Goal: Information Seeking & Learning: Learn about a topic

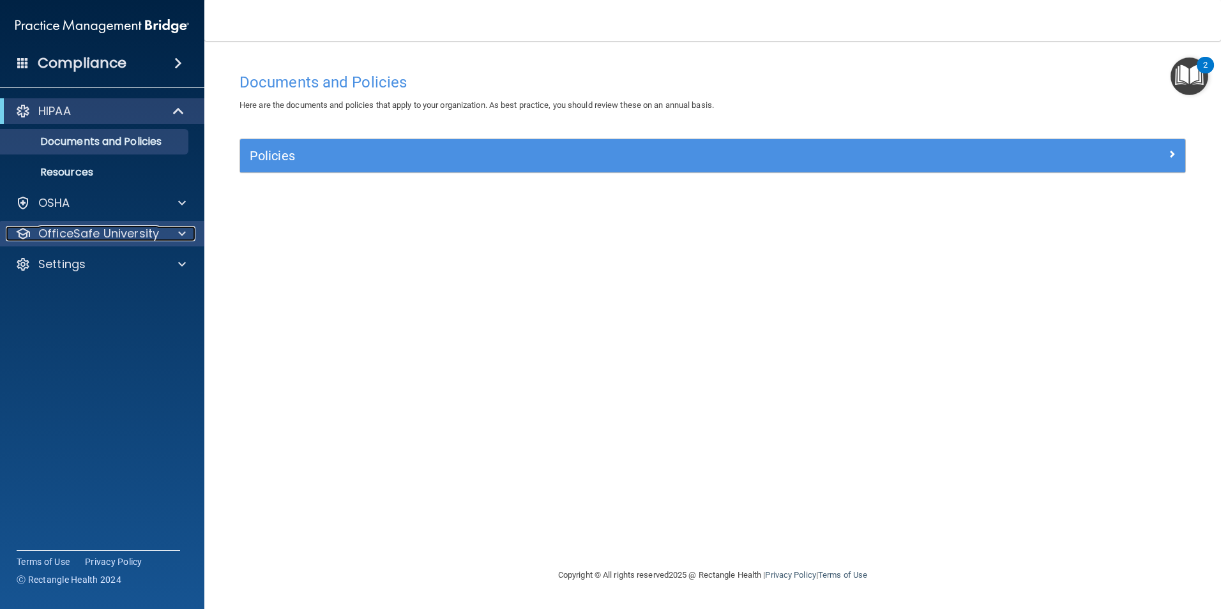
click at [186, 233] on div at bounding box center [180, 233] width 32 height 15
click at [185, 231] on span at bounding box center [182, 233] width 8 height 15
click at [47, 268] on p "Settings" at bounding box center [61, 264] width 47 height 15
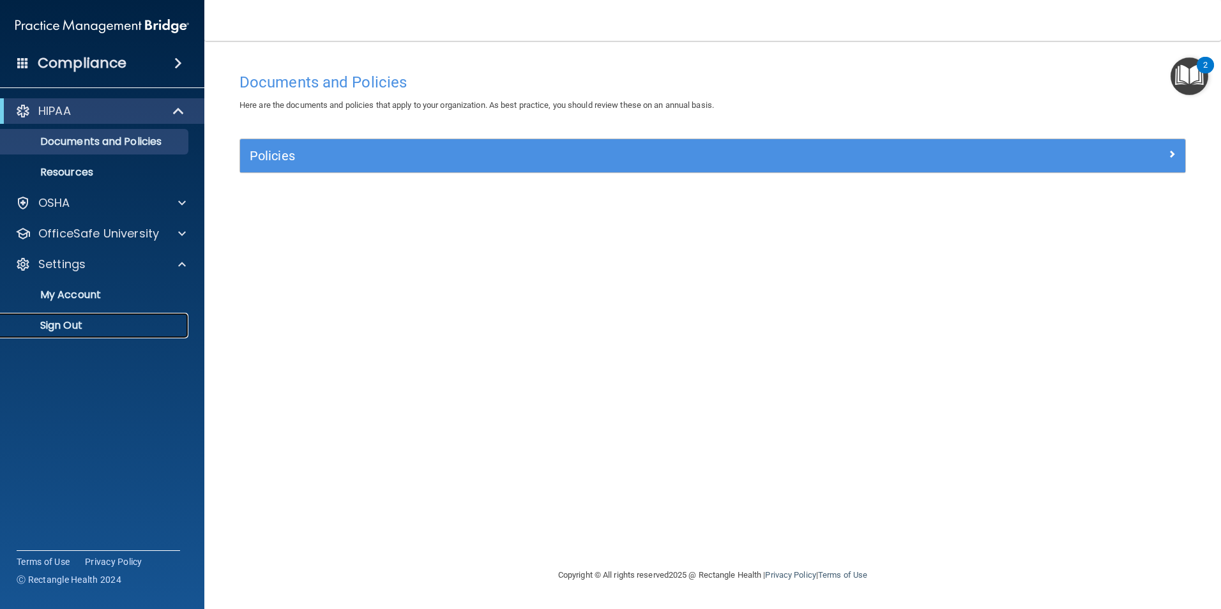
click at [61, 325] on p "Sign Out" at bounding box center [95, 325] width 174 height 13
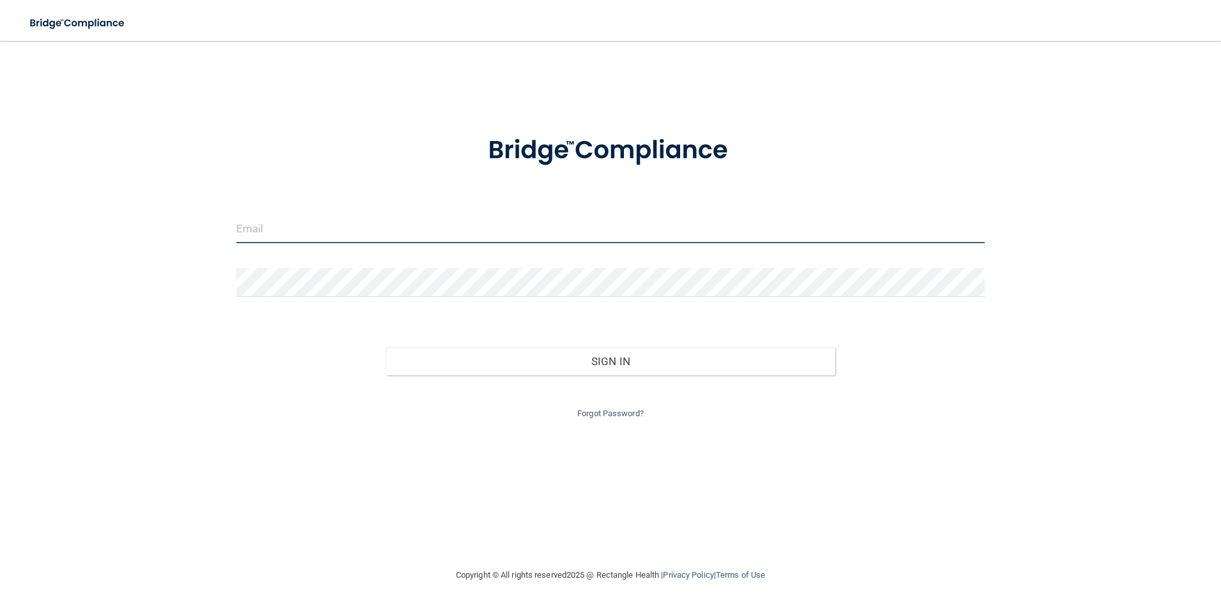
click at [378, 228] on input "email" at bounding box center [610, 229] width 749 height 29
click at [349, 157] on div at bounding box center [611, 151] width 769 height 66
click at [316, 228] on input "email" at bounding box center [610, 229] width 749 height 29
type input "[EMAIL_ADDRESS][DOMAIN_NAME]"
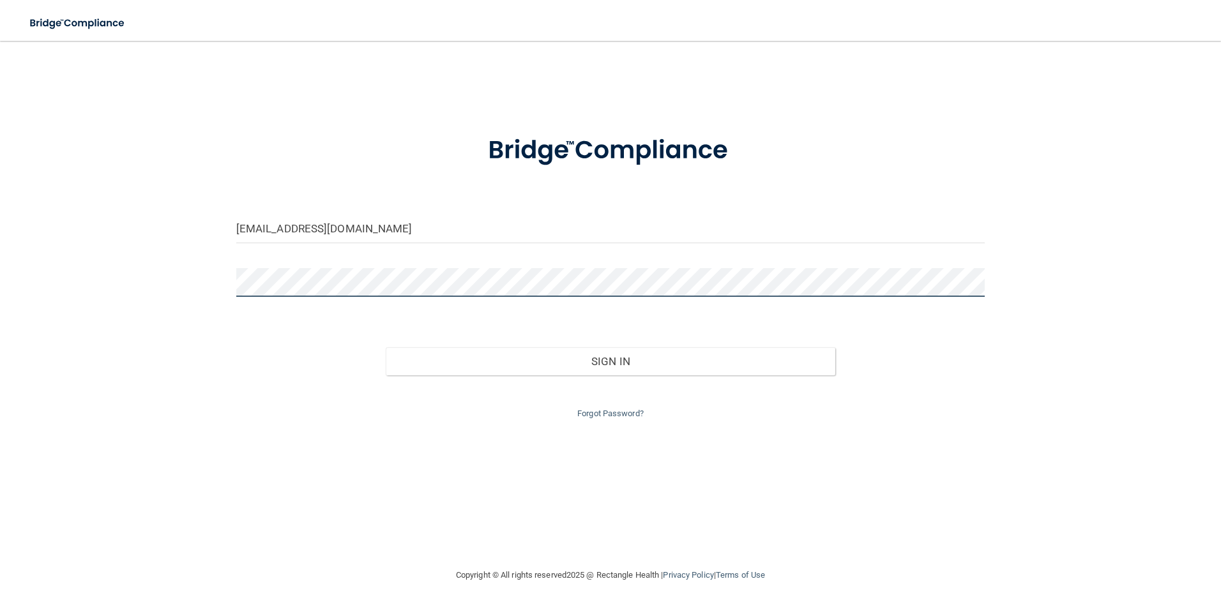
click at [386, 348] on button "Sign In" at bounding box center [611, 362] width 450 height 28
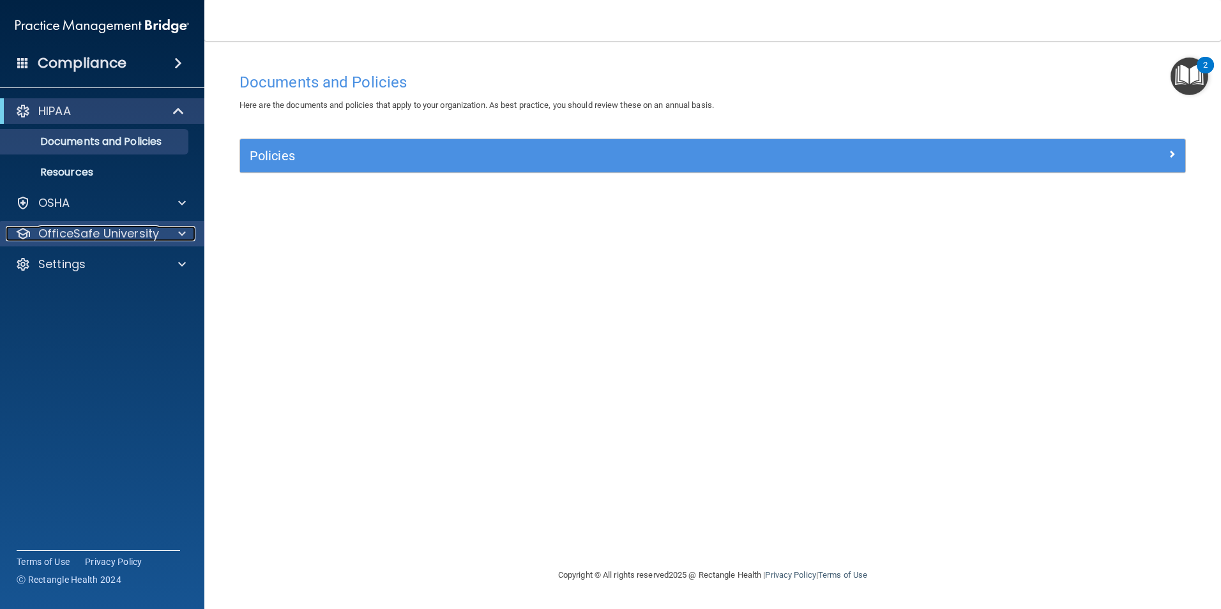
click at [88, 234] on p "OfficeSafe University" at bounding box center [98, 233] width 121 height 15
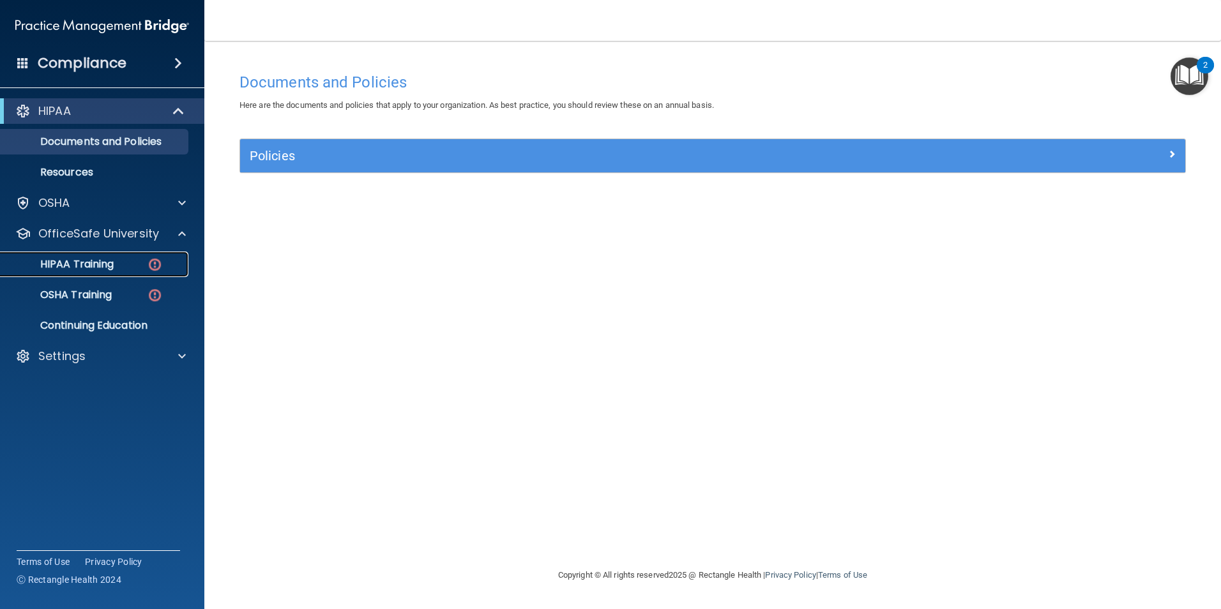
click at [93, 261] on p "HIPAA Training" at bounding box center [60, 264] width 105 height 13
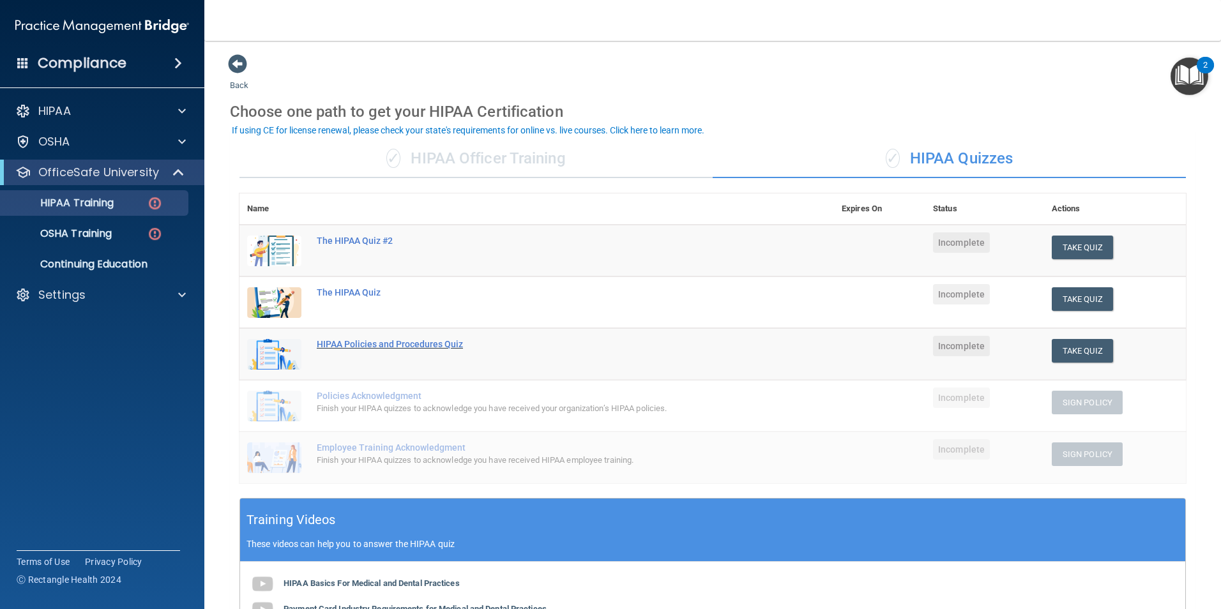
drag, startPoint x: 360, startPoint y: 341, endPoint x: 399, endPoint y: 340, distance: 39.0
click at [360, 344] on div "HIPAA Policies and Procedures Quiz" at bounding box center [544, 344] width 454 height 10
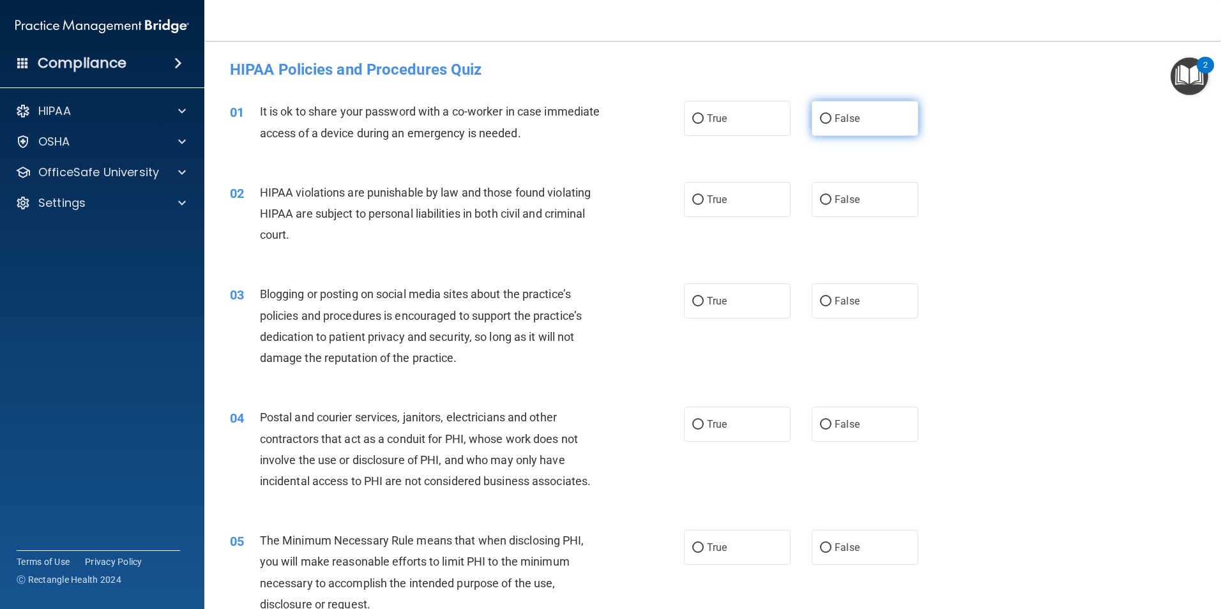
click at [825, 123] on input "False" at bounding box center [825, 119] width 11 height 10
radio input "true"
click at [730, 211] on label "True" at bounding box center [737, 199] width 107 height 35
click at [704, 205] on input "True" at bounding box center [698, 200] width 11 height 10
radio input "true"
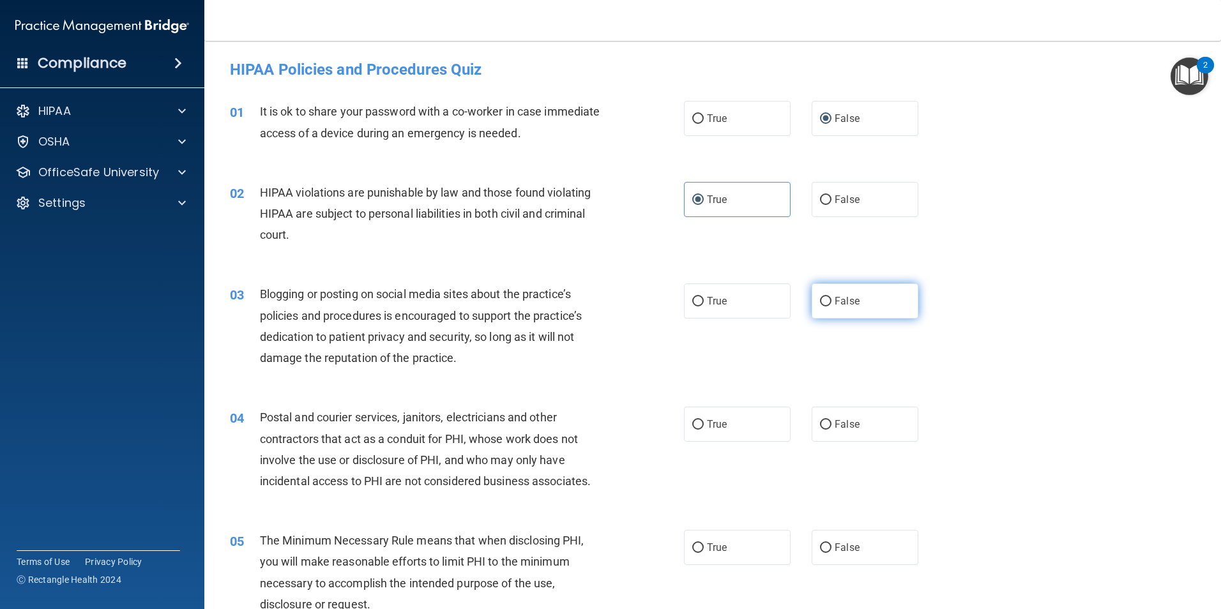
click at [856, 298] on label "False" at bounding box center [865, 301] width 107 height 35
click at [832, 298] on input "False" at bounding box center [825, 302] width 11 height 10
radio input "true"
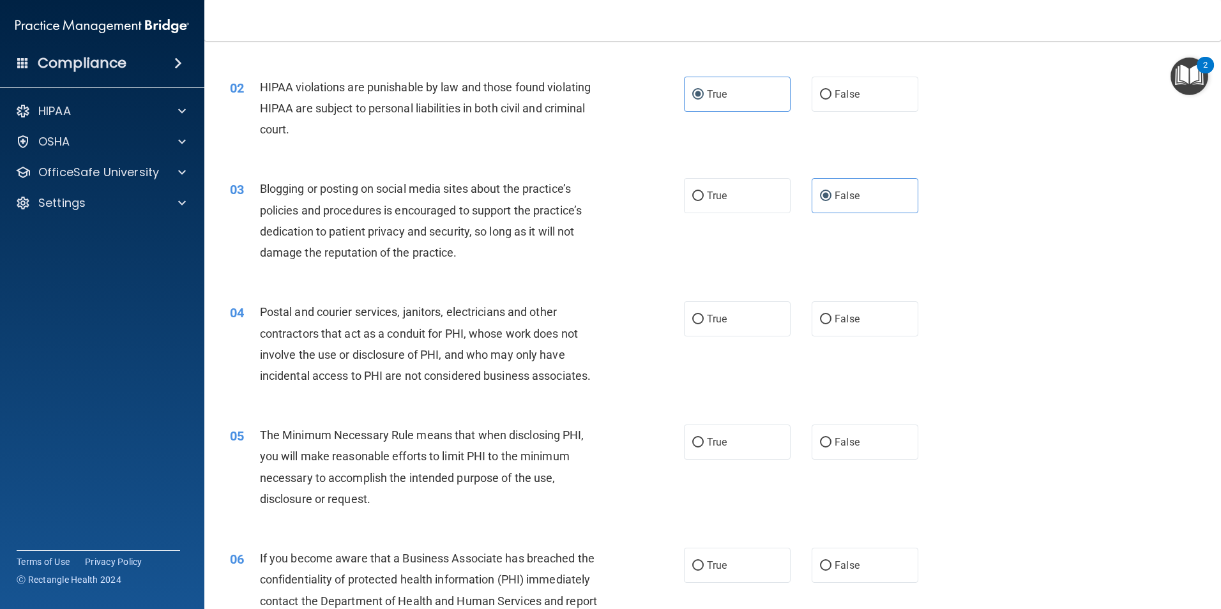
scroll to position [128, 0]
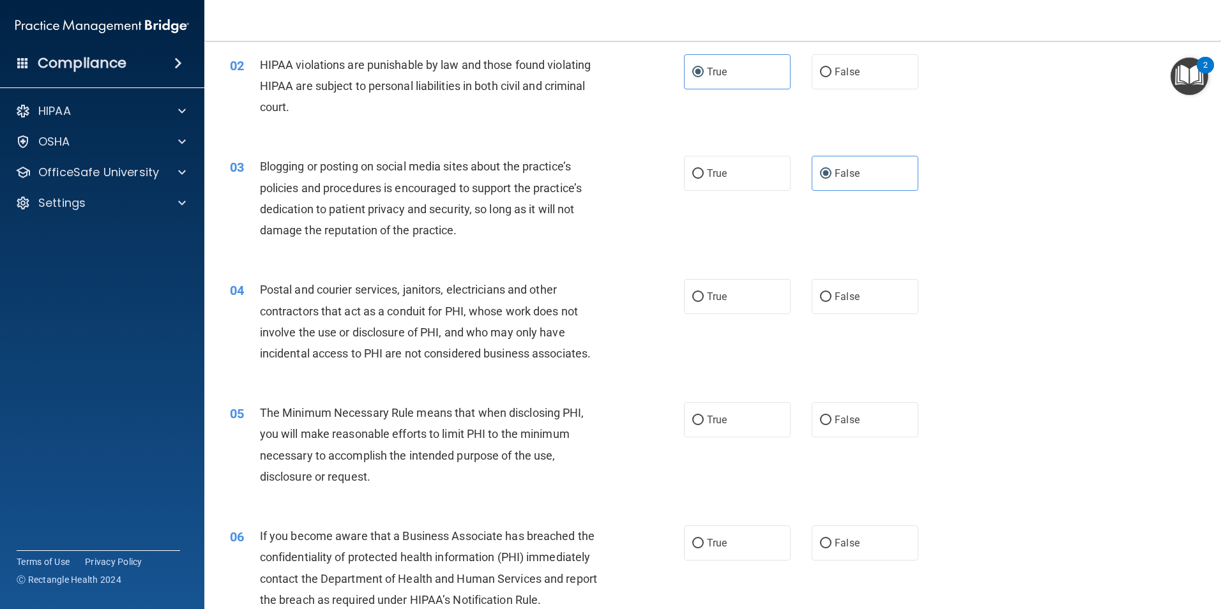
drag, startPoint x: 857, startPoint y: 323, endPoint x: 1022, endPoint y: 381, distance: 174.2
click at [1022, 381] on div "04 Postal and courier services, janitors, electricians and other contractors th…" at bounding box center [712, 324] width 985 height 123
click at [697, 300] on input "True" at bounding box center [698, 298] width 11 height 10
radio input "true"
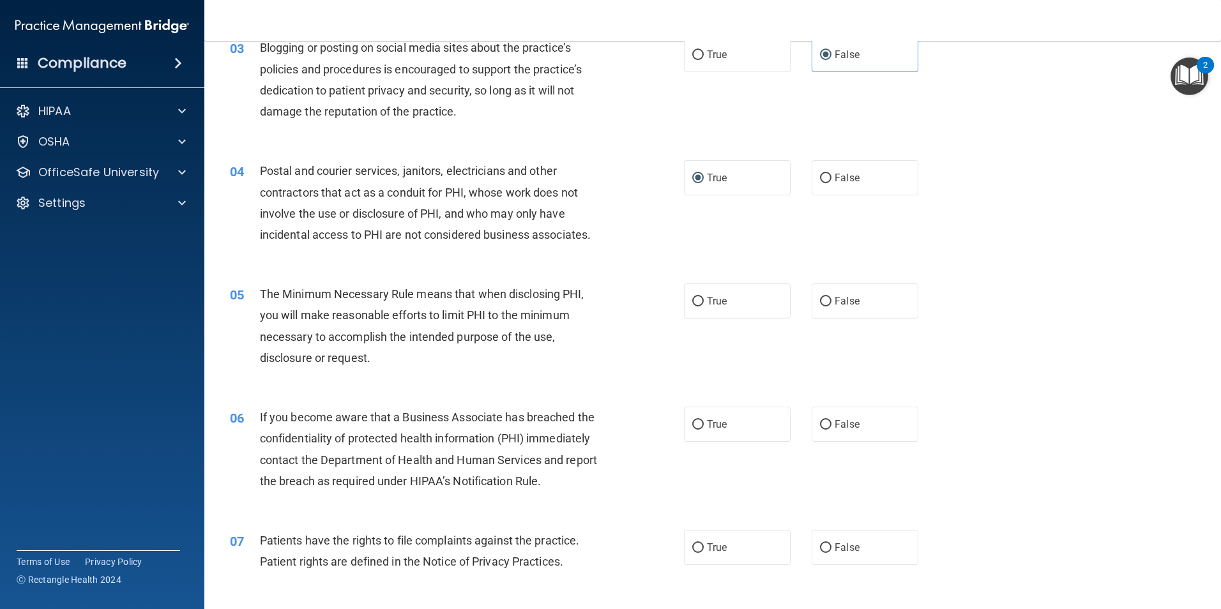
scroll to position [256, 0]
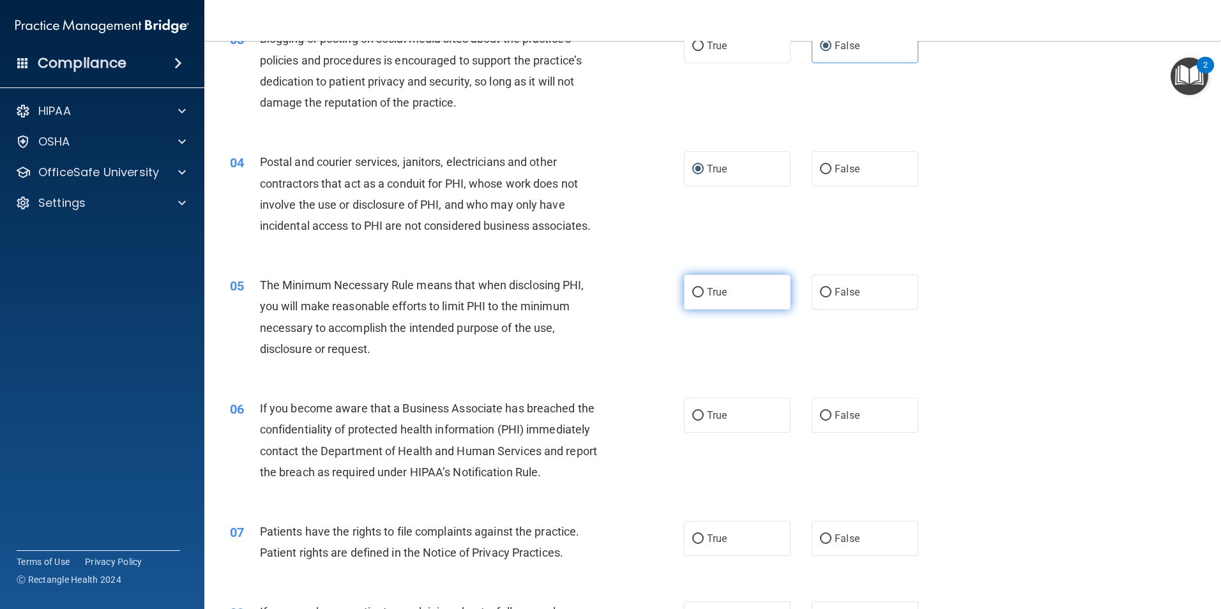
click at [728, 282] on label "True" at bounding box center [737, 292] width 107 height 35
click at [704, 288] on input "True" at bounding box center [698, 293] width 11 height 10
radio input "true"
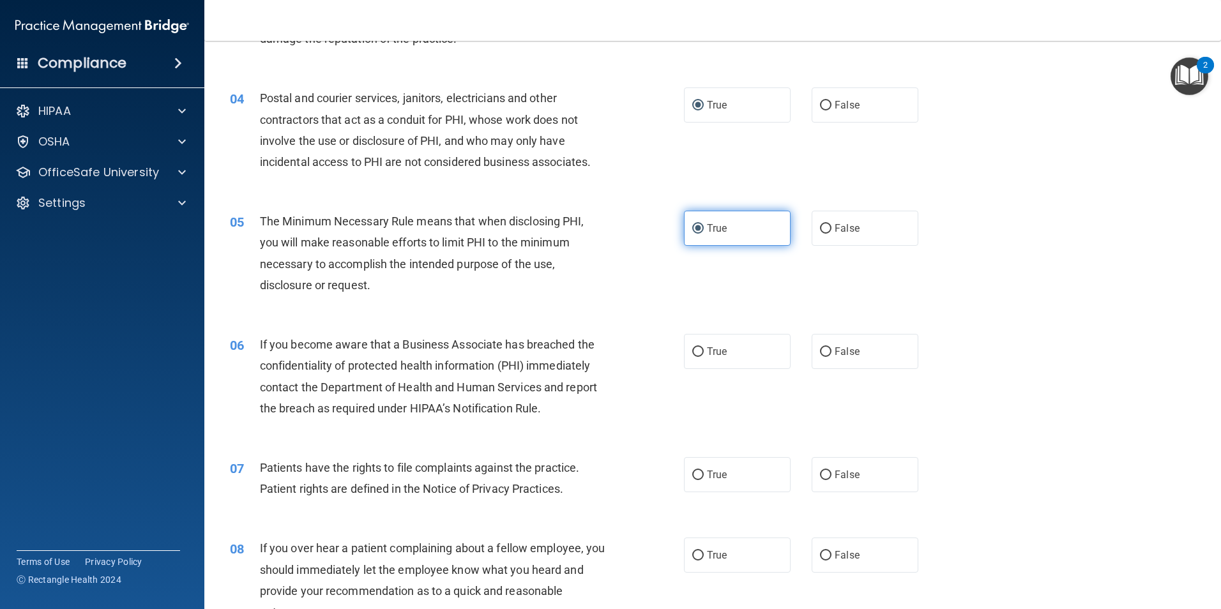
scroll to position [447, 0]
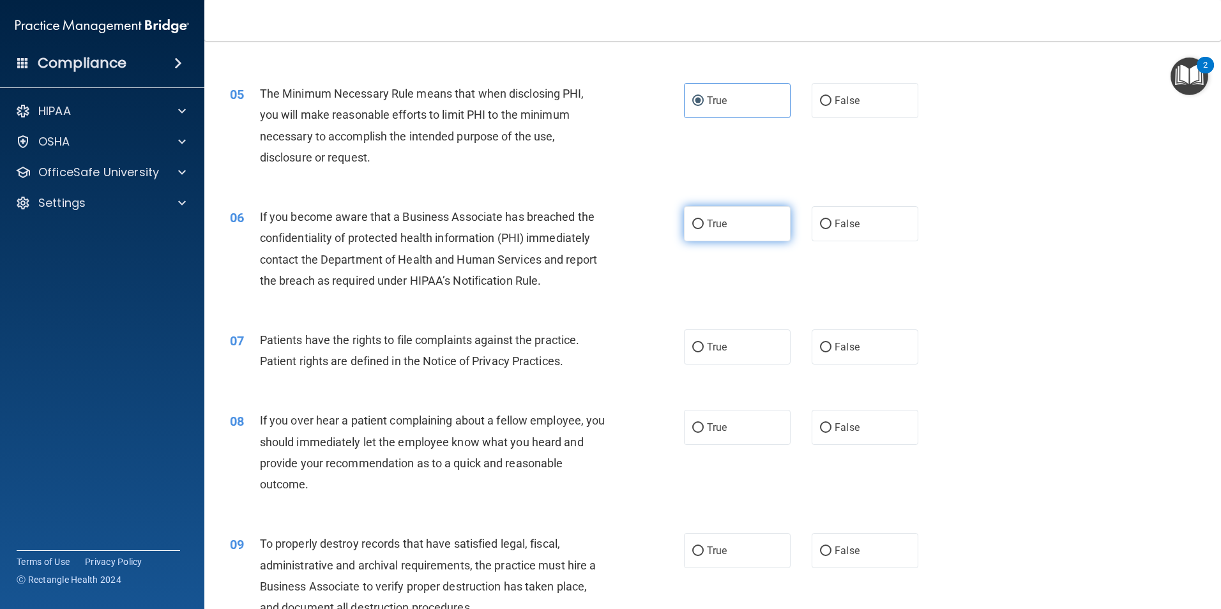
click at [707, 222] on span "True" at bounding box center [717, 224] width 20 height 12
click at [704, 222] on input "True" at bounding box center [698, 225] width 11 height 10
radio input "true"
click at [737, 348] on label "True" at bounding box center [737, 347] width 107 height 35
click at [704, 348] on input "True" at bounding box center [698, 348] width 11 height 10
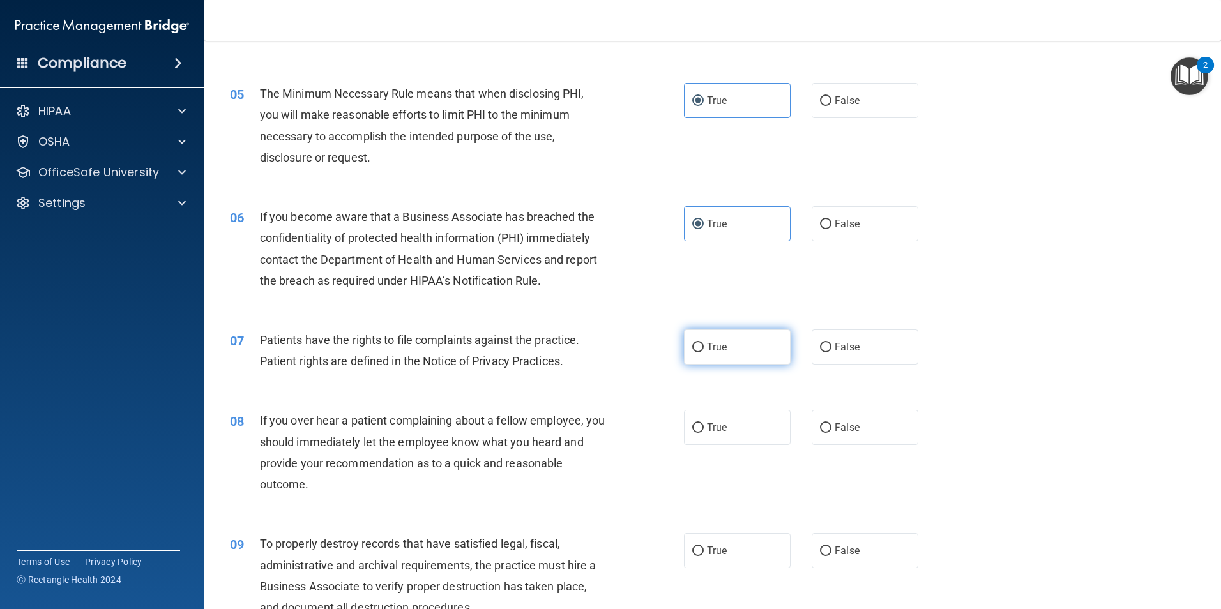
radio input "true"
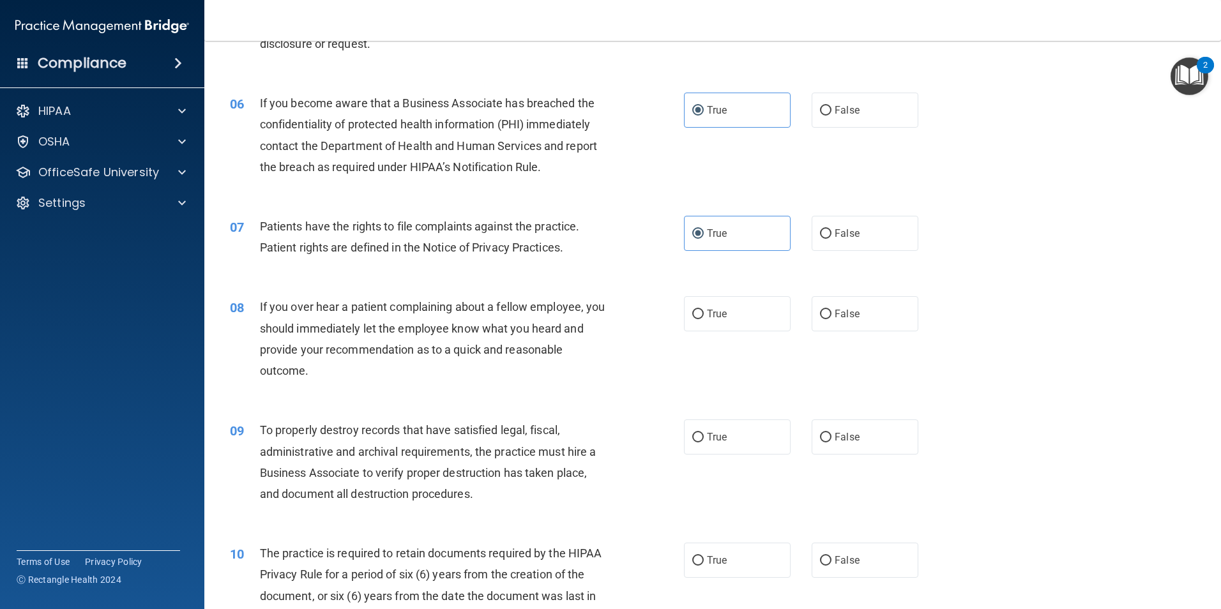
scroll to position [575, 0]
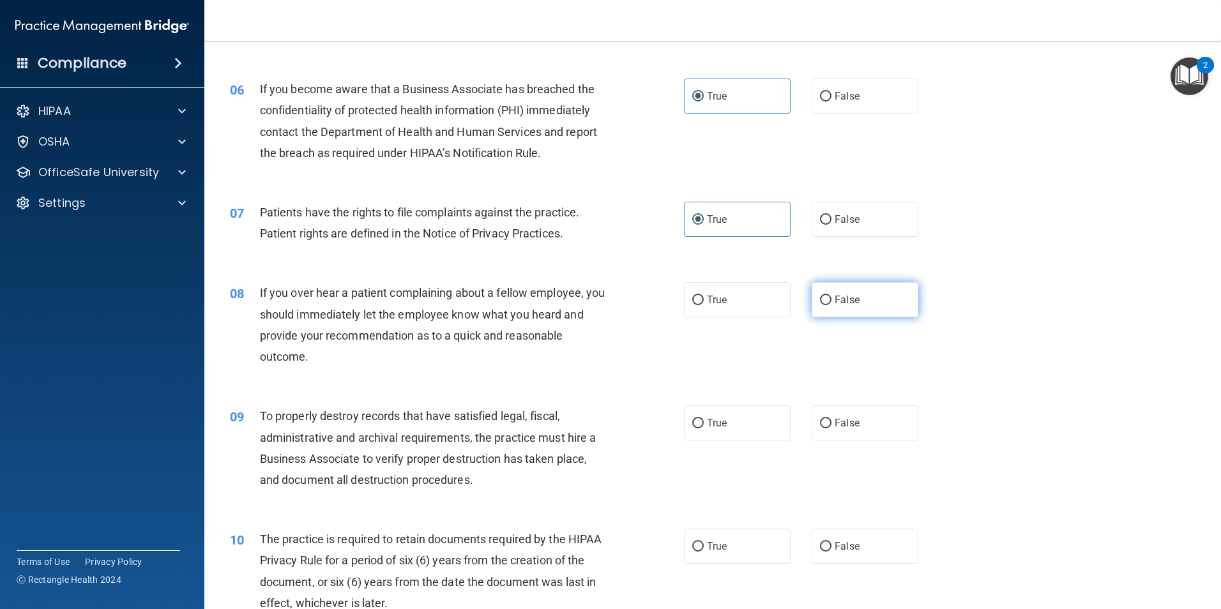
click at [812, 296] on label "False" at bounding box center [865, 299] width 107 height 35
click at [820, 296] on input "False" at bounding box center [825, 301] width 11 height 10
radio input "true"
click at [724, 425] on label "True" at bounding box center [737, 423] width 107 height 35
click at [704, 425] on input "True" at bounding box center [698, 424] width 11 height 10
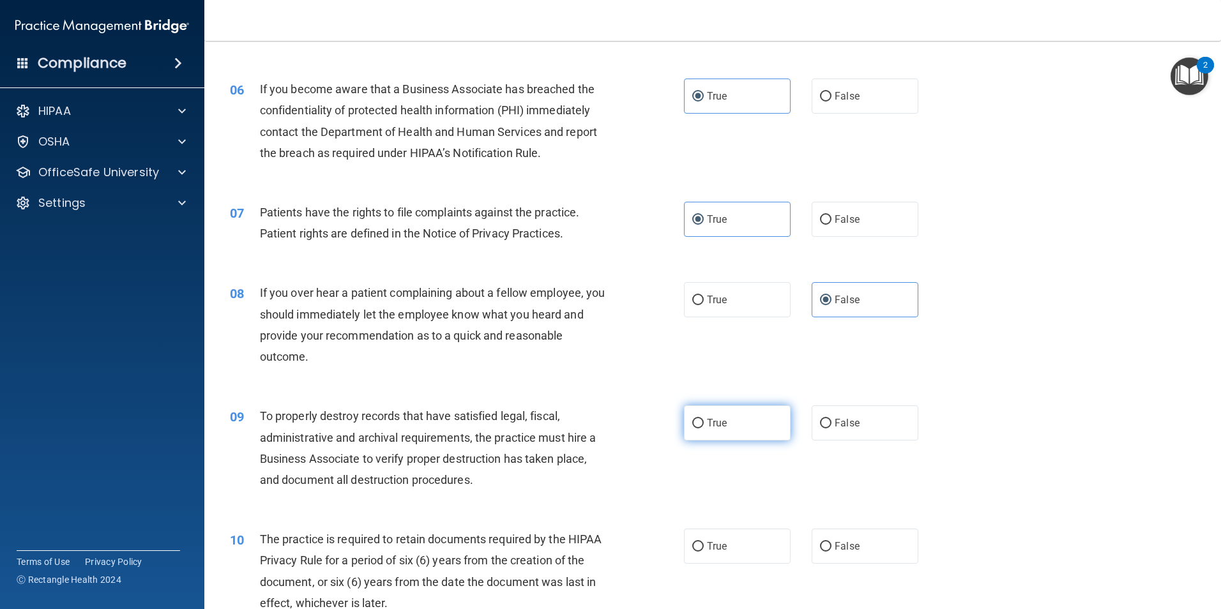
radio input "true"
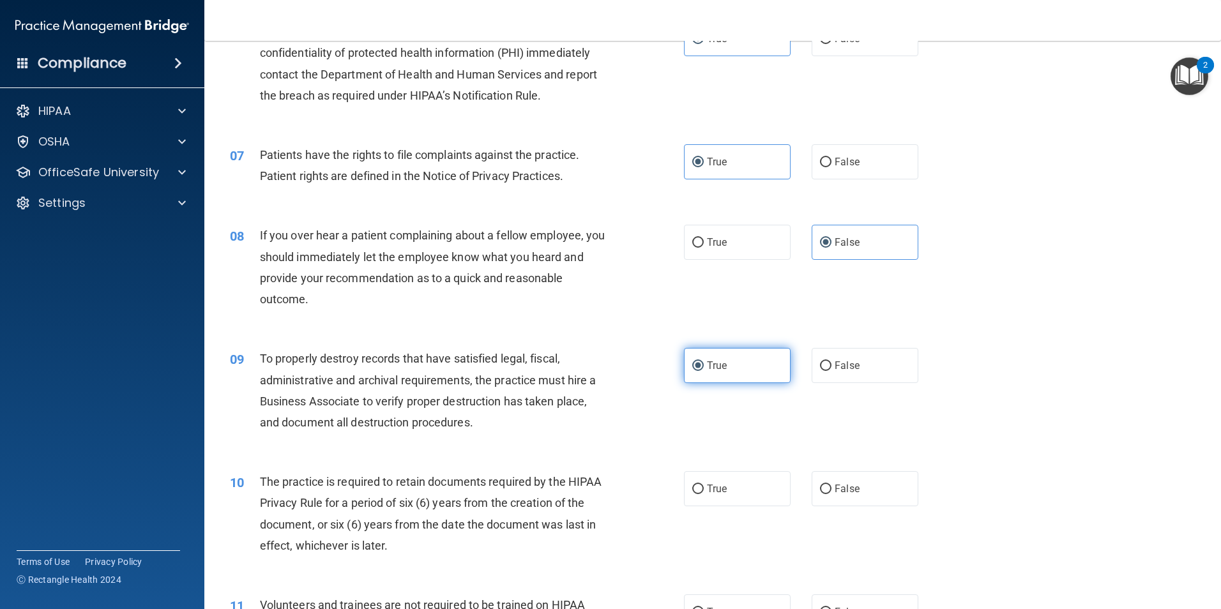
scroll to position [703, 0]
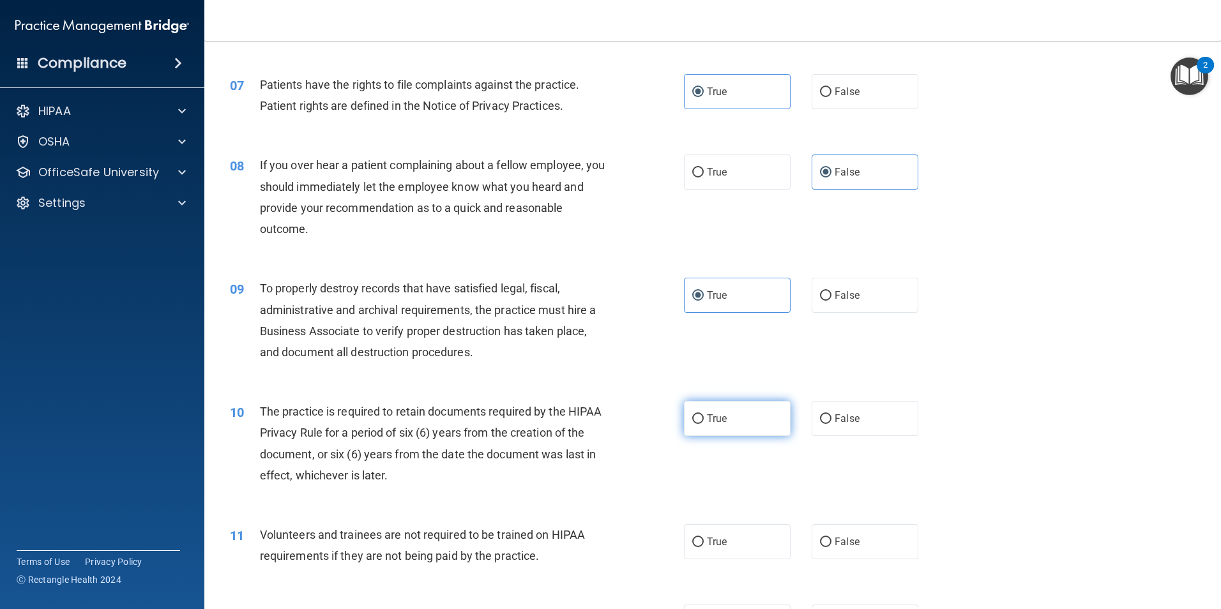
click at [730, 425] on label "True" at bounding box center [737, 418] width 107 height 35
click at [704, 424] on input "True" at bounding box center [698, 420] width 11 height 10
radio input "true"
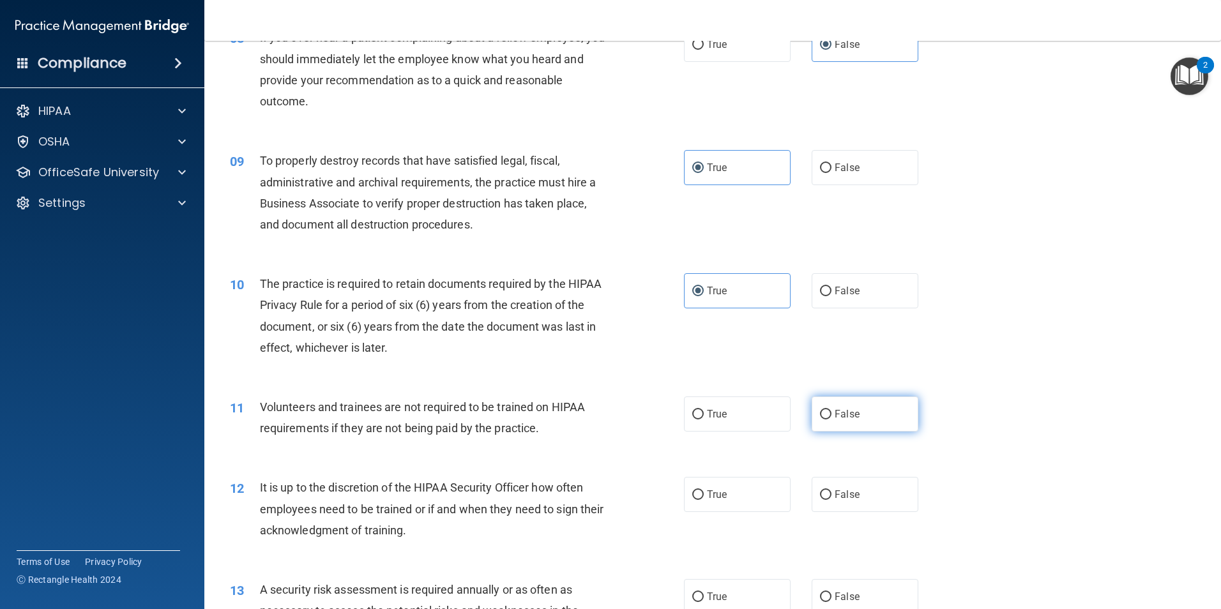
click at [822, 408] on label "False" at bounding box center [865, 414] width 107 height 35
click at [822, 410] on input "False" at bounding box center [825, 415] width 11 height 10
radio input "true"
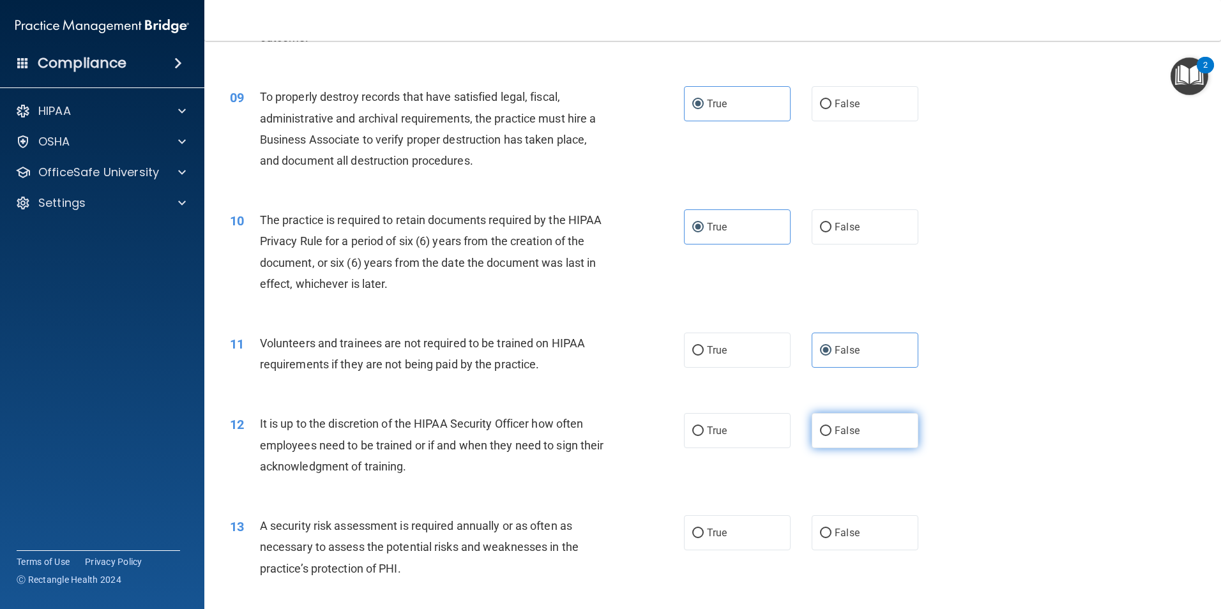
click at [825, 430] on input "False" at bounding box center [825, 432] width 11 height 10
radio input "true"
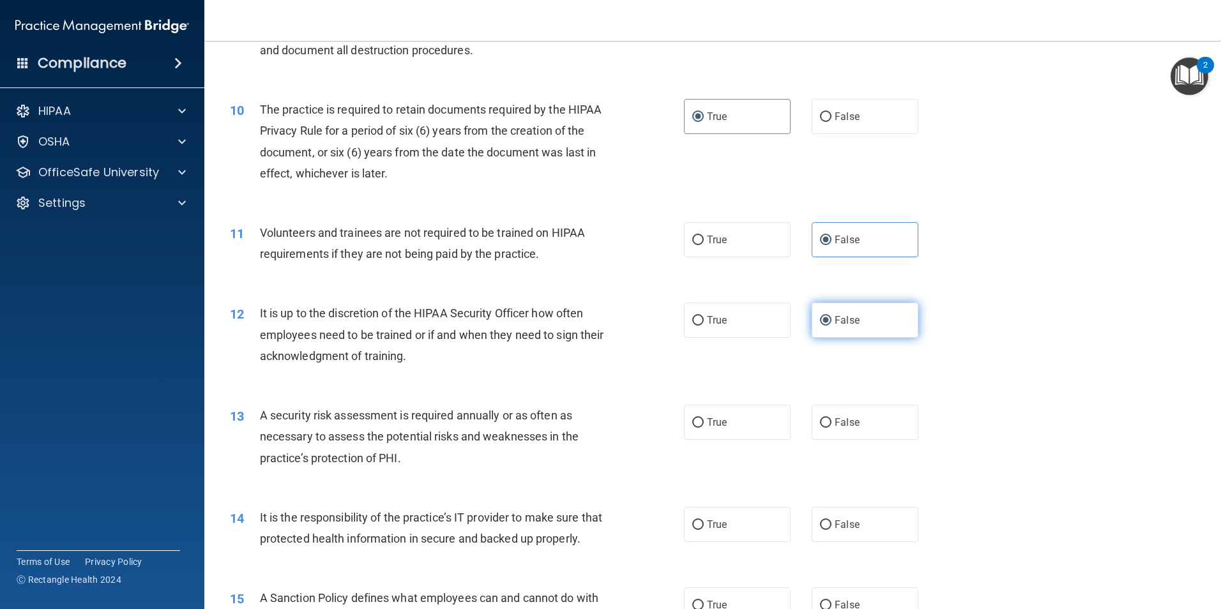
scroll to position [1022, 0]
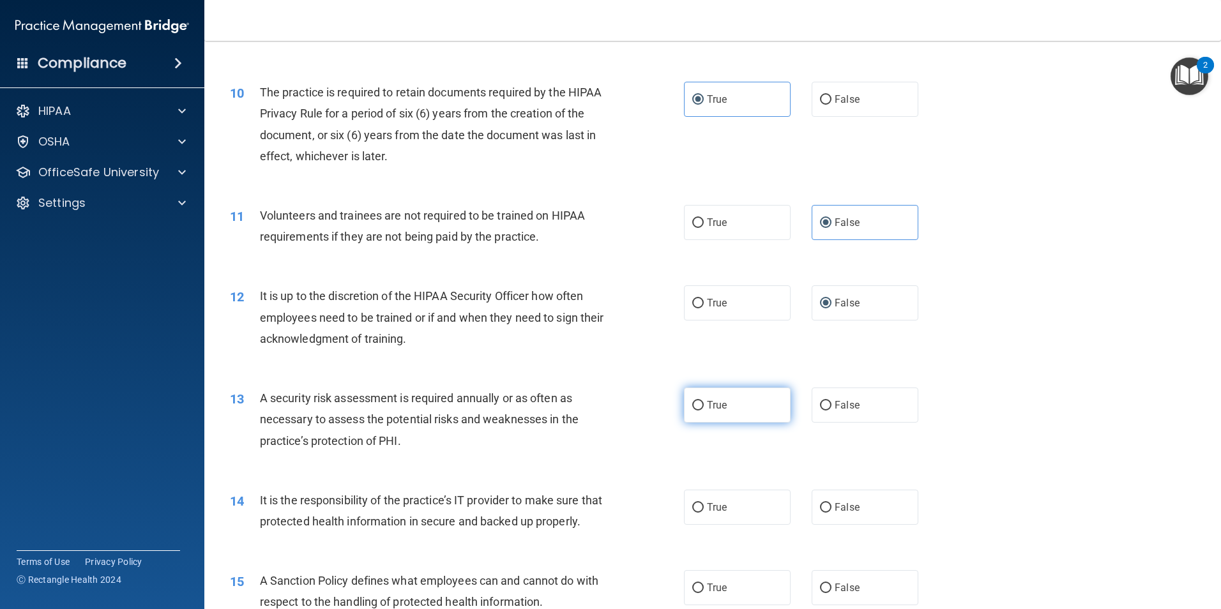
click at [732, 409] on label "True" at bounding box center [737, 405] width 107 height 35
click at [704, 409] on input "True" at bounding box center [698, 406] width 11 height 10
radio input "true"
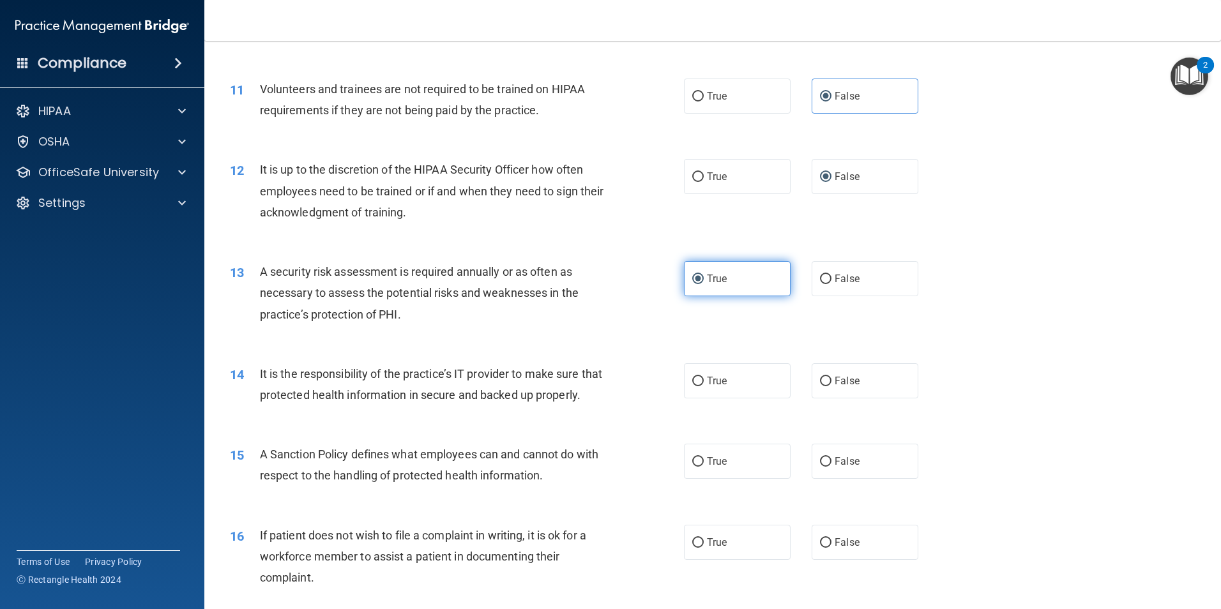
scroll to position [1150, 0]
click at [742, 384] on label "True" at bounding box center [737, 379] width 107 height 35
click at [704, 384] on input "True" at bounding box center [698, 381] width 11 height 10
radio input "true"
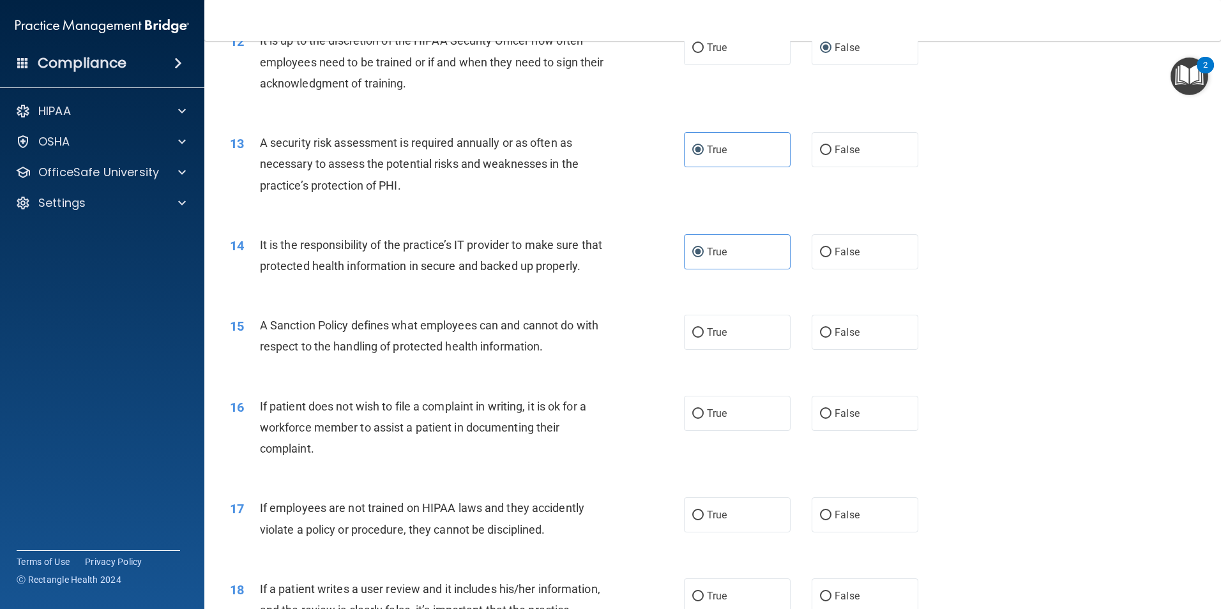
scroll to position [1405, 0]
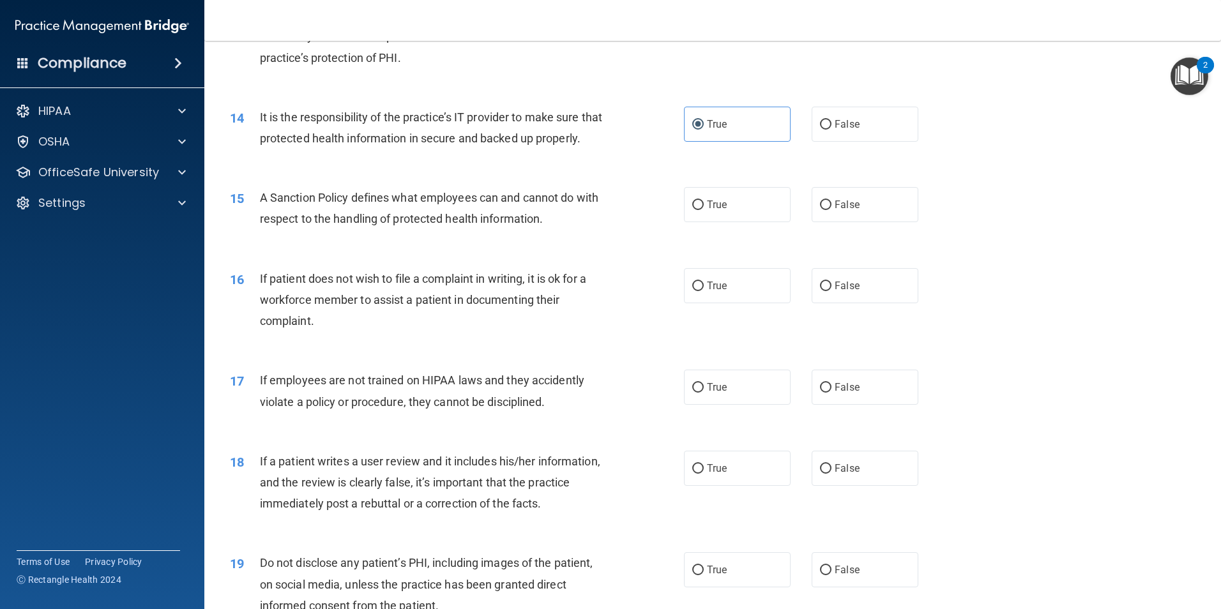
drag, startPoint x: 1029, startPoint y: 276, endPoint x: 1009, endPoint y: 287, distance: 22.9
click at [1023, 280] on div "16 If patient does not wish to file a complaint in writing, it is ok for a work…" at bounding box center [712, 303] width 985 height 102
click at [713, 211] on span "True" at bounding box center [717, 205] width 20 height 12
click at [704, 210] on input "True" at bounding box center [698, 206] width 11 height 10
radio input "true"
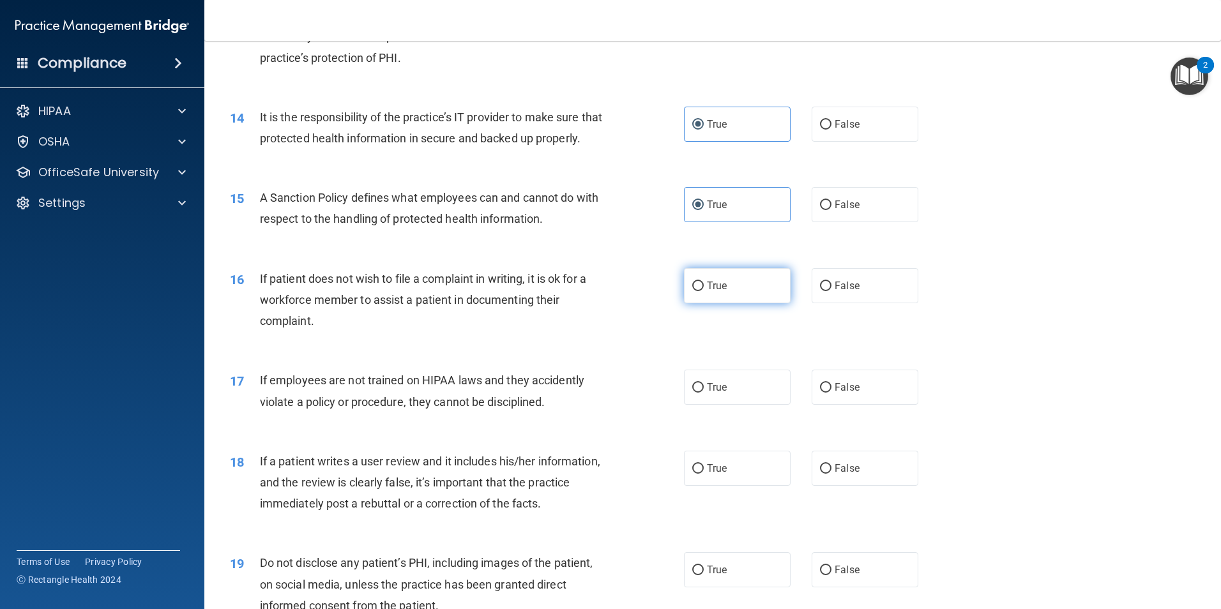
click at [772, 303] on label "True" at bounding box center [737, 285] width 107 height 35
click at [704, 291] on input "True" at bounding box center [698, 287] width 11 height 10
radio input "true"
click at [842, 394] on span "False" at bounding box center [847, 387] width 25 height 12
click at [832, 393] on input "False" at bounding box center [825, 388] width 11 height 10
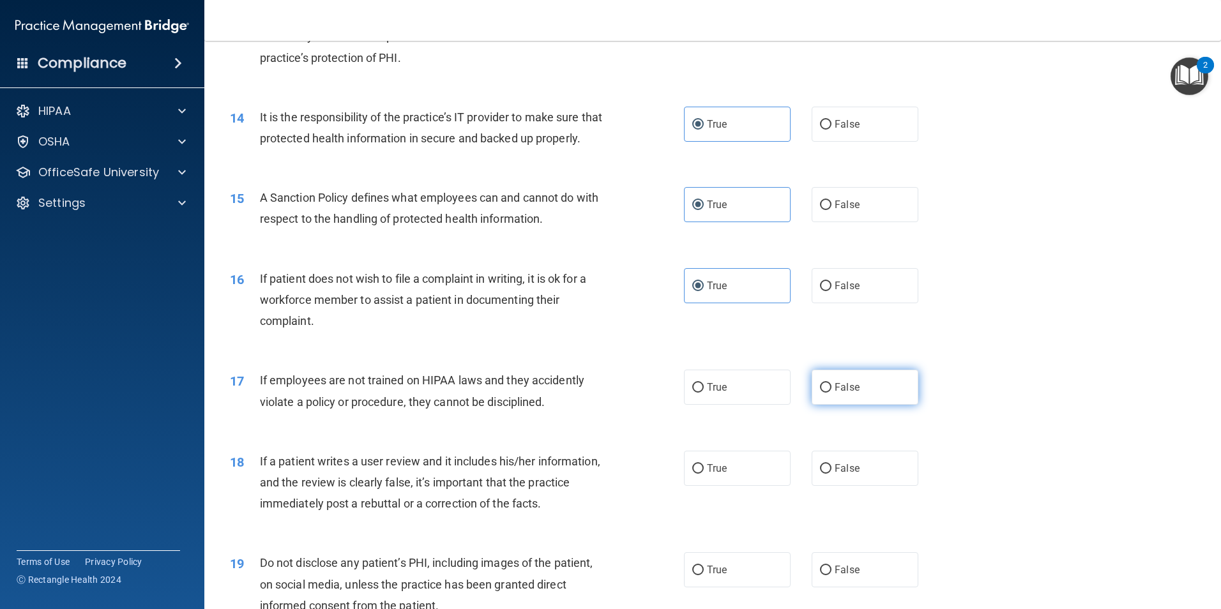
radio input "true"
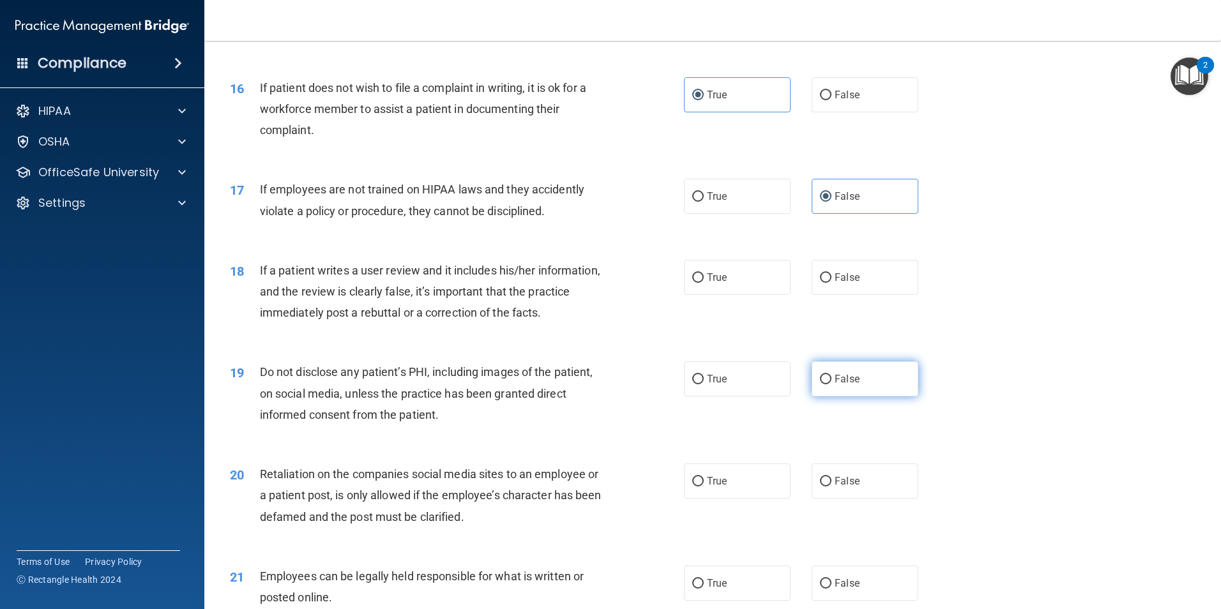
scroll to position [1597, 0]
click at [686, 294] on label "True" at bounding box center [737, 276] width 107 height 35
click at [693, 282] on input "True" at bounding box center [698, 278] width 11 height 10
radio input "true"
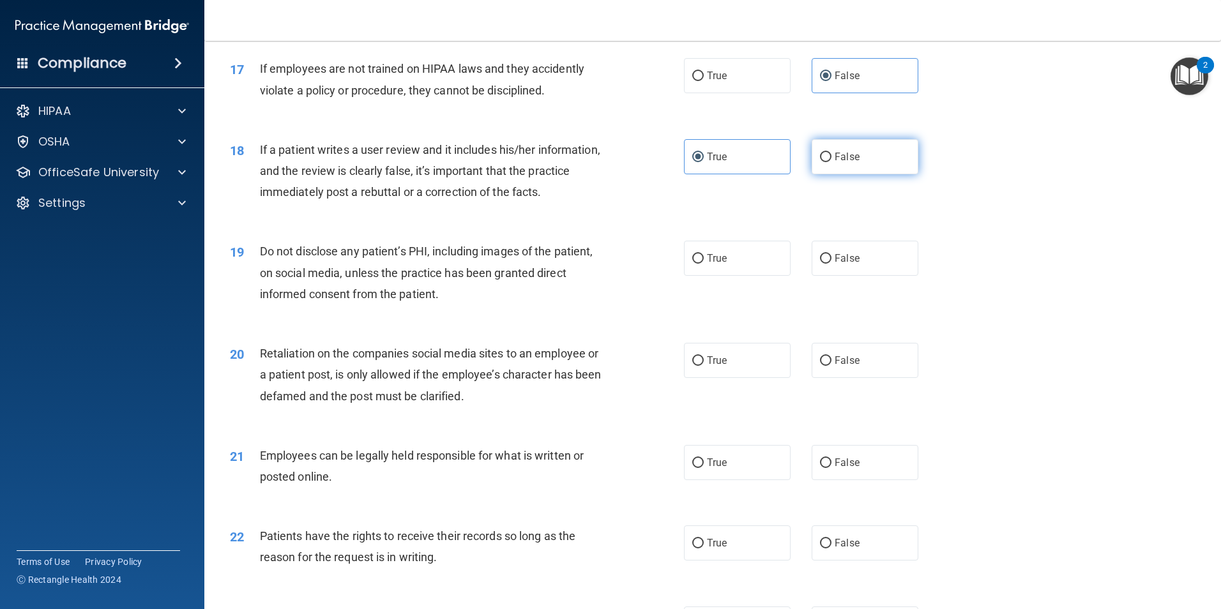
scroll to position [1725, 0]
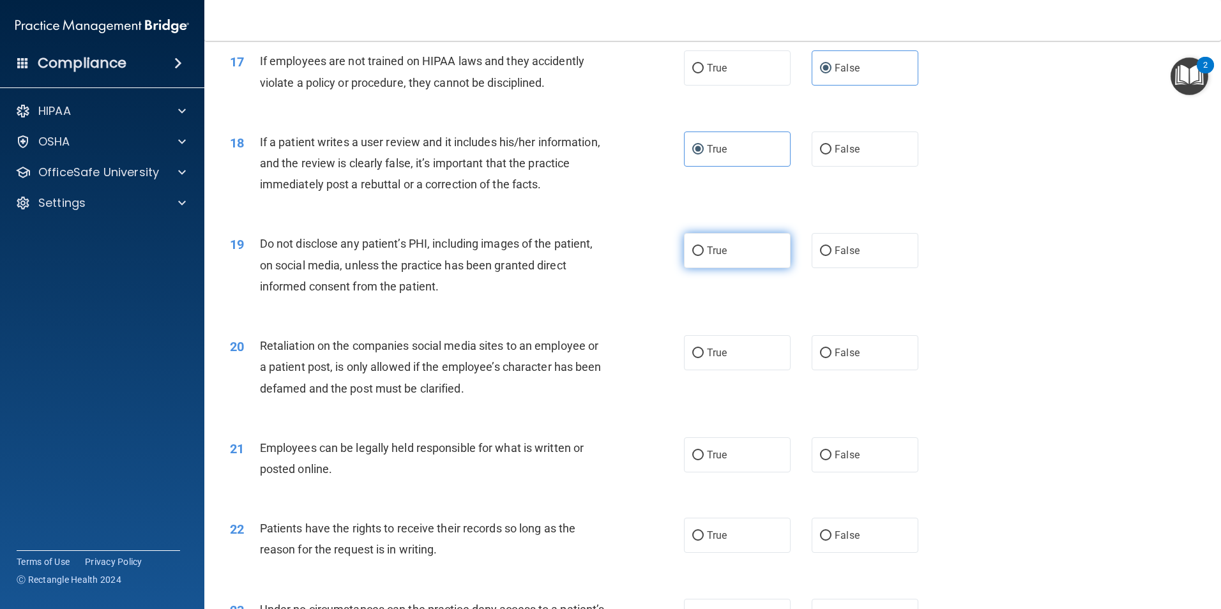
click at [710, 257] on span "True" at bounding box center [717, 251] width 20 height 12
click at [704, 256] on input "True" at bounding box center [698, 252] width 11 height 10
radio input "true"
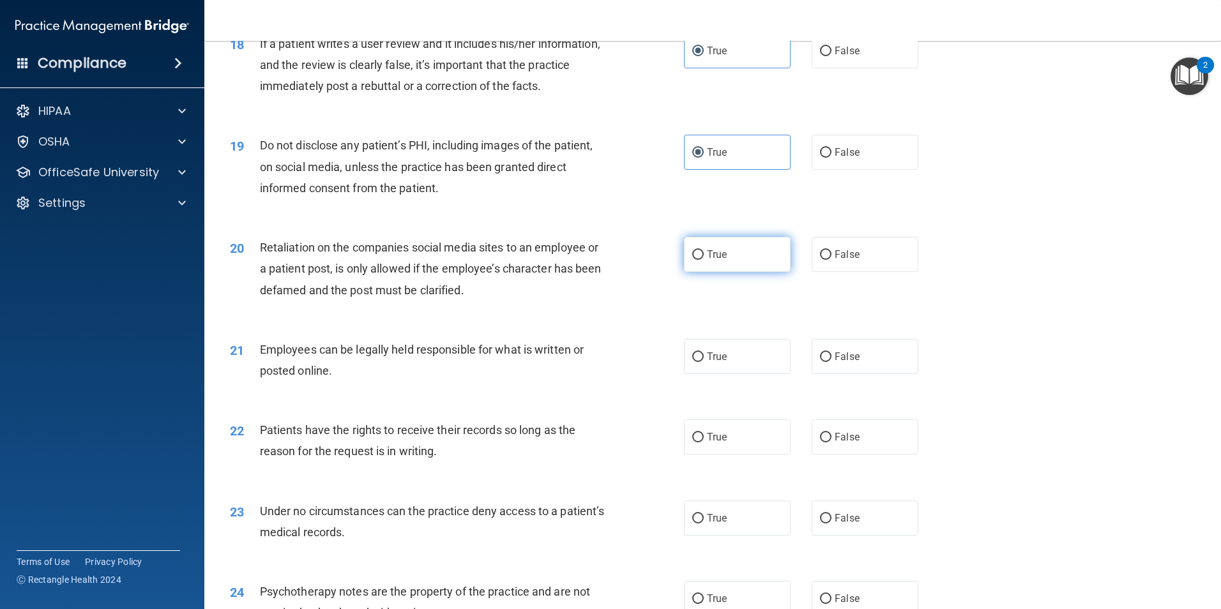
scroll to position [1853, 0]
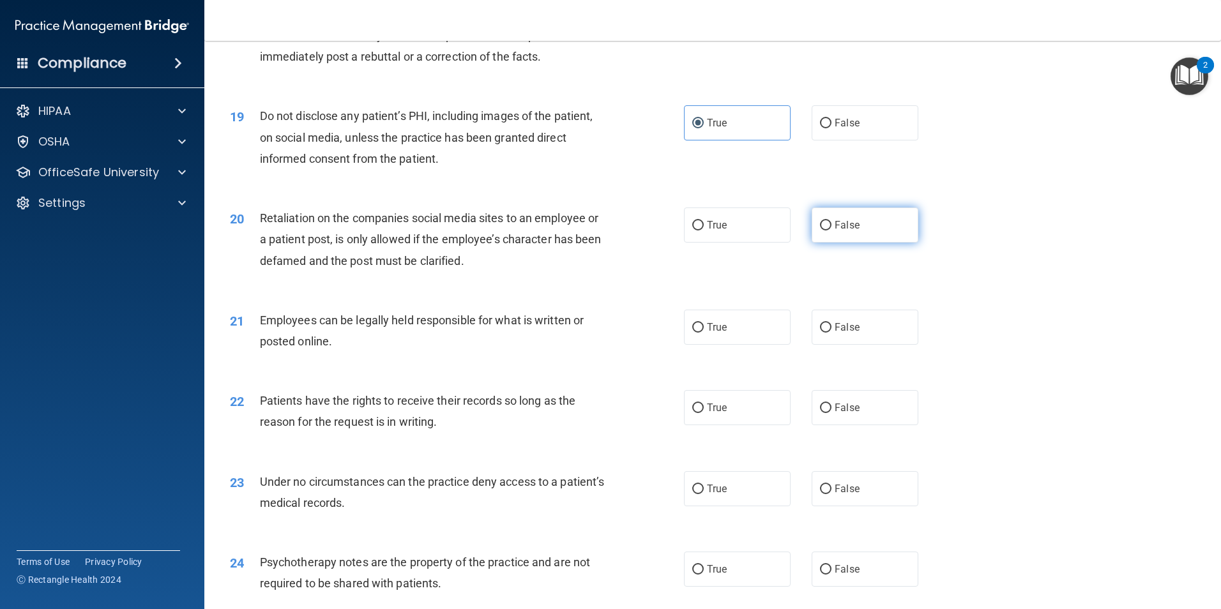
click at [829, 243] on label "False" at bounding box center [865, 225] width 107 height 35
click at [829, 231] on input "False" at bounding box center [825, 226] width 11 height 10
radio input "true"
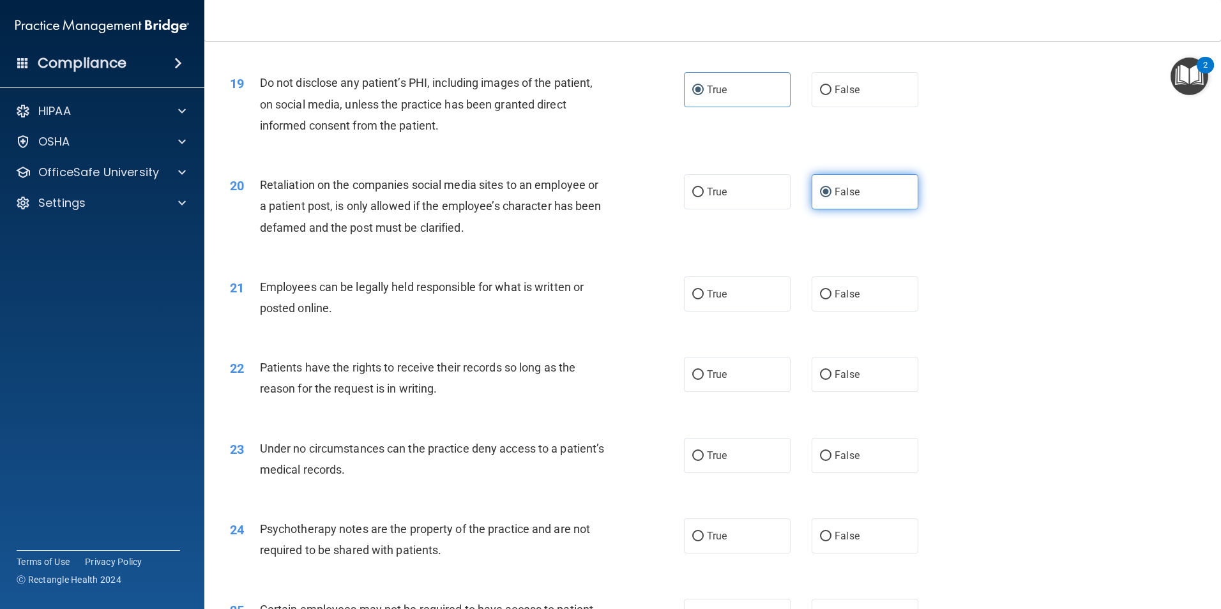
scroll to position [1917, 0]
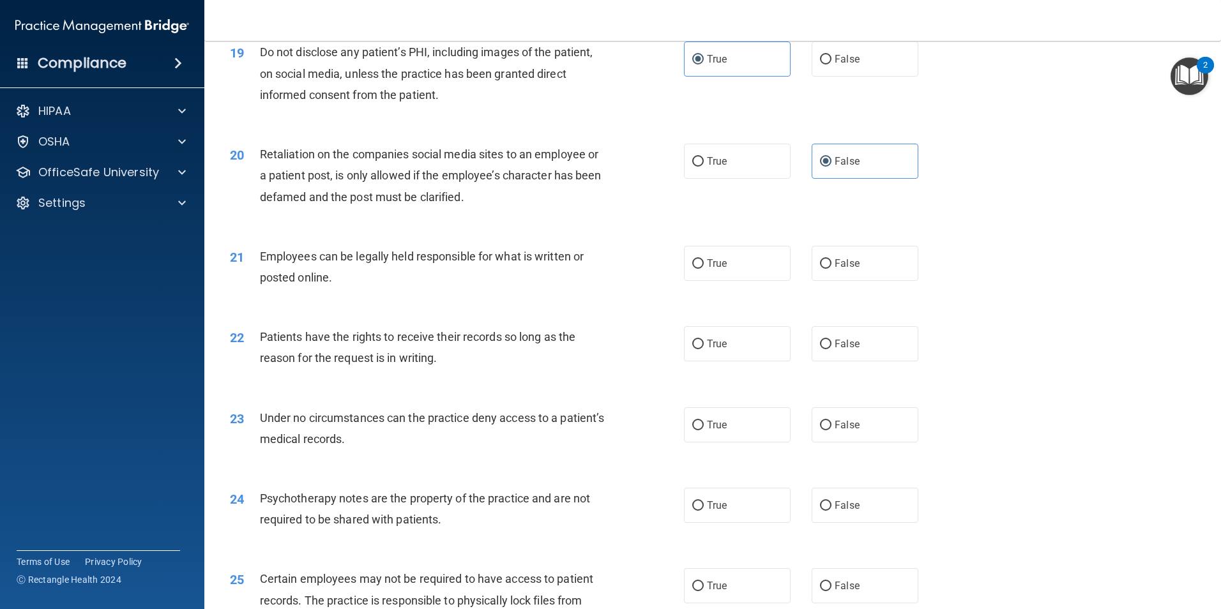
click at [754, 302] on div "21 Employees can be legally held responsible for what is written or posted onli…" at bounding box center [712, 270] width 985 height 80
click at [754, 281] on label "True" at bounding box center [737, 263] width 107 height 35
click at [704, 269] on input "True" at bounding box center [698, 264] width 11 height 10
radio input "true"
click at [743, 356] on label "True" at bounding box center [737, 343] width 107 height 35
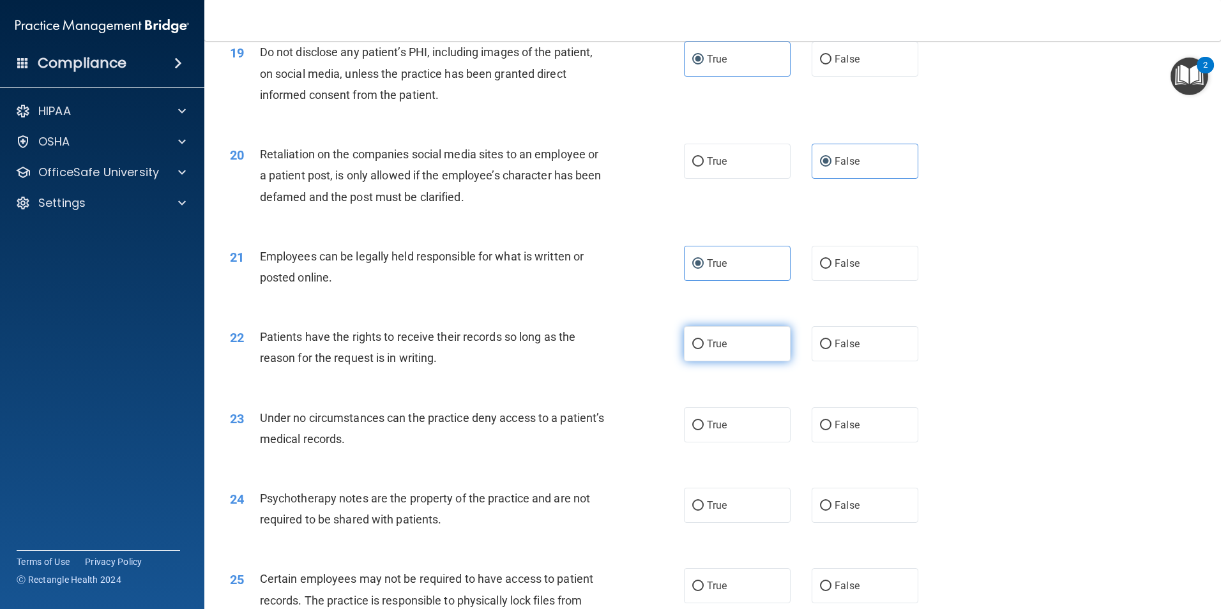
click at [704, 349] on input "True" at bounding box center [698, 345] width 11 height 10
radio input "true"
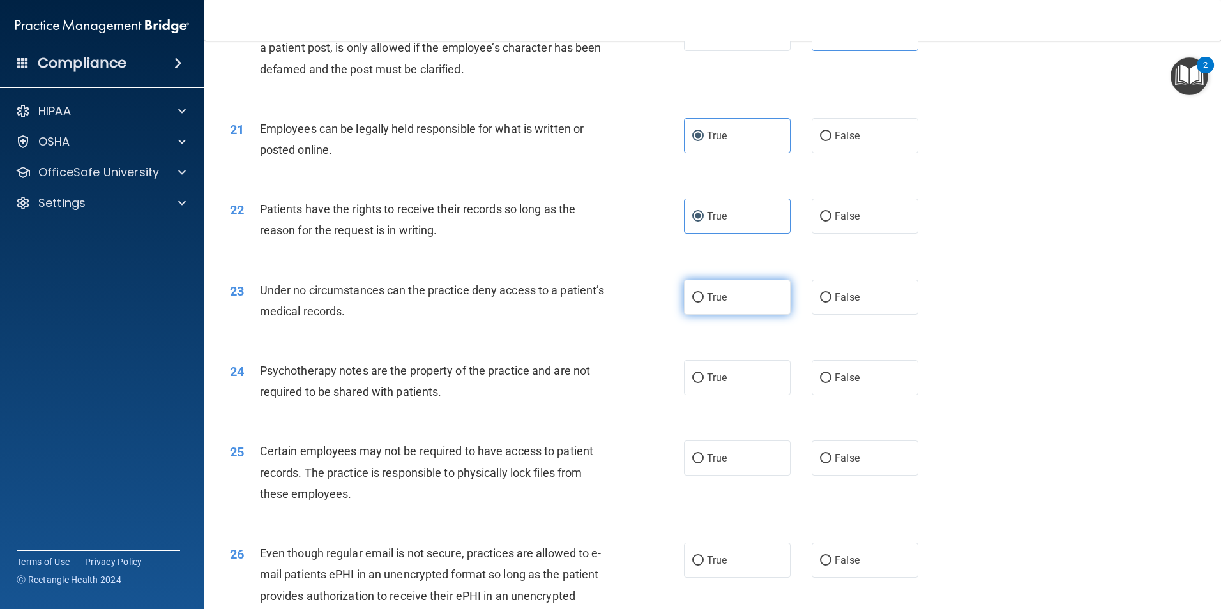
click at [736, 315] on label "True" at bounding box center [737, 297] width 107 height 35
click at [704, 303] on input "True" at bounding box center [698, 298] width 11 height 10
radio input "true"
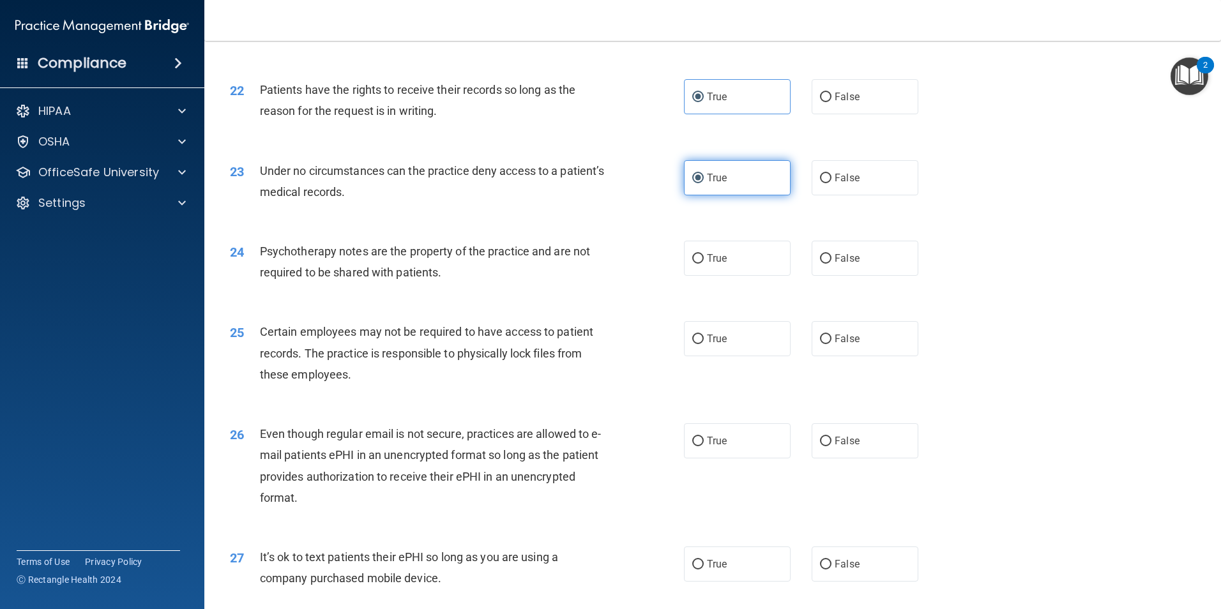
scroll to position [2172, 0]
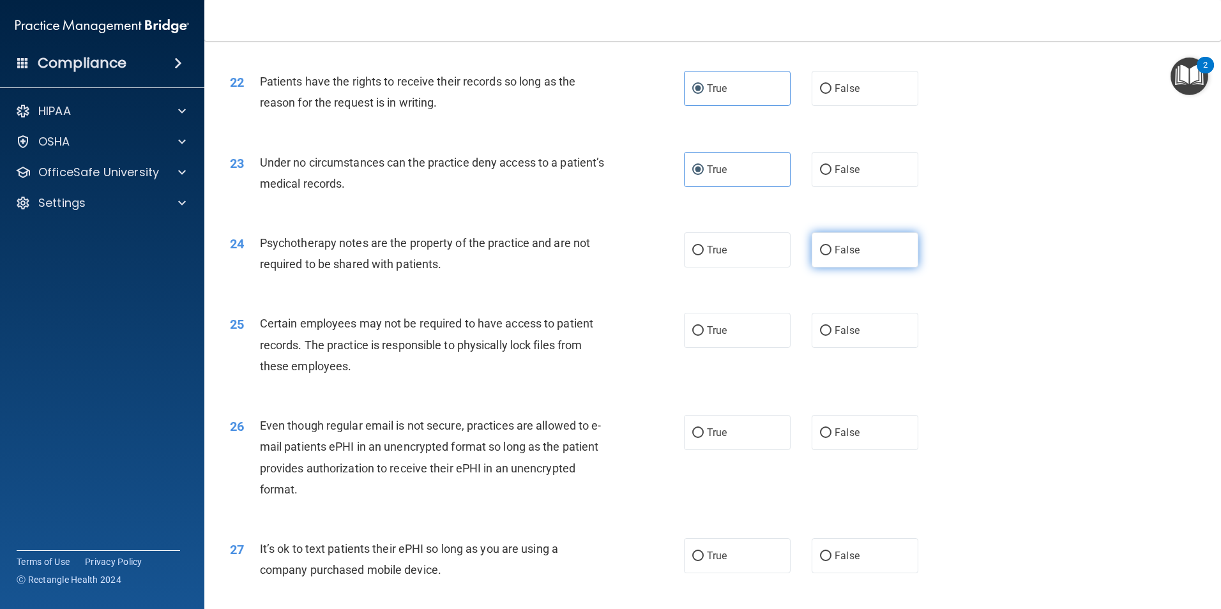
click at [852, 256] on span "False" at bounding box center [847, 250] width 25 height 12
click at [832, 256] on input "False" at bounding box center [825, 251] width 11 height 10
radio input "true"
drag, startPoint x: 852, startPoint y: 266, endPoint x: 1017, endPoint y: 194, distance: 180.8
click at [1022, 189] on div "23 Under no circumstances can the practice deny access to a patient’s medical r…" at bounding box center [712, 176] width 985 height 80
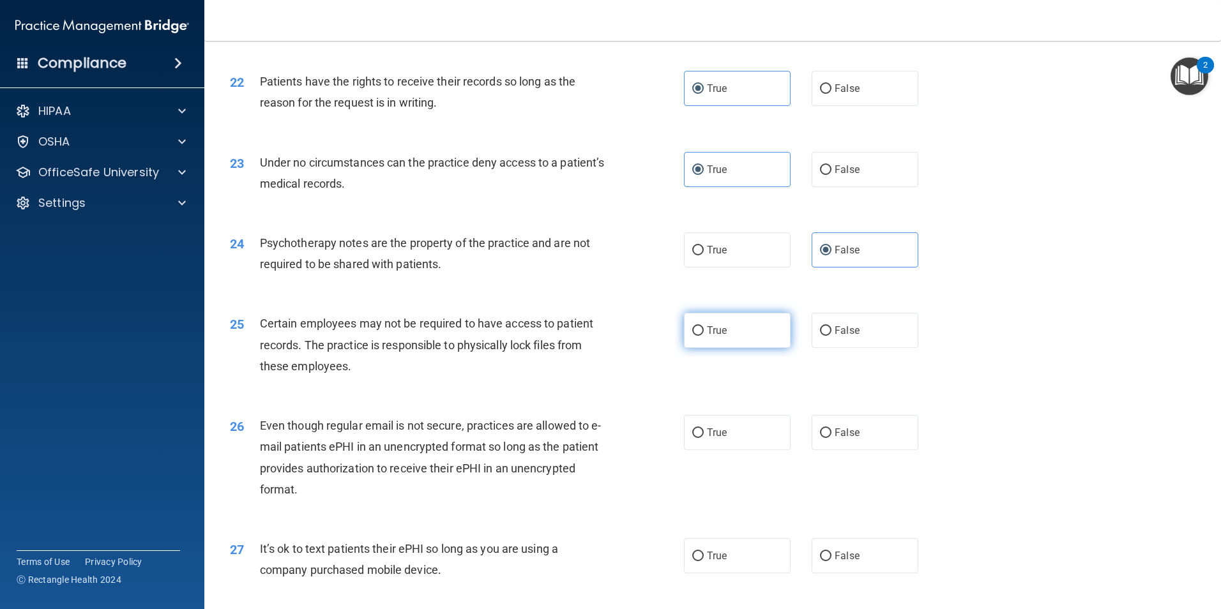
click at [735, 348] on label "True" at bounding box center [737, 330] width 107 height 35
click at [704, 336] on input "True" at bounding box center [698, 331] width 11 height 10
radio input "true"
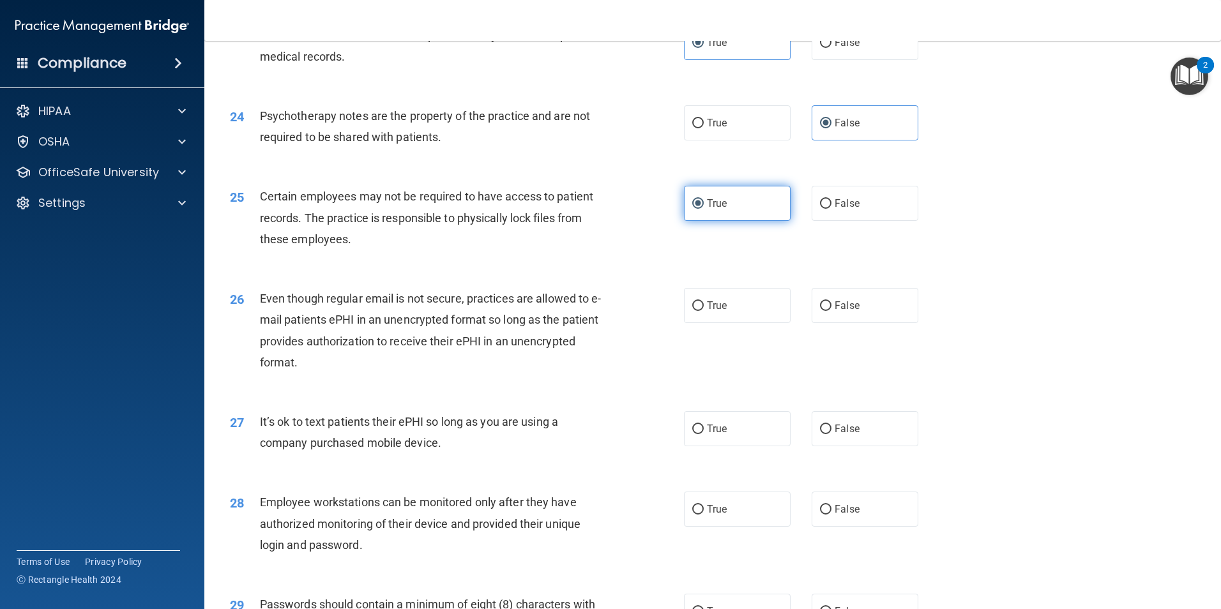
scroll to position [2300, 0]
click at [835, 311] on span "False" at bounding box center [847, 305] width 25 height 12
click at [829, 310] on input "False" at bounding box center [825, 306] width 11 height 10
radio input "true"
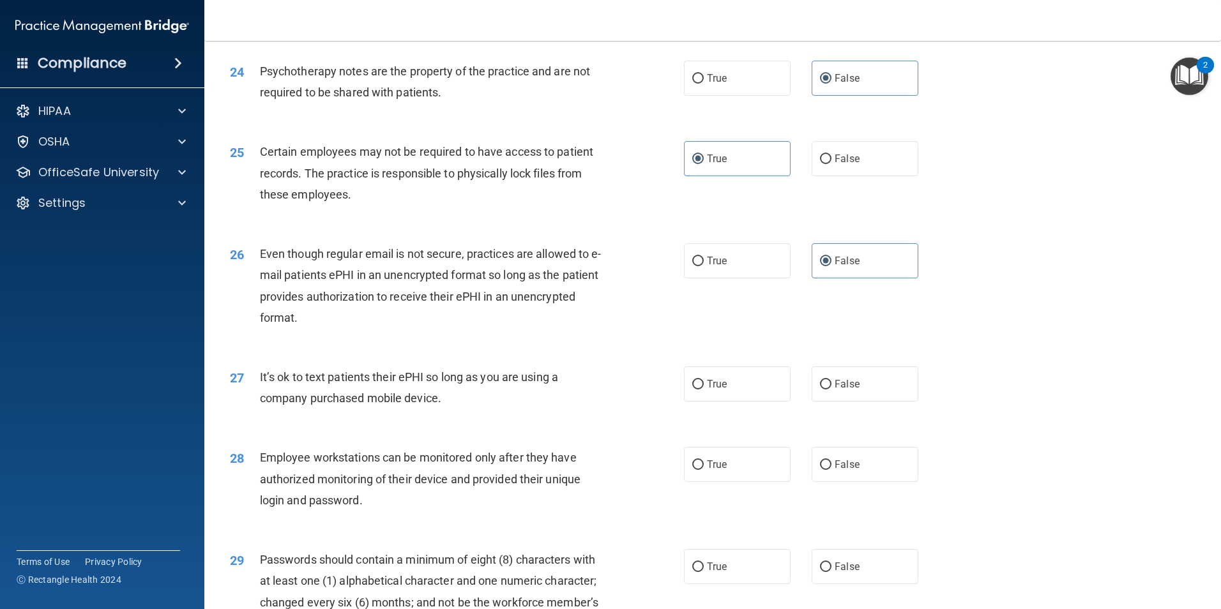
scroll to position [2364, 0]
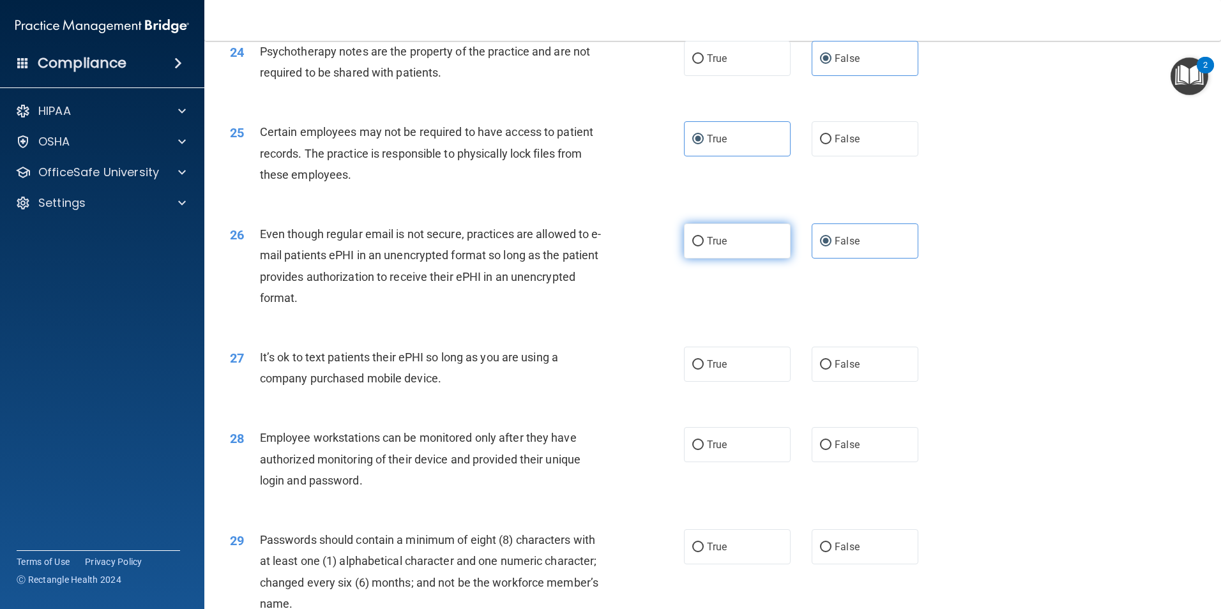
click at [727, 245] on div "26 Even though regular email is not secure, practices are allowed to e-mail pat…" at bounding box center [712, 269] width 985 height 123
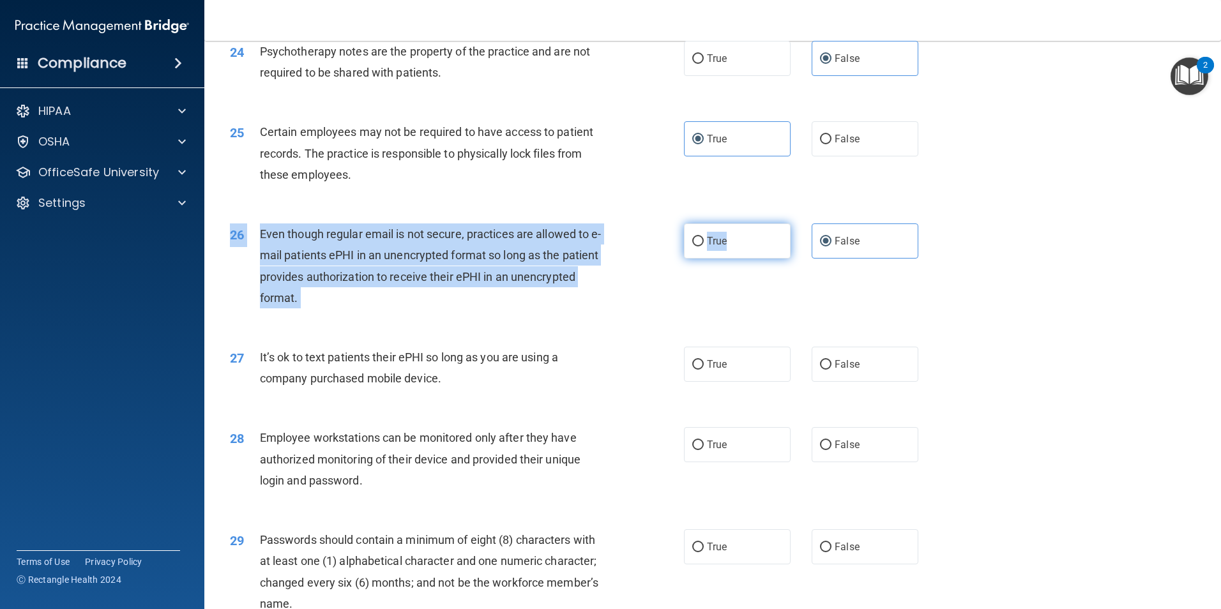
drag, startPoint x: 727, startPoint y: 245, endPoint x: 724, endPoint y: 263, distance: 18.2
click at [724, 259] on label "True" at bounding box center [737, 241] width 107 height 35
click at [704, 247] on input "True" at bounding box center [698, 242] width 11 height 10
radio input "true"
radio input "false"
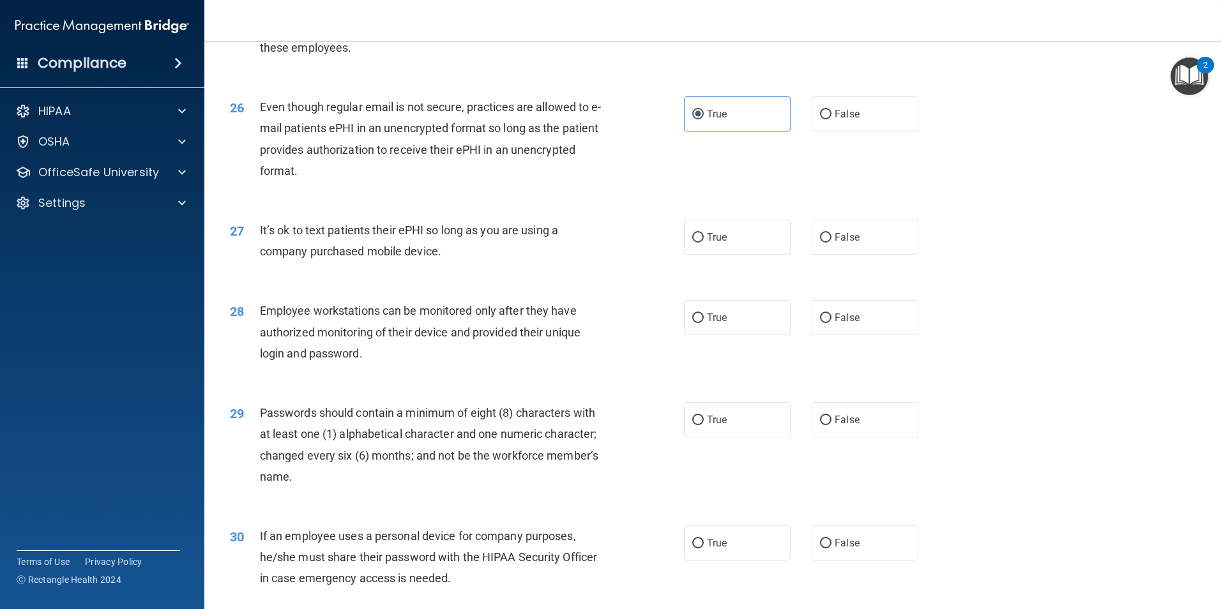
scroll to position [2491, 0]
click at [850, 243] on span "False" at bounding box center [847, 237] width 25 height 12
click at [832, 242] on input "False" at bounding box center [825, 238] width 11 height 10
radio input "true"
click at [852, 323] on span "False" at bounding box center [847, 317] width 25 height 12
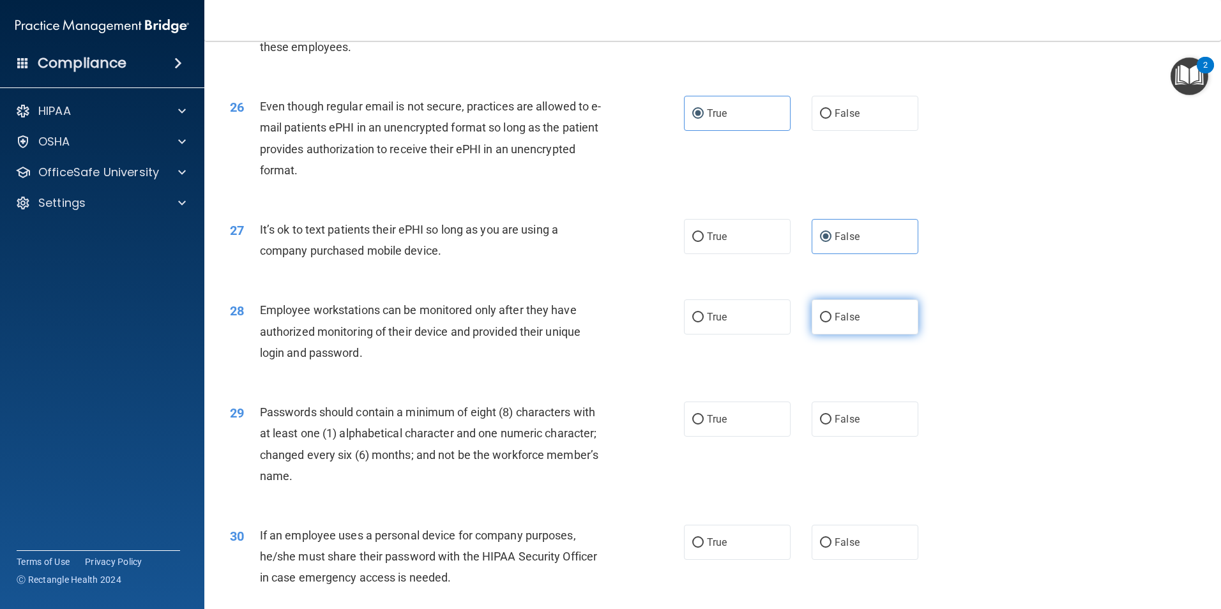
click at [832, 323] on input "False" at bounding box center [825, 318] width 11 height 10
radio input "true"
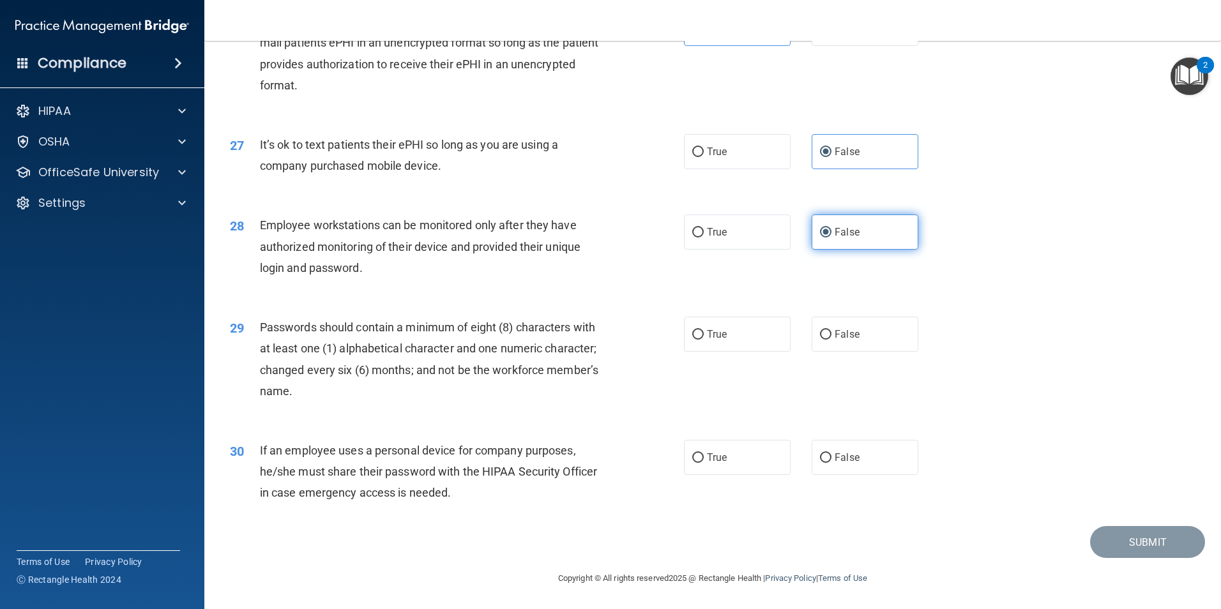
scroll to position [2598, 0]
click at [754, 344] on label "True" at bounding box center [737, 334] width 107 height 35
click at [704, 340] on input "True" at bounding box center [698, 335] width 11 height 10
radio input "true"
click at [748, 464] on label "True" at bounding box center [737, 457] width 107 height 35
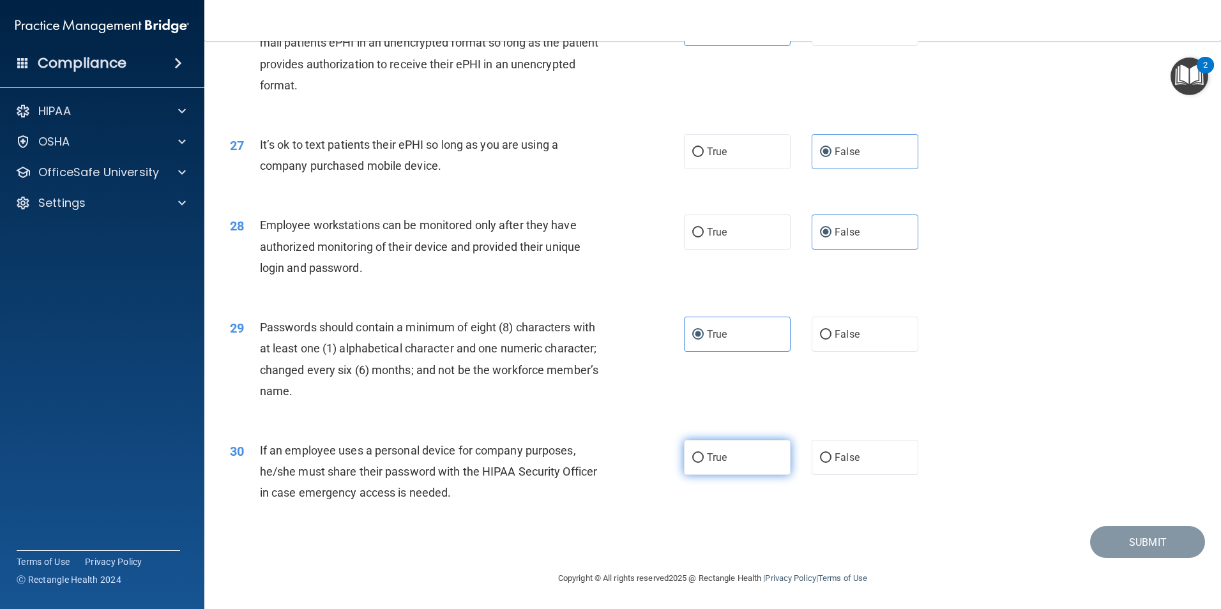
click at [704, 463] on input "True" at bounding box center [698, 459] width 11 height 10
radio input "true"
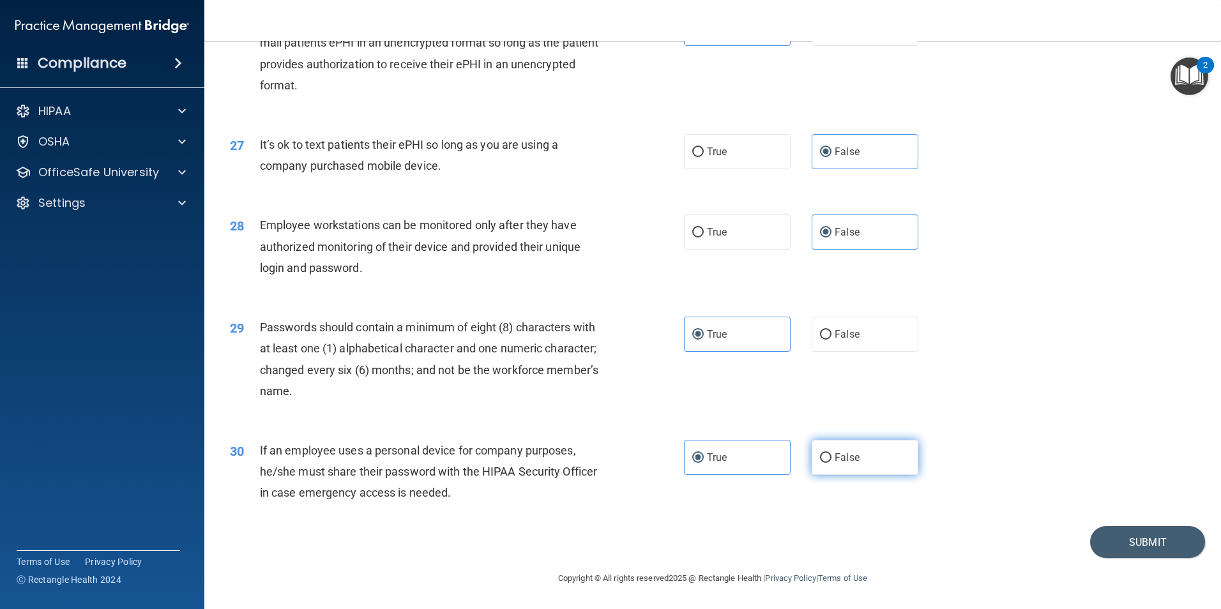
click at [850, 463] on span "False" at bounding box center [847, 458] width 25 height 12
click at [832, 463] on input "False" at bounding box center [825, 459] width 11 height 10
radio input "true"
radio input "false"
click at [1113, 535] on button "Submit" at bounding box center [1148, 542] width 115 height 33
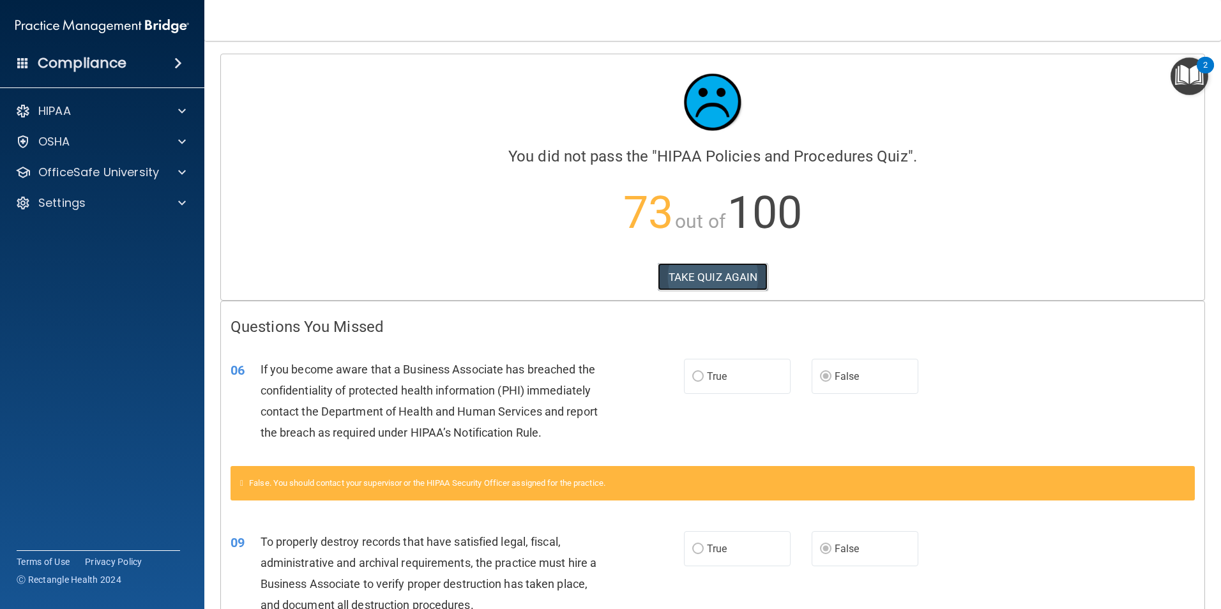
click at [711, 285] on button "TAKE QUIZ AGAIN" at bounding box center [713, 277] width 111 height 28
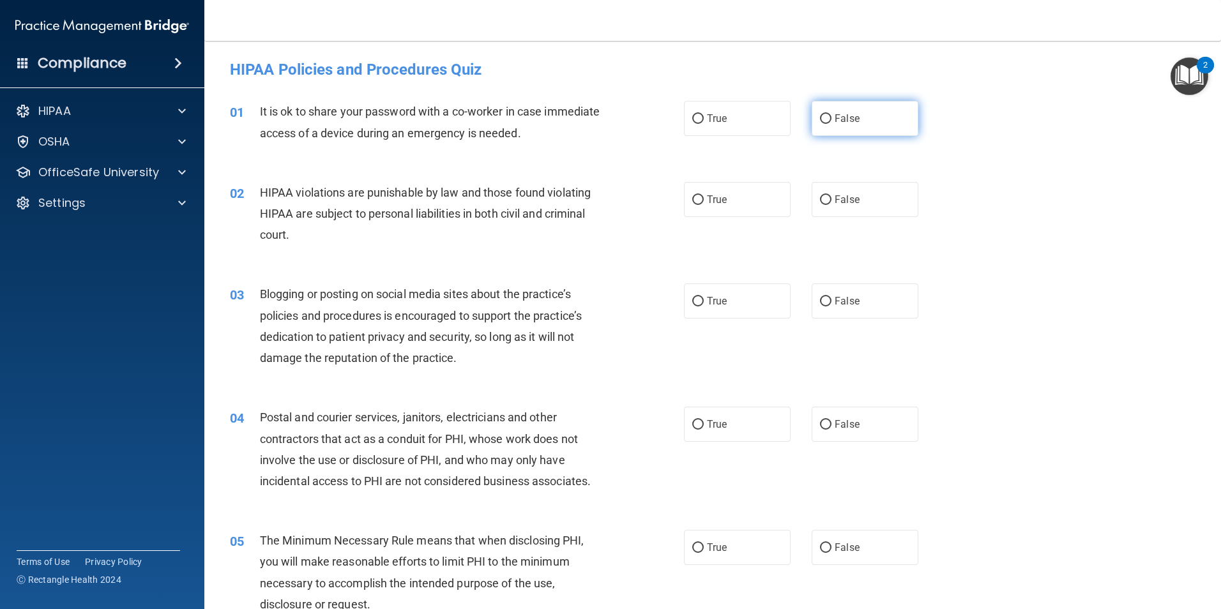
click at [812, 116] on label "False" at bounding box center [865, 118] width 107 height 35
click at [820, 116] on input "False" at bounding box center [825, 119] width 11 height 10
radio input "true"
click at [712, 204] on span "True" at bounding box center [717, 200] width 20 height 12
click at [704, 204] on input "True" at bounding box center [698, 200] width 11 height 10
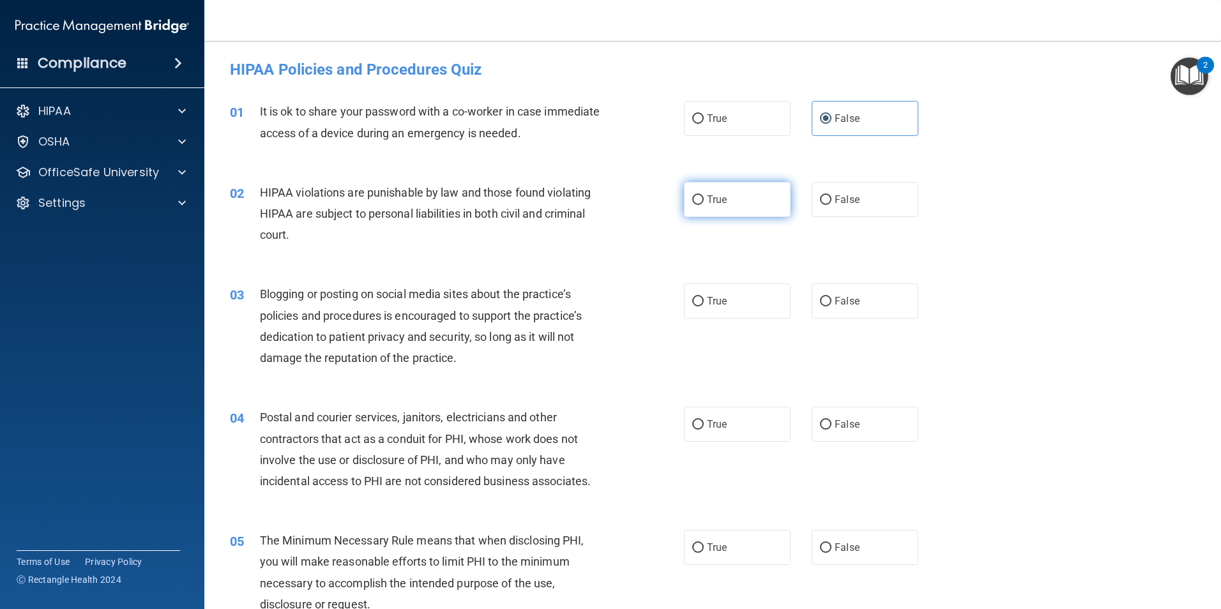
radio input "true"
click at [837, 301] on span "False" at bounding box center [847, 301] width 25 height 12
click at [832, 301] on input "False" at bounding box center [825, 302] width 11 height 10
radio input "true"
click at [744, 427] on label "True" at bounding box center [737, 424] width 107 height 35
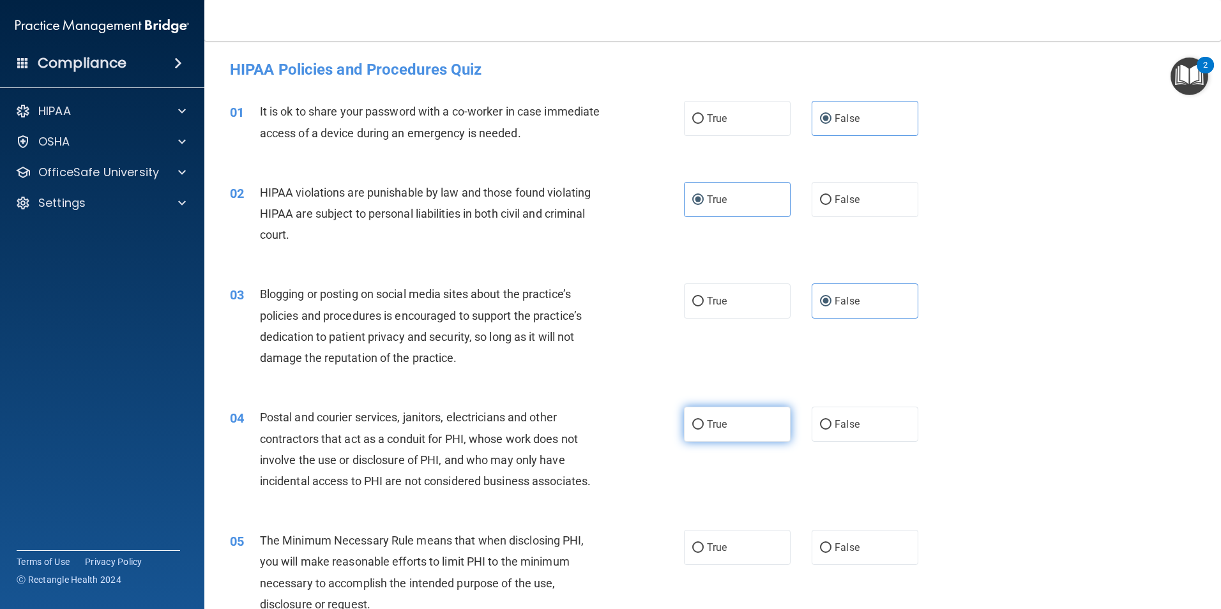
click at [704, 427] on input "True" at bounding box center [698, 425] width 11 height 10
radio input "true"
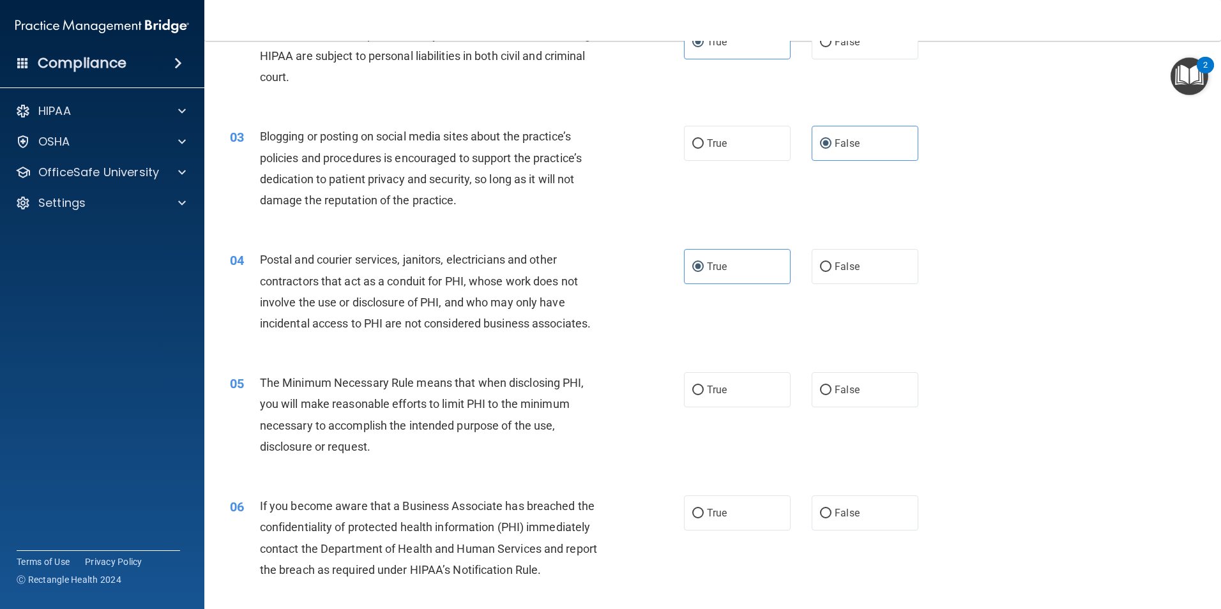
scroll to position [192, 0]
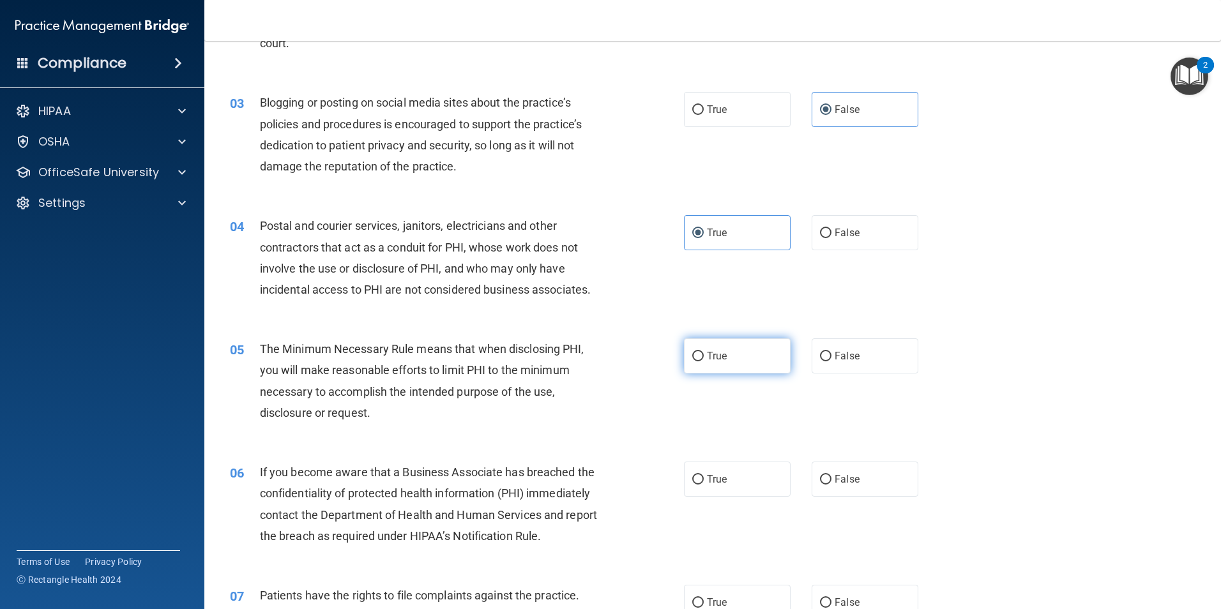
click at [707, 361] on span "True" at bounding box center [717, 356] width 20 height 12
click at [704, 361] on input "True" at bounding box center [698, 357] width 11 height 10
radio input "true"
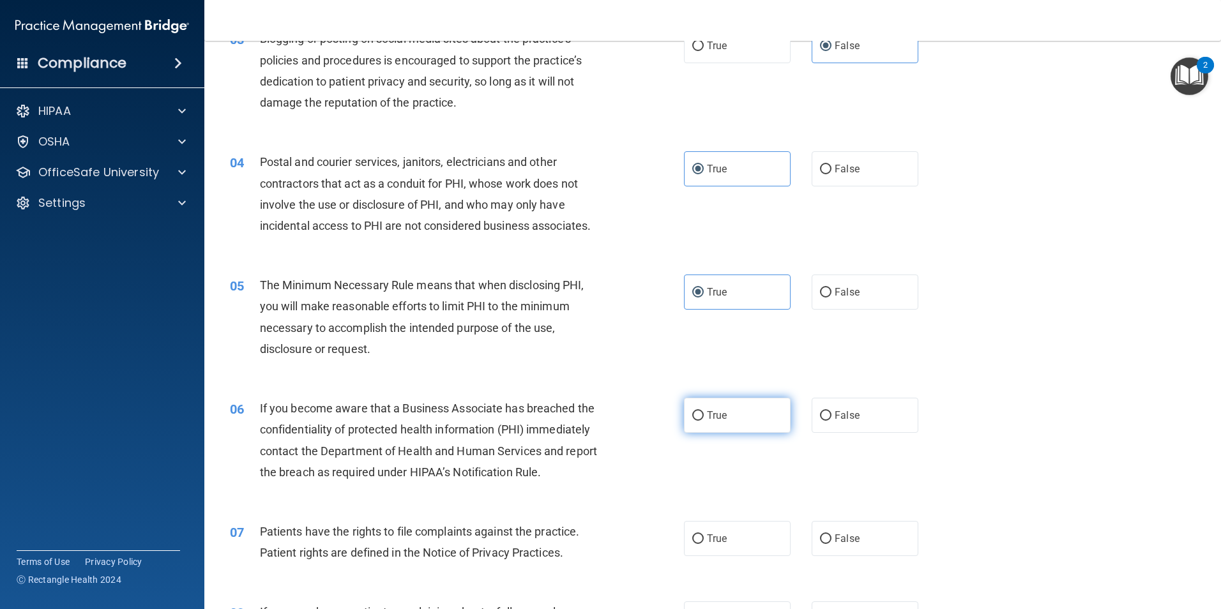
click at [747, 427] on label "True" at bounding box center [737, 415] width 107 height 35
click at [704, 421] on input "True" at bounding box center [698, 416] width 11 height 10
radio input "true"
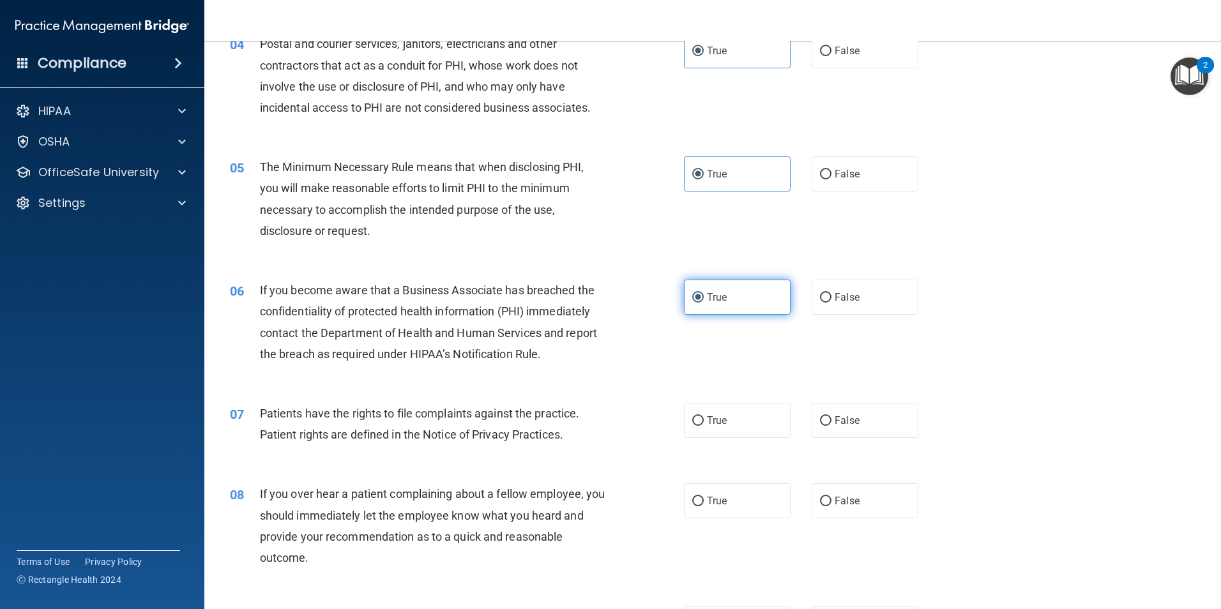
scroll to position [383, 0]
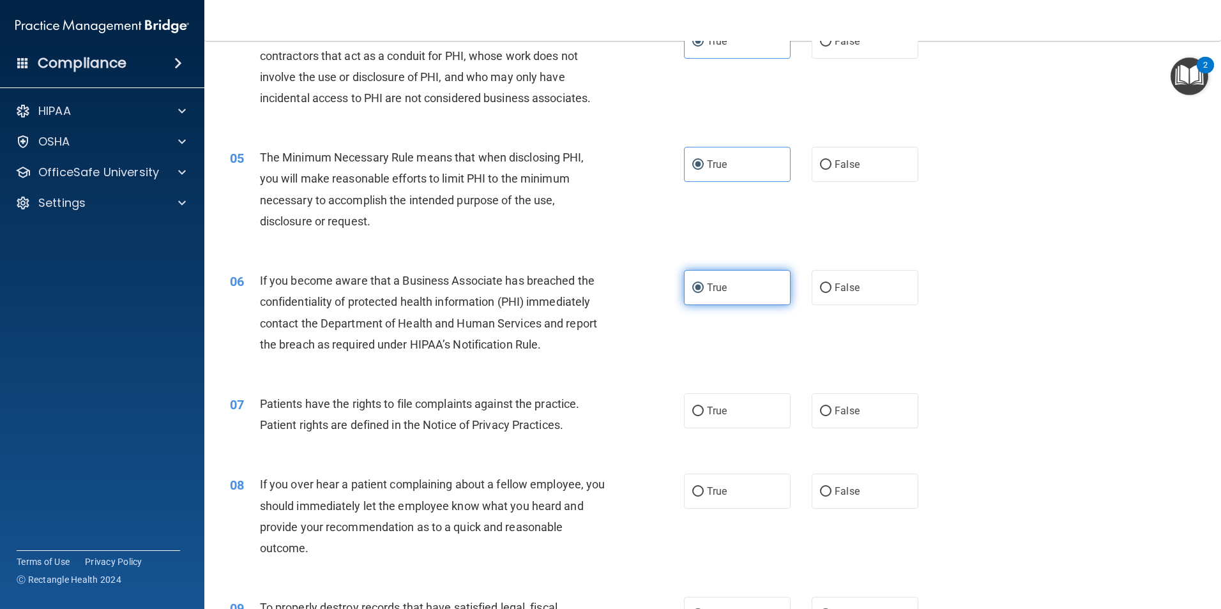
click at [747, 427] on label "True" at bounding box center [737, 411] width 107 height 35
click at [704, 417] on input "True" at bounding box center [698, 412] width 11 height 10
radio input "true"
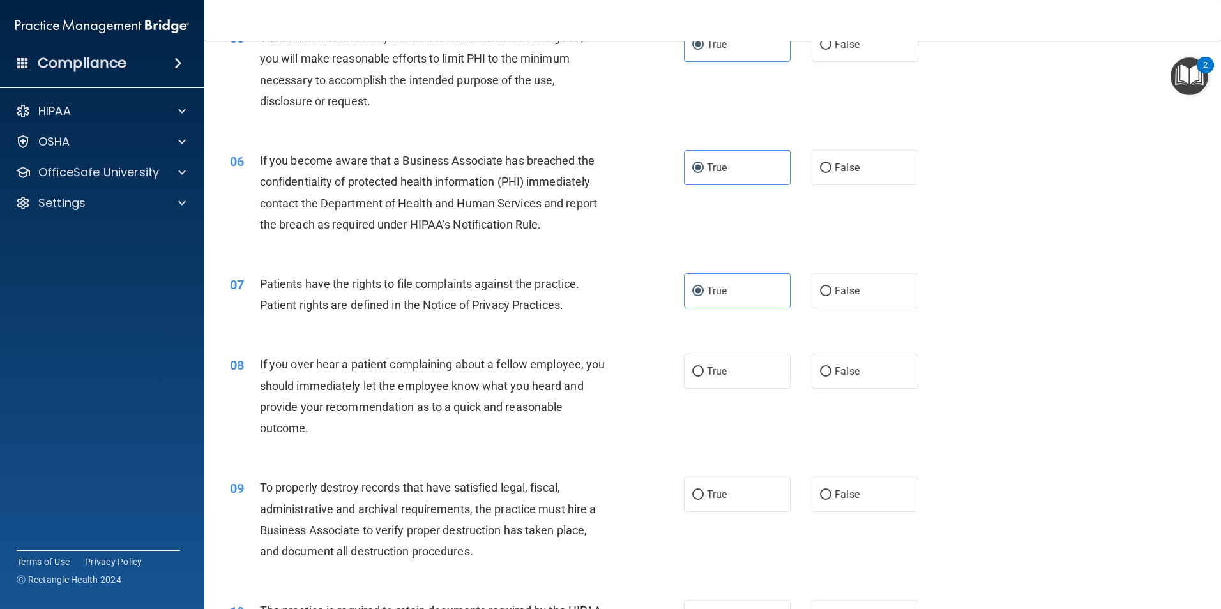
scroll to position [511, 0]
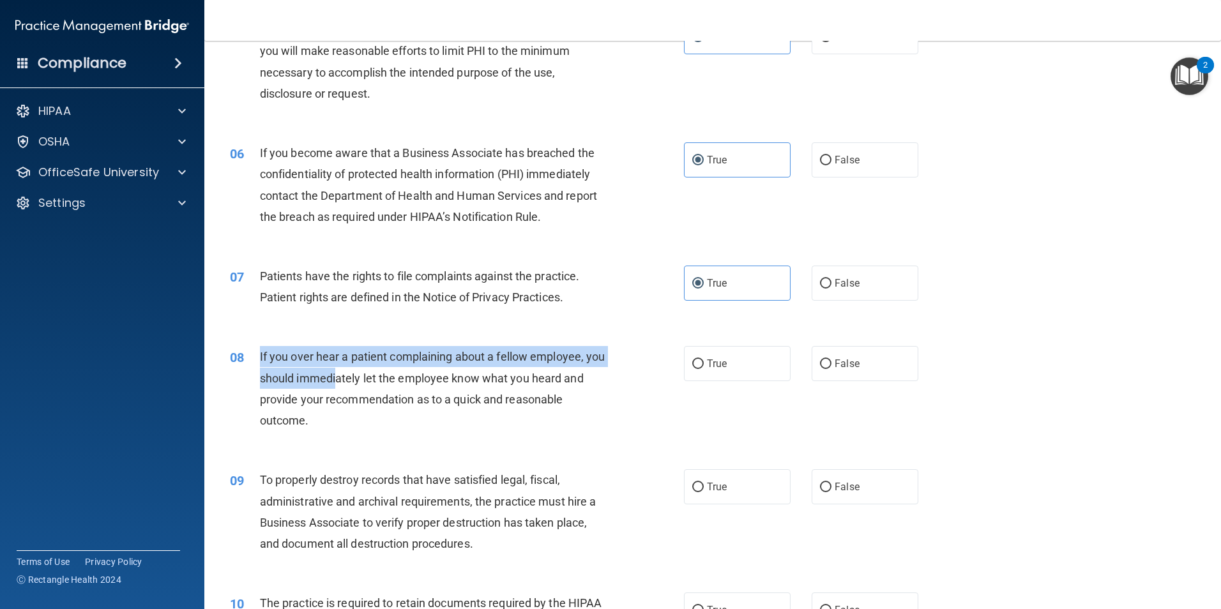
drag, startPoint x: 260, startPoint y: 356, endPoint x: 356, endPoint y: 369, distance: 97.2
click at [356, 369] on div "If you over hear a patient complaining about a fellow employee, you should imme…" at bounding box center [437, 388] width 355 height 85
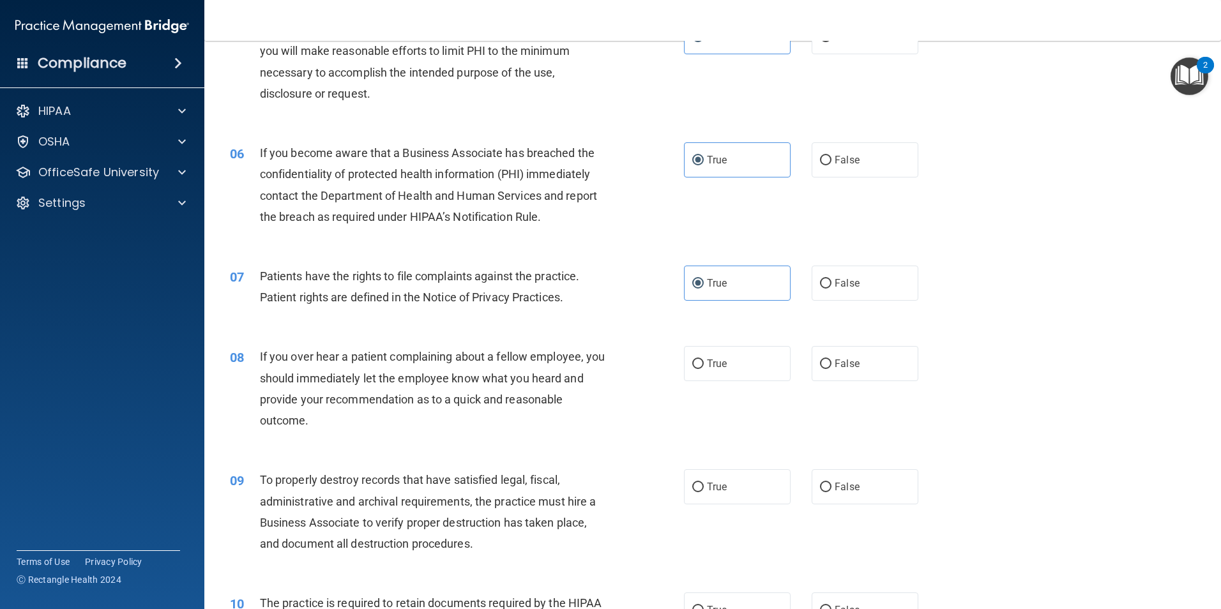
drag, startPoint x: 356, startPoint y: 369, endPoint x: 431, endPoint y: 392, distance: 77.6
click at [430, 392] on span "If you over hear a patient complaining about a fellow employee, you should imme…" at bounding box center [433, 388] width 346 height 77
click at [839, 359] on span "False" at bounding box center [847, 364] width 25 height 12
click at [832, 360] on input "False" at bounding box center [825, 365] width 11 height 10
radio input "true"
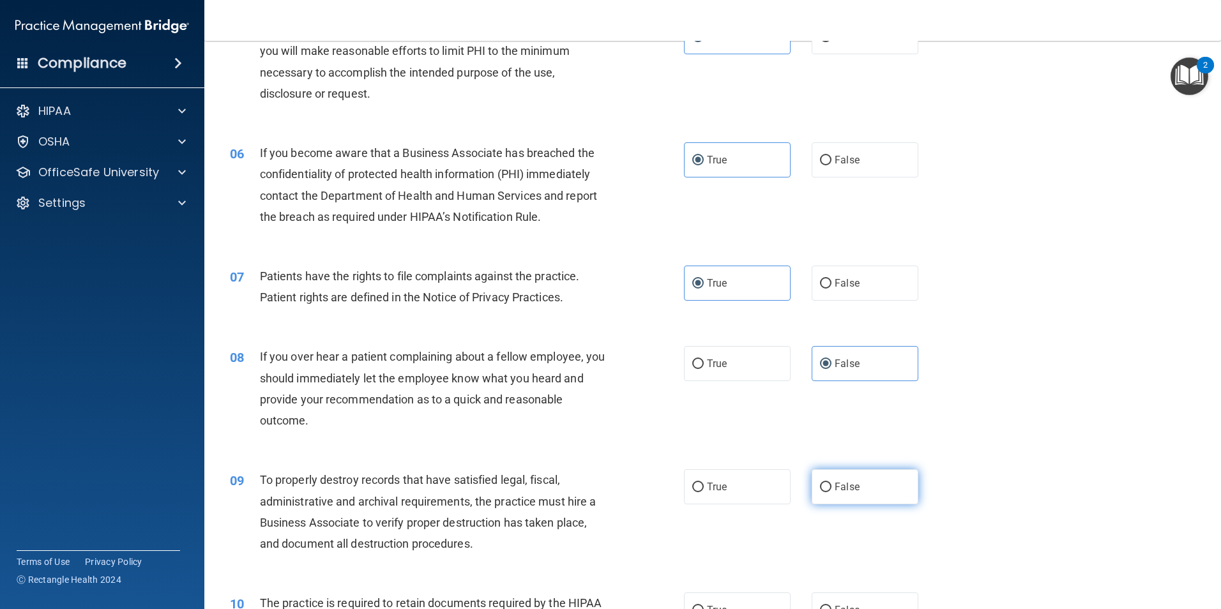
click at [820, 484] on input "False" at bounding box center [825, 488] width 11 height 10
radio input "true"
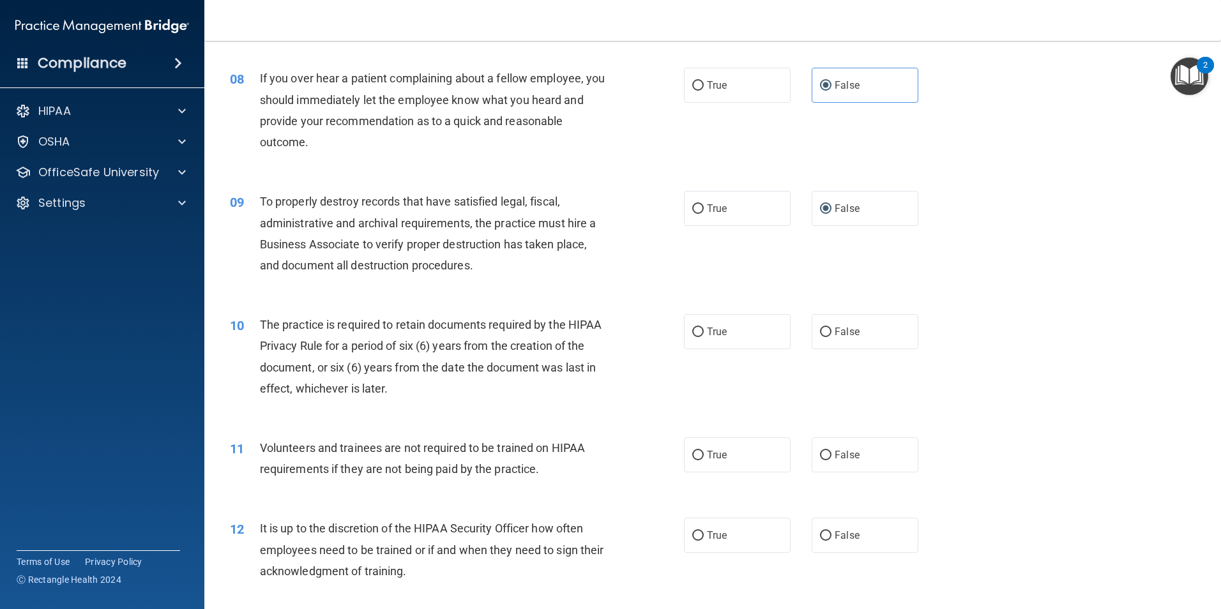
scroll to position [767, 0]
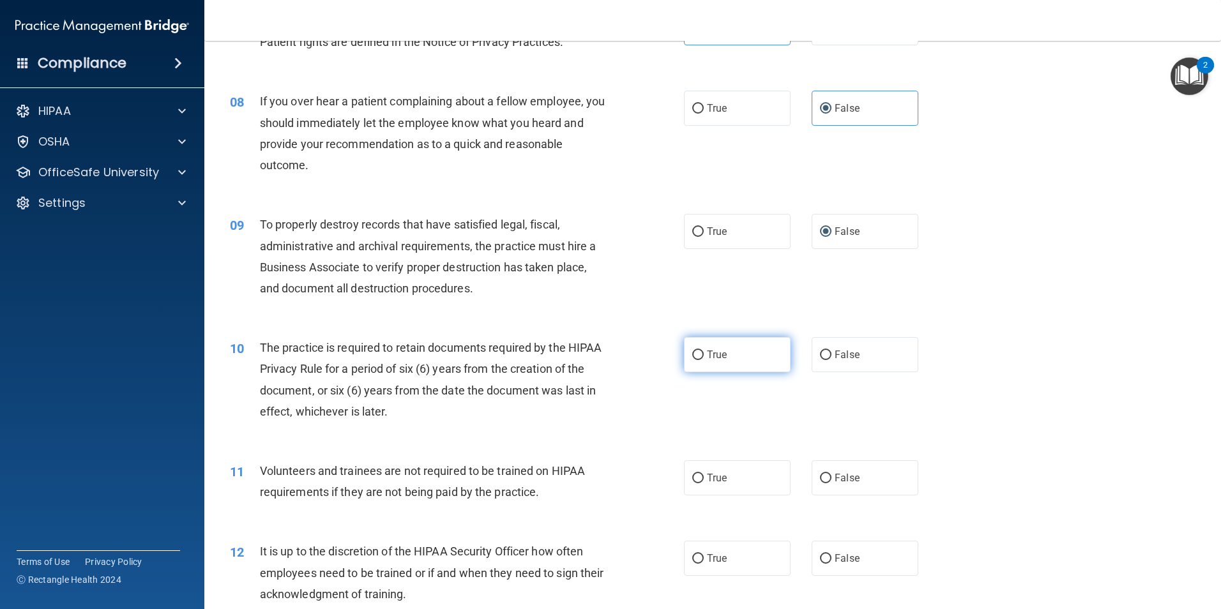
click at [719, 362] on label "True" at bounding box center [737, 354] width 107 height 35
click at [704, 360] on input "True" at bounding box center [698, 356] width 11 height 10
radio input "true"
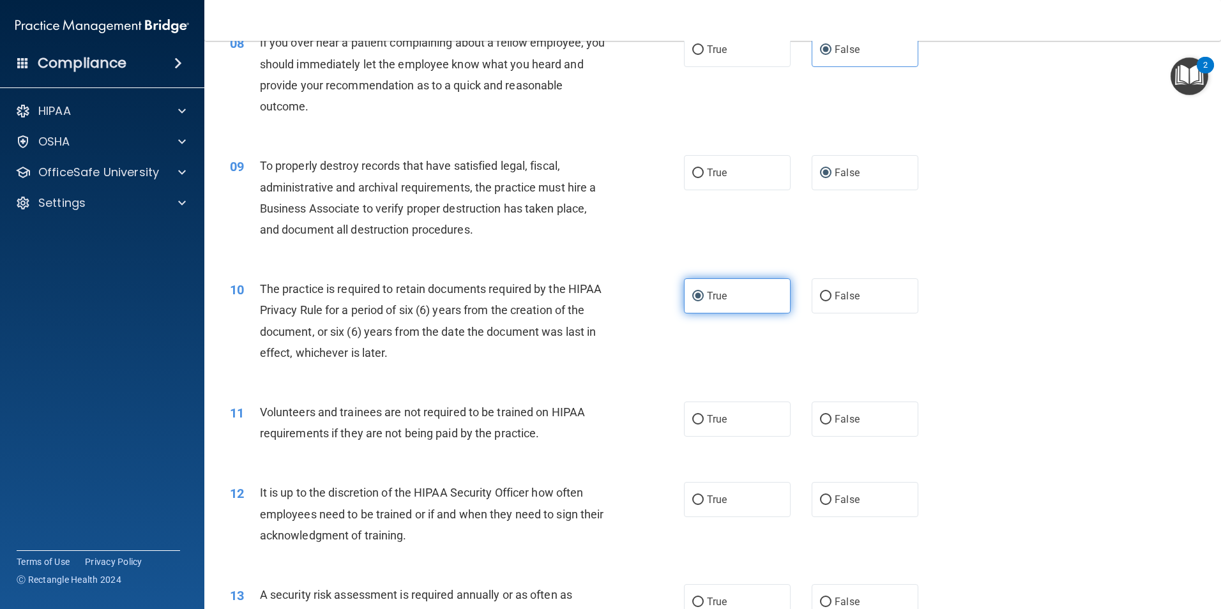
scroll to position [894, 0]
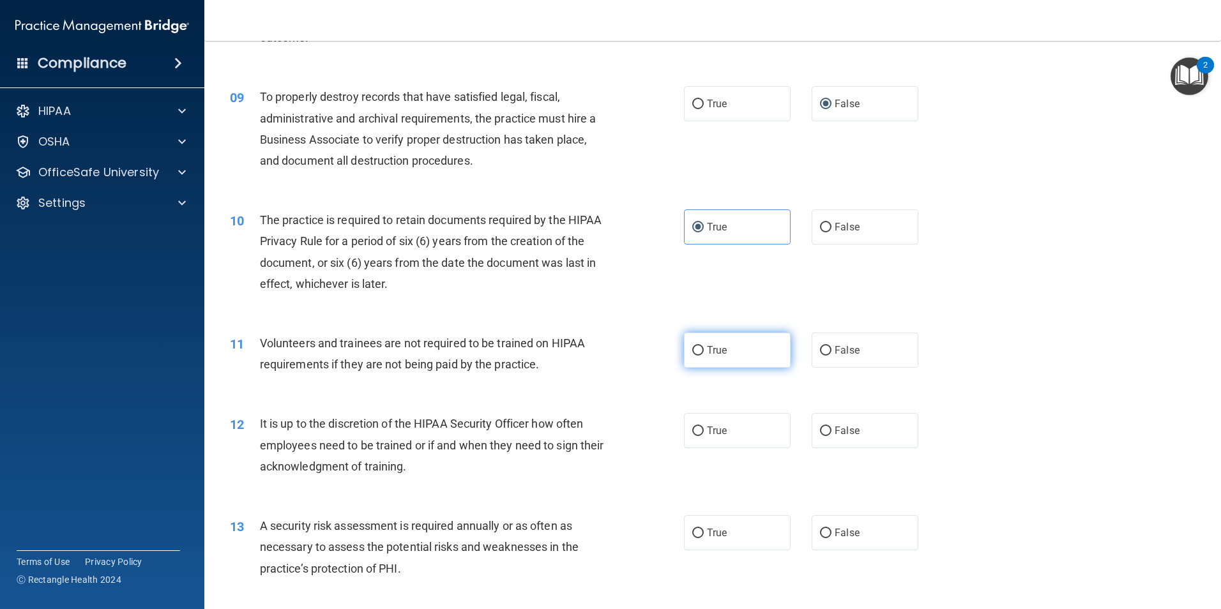
click at [726, 350] on label "True" at bounding box center [737, 350] width 107 height 35
click at [704, 350] on input "True" at bounding box center [698, 351] width 11 height 10
radio input "true"
drag, startPoint x: 726, startPoint y: 350, endPoint x: 843, endPoint y: 351, distance: 116.9
click at [843, 351] on span "False" at bounding box center [847, 350] width 25 height 12
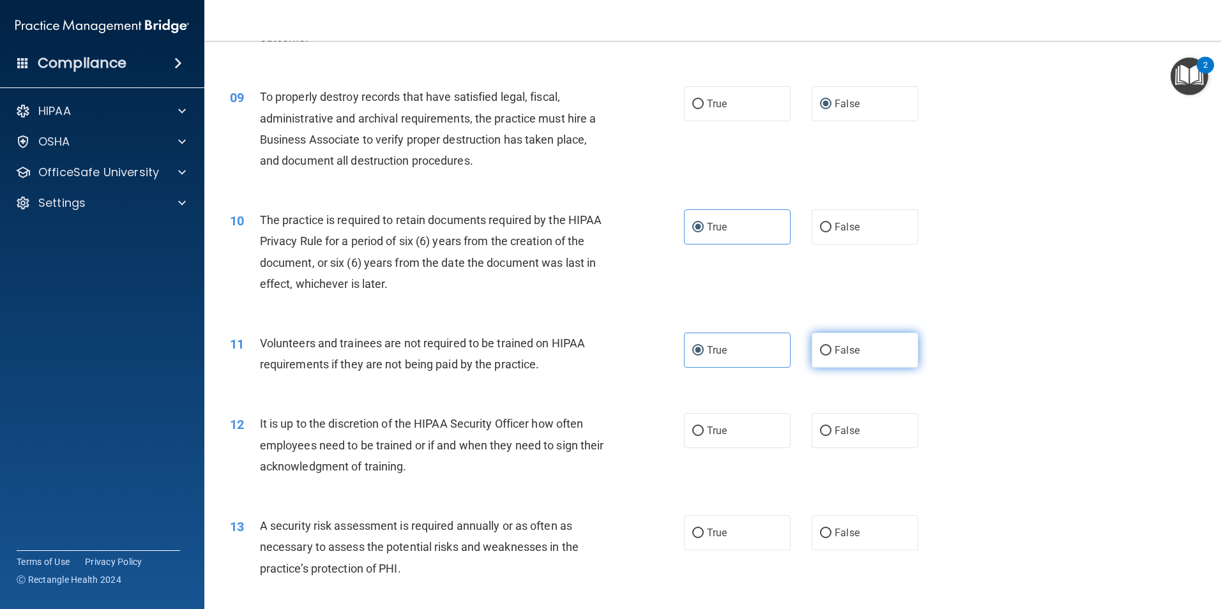
click at [832, 351] on input "False" at bounding box center [825, 351] width 11 height 10
radio input "true"
radio input "false"
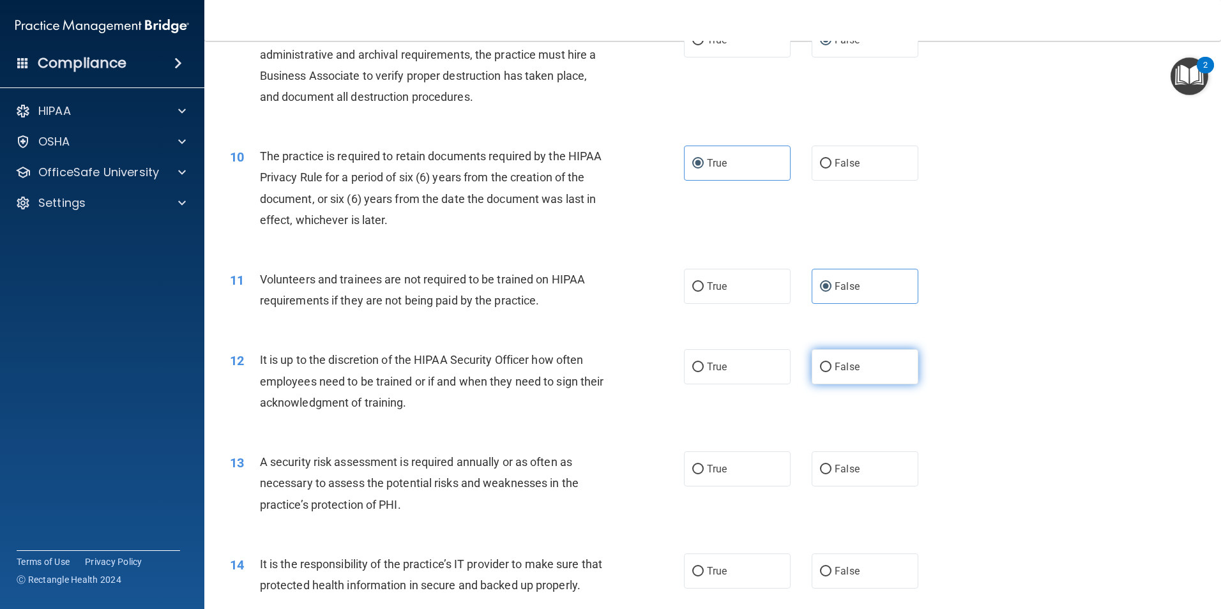
click at [835, 364] on span "False" at bounding box center [847, 367] width 25 height 12
click at [832, 364] on input "False" at bounding box center [825, 368] width 11 height 10
radio input "true"
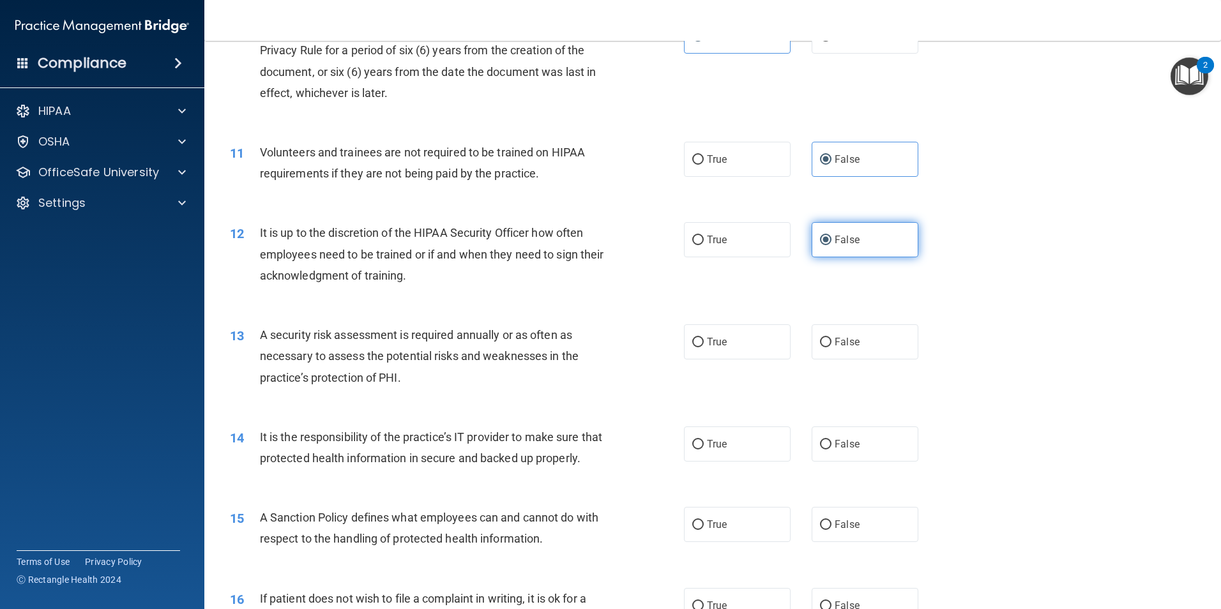
scroll to position [1086, 0]
click at [730, 350] on label "True" at bounding box center [737, 341] width 107 height 35
click at [704, 347] on input "True" at bounding box center [698, 342] width 11 height 10
radio input "true"
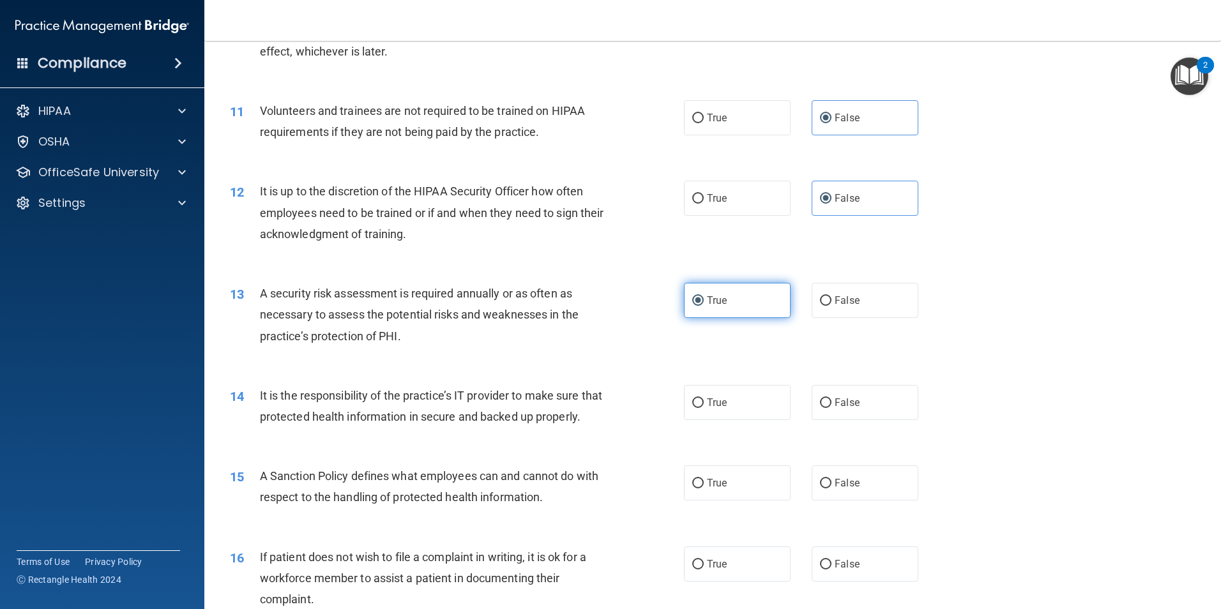
scroll to position [1150, 0]
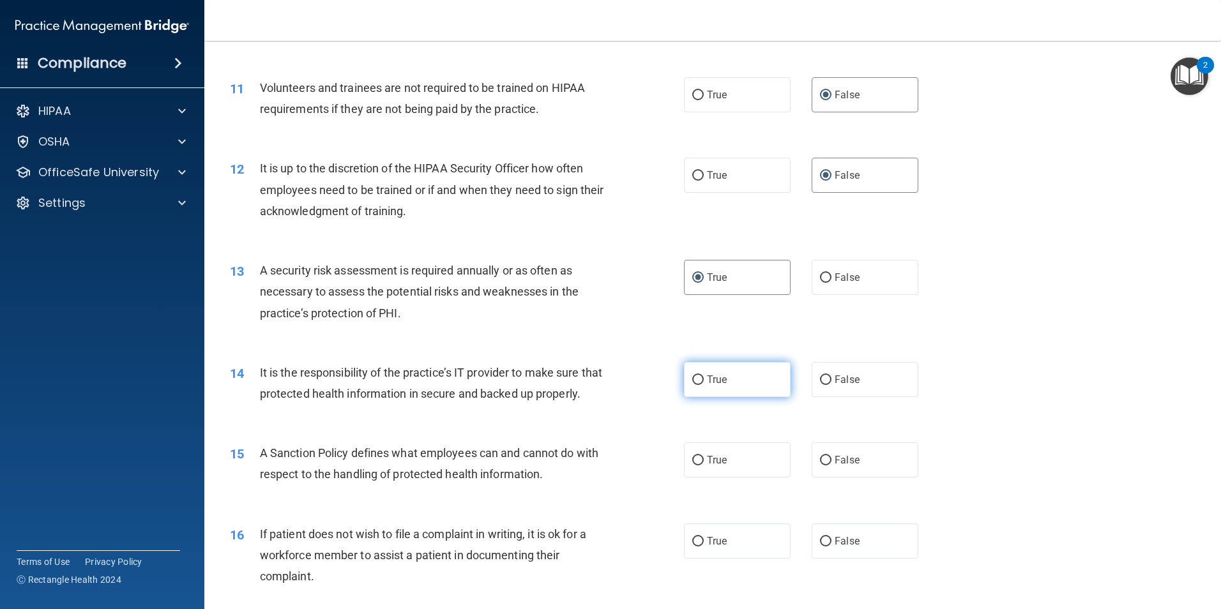
click at [764, 379] on label "True" at bounding box center [737, 379] width 107 height 35
click at [704, 379] on input "True" at bounding box center [698, 381] width 11 height 10
radio input "true"
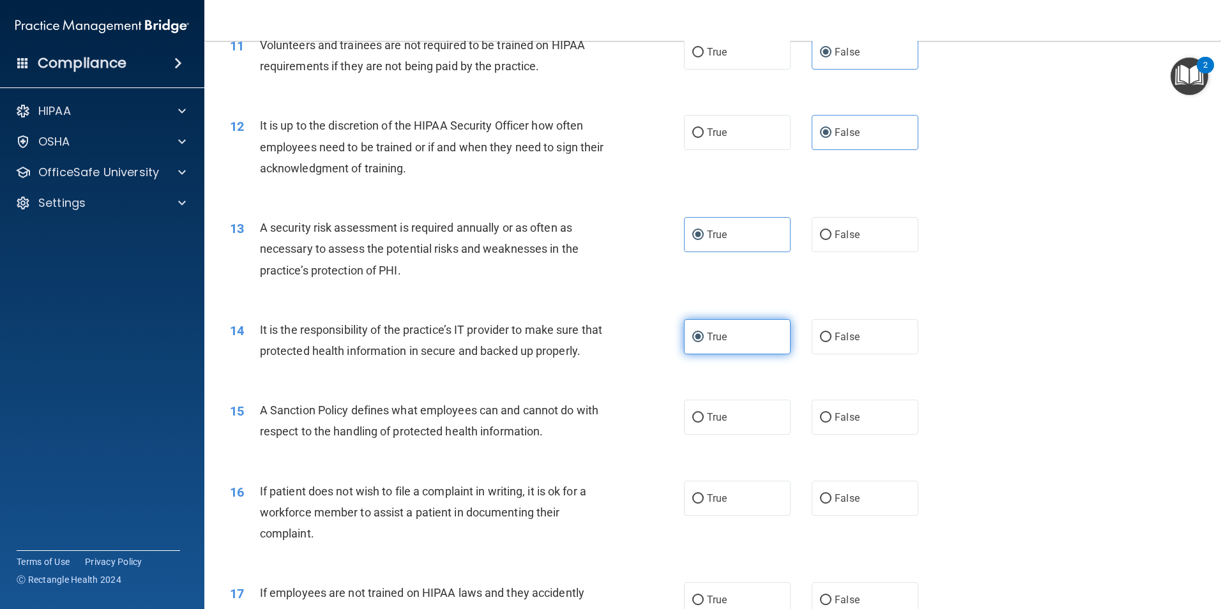
scroll to position [1214, 0]
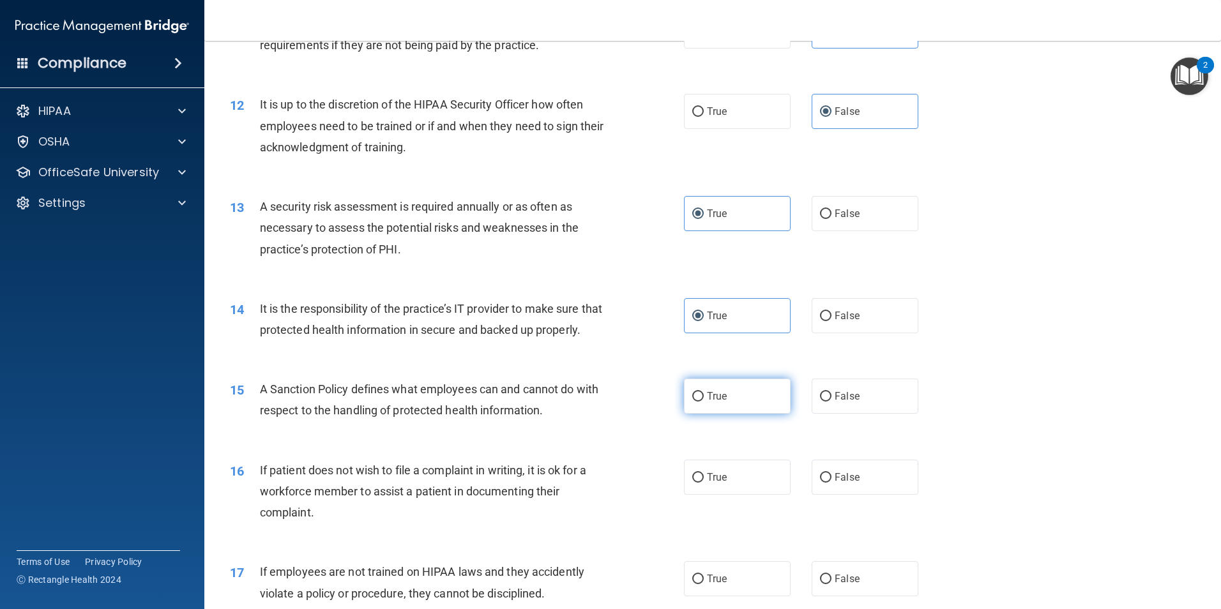
click at [730, 414] on label "True" at bounding box center [737, 396] width 107 height 35
click at [704, 402] on input "True" at bounding box center [698, 397] width 11 height 10
radio input "true"
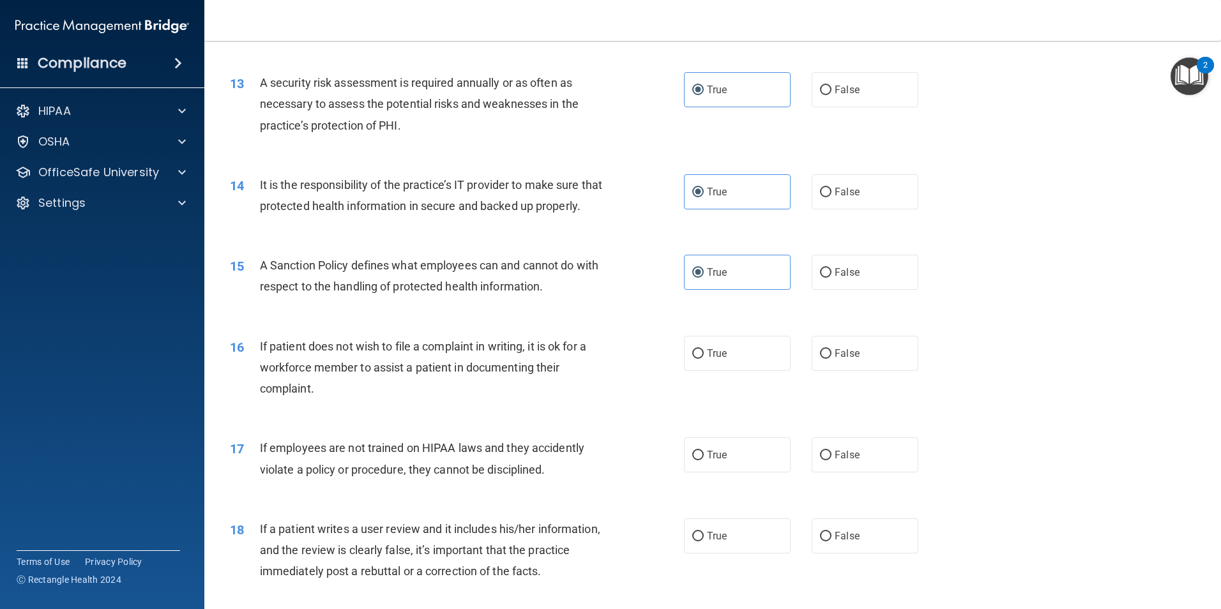
scroll to position [1342, 0]
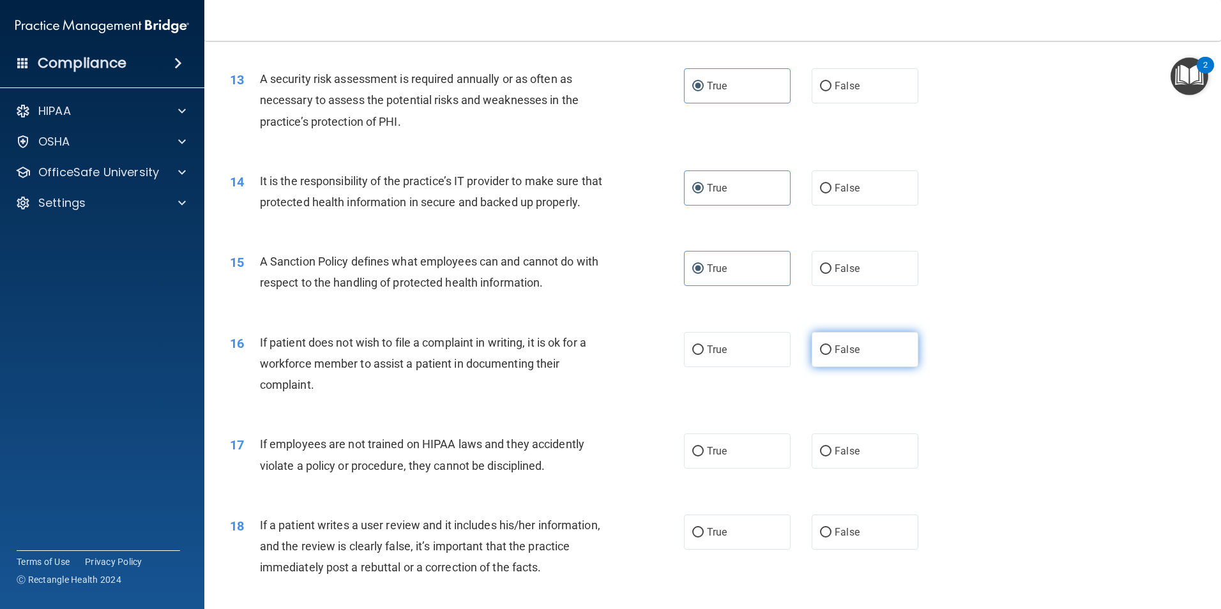
click at [832, 362] on label "False" at bounding box center [865, 349] width 107 height 35
click at [832, 355] on input "False" at bounding box center [825, 351] width 11 height 10
radio input "true"
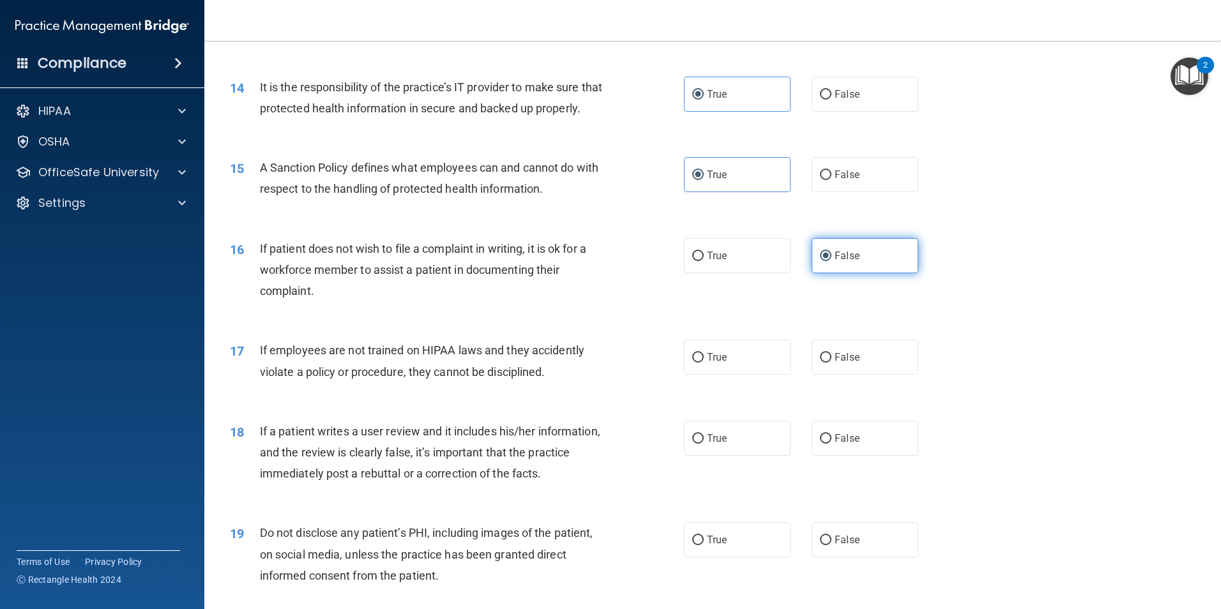
scroll to position [1469, 0]
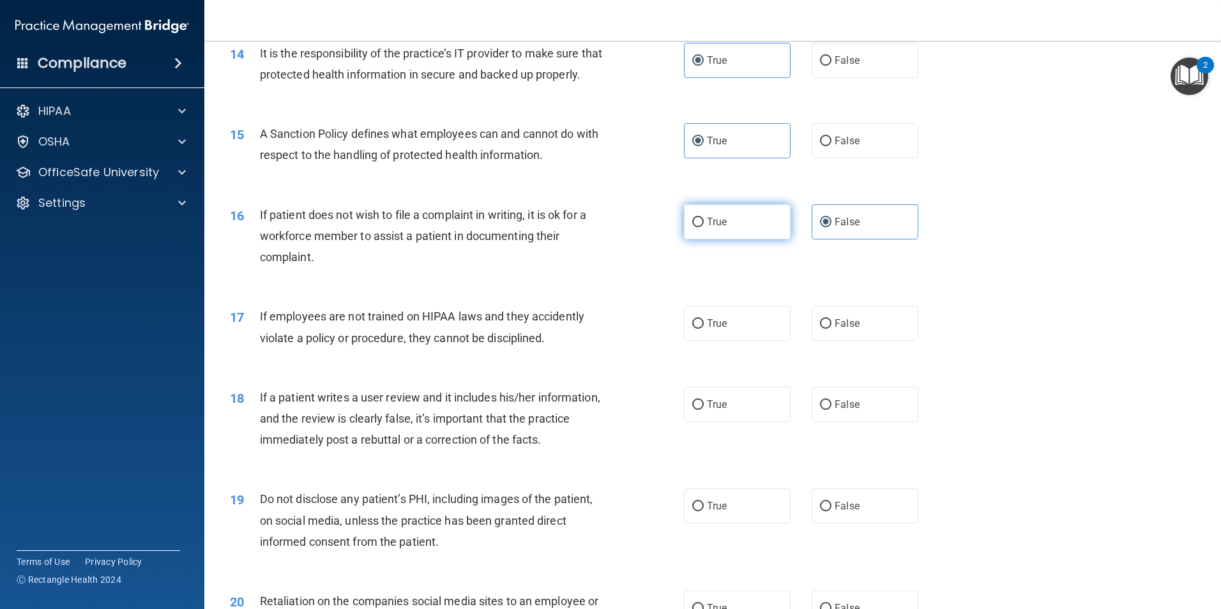
click at [738, 240] on label "True" at bounding box center [737, 221] width 107 height 35
click at [704, 227] on input "True" at bounding box center [698, 223] width 11 height 10
radio input "true"
radio input "false"
click at [832, 341] on label "False" at bounding box center [865, 323] width 107 height 35
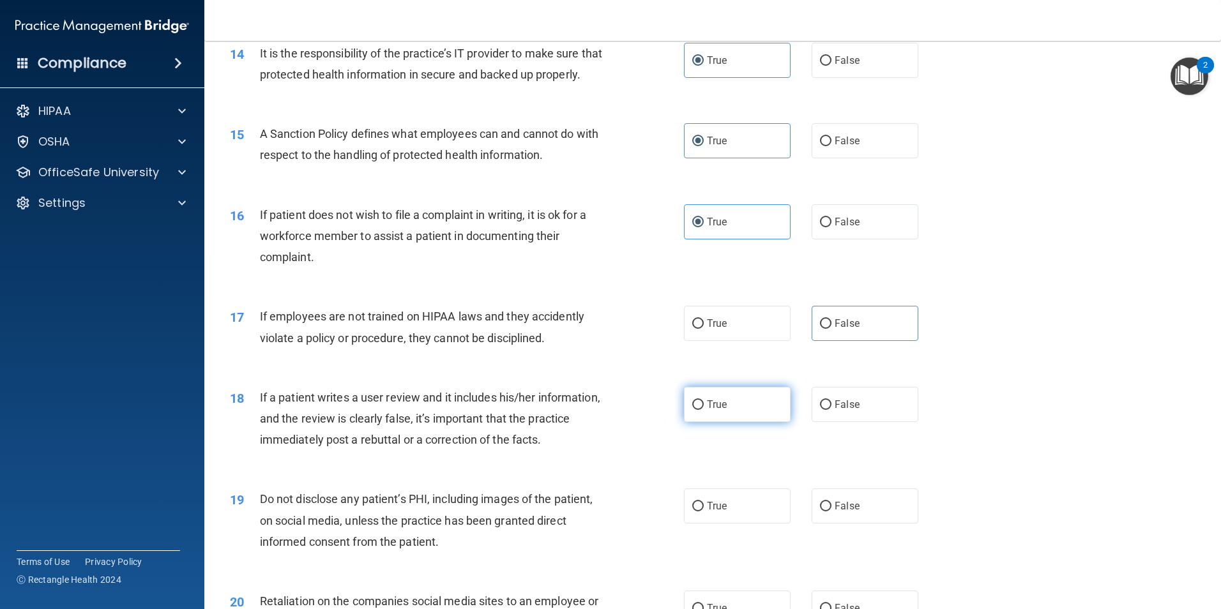
click at [691, 420] on label "True" at bounding box center [737, 404] width 107 height 35
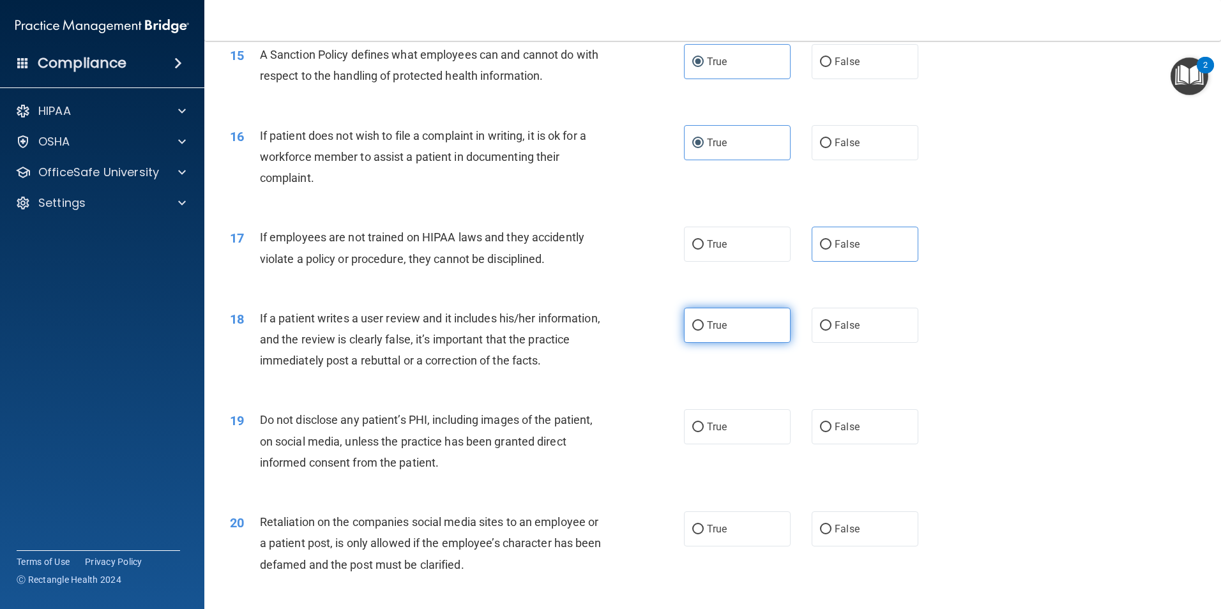
scroll to position [1661, 0]
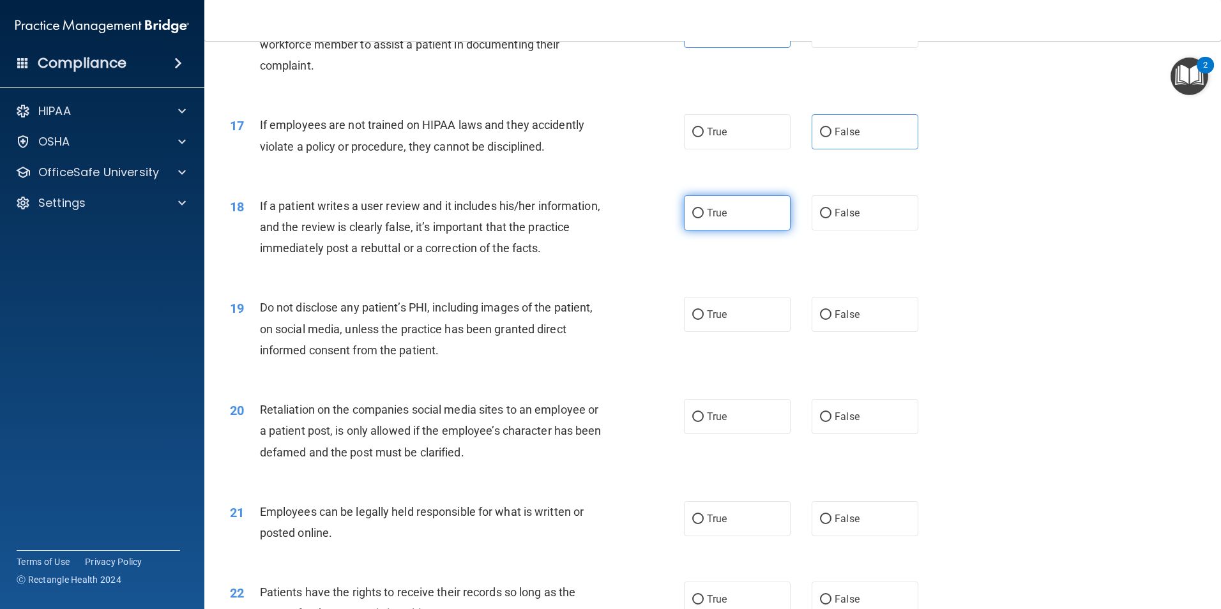
click at [718, 231] on label "True" at bounding box center [737, 212] width 107 height 35
click at [704, 218] on input "True" at bounding box center [698, 214] width 11 height 10
radio input "true"
click at [866, 149] on label "False" at bounding box center [865, 131] width 107 height 35
click at [832, 137] on input "False" at bounding box center [825, 133] width 11 height 10
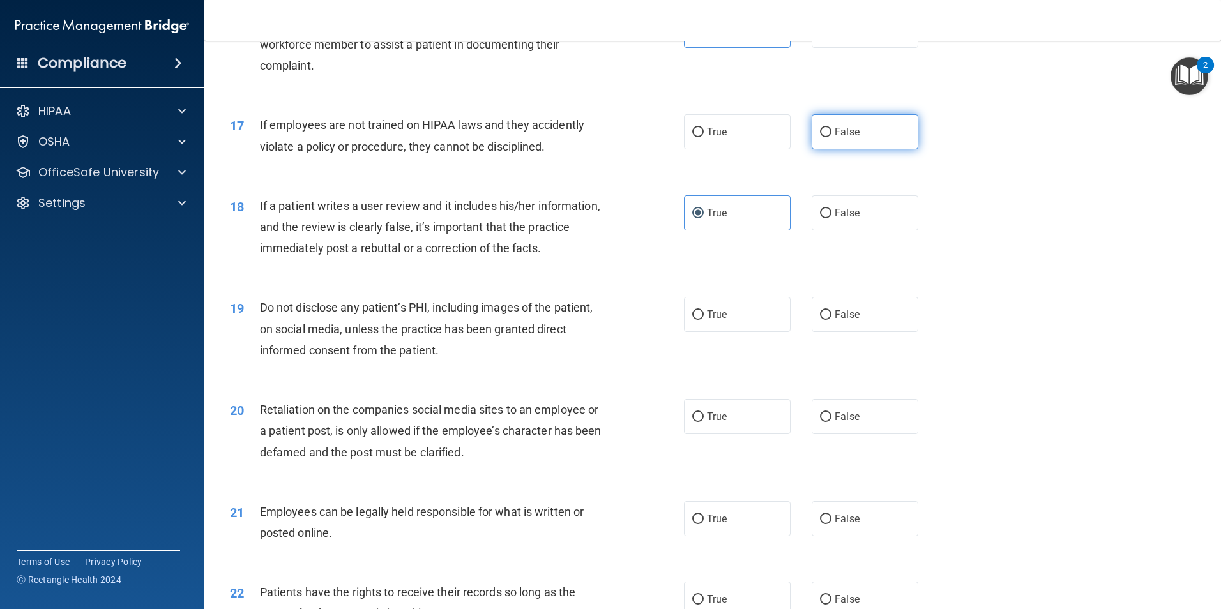
radio input "true"
click at [730, 332] on label "True" at bounding box center [737, 314] width 107 height 35
click at [704, 320] on input "True" at bounding box center [698, 315] width 11 height 10
radio input "true"
click at [852, 423] on span "False" at bounding box center [847, 417] width 25 height 12
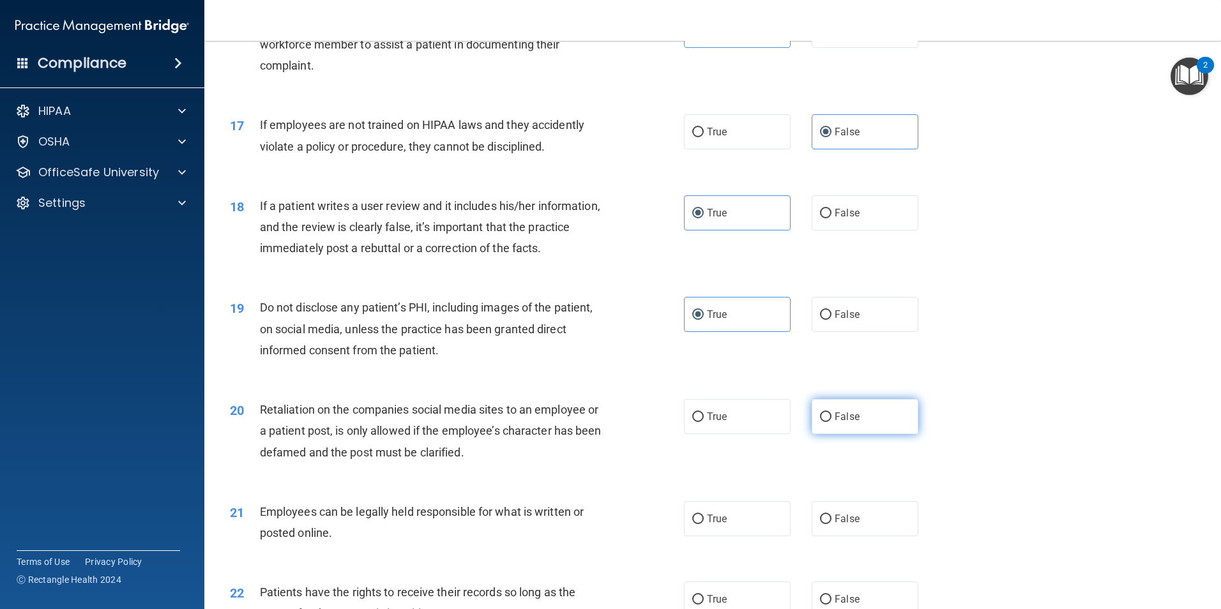
click at [832, 422] on input "False" at bounding box center [825, 418] width 11 height 10
radio input "true"
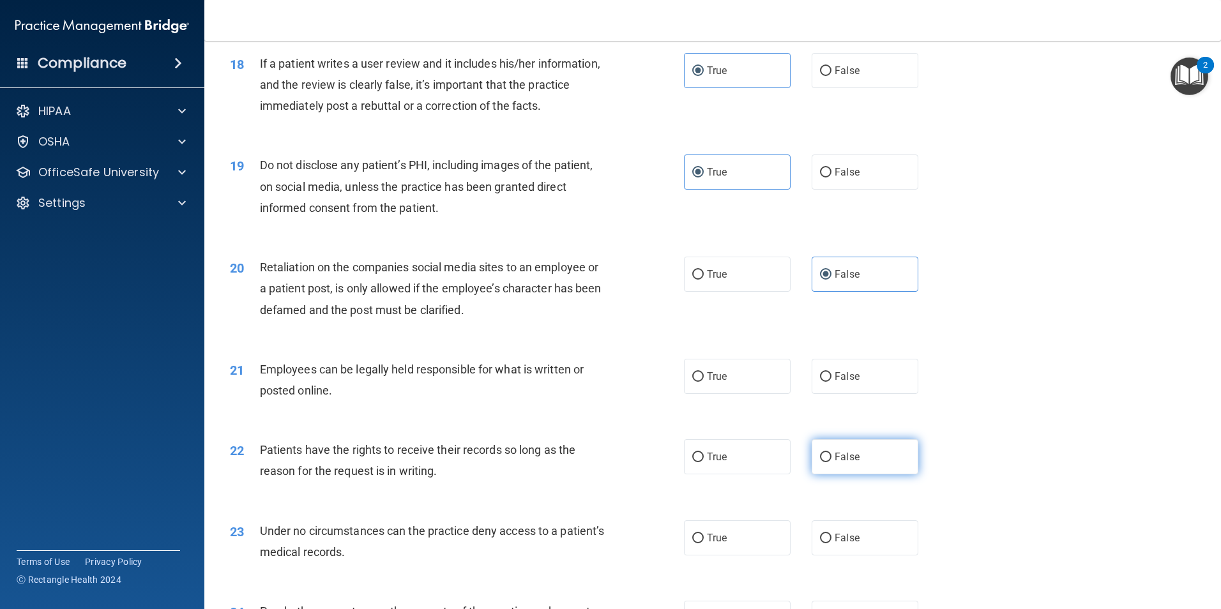
scroll to position [1853, 0]
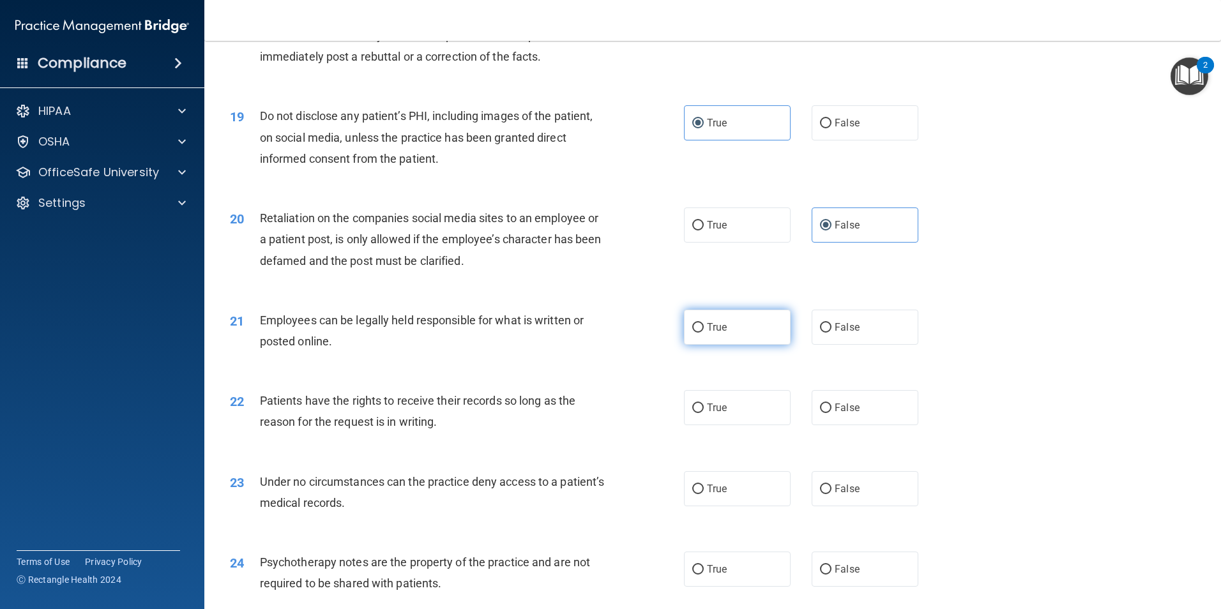
click at [728, 345] on label "True" at bounding box center [737, 327] width 107 height 35
click at [704, 333] on input "True" at bounding box center [698, 328] width 11 height 10
radio input "true"
click at [821, 413] on input "False" at bounding box center [825, 409] width 11 height 10
radio input "true"
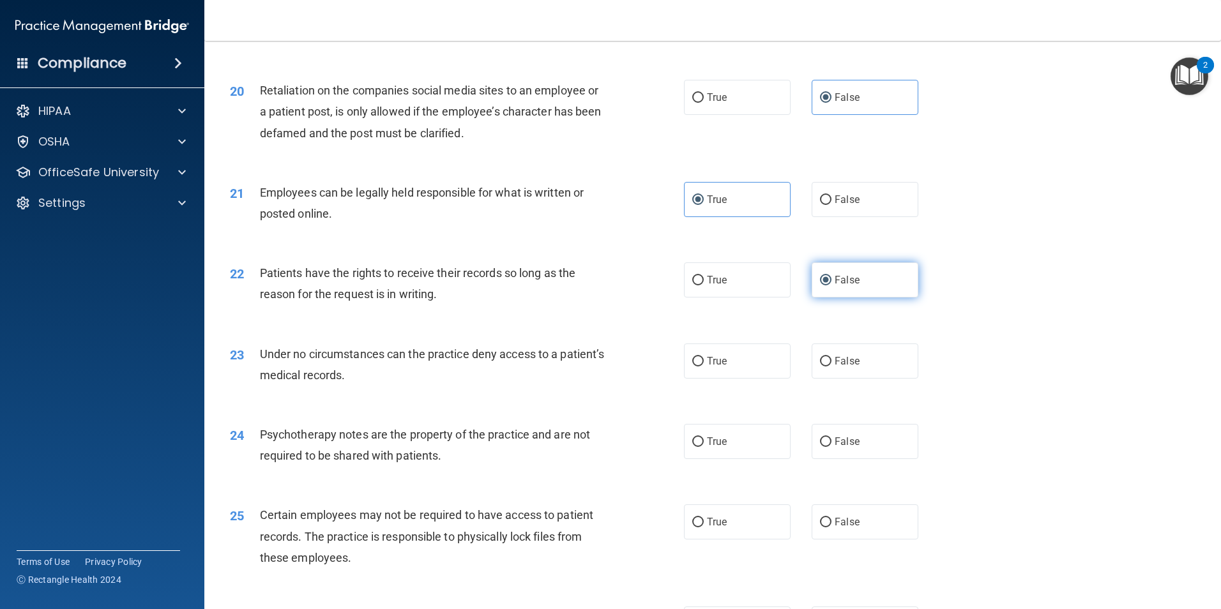
scroll to position [2044, 0]
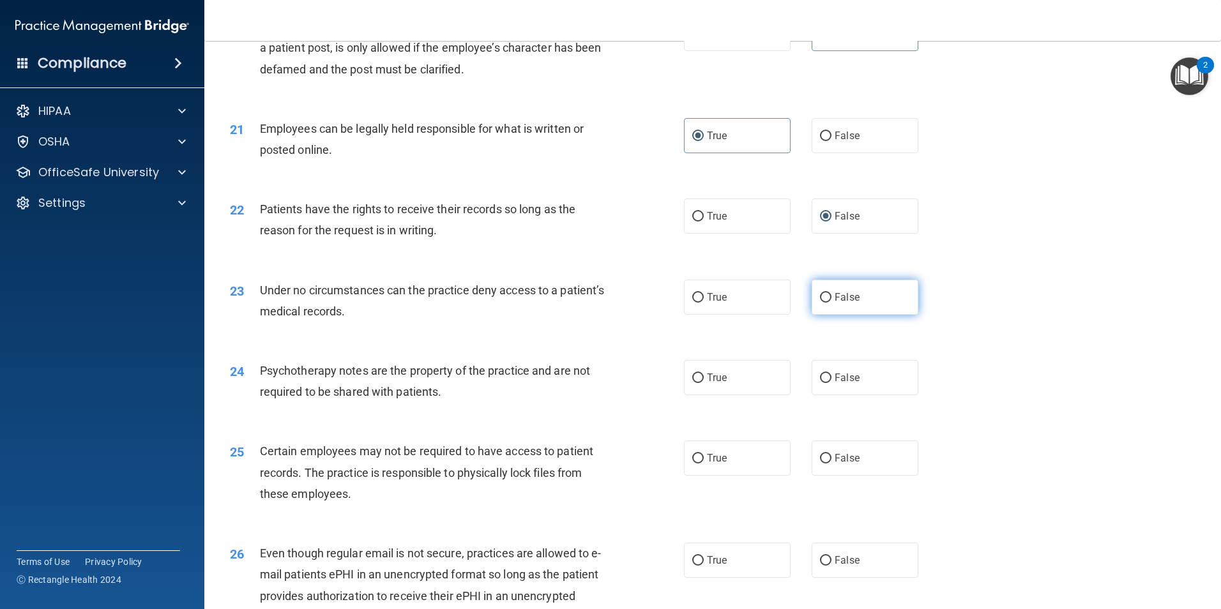
click at [827, 315] on label "False" at bounding box center [865, 297] width 107 height 35
click at [827, 303] on input "False" at bounding box center [825, 298] width 11 height 10
radio input "true"
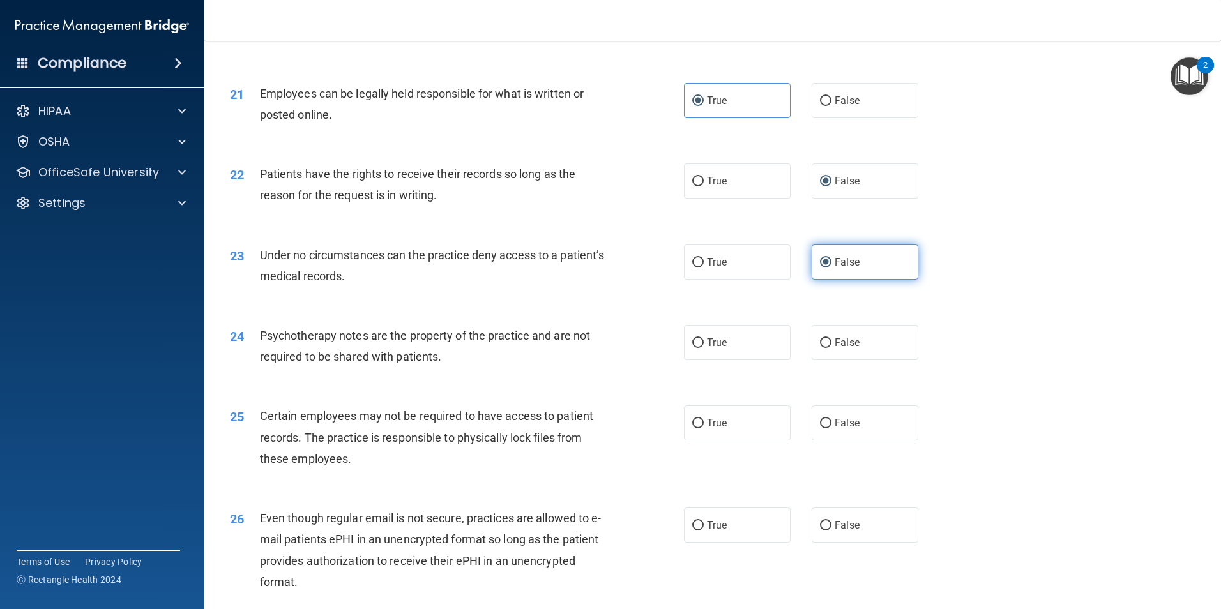
scroll to position [2108, 0]
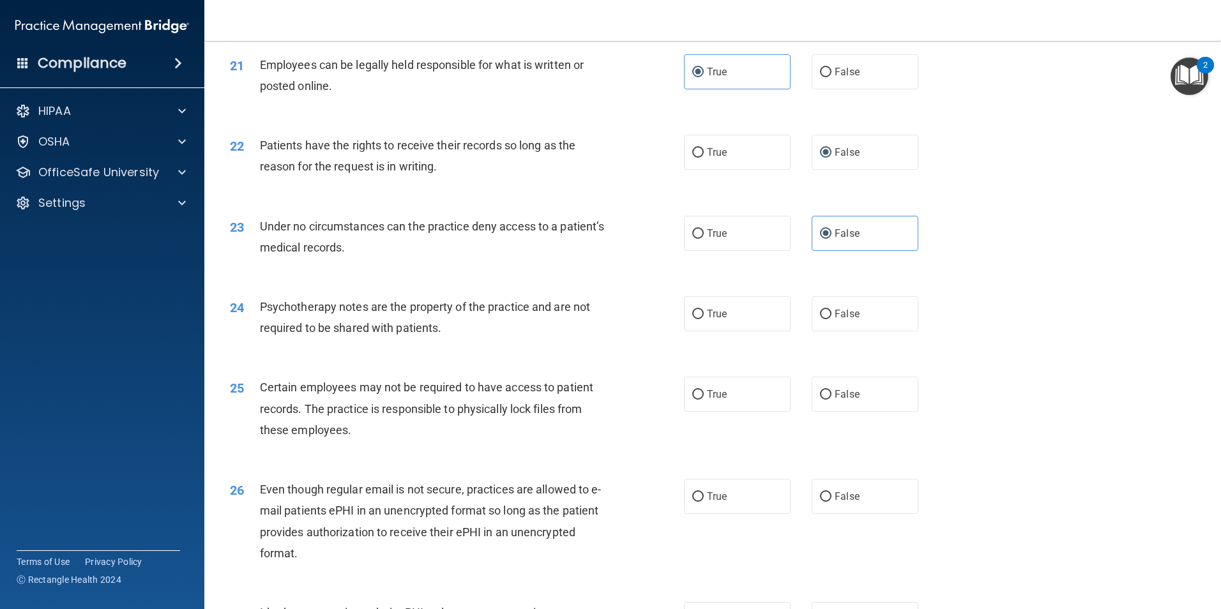
click at [716, 358] on div "24 Psychotherapy notes are the property of the practice and are not required to…" at bounding box center [712, 320] width 985 height 80
click at [730, 332] on label "True" at bounding box center [737, 313] width 107 height 35
click at [704, 319] on input "True" at bounding box center [698, 315] width 11 height 10
radio input "true"
click at [748, 412] on label "True" at bounding box center [737, 394] width 107 height 35
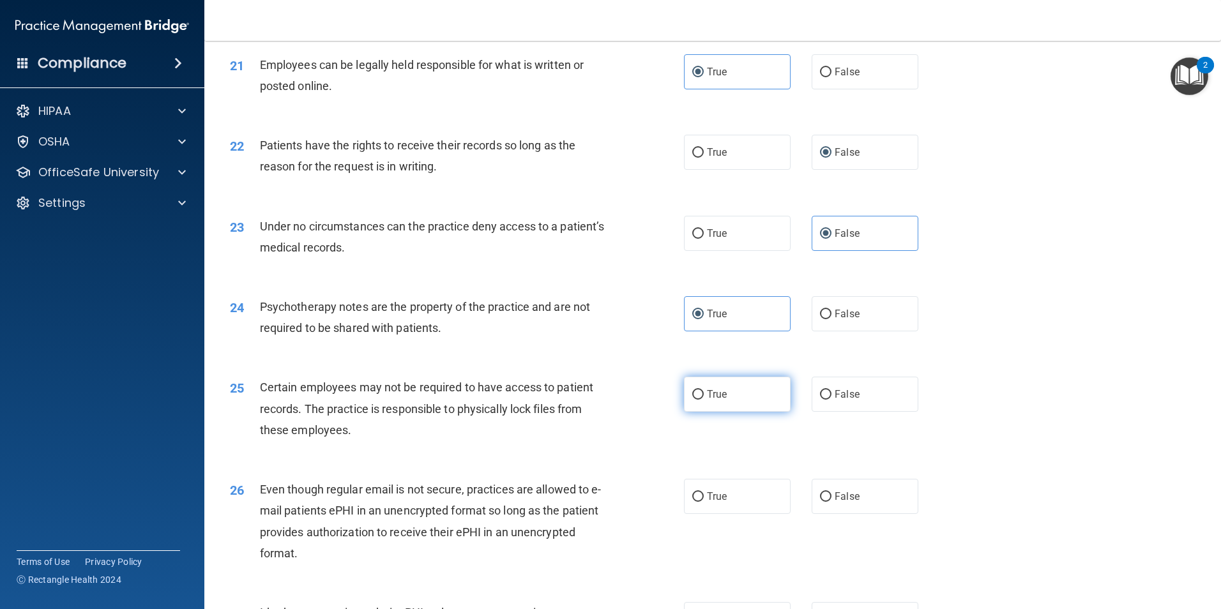
click at [704, 400] on input "True" at bounding box center [698, 395] width 11 height 10
radio input "true"
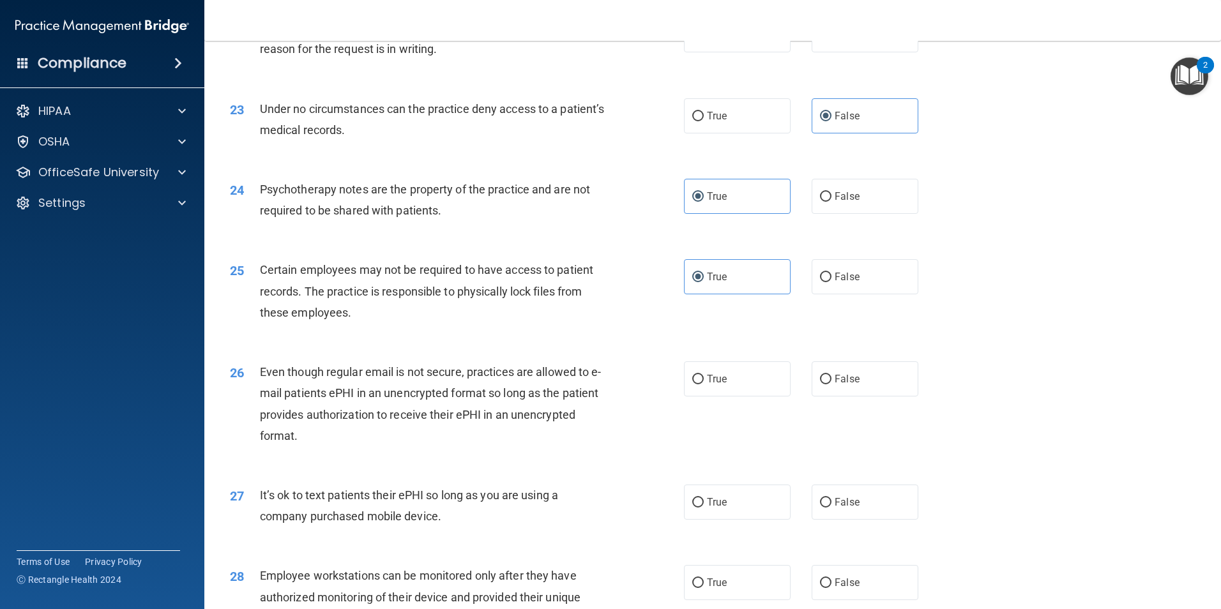
scroll to position [2236, 0]
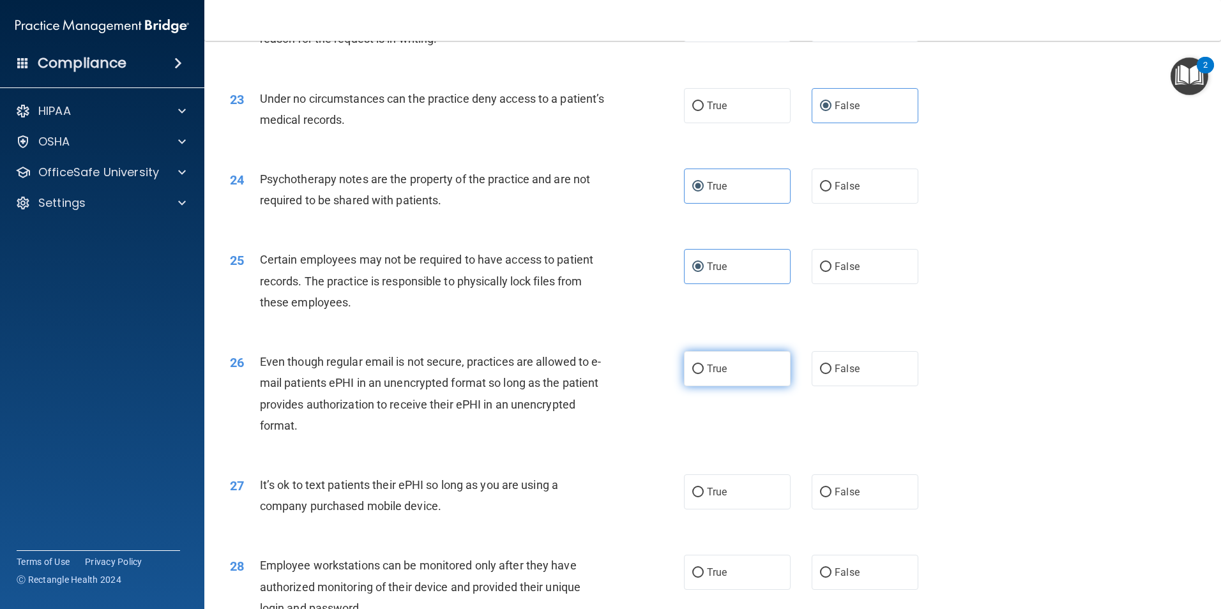
click at [752, 387] on label "True" at bounding box center [737, 368] width 107 height 35
click at [704, 374] on input "True" at bounding box center [698, 370] width 11 height 10
radio input "true"
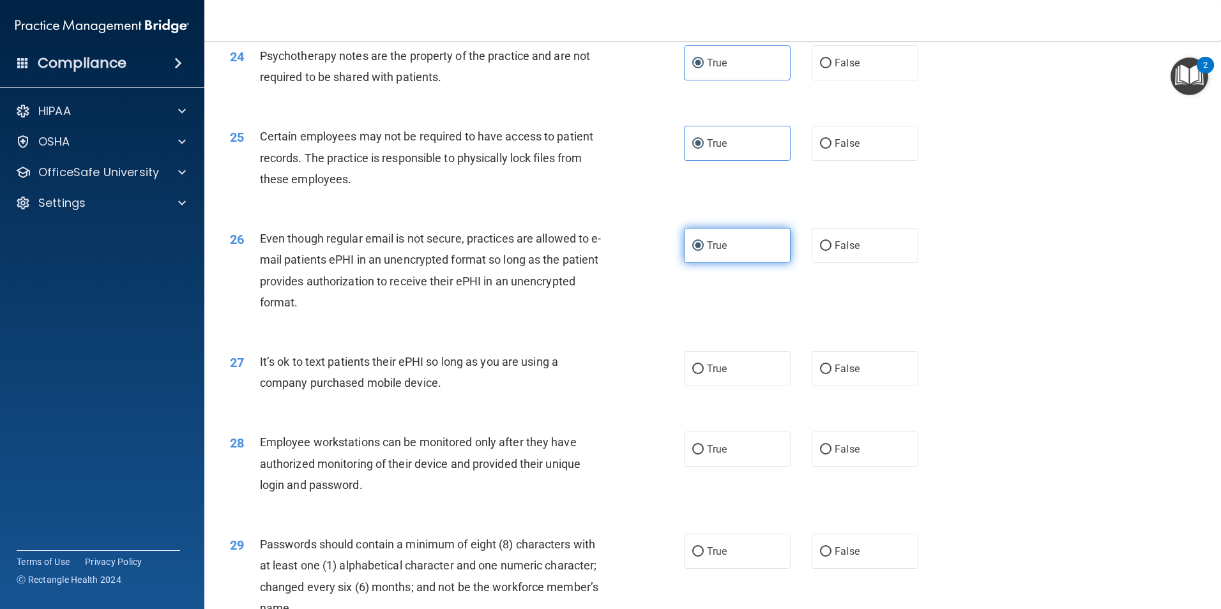
scroll to position [2364, 0]
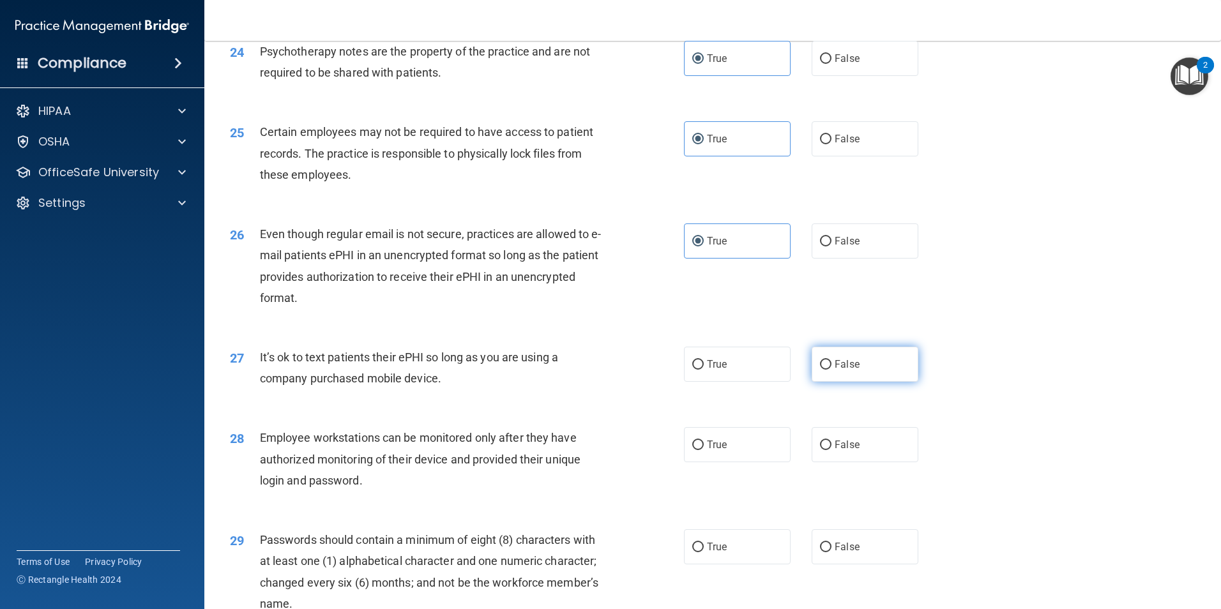
click at [853, 376] on label "False" at bounding box center [865, 364] width 107 height 35
click at [832, 370] on input "False" at bounding box center [825, 365] width 11 height 10
radio input "true"
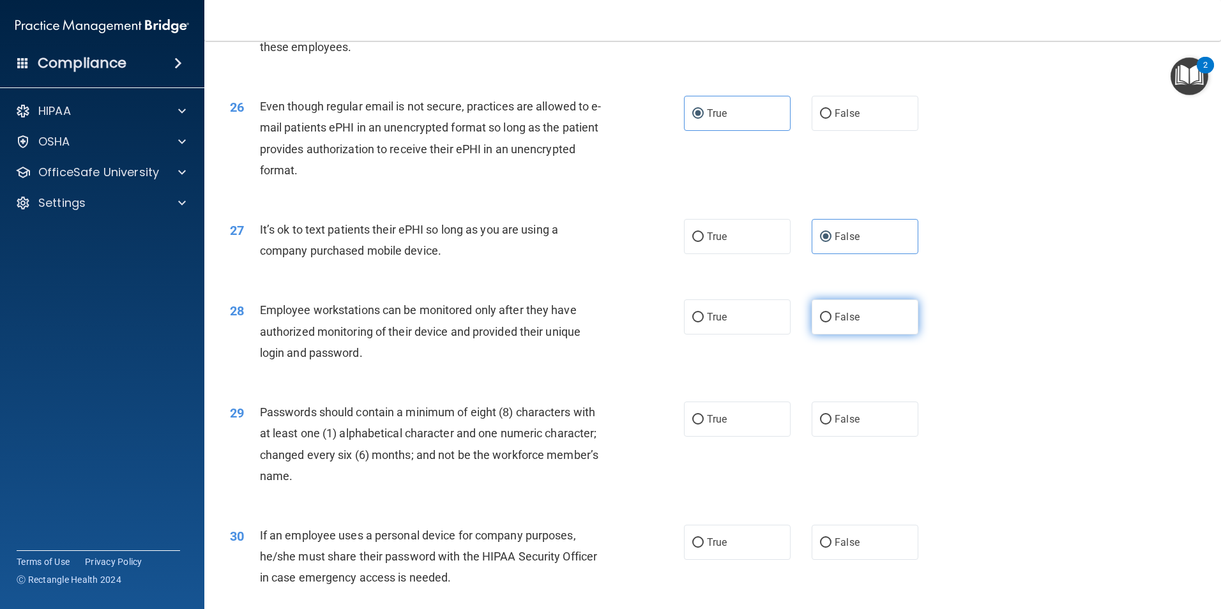
click at [836, 323] on span "False" at bounding box center [847, 317] width 25 height 12
click at [832, 323] on input "False" at bounding box center [825, 318] width 11 height 10
radio input "true"
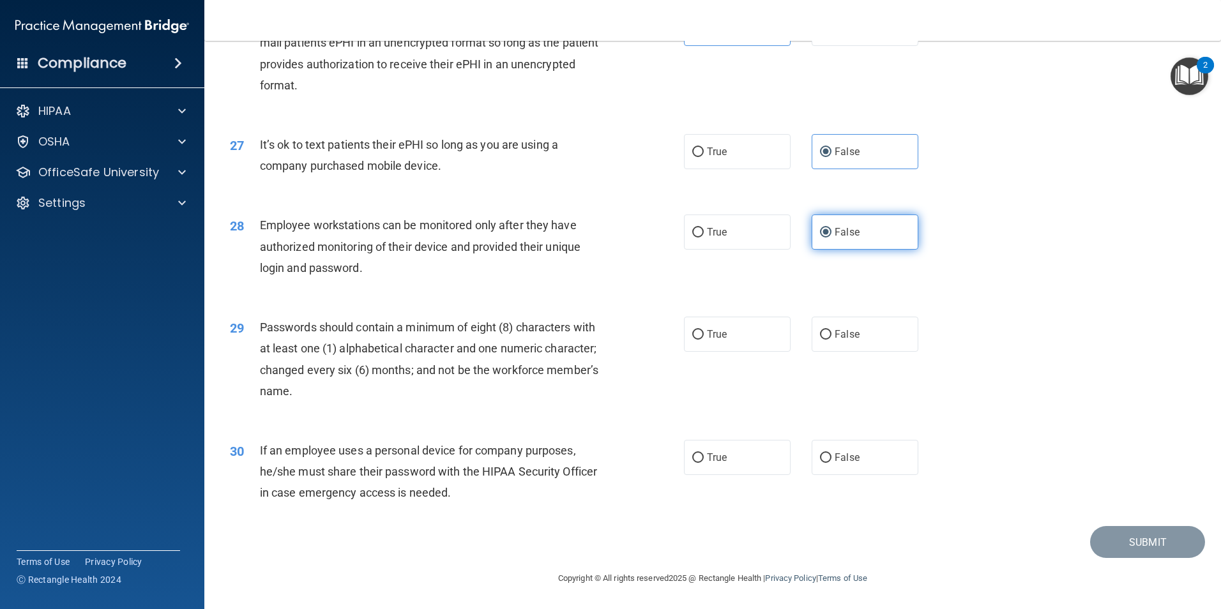
scroll to position [2598, 0]
click at [723, 333] on label "True" at bounding box center [737, 334] width 107 height 35
click at [704, 333] on input "True" at bounding box center [698, 335] width 11 height 10
radio input "true"
click at [739, 466] on label "True" at bounding box center [737, 457] width 107 height 35
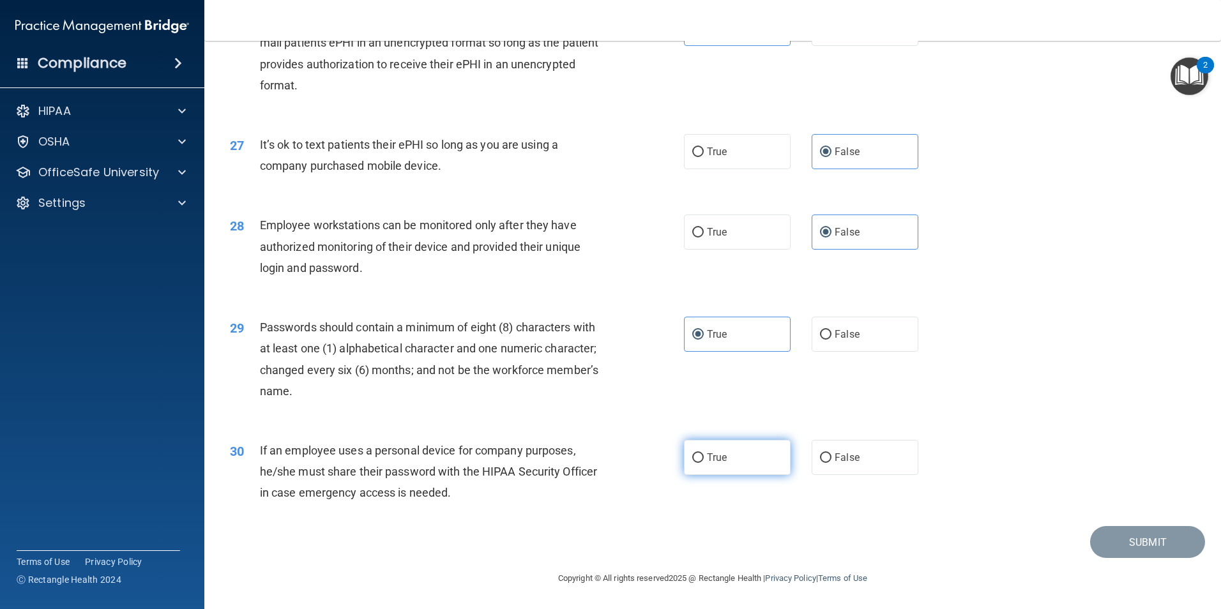
click at [704, 463] on input "True" at bounding box center [698, 459] width 11 height 10
radio input "true"
click at [1119, 533] on button "Submit" at bounding box center [1148, 542] width 115 height 33
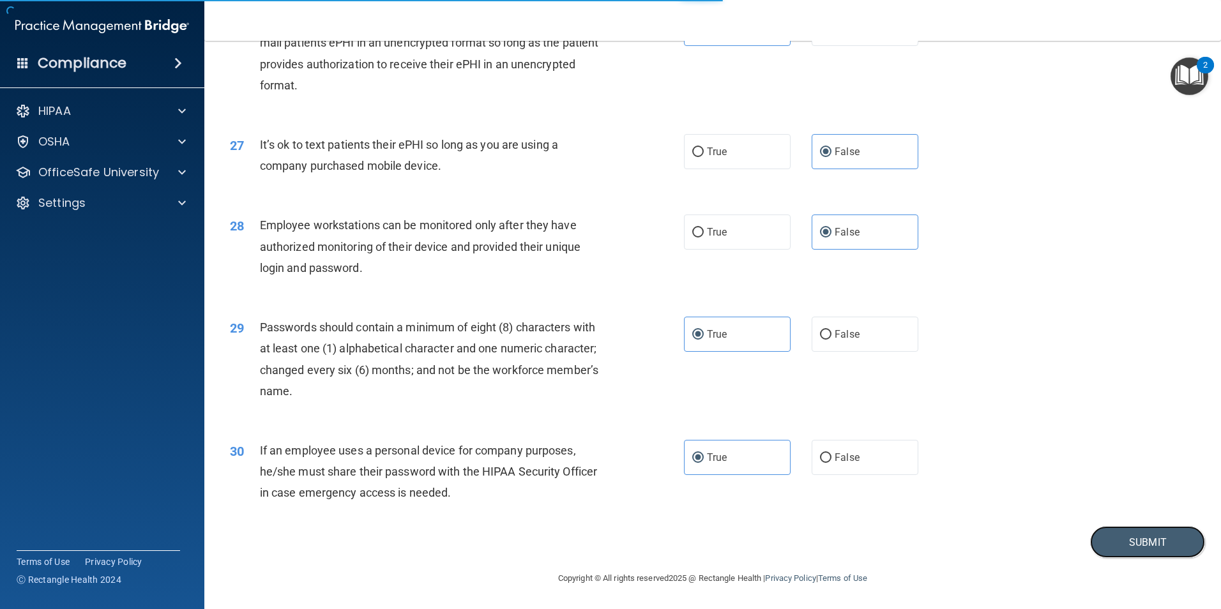
scroll to position [2534, 0]
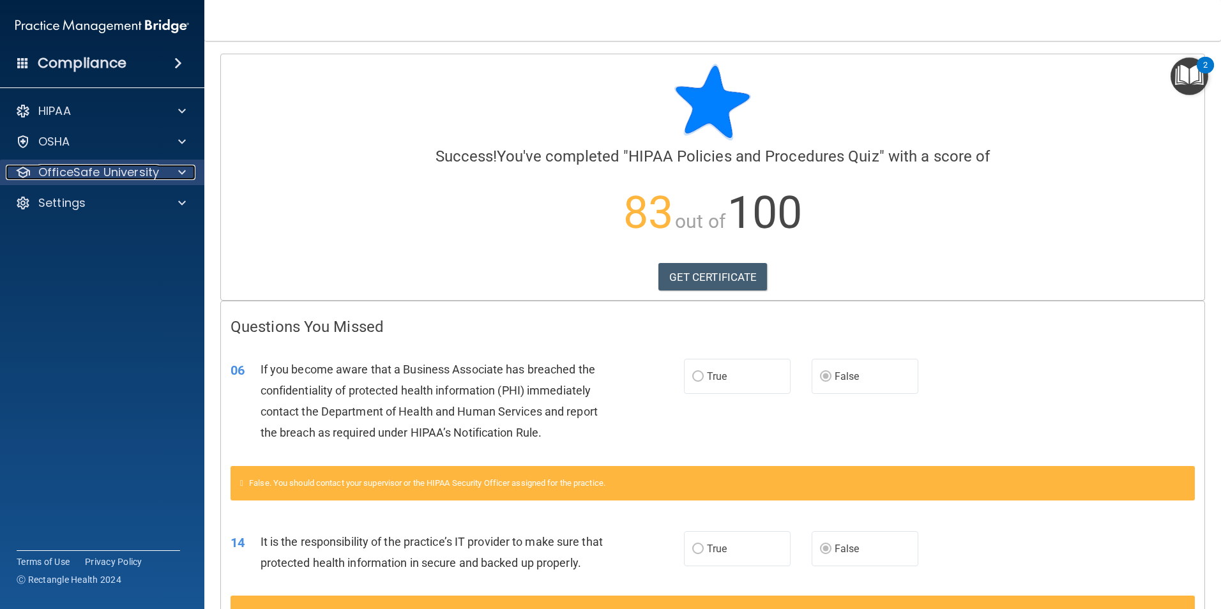
click at [122, 178] on p "OfficeSafe University" at bounding box center [98, 172] width 121 height 15
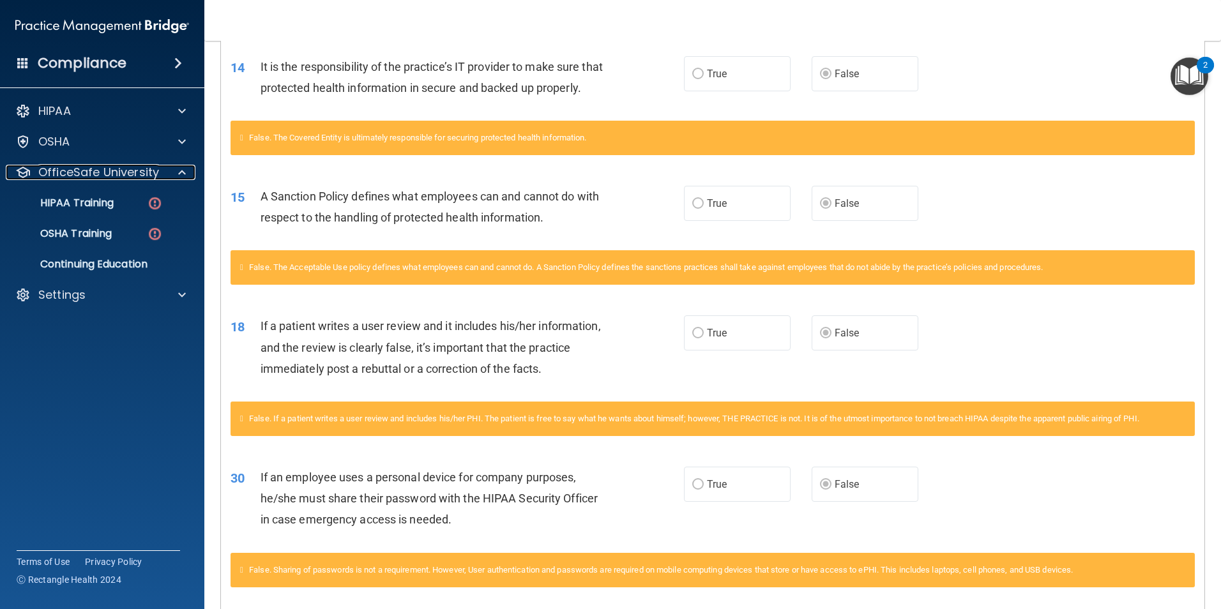
scroll to position [551, 0]
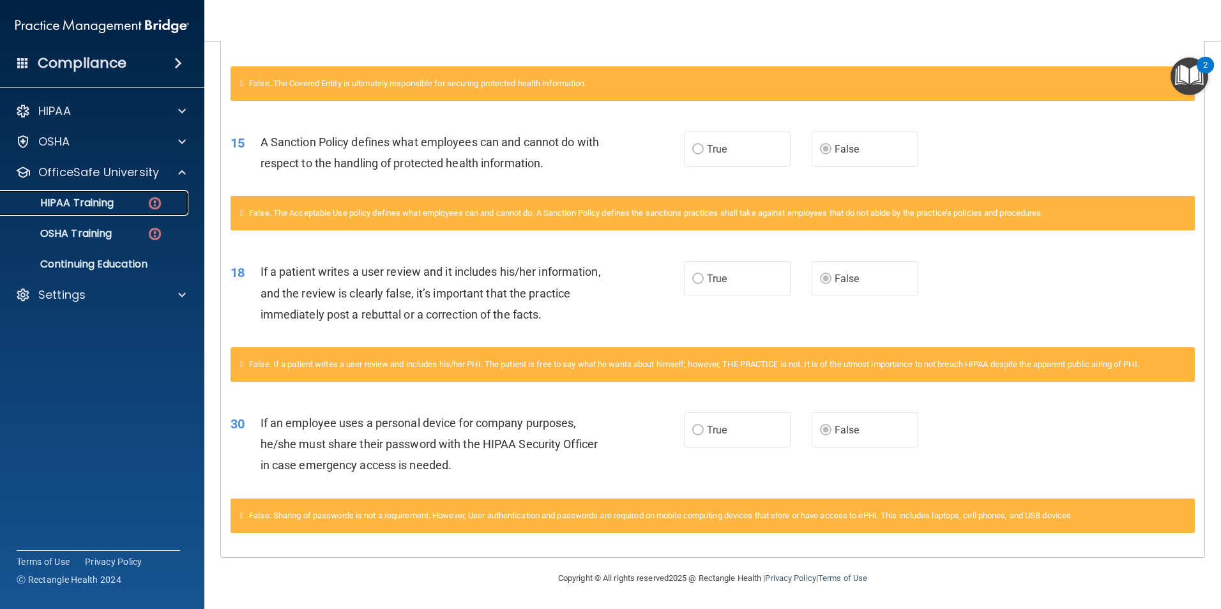
click at [77, 197] on p "HIPAA Training" at bounding box center [60, 203] width 105 height 13
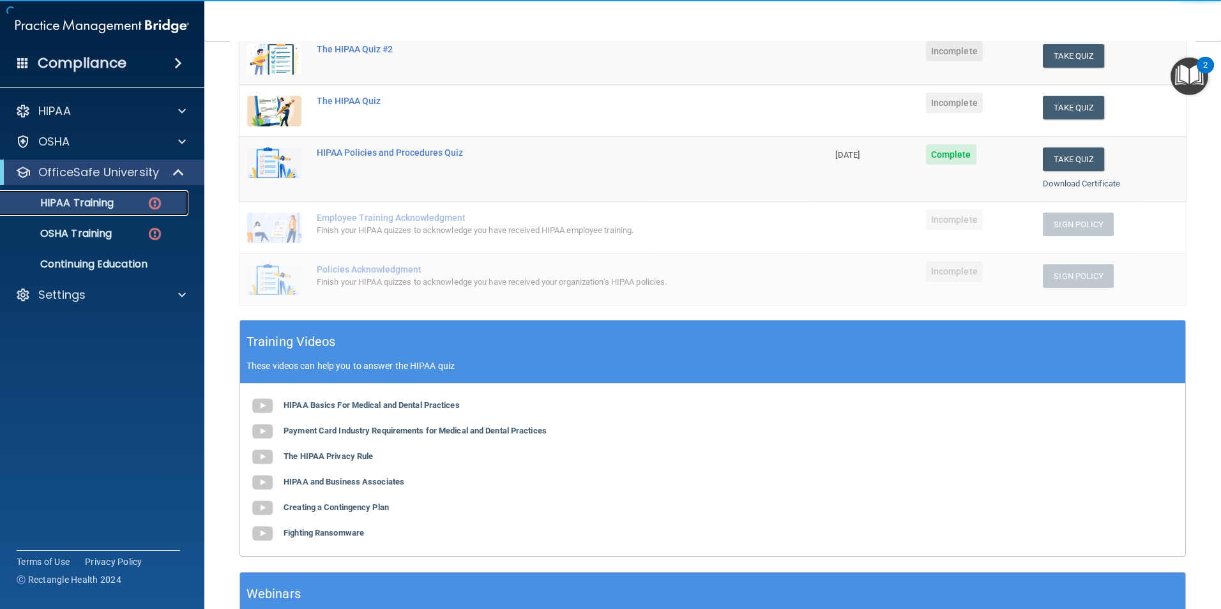
scroll to position [107, 0]
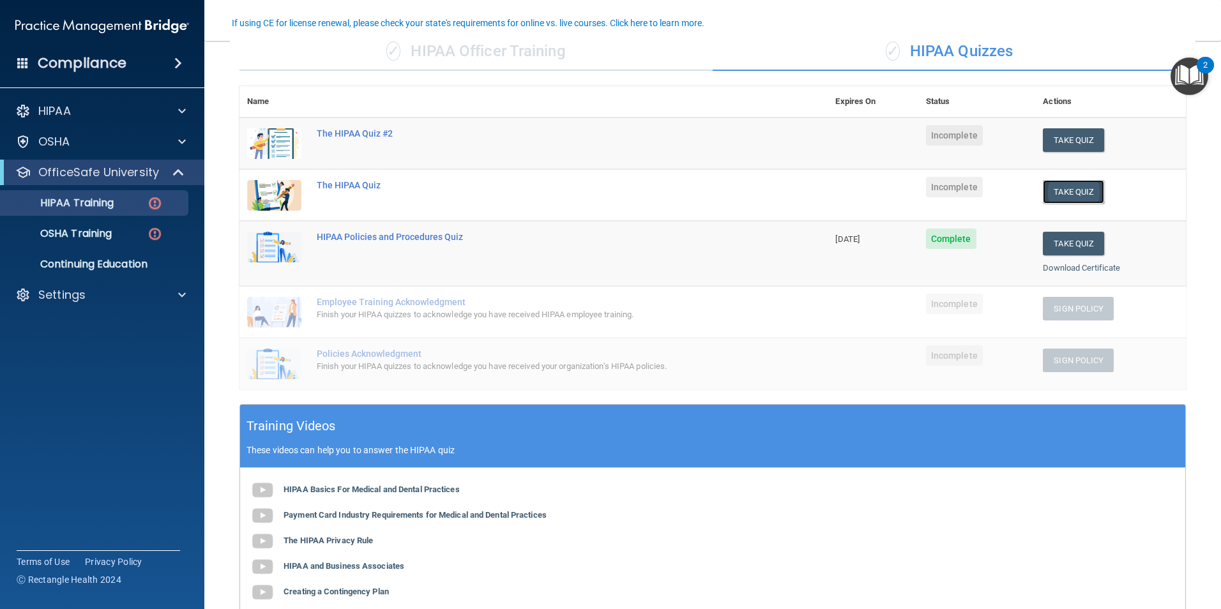
click at [1062, 193] on button "Take Quiz" at bounding box center [1073, 192] width 61 height 24
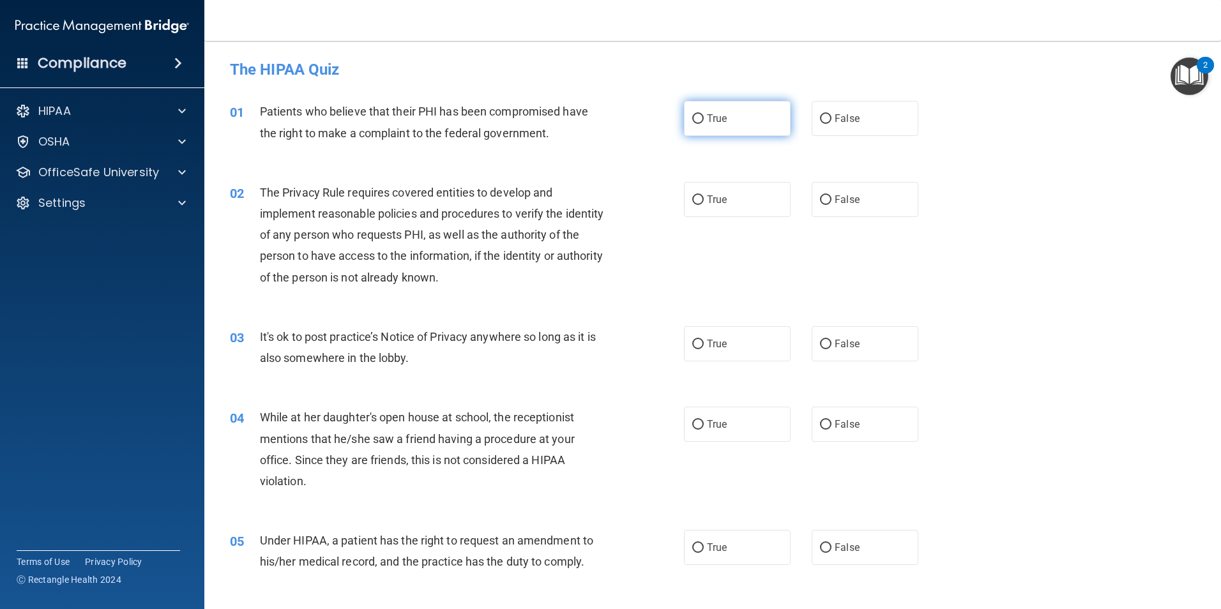
click at [710, 126] on label "True" at bounding box center [737, 118] width 107 height 35
click at [704, 124] on input "True" at bounding box center [698, 119] width 11 height 10
radio input "true"
click at [712, 191] on label "True" at bounding box center [737, 199] width 107 height 35
click at [704, 195] on input "True" at bounding box center [698, 200] width 11 height 10
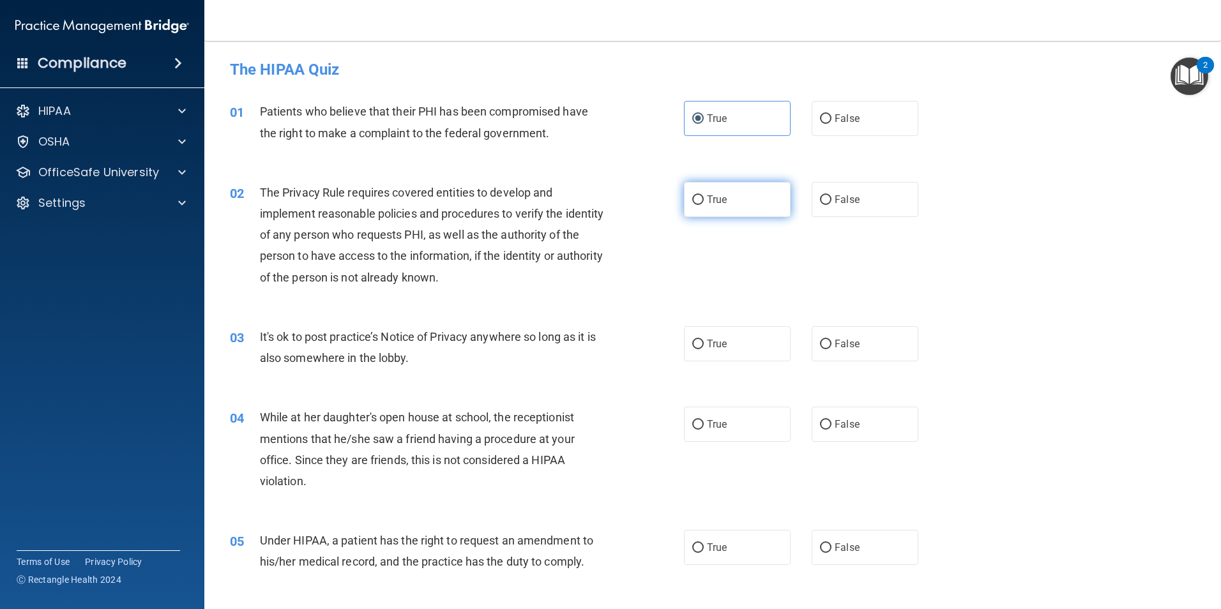
radio input "true"
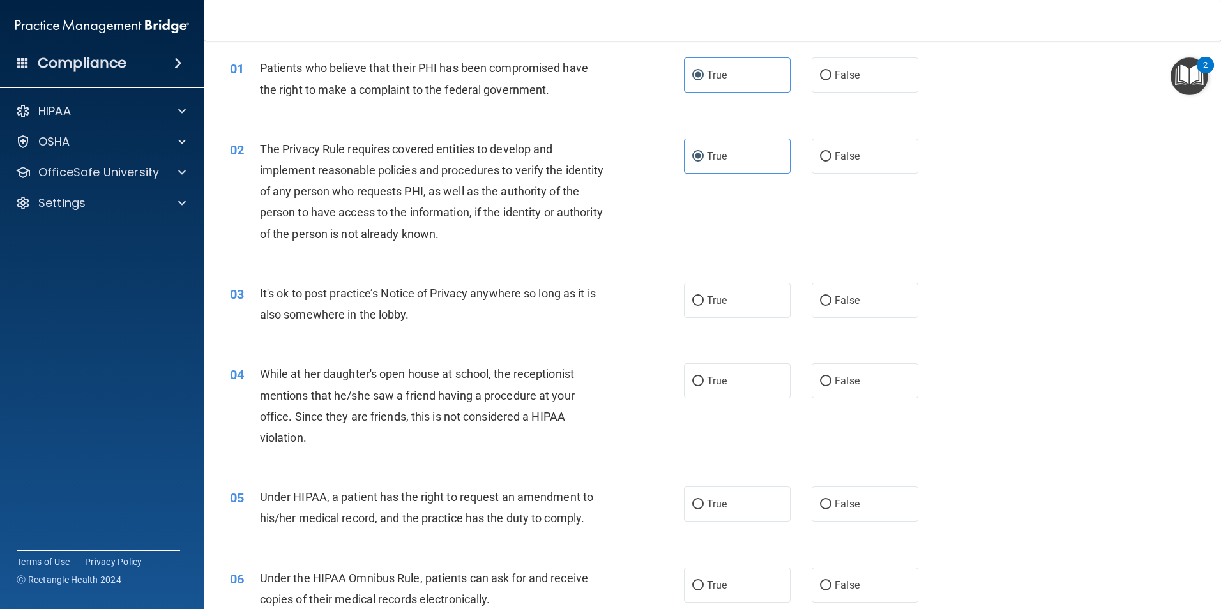
scroll to position [128, 0]
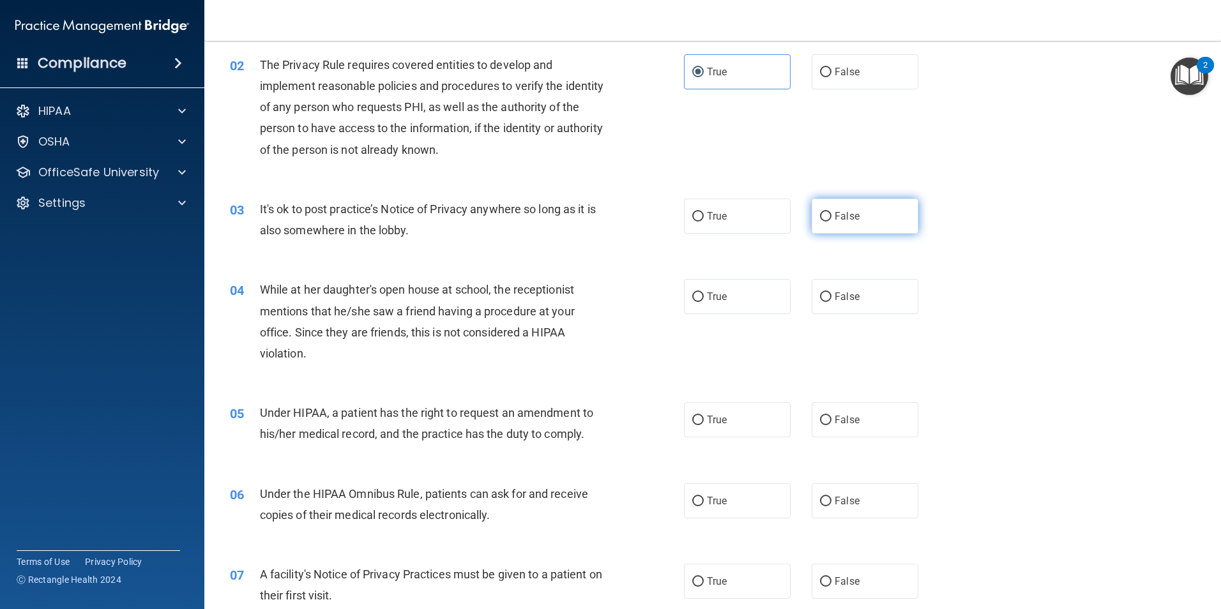
click at [847, 223] on label "False" at bounding box center [865, 216] width 107 height 35
click at [832, 222] on input "False" at bounding box center [825, 217] width 11 height 10
radio input "true"
click at [845, 296] on span "False" at bounding box center [847, 297] width 25 height 12
click at [832, 296] on input "False" at bounding box center [825, 298] width 11 height 10
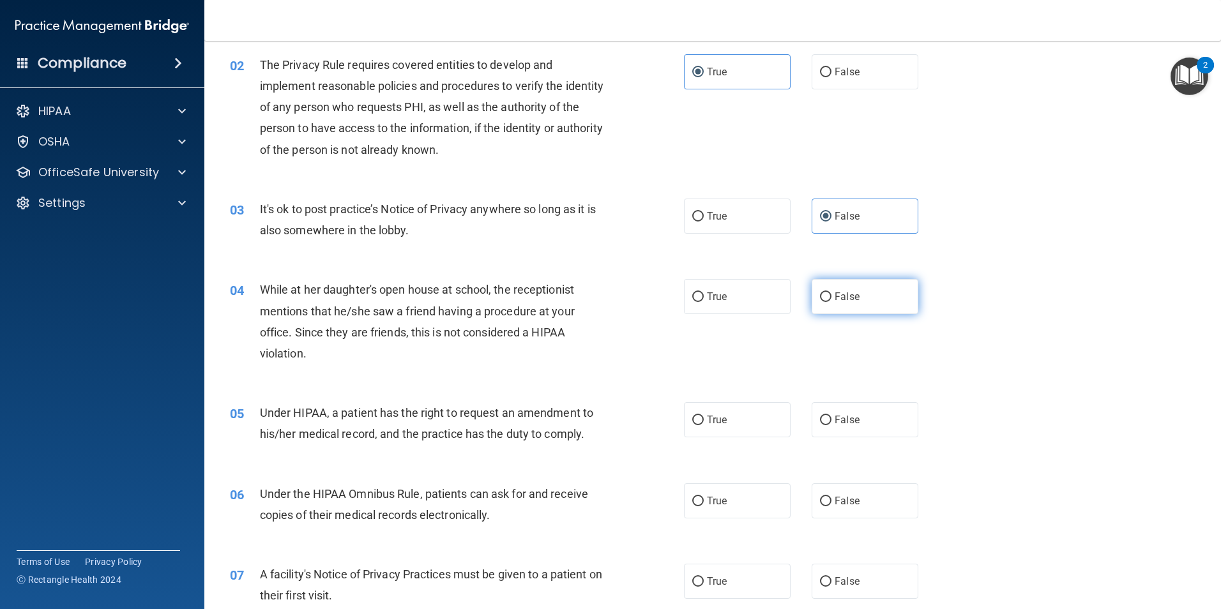
radio input "true"
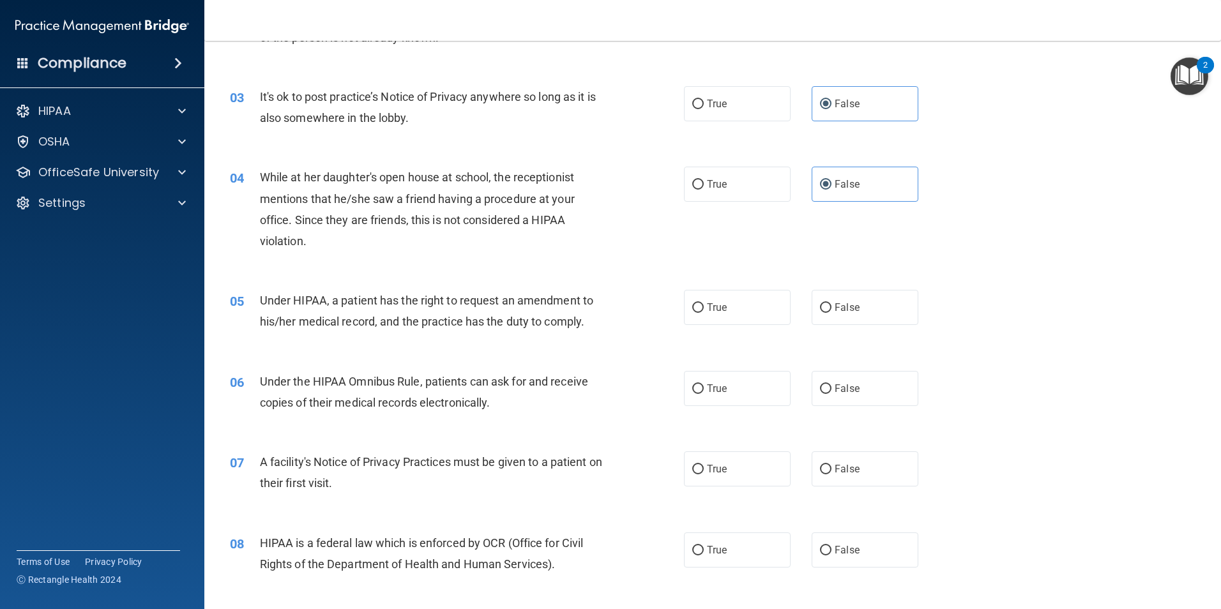
scroll to position [256, 0]
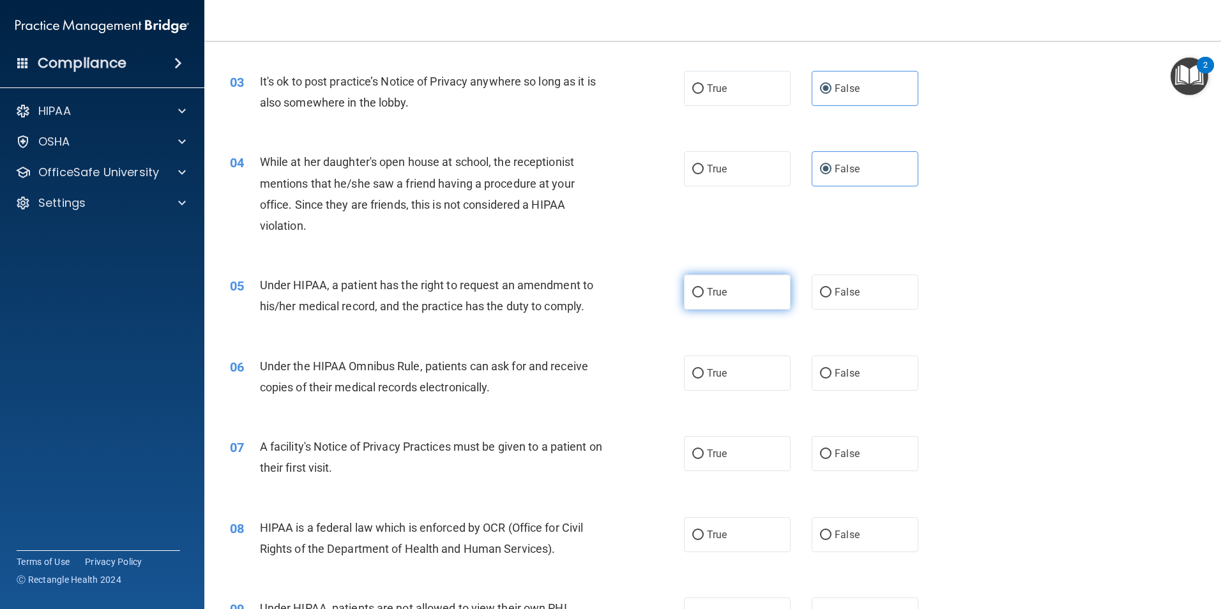
click at [756, 295] on label "True" at bounding box center [737, 292] width 107 height 35
click at [704, 295] on input "True" at bounding box center [698, 293] width 11 height 10
radio input "true"
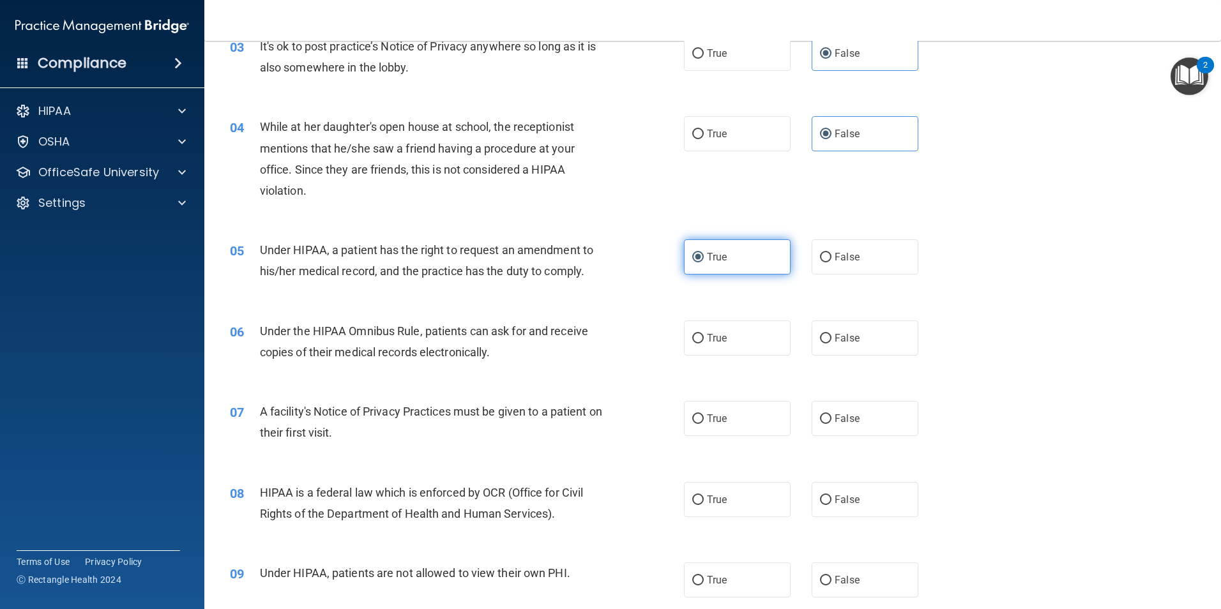
scroll to position [383, 0]
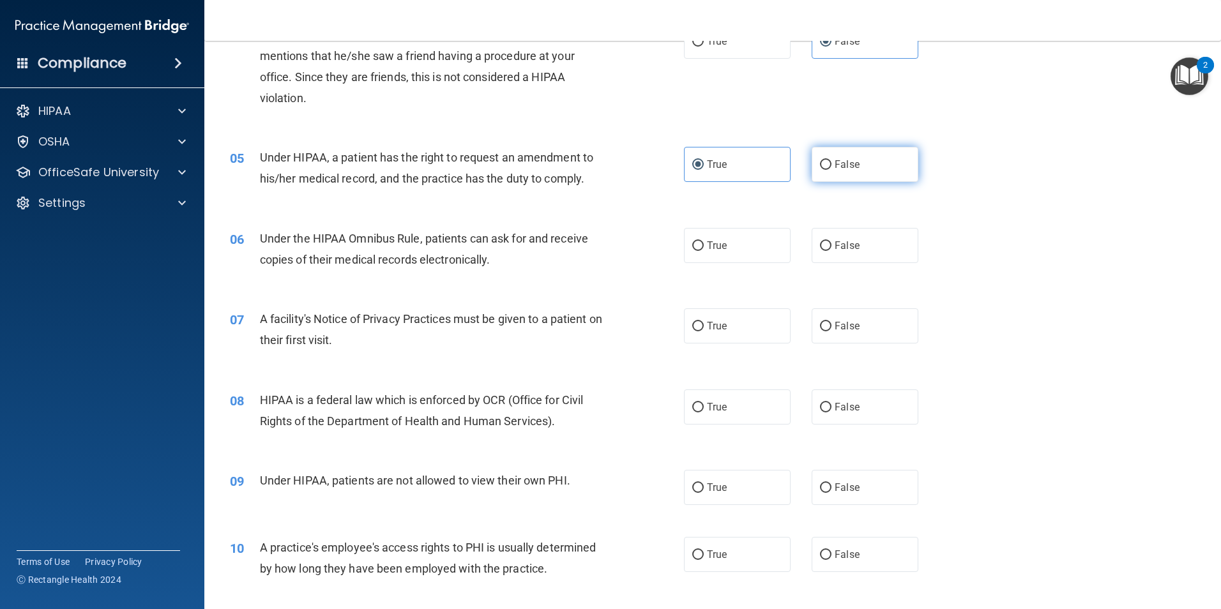
click at [845, 166] on span "False" at bounding box center [847, 164] width 25 height 12
click at [832, 166] on input "False" at bounding box center [825, 165] width 11 height 10
radio input "true"
radio input "false"
click at [742, 251] on label "True" at bounding box center [737, 245] width 107 height 35
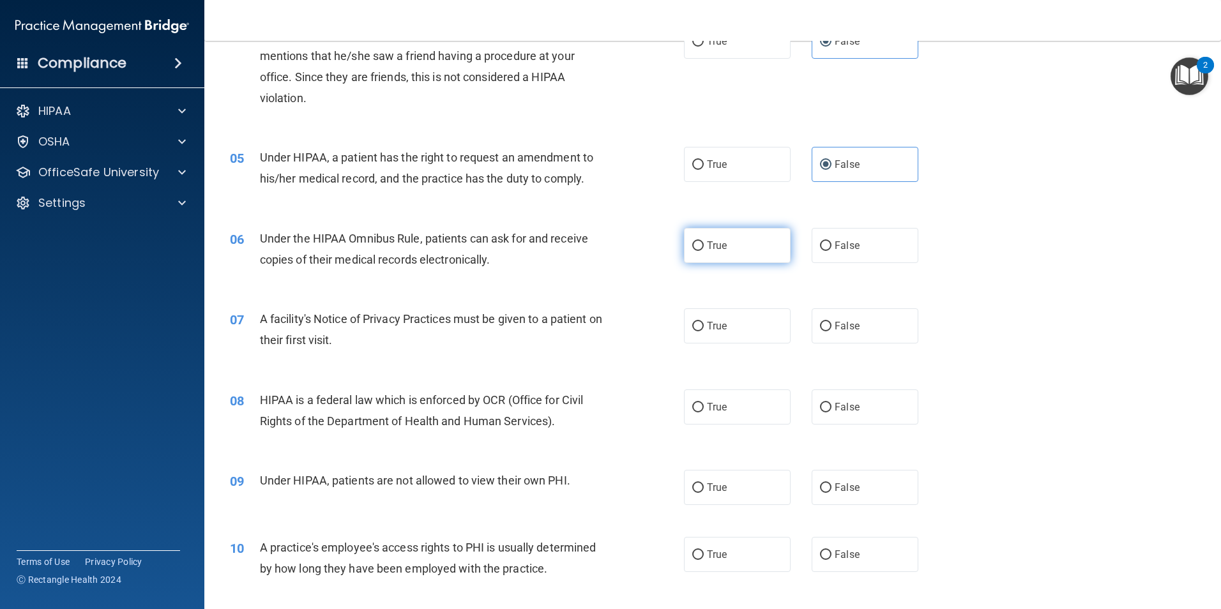
click at [704, 251] on input "True" at bounding box center [698, 246] width 11 height 10
radio input "true"
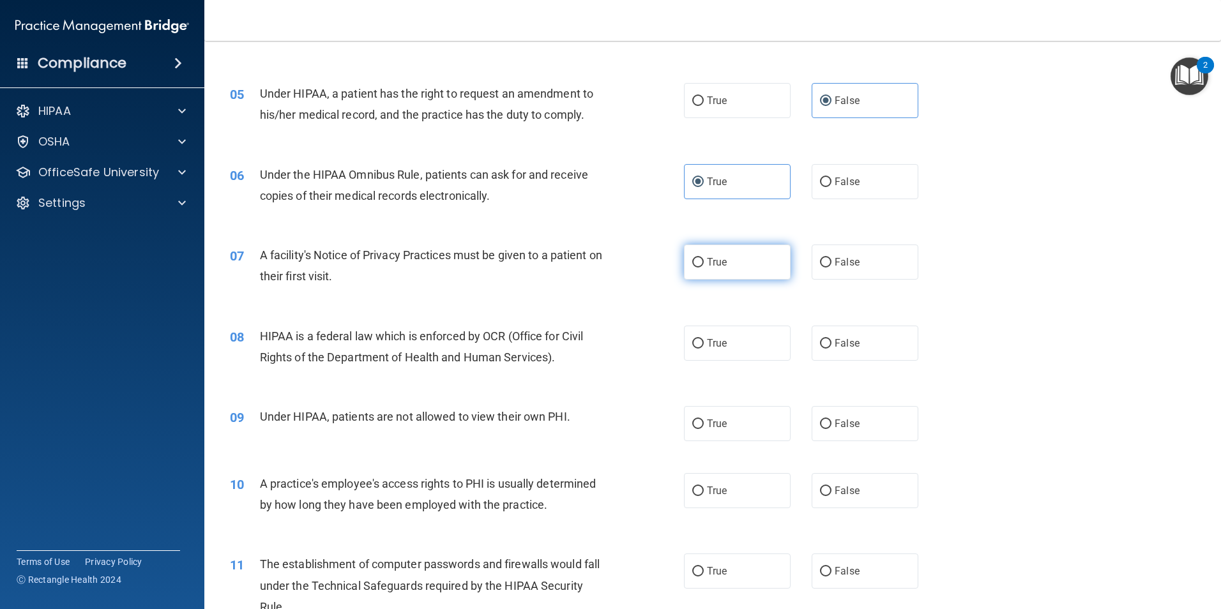
click at [740, 259] on label "True" at bounding box center [737, 262] width 107 height 35
click at [704, 259] on input "True" at bounding box center [698, 263] width 11 height 10
radio input "true"
click at [760, 348] on label "True" at bounding box center [737, 343] width 107 height 35
click at [704, 348] on input "True" at bounding box center [698, 344] width 11 height 10
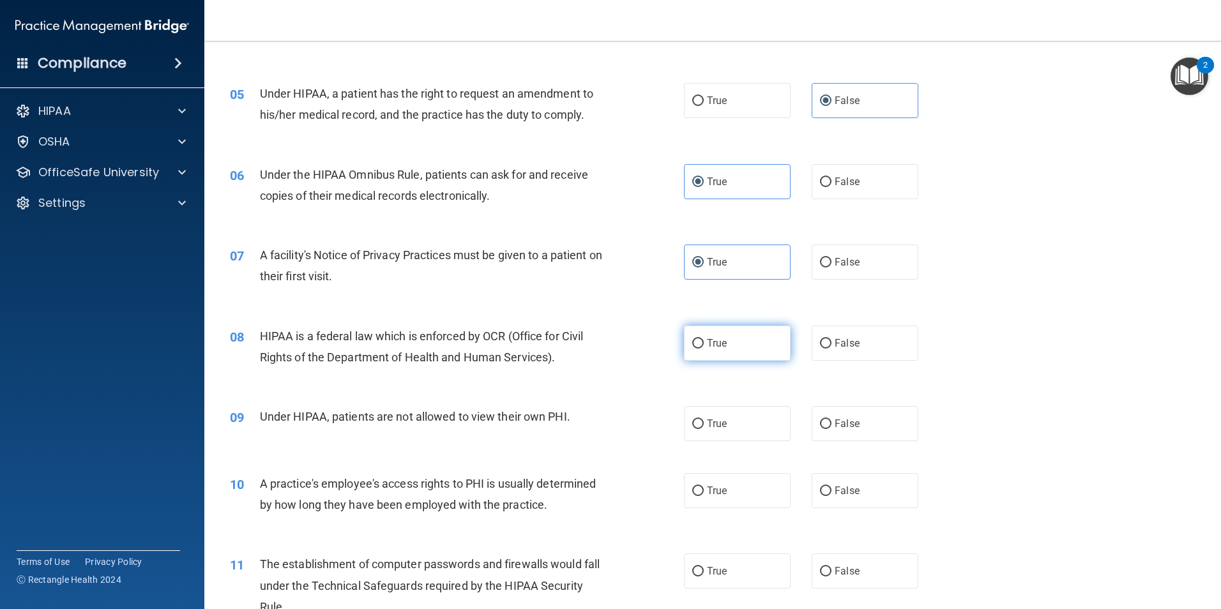
radio input "true"
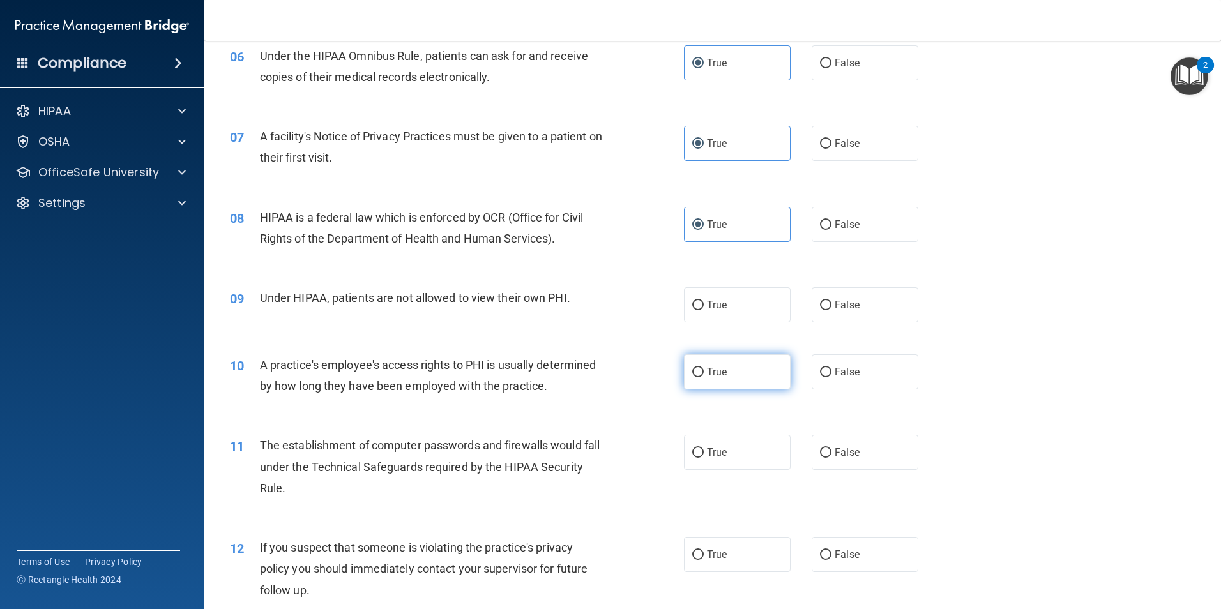
scroll to position [575, 0]
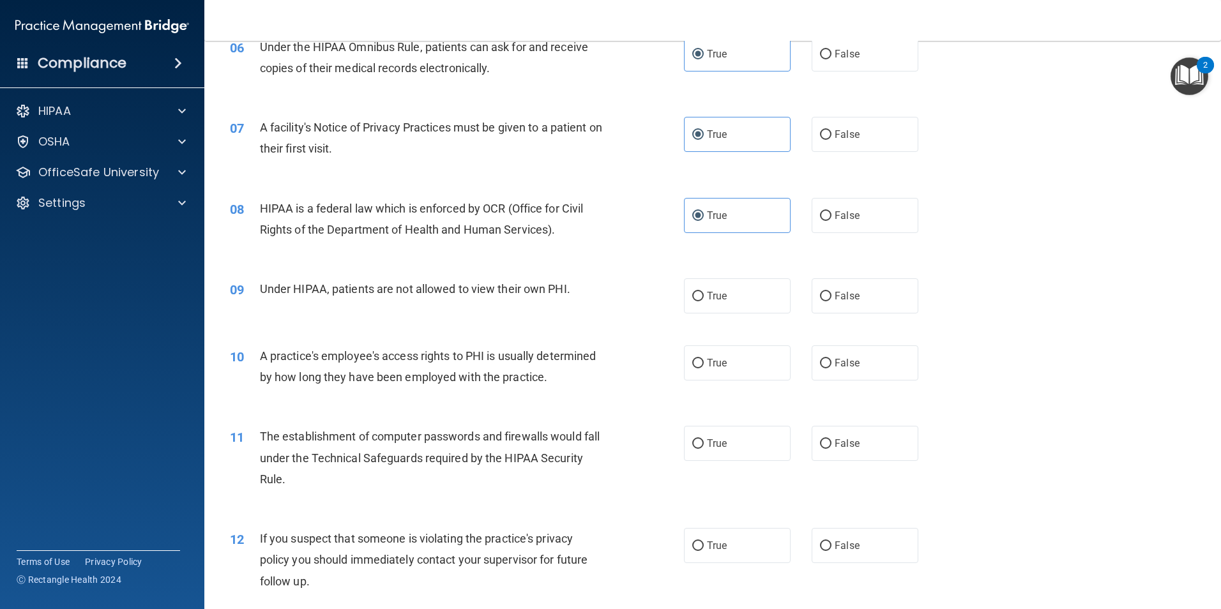
click at [876, 314] on div "09 Under HIPAA, patients are not allowed to view their own PHI. True False" at bounding box center [712, 296] width 985 height 67
click at [864, 298] on label "False" at bounding box center [865, 296] width 107 height 35
click at [832, 298] on input "False" at bounding box center [825, 297] width 11 height 10
radio input "true"
click at [769, 290] on label "True" at bounding box center [737, 296] width 107 height 35
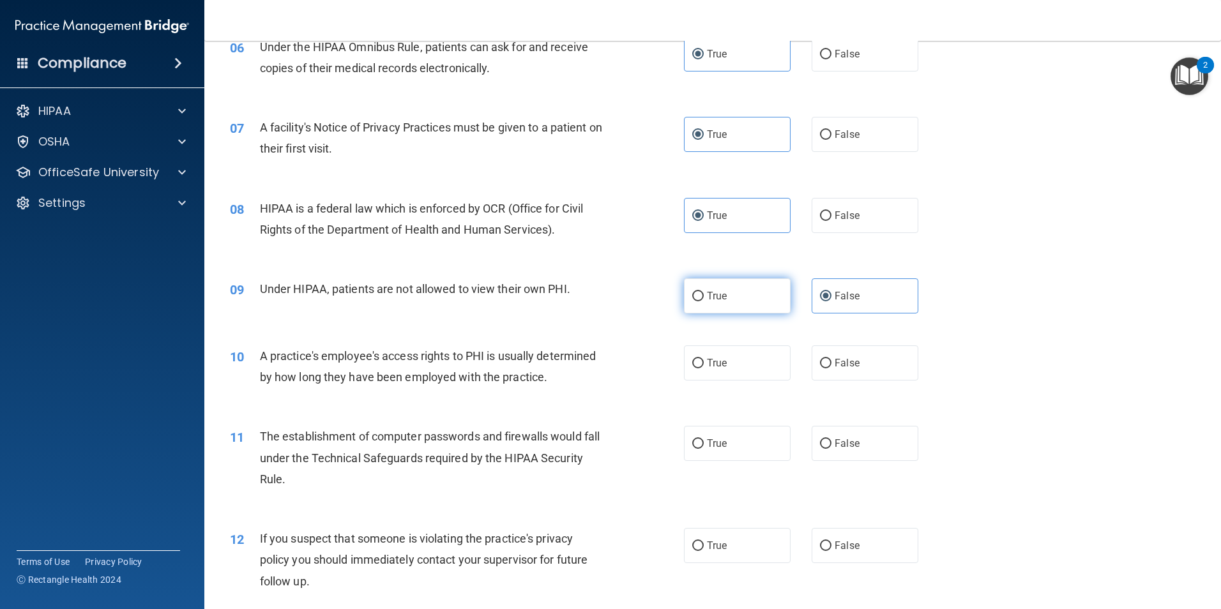
click at [704, 292] on input "True" at bounding box center [698, 297] width 11 height 10
radio input "true"
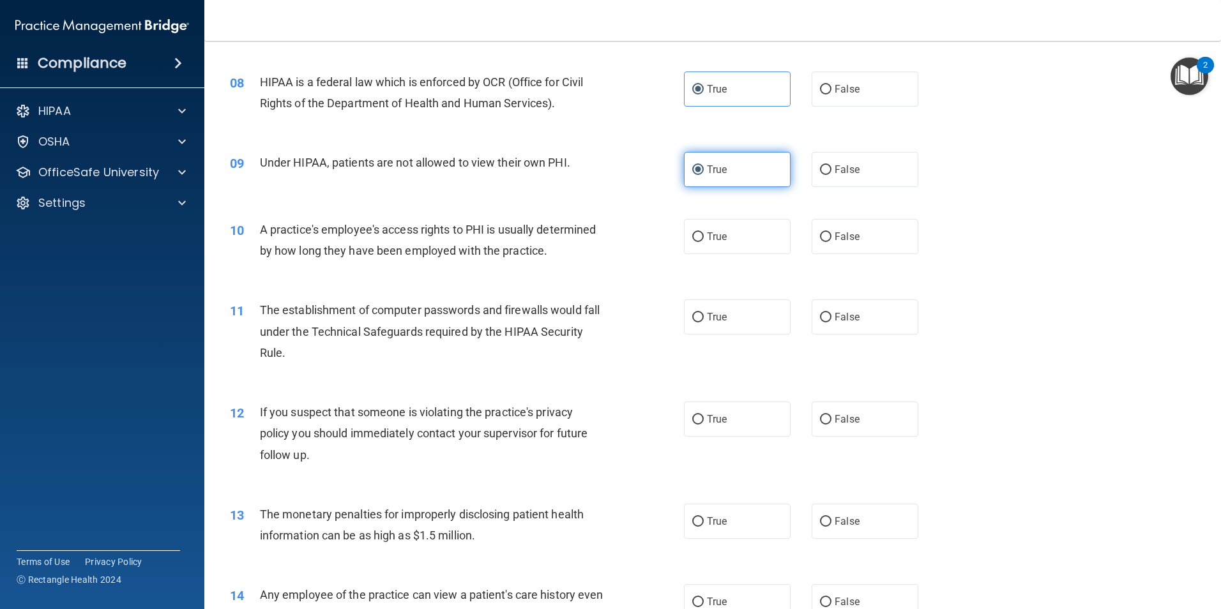
scroll to position [703, 0]
click at [849, 171] on span "False" at bounding box center [847, 168] width 25 height 12
click at [832, 171] on input "False" at bounding box center [825, 169] width 11 height 10
radio input "true"
click at [761, 171] on label "True" at bounding box center [737, 168] width 107 height 35
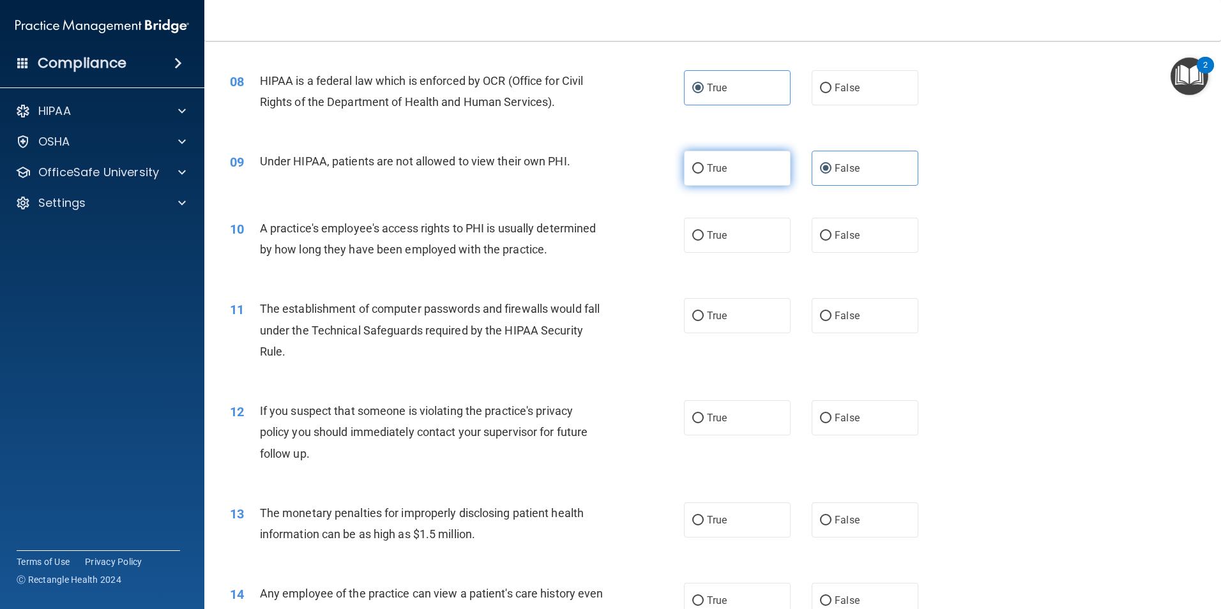
click at [704, 171] on input "True" at bounding box center [698, 169] width 11 height 10
radio input "true"
click at [875, 167] on label "False" at bounding box center [865, 168] width 107 height 35
click at [832, 167] on input "False" at bounding box center [825, 169] width 11 height 10
radio input "true"
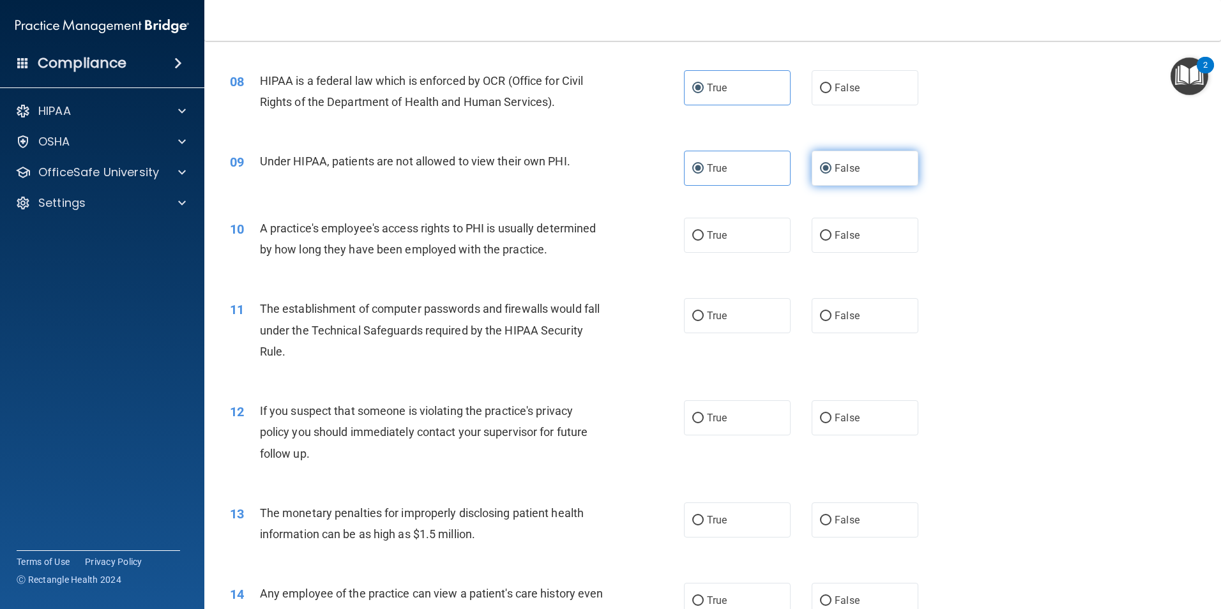
radio input "false"
click at [861, 236] on label "False" at bounding box center [865, 235] width 107 height 35
click at [832, 236] on input "False" at bounding box center [825, 236] width 11 height 10
radio input "true"
click at [726, 309] on label "True" at bounding box center [737, 315] width 107 height 35
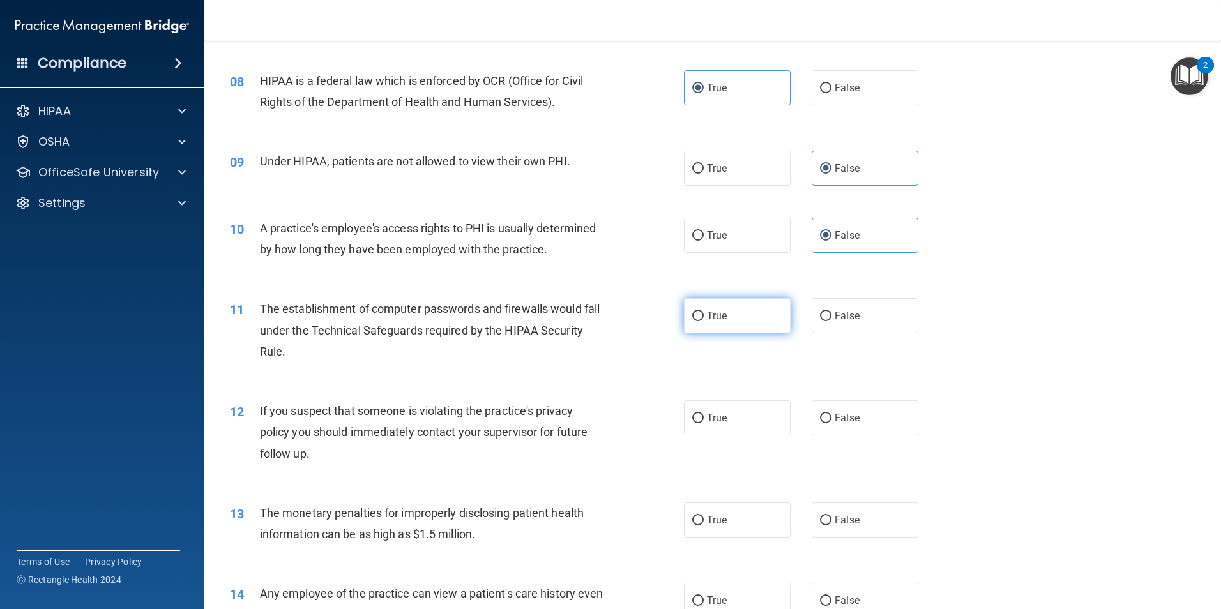
click at [704, 312] on input "True" at bounding box center [698, 317] width 11 height 10
radio input "true"
click at [751, 416] on label "True" at bounding box center [737, 418] width 107 height 35
click at [704, 416] on input "True" at bounding box center [698, 419] width 11 height 10
radio input "true"
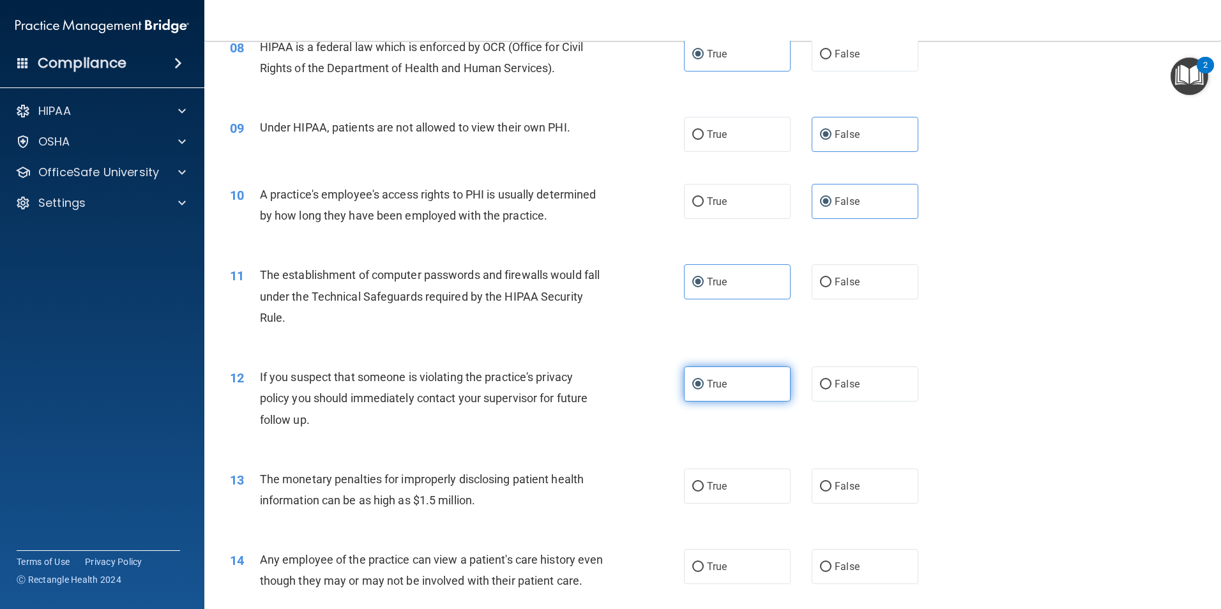
scroll to position [830, 0]
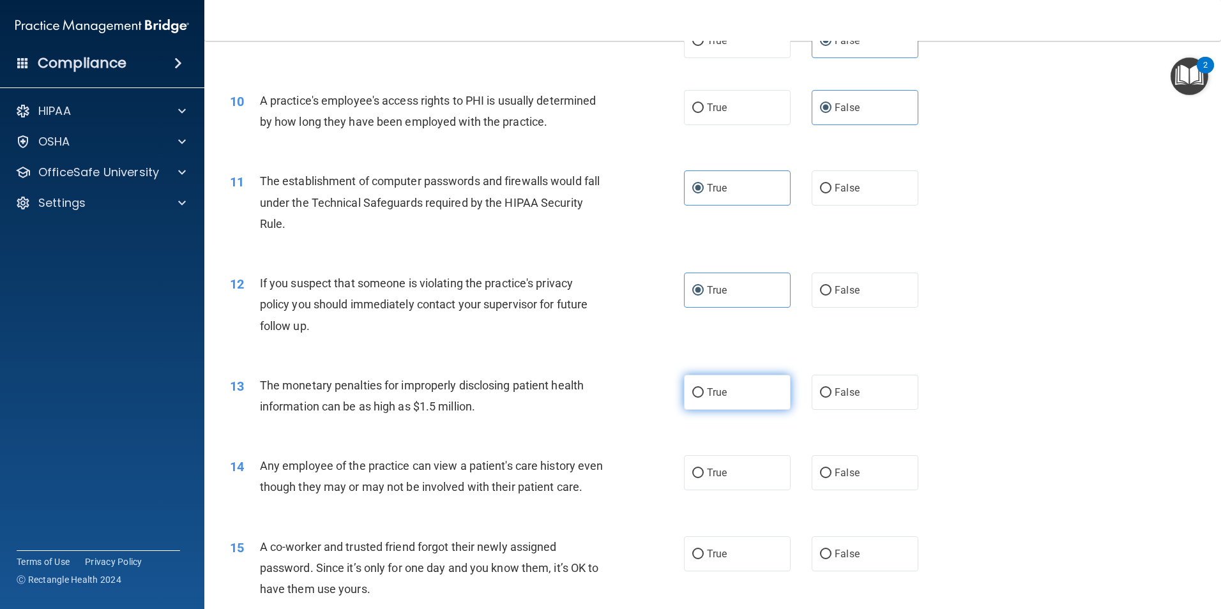
click at [753, 393] on label "True" at bounding box center [737, 392] width 107 height 35
click at [704, 393] on input "True" at bounding box center [698, 393] width 11 height 10
radio input "true"
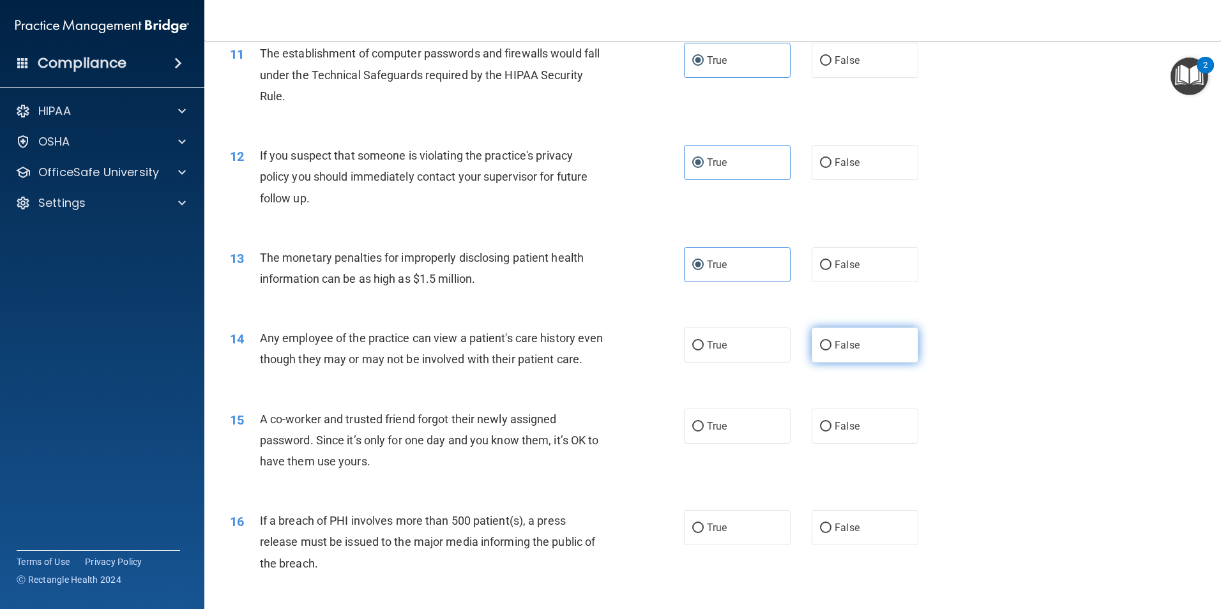
click at [851, 344] on span "False" at bounding box center [847, 345] width 25 height 12
click at [832, 344] on input "False" at bounding box center [825, 346] width 11 height 10
radio input "true"
click at [861, 444] on label "False" at bounding box center [865, 426] width 107 height 35
click at [832, 432] on input "False" at bounding box center [825, 427] width 11 height 10
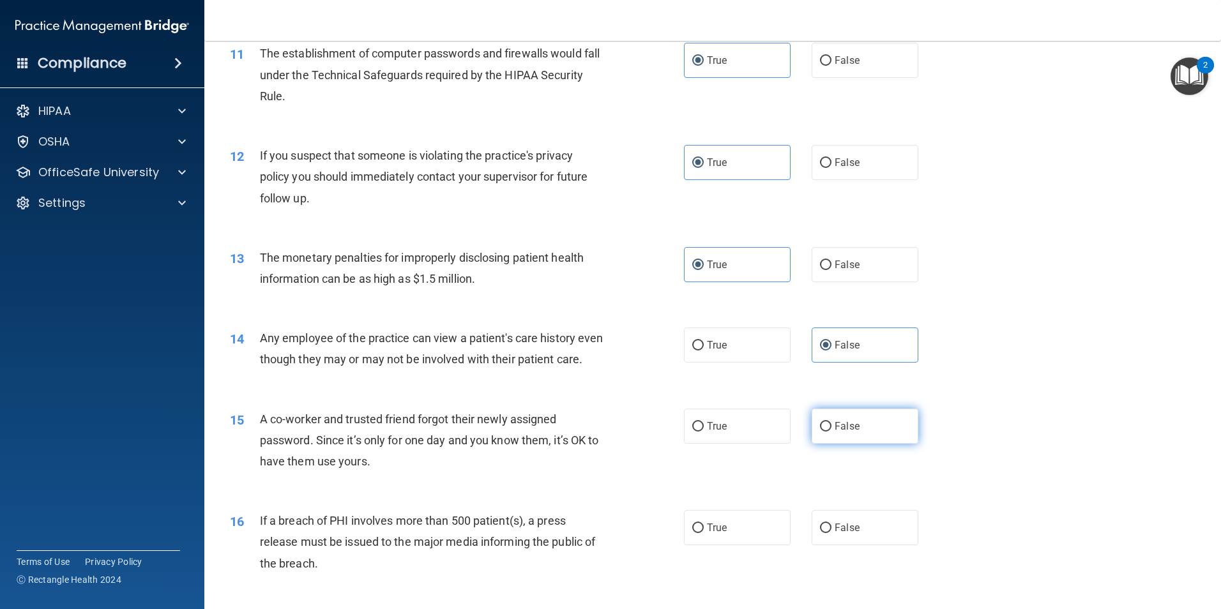
radio input "true"
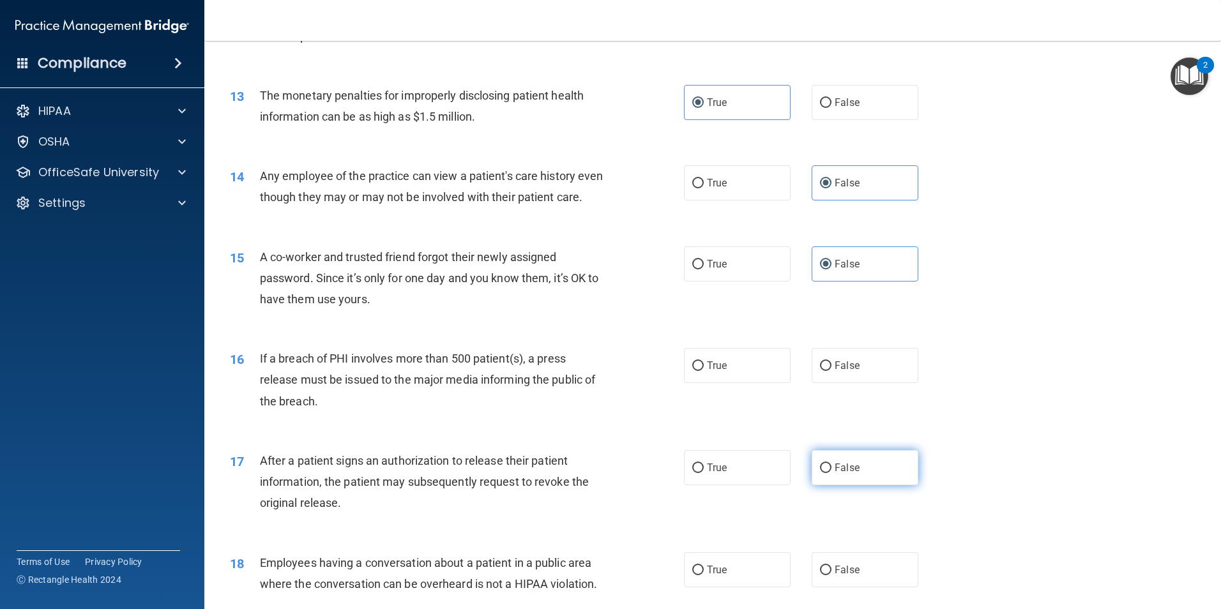
scroll to position [1150, 0]
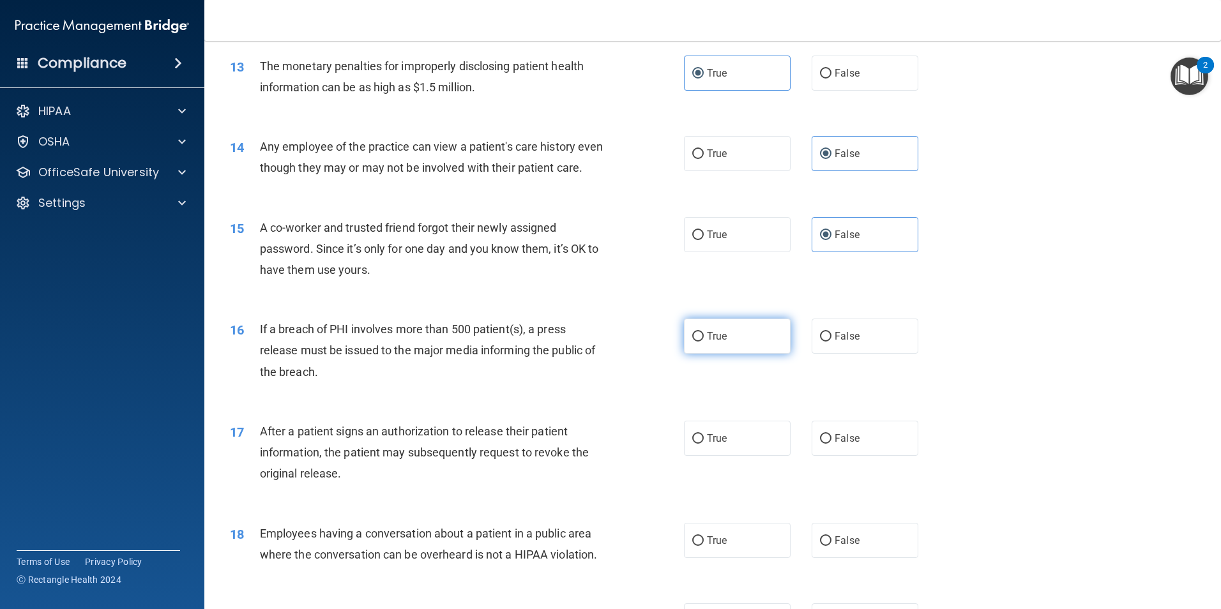
click at [724, 354] on label "True" at bounding box center [737, 336] width 107 height 35
click at [704, 342] on input "True" at bounding box center [698, 337] width 11 height 10
radio input "true"
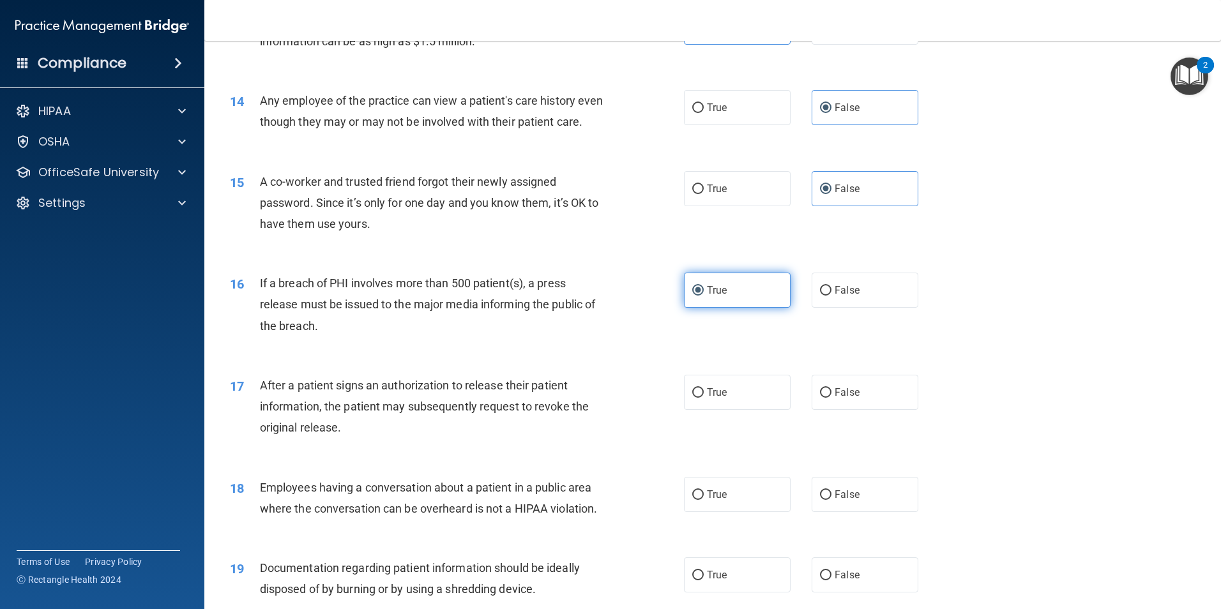
scroll to position [1278, 0]
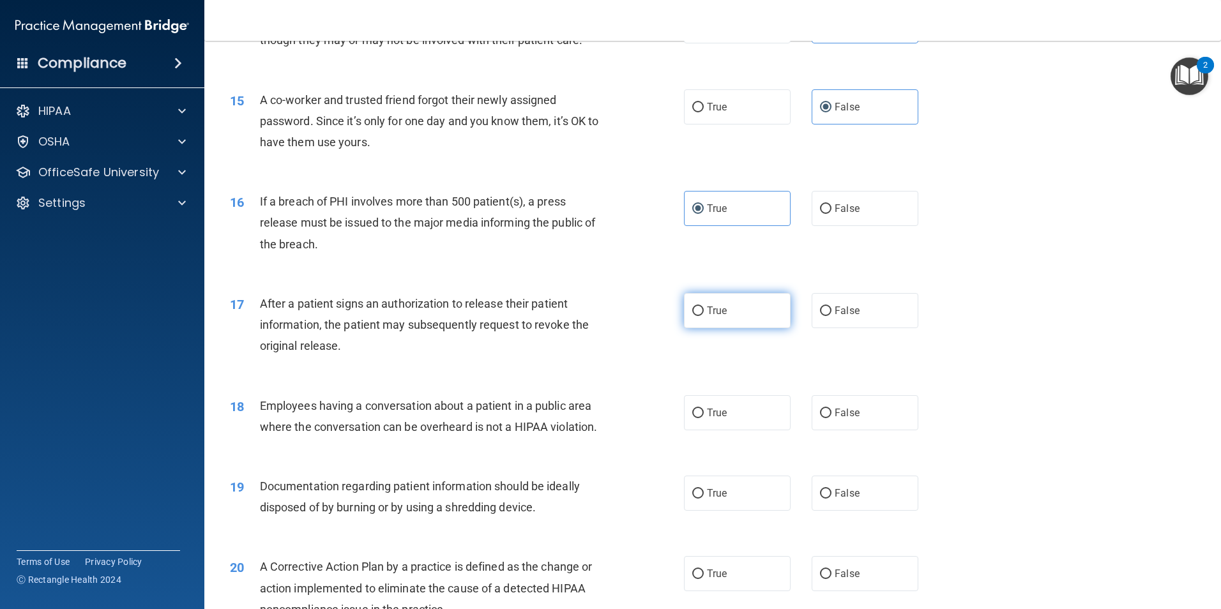
click at [739, 328] on label "True" at bounding box center [737, 310] width 107 height 35
click at [704, 316] on input "True" at bounding box center [698, 312] width 11 height 10
radio input "true"
click at [748, 431] on label "True" at bounding box center [737, 412] width 107 height 35
click at [704, 418] on input "True" at bounding box center [698, 414] width 11 height 10
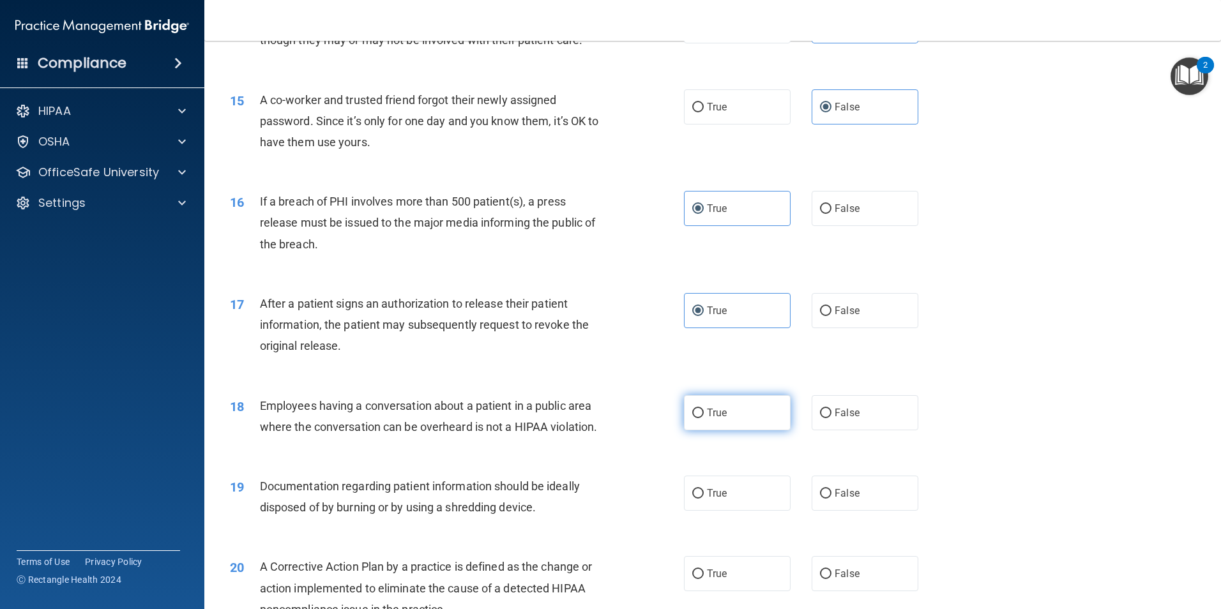
radio input "true"
click at [836, 419] on span "False" at bounding box center [847, 413] width 25 height 12
click at [832, 418] on input "False" at bounding box center [825, 414] width 11 height 10
radio input "true"
radio input "false"
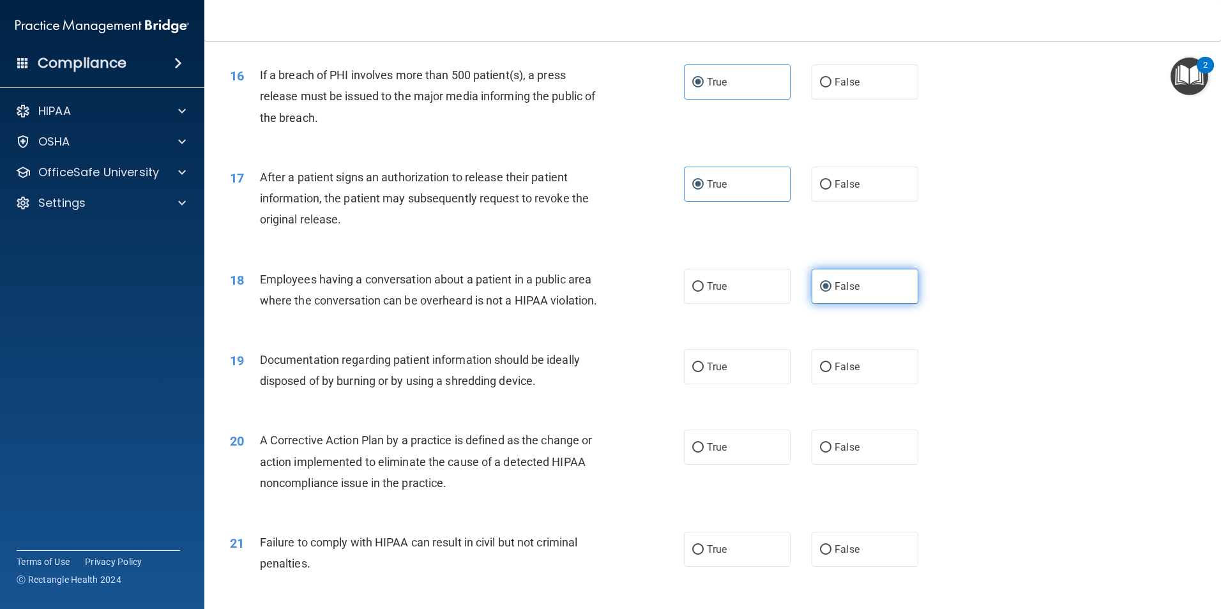
scroll to position [1405, 0]
click at [730, 382] on label "True" at bounding box center [737, 365] width 107 height 35
click at [704, 371] on input "True" at bounding box center [698, 367] width 11 height 10
radio input "true"
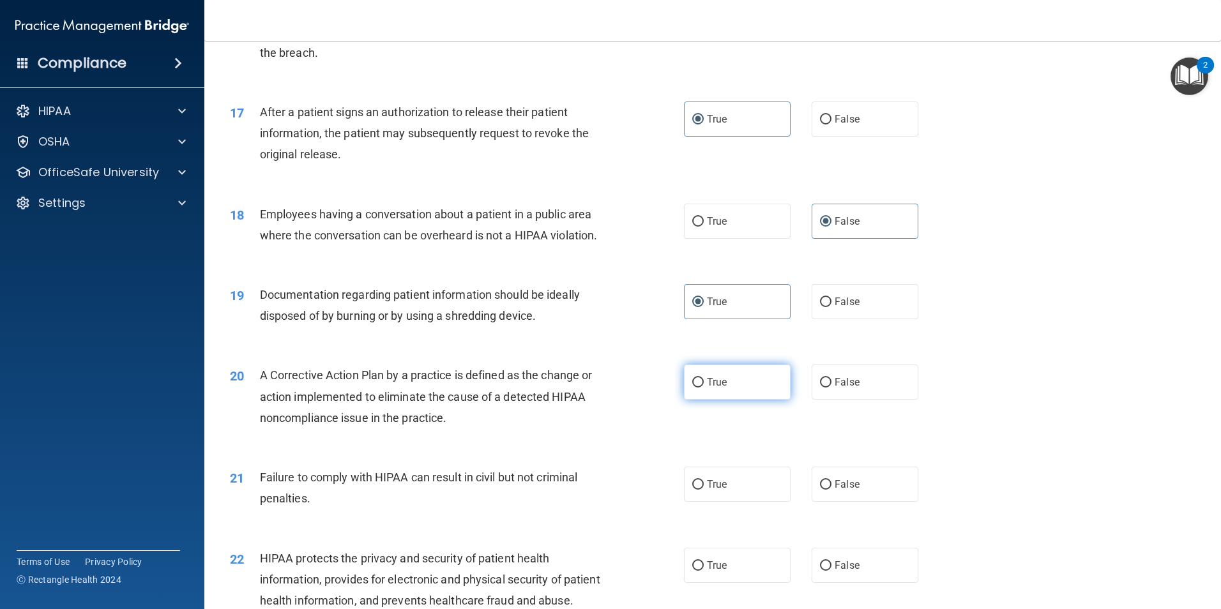
click at [733, 400] on label "True" at bounding box center [737, 382] width 107 height 35
click at [704, 388] on input "True" at bounding box center [698, 383] width 11 height 10
radio input "true"
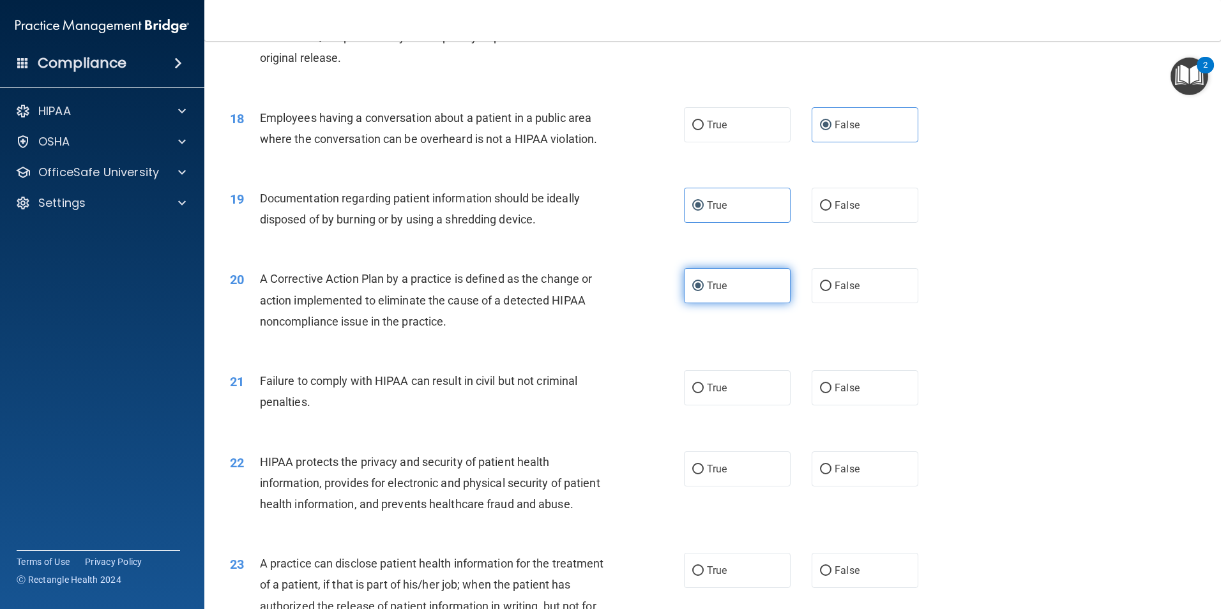
scroll to position [1597, 0]
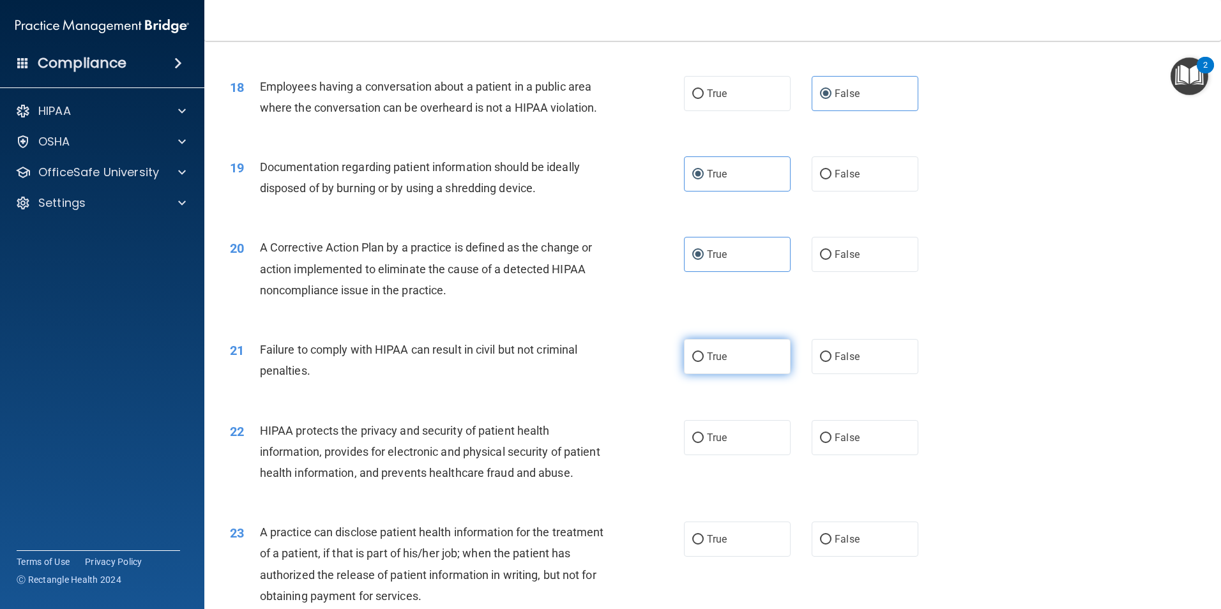
click at [720, 363] on span "True" at bounding box center [717, 357] width 20 height 12
click at [704, 362] on input "True" at bounding box center [698, 358] width 11 height 10
radio input "true"
click at [835, 363] on span "False" at bounding box center [847, 357] width 25 height 12
click at [832, 362] on input "False" at bounding box center [825, 358] width 11 height 10
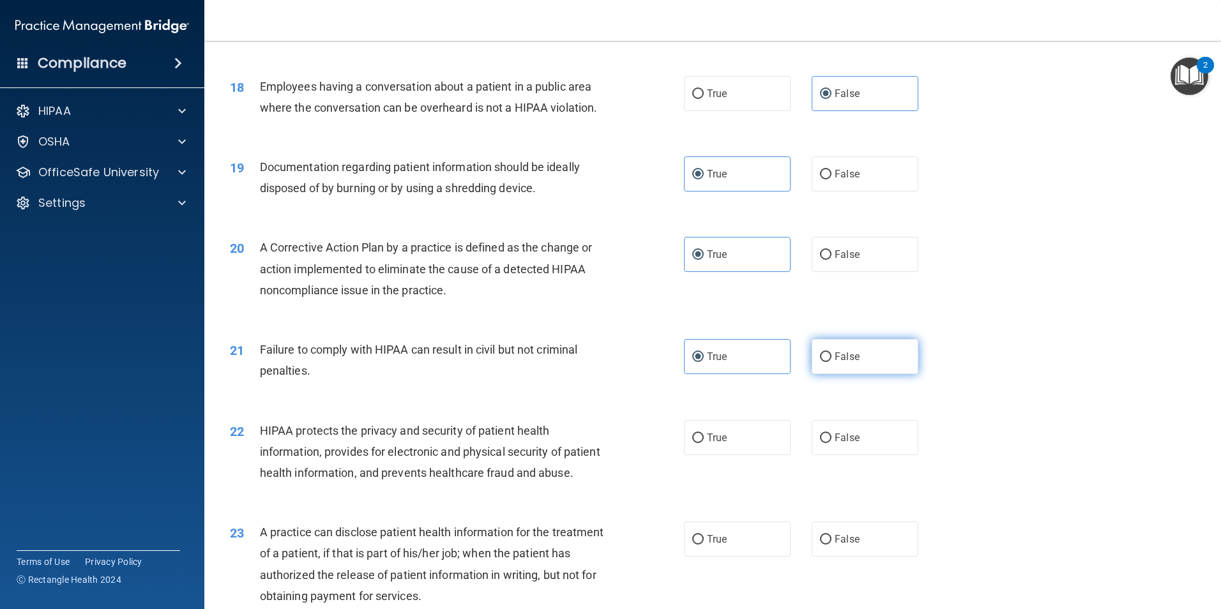
radio input "true"
radio input "false"
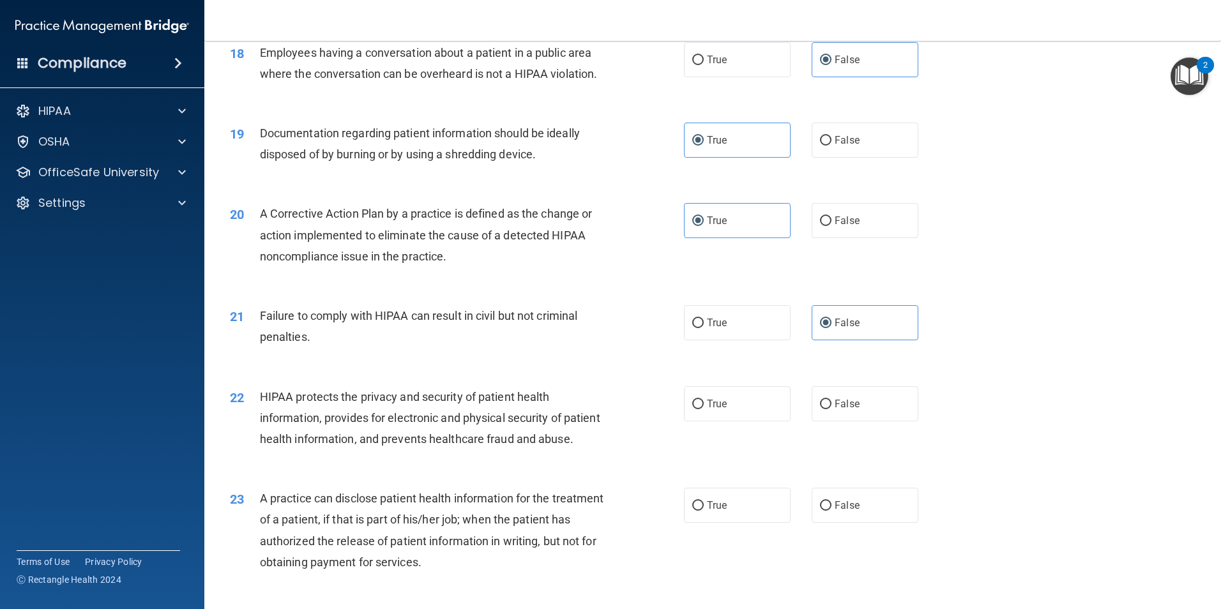
scroll to position [1661, 0]
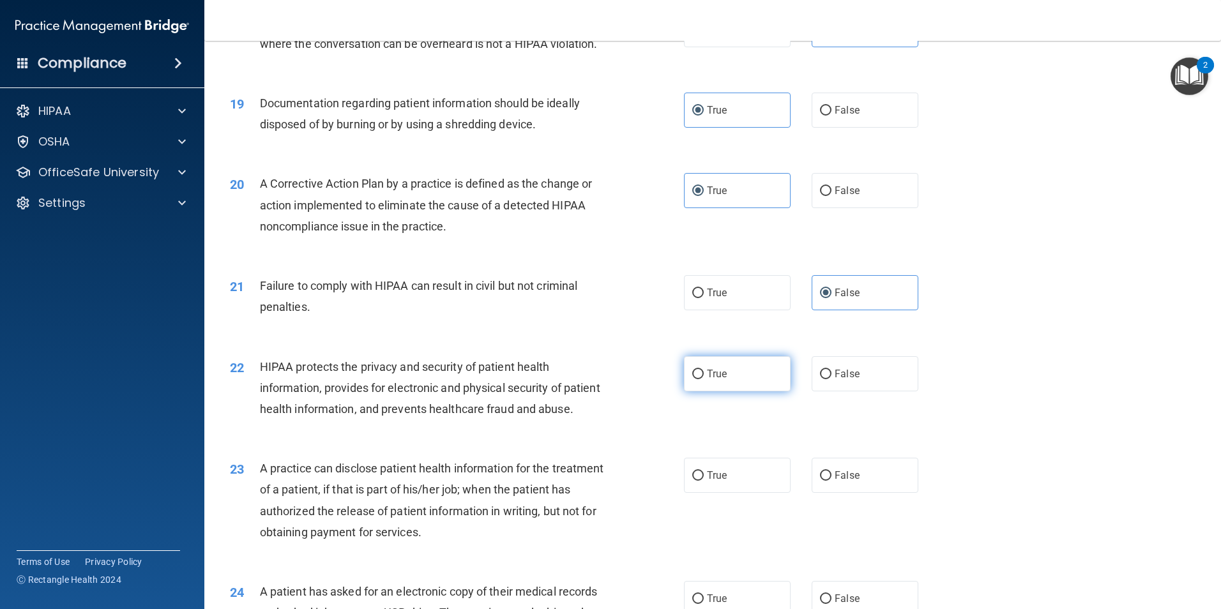
click at [726, 392] on label "True" at bounding box center [737, 373] width 107 height 35
click at [704, 379] on input "True" at bounding box center [698, 375] width 11 height 10
radio input "true"
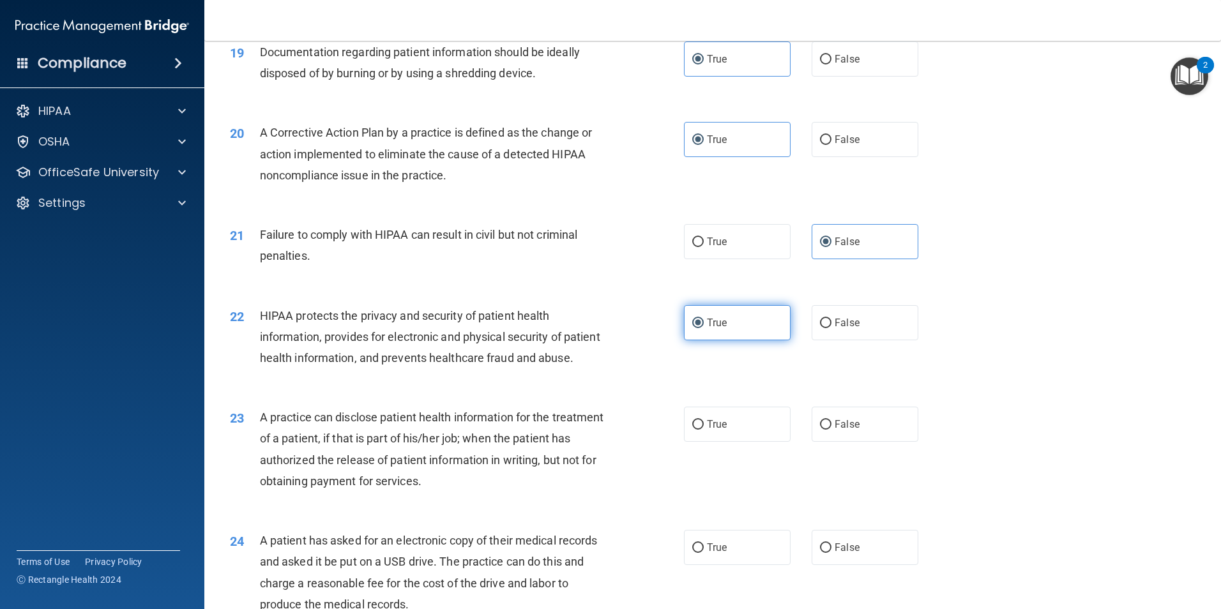
scroll to position [1789, 0]
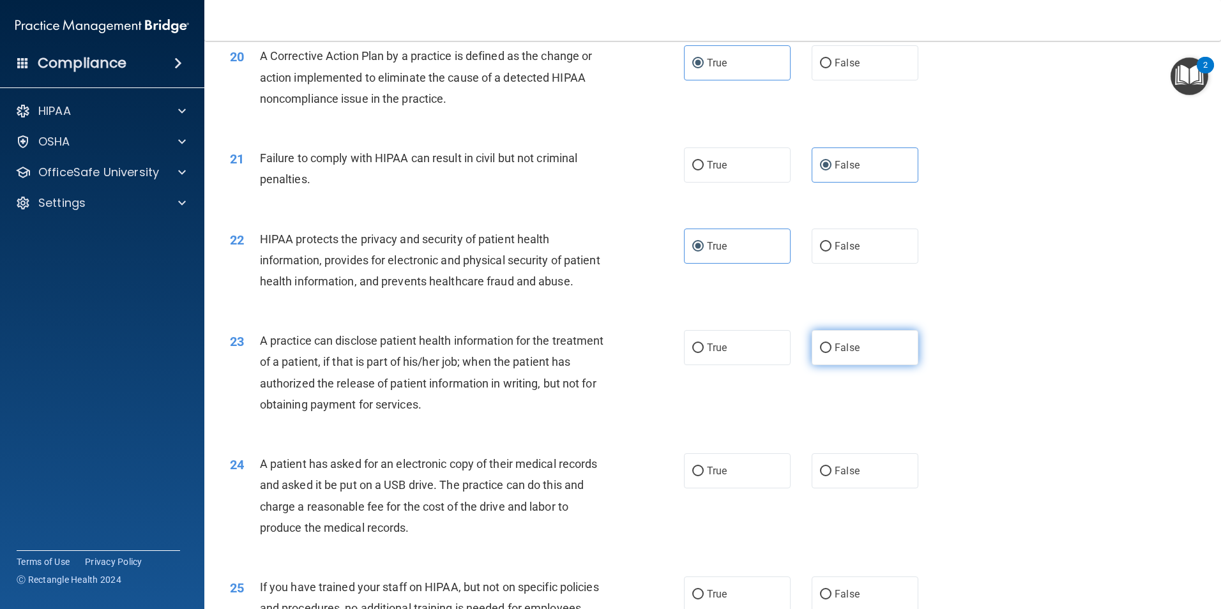
click at [853, 365] on label "False" at bounding box center [865, 347] width 107 height 35
click at [832, 353] on input "False" at bounding box center [825, 349] width 11 height 10
radio input "true"
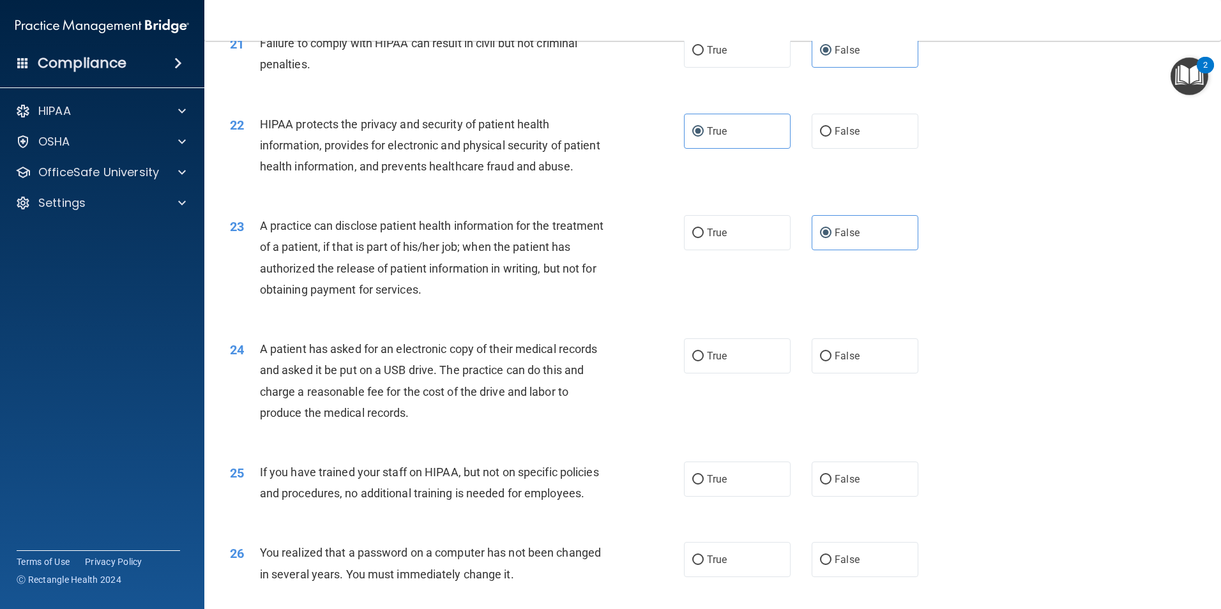
scroll to position [1917, 0]
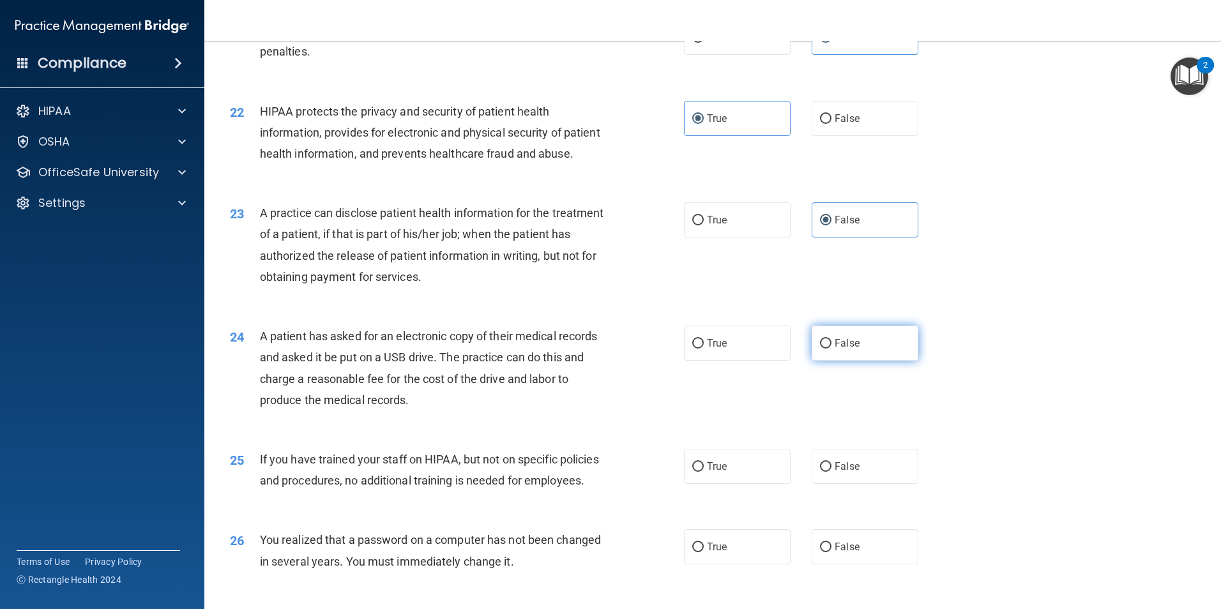
click at [835, 349] on span "False" at bounding box center [847, 343] width 25 height 12
click at [832, 349] on input "False" at bounding box center [825, 344] width 11 height 10
radio input "true"
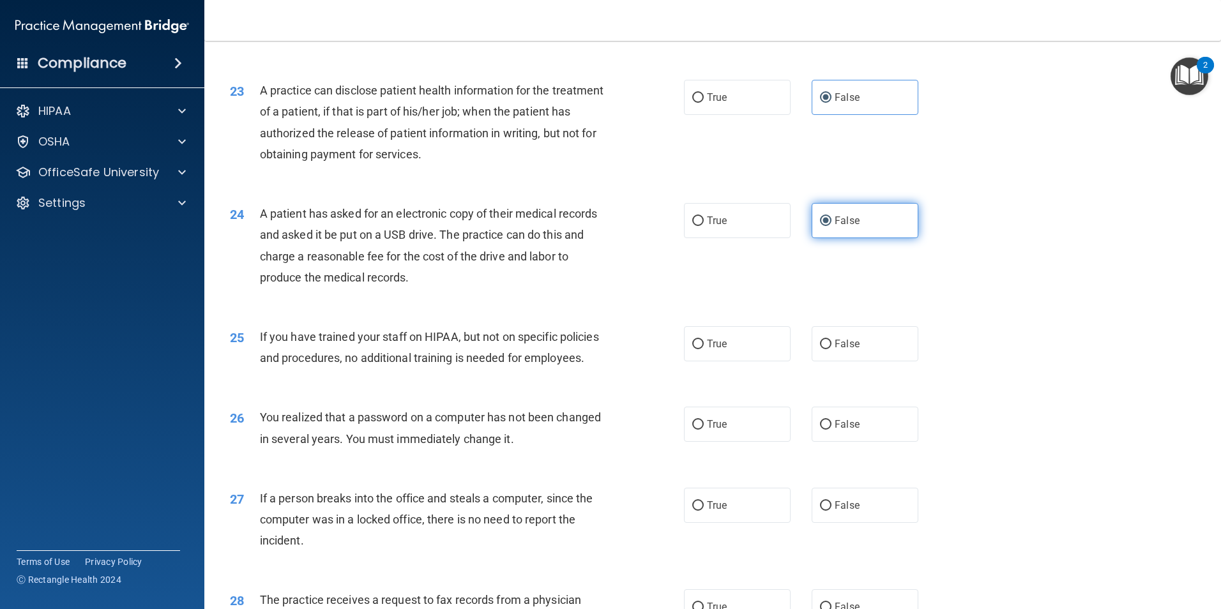
scroll to position [2044, 0]
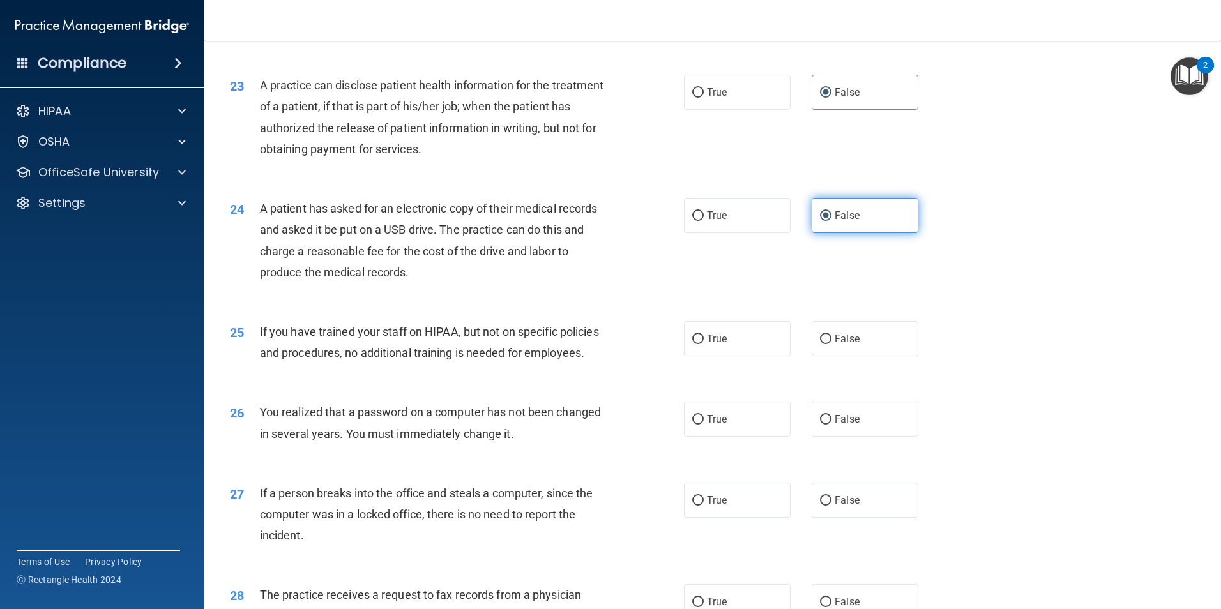
click at [835, 345] on span "False" at bounding box center [847, 339] width 25 height 12
click at [832, 344] on input "False" at bounding box center [825, 340] width 11 height 10
radio input "true"
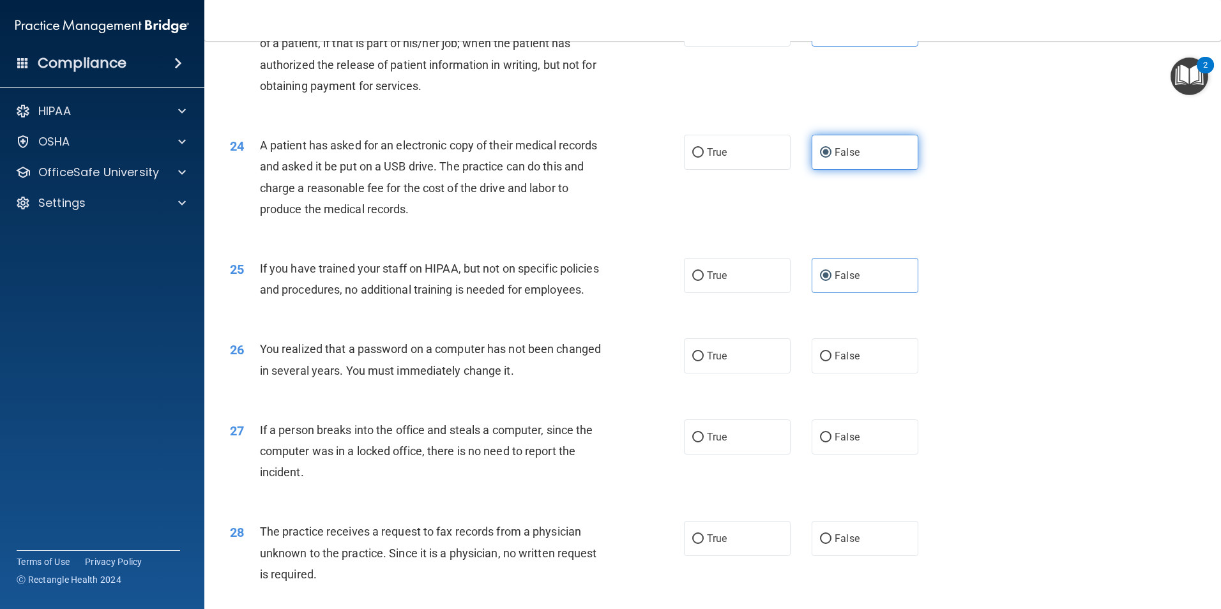
scroll to position [2108, 0]
click at [849, 373] on label "False" at bounding box center [865, 355] width 107 height 35
click at [832, 361] on input "False" at bounding box center [825, 356] width 11 height 10
radio input "true"
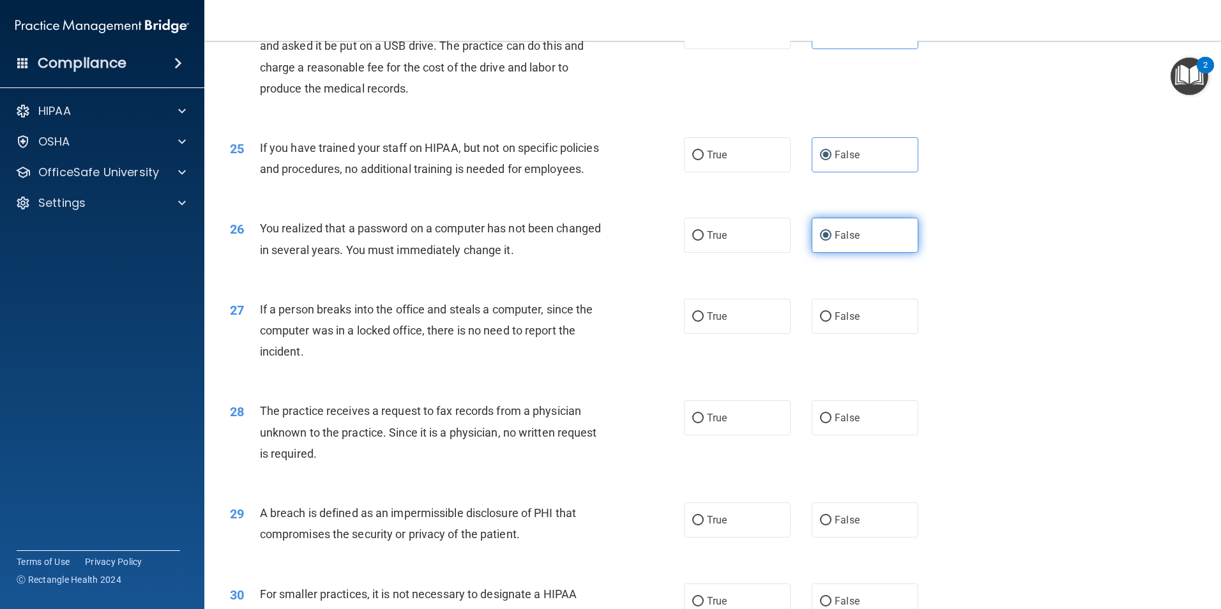
scroll to position [2236, 0]
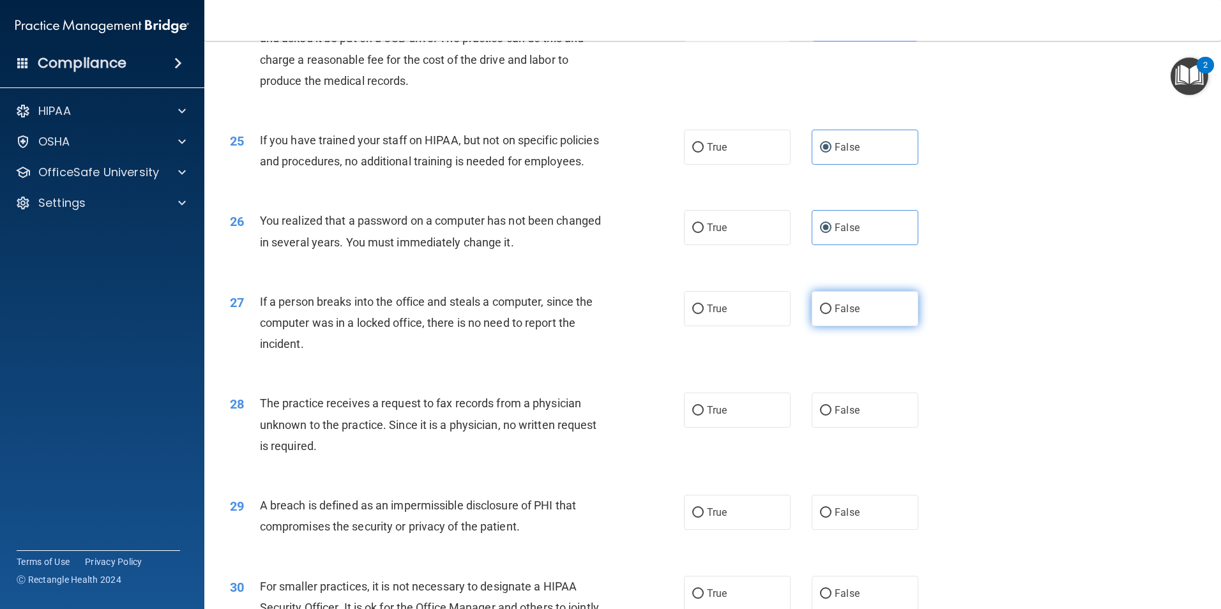
click at [846, 326] on label "False" at bounding box center [865, 308] width 107 height 35
click at [832, 314] on input "False" at bounding box center [825, 310] width 11 height 10
radio input "true"
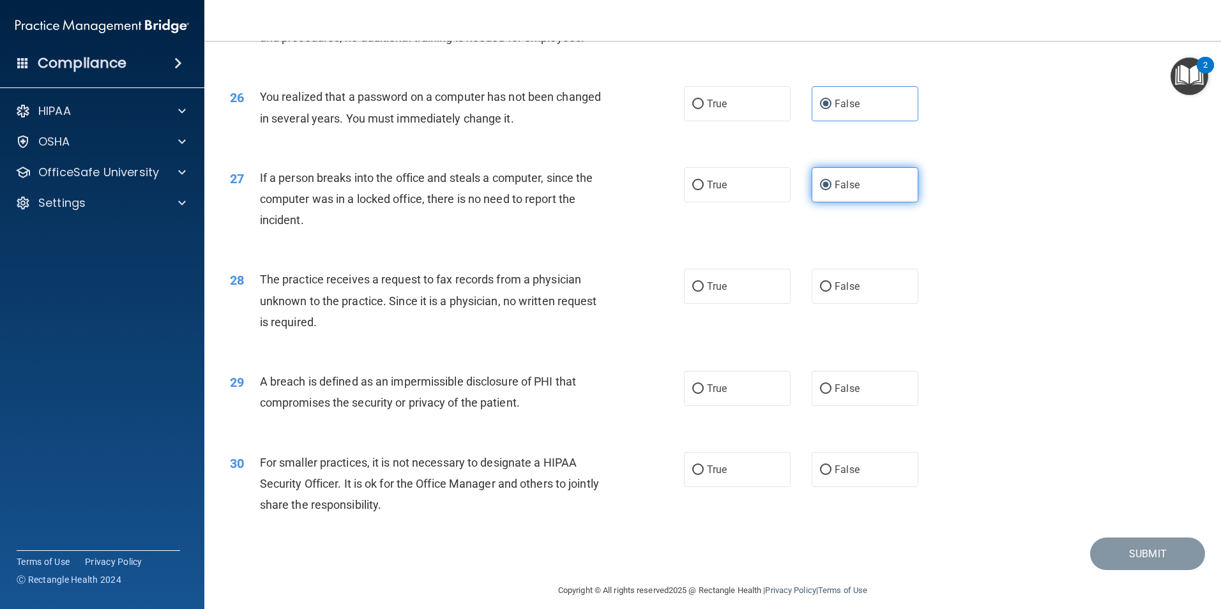
scroll to position [2364, 0]
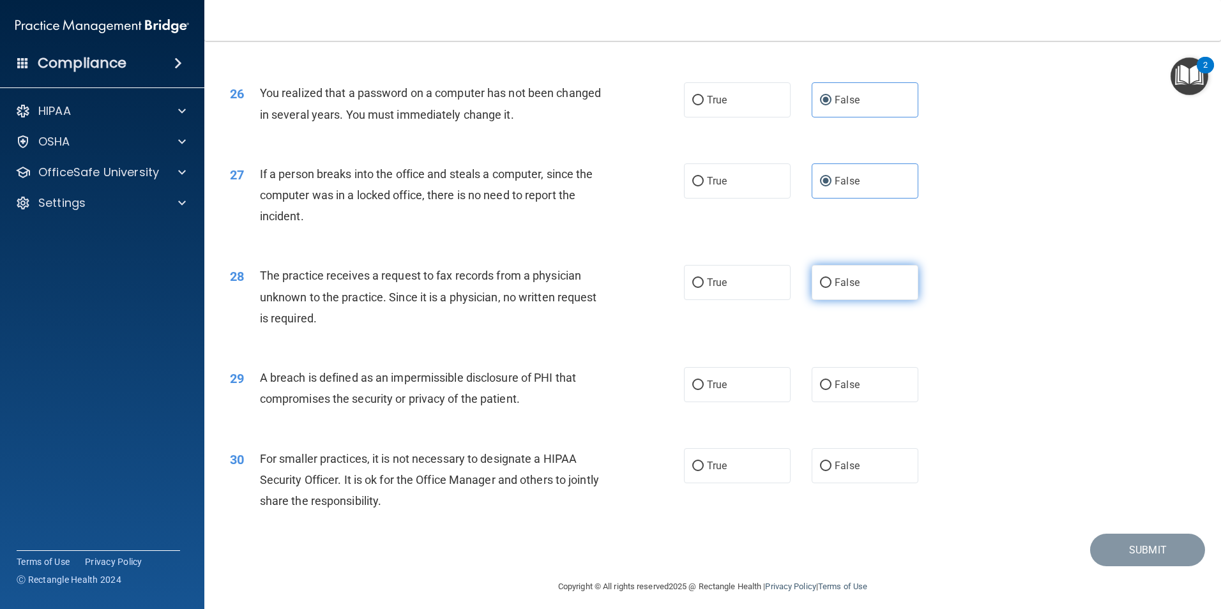
click at [862, 300] on label "False" at bounding box center [865, 282] width 107 height 35
click at [832, 288] on input "False" at bounding box center [825, 284] width 11 height 10
radio input "true"
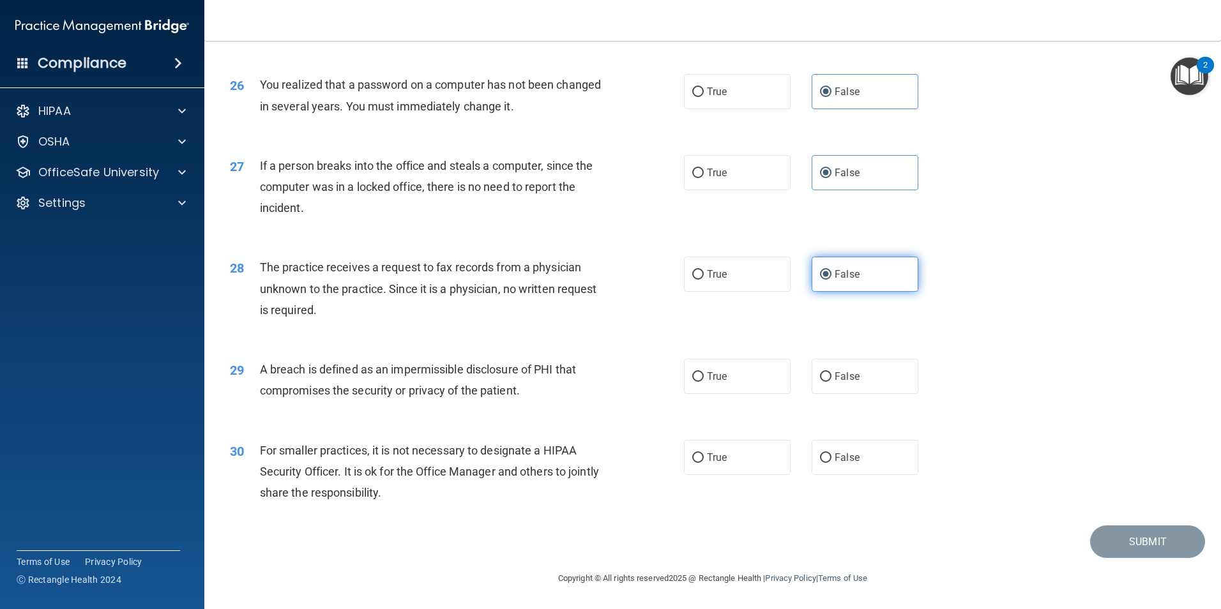
scroll to position [2435, 0]
click at [747, 379] on label "True" at bounding box center [737, 376] width 107 height 35
click at [704, 379] on input "True" at bounding box center [698, 377] width 11 height 10
radio input "true"
click at [876, 461] on label "False" at bounding box center [865, 457] width 107 height 35
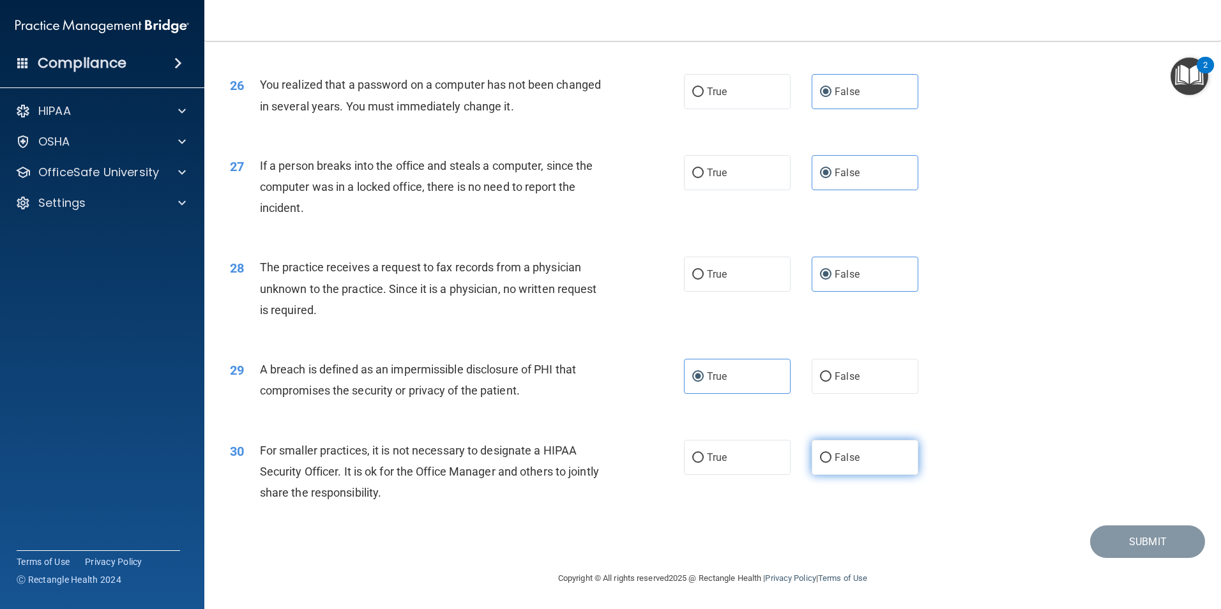
click at [832, 461] on input "False" at bounding box center [825, 459] width 11 height 10
radio input "true"
click at [1109, 540] on button "Submit" at bounding box center [1148, 542] width 115 height 33
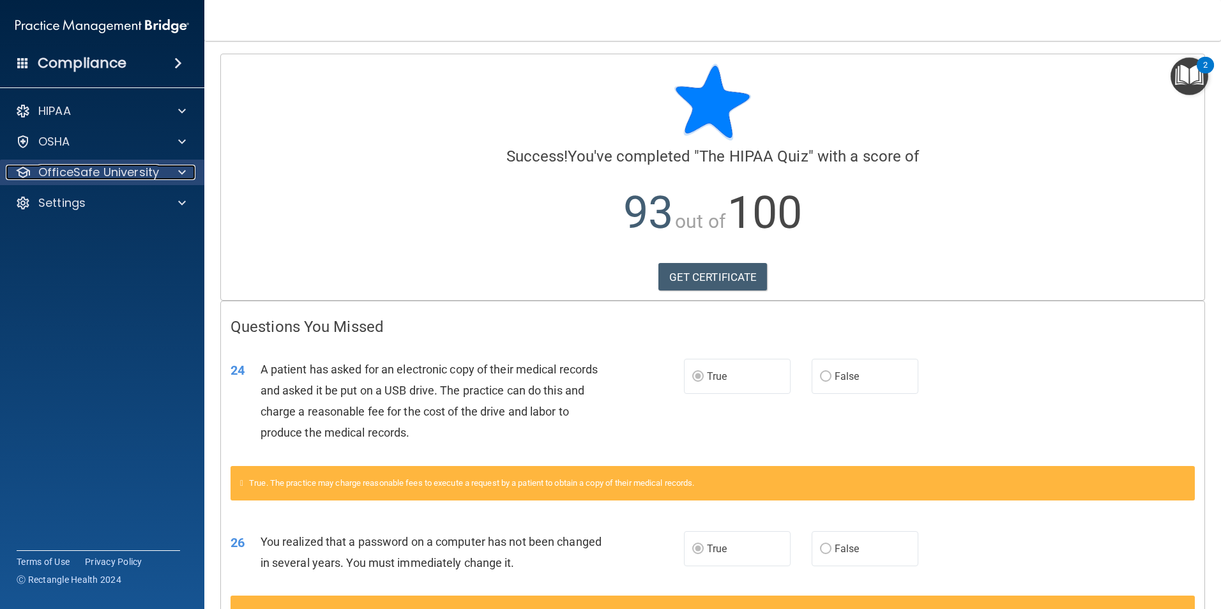
click at [111, 169] on p "OfficeSafe University" at bounding box center [98, 172] width 121 height 15
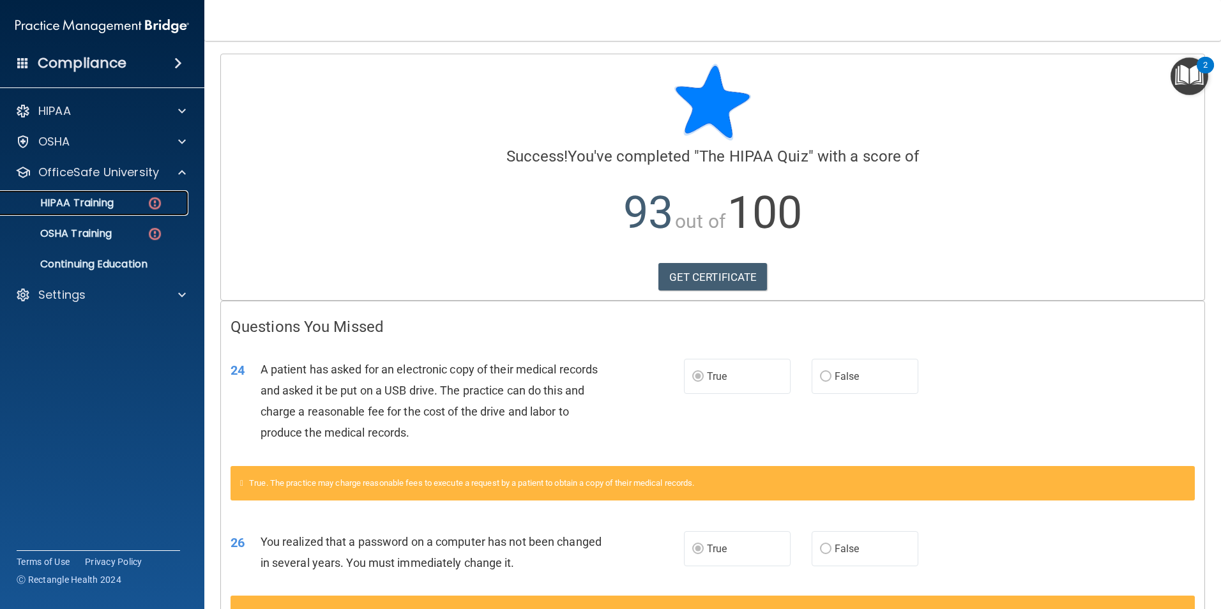
click at [102, 198] on p "HIPAA Training" at bounding box center [60, 203] width 105 height 13
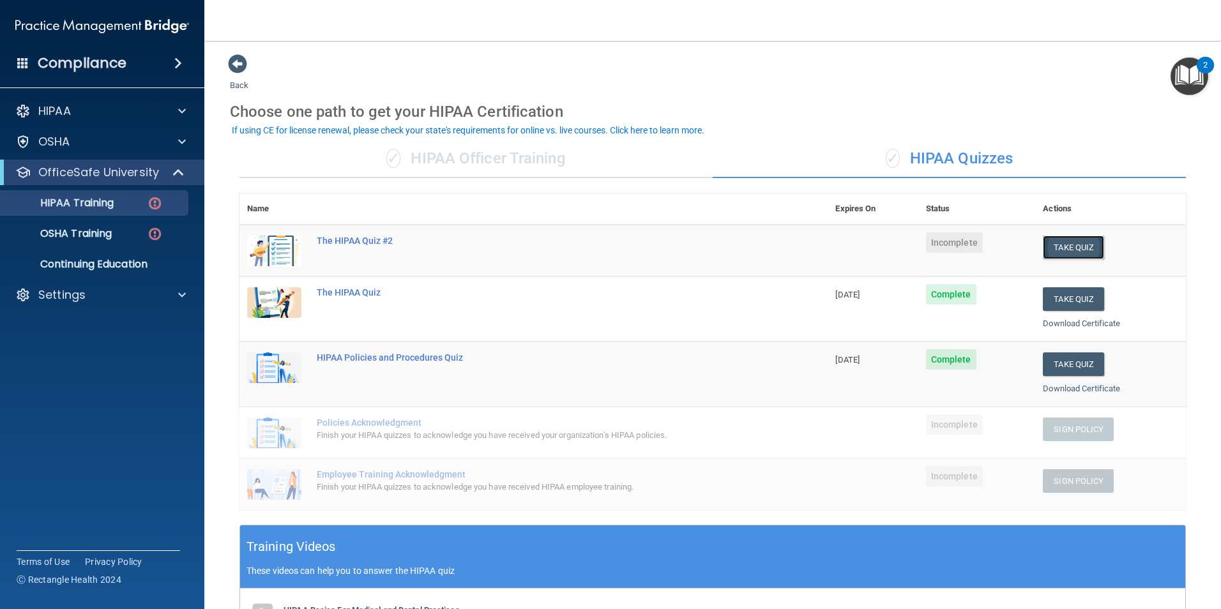
click at [1068, 251] on button "Take Quiz" at bounding box center [1073, 248] width 61 height 24
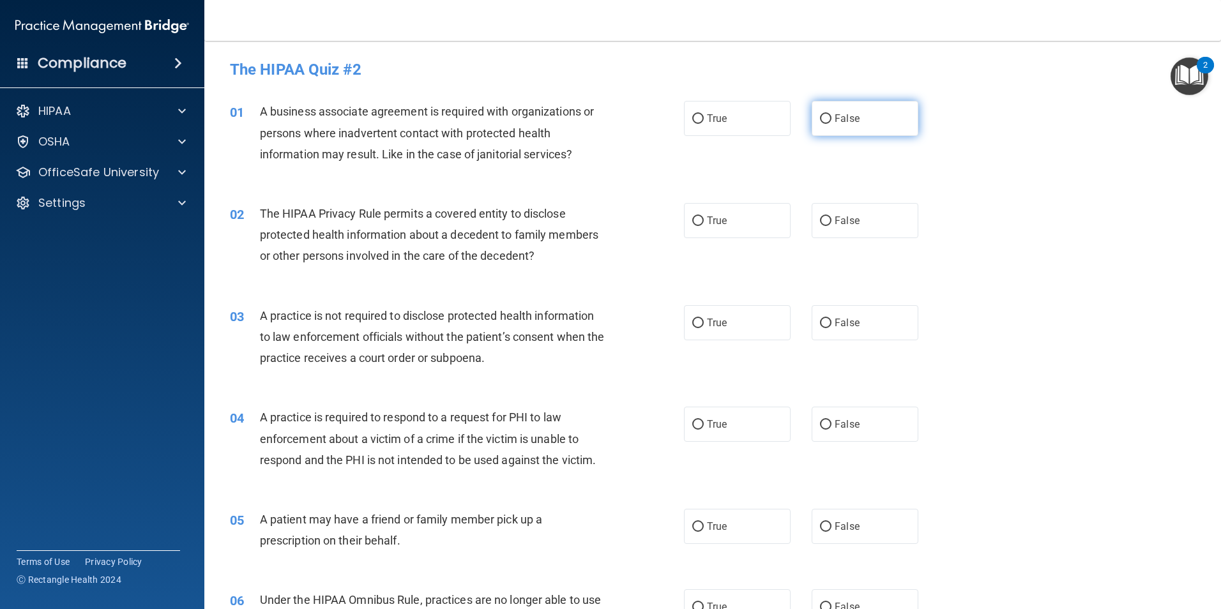
click at [823, 121] on input "False" at bounding box center [825, 119] width 11 height 10
radio input "true"
click at [719, 217] on span "True" at bounding box center [717, 221] width 20 height 12
click at [704, 217] on input "True" at bounding box center [698, 222] width 11 height 10
radio input "true"
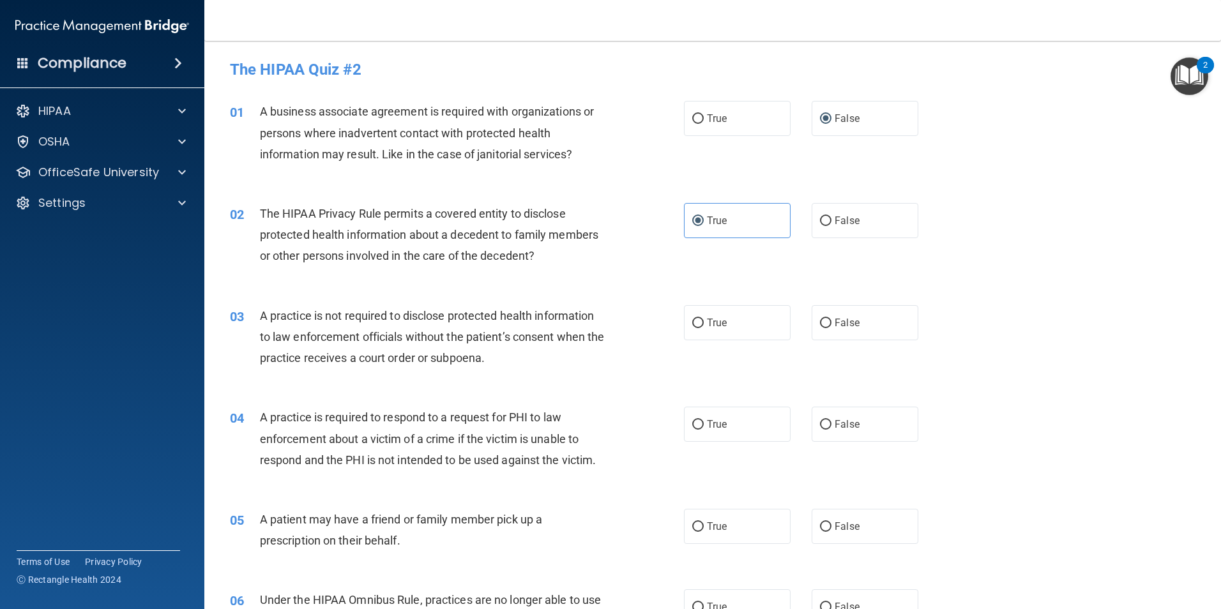
scroll to position [64, 0]
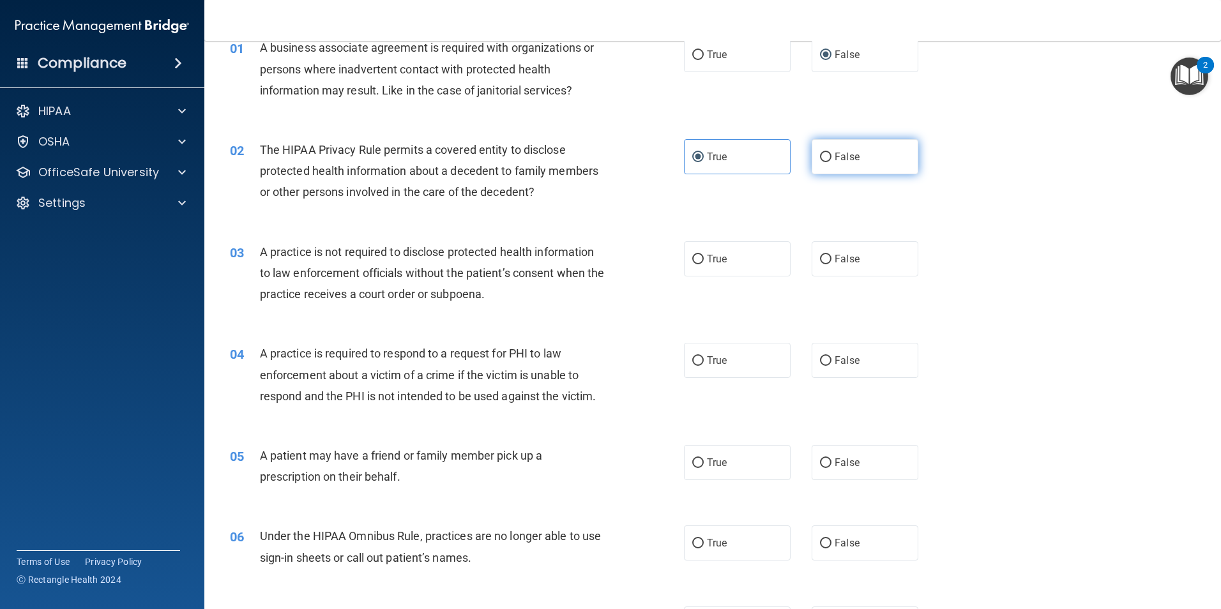
drag, startPoint x: 866, startPoint y: 162, endPoint x: 839, endPoint y: 164, distance: 26.3
click at [839, 164] on label "False" at bounding box center [865, 156] width 107 height 35
click at [832, 162] on input "False" at bounding box center [825, 158] width 11 height 10
radio input "true"
click at [715, 164] on label "True" at bounding box center [737, 156] width 107 height 35
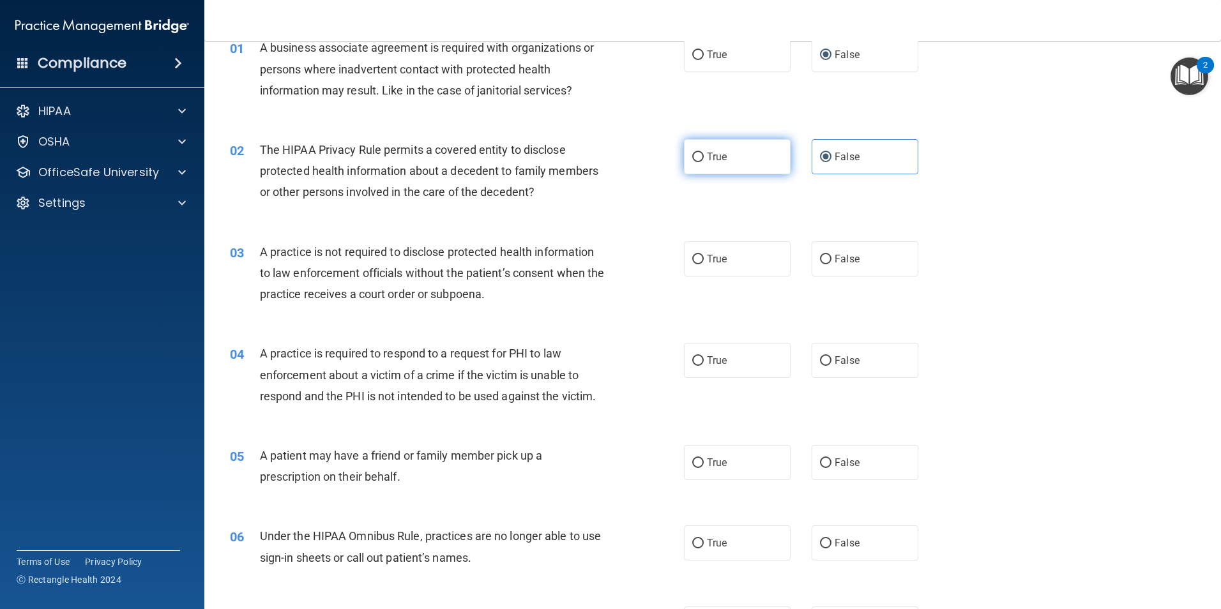
click at [704, 162] on input "True" at bounding box center [698, 158] width 11 height 10
radio input "true"
radio input "false"
click at [832, 252] on label "False" at bounding box center [865, 258] width 107 height 35
click at [832, 255] on input "False" at bounding box center [825, 260] width 11 height 10
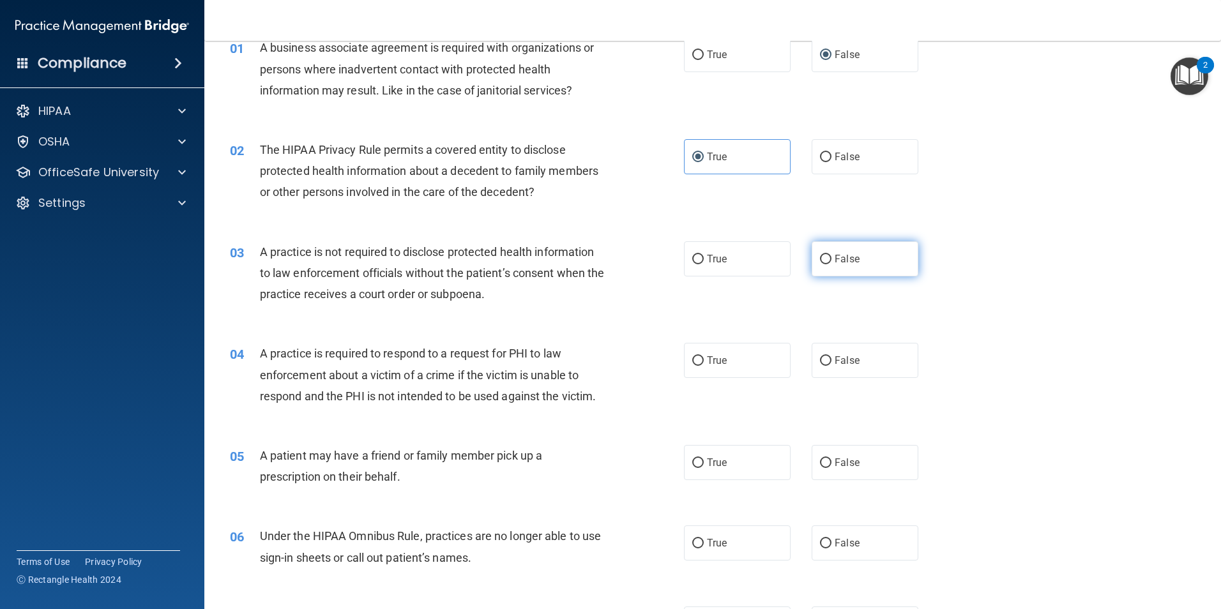
radio input "true"
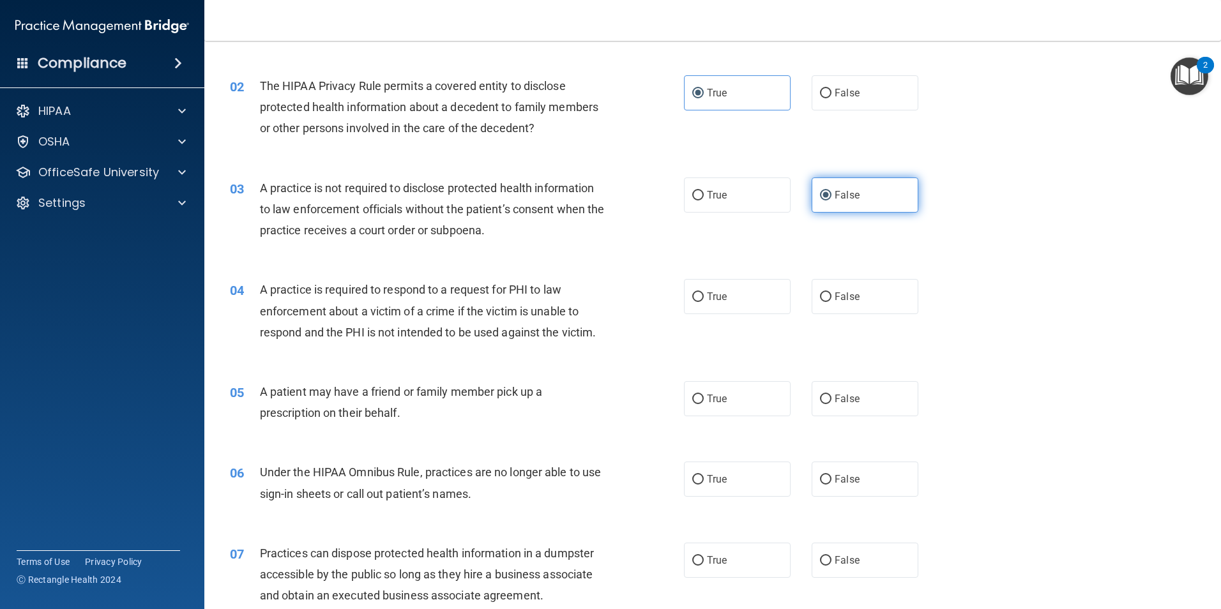
scroll to position [192, 0]
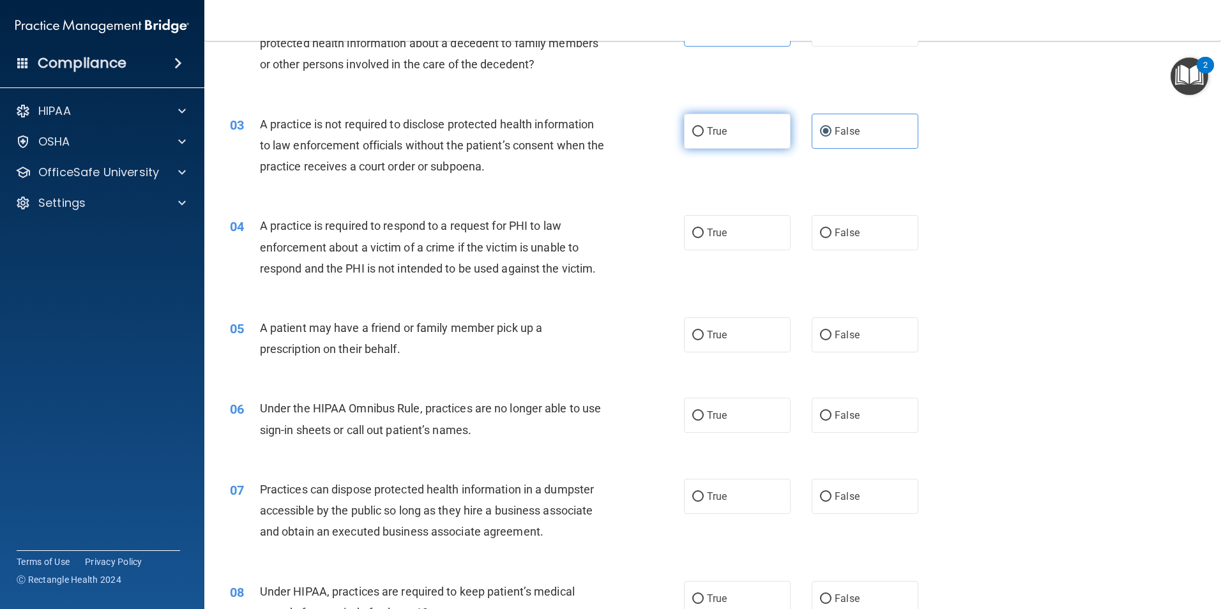
click at [712, 130] on span "True" at bounding box center [717, 131] width 20 height 12
click at [704, 130] on input "True" at bounding box center [698, 132] width 11 height 10
radio input "true"
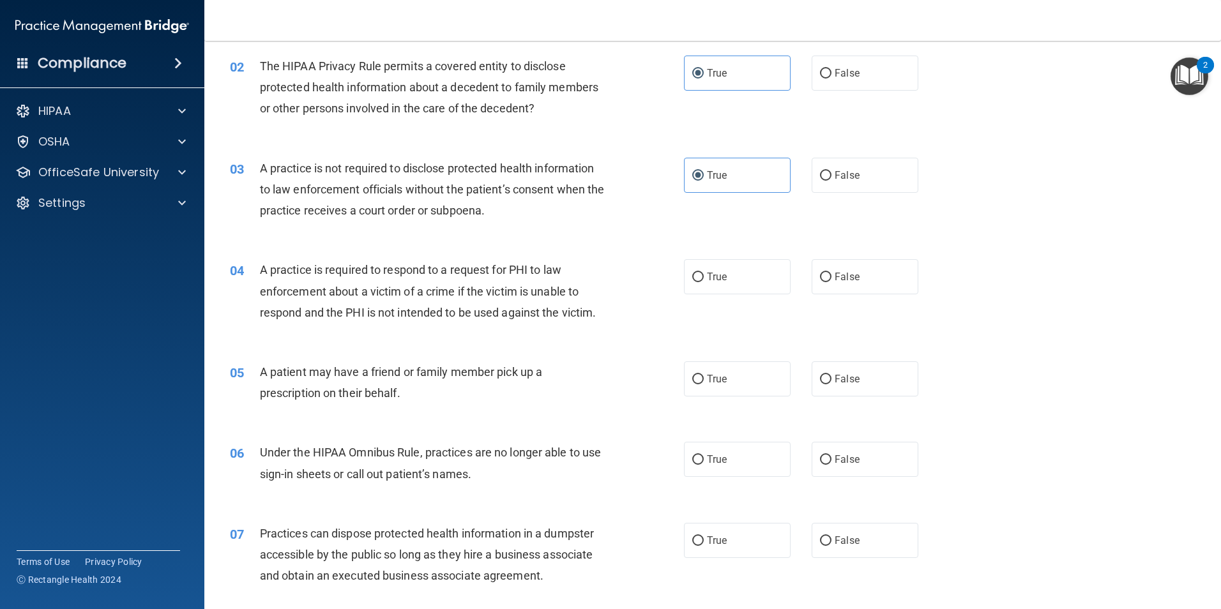
scroll to position [128, 0]
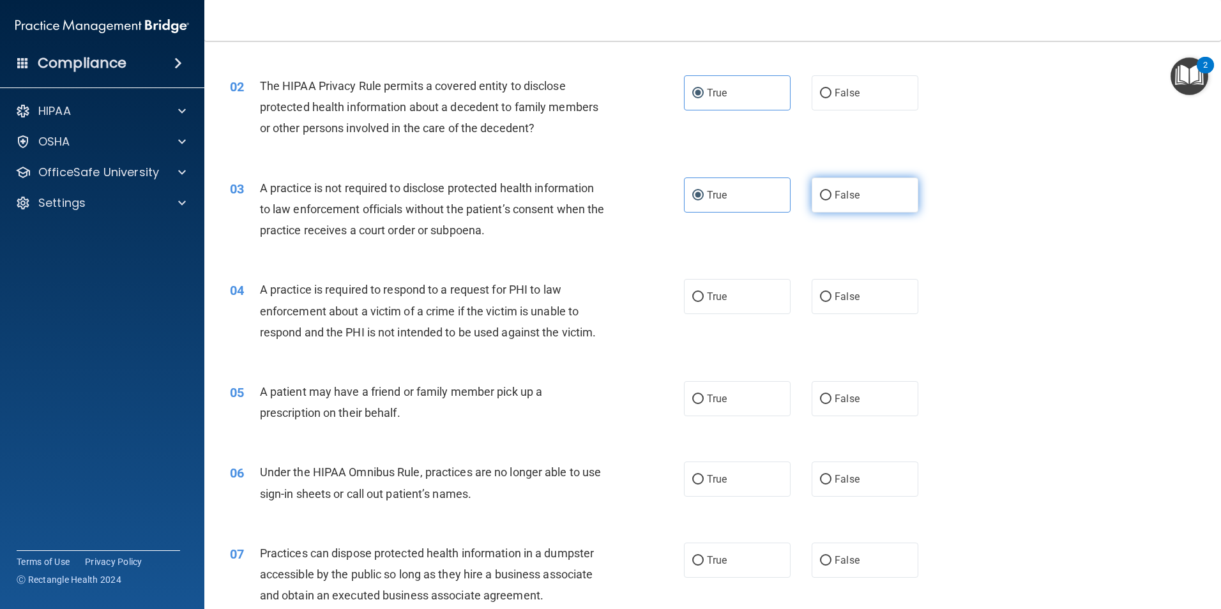
click at [836, 196] on span "False" at bounding box center [847, 195] width 25 height 12
click at [832, 196] on input "False" at bounding box center [825, 196] width 11 height 10
radio input "true"
radio input "false"
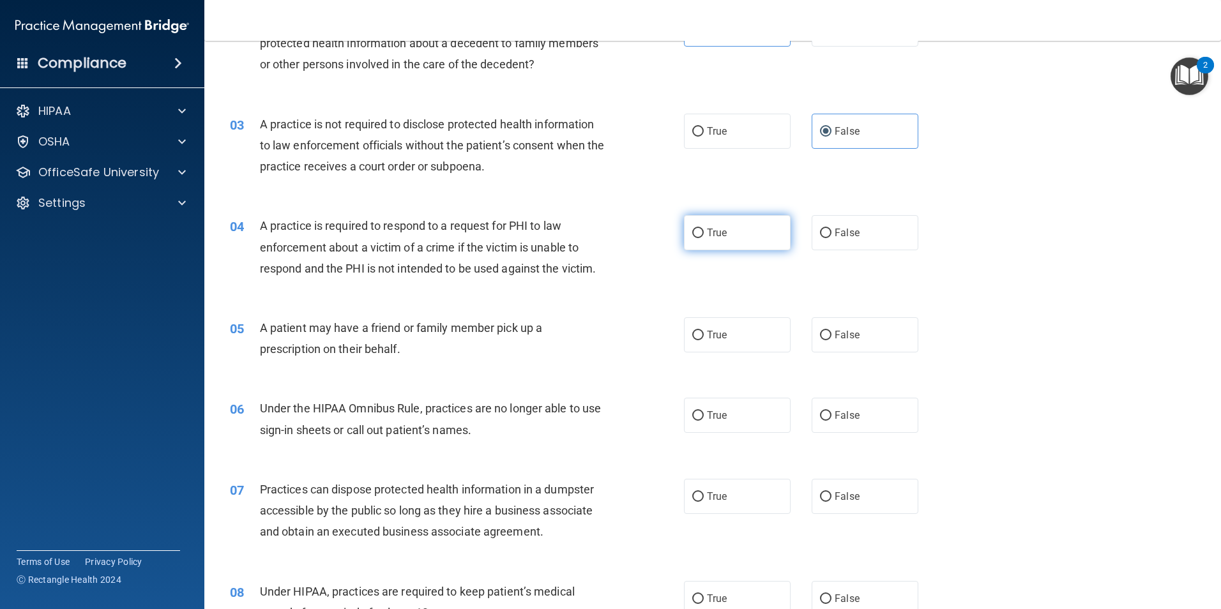
click at [728, 235] on label "True" at bounding box center [737, 232] width 107 height 35
click at [704, 235] on input "True" at bounding box center [698, 234] width 11 height 10
radio input "true"
click at [842, 341] on label "False" at bounding box center [865, 335] width 107 height 35
click at [832, 341] on input "False" at bounding box center [825, 336] width 11 height 10
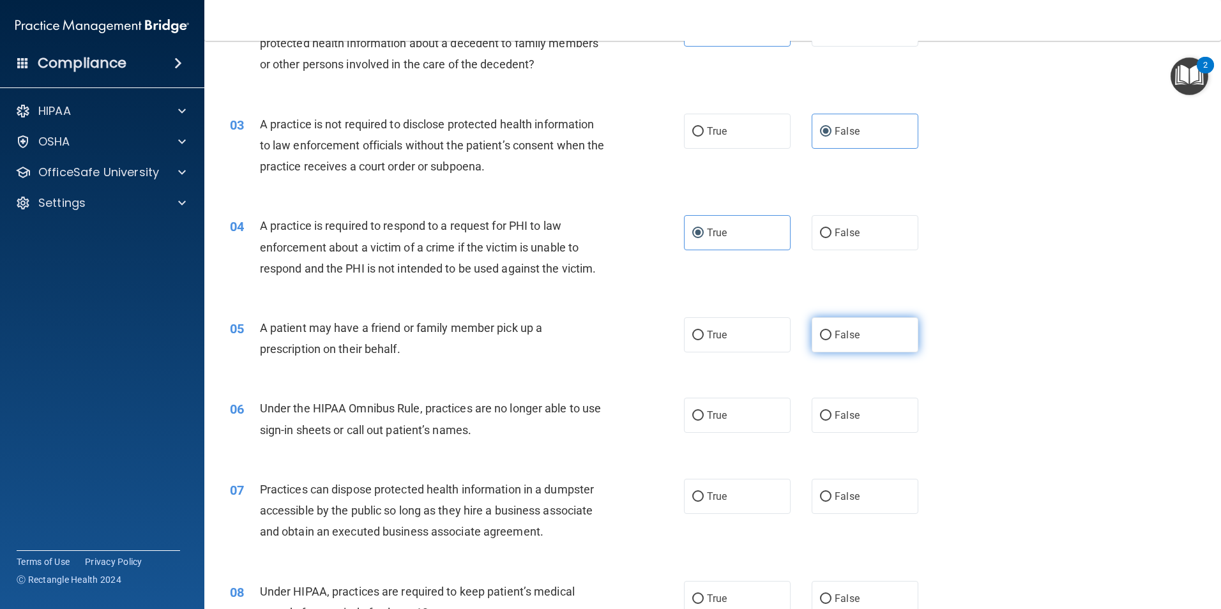
radio input "true"
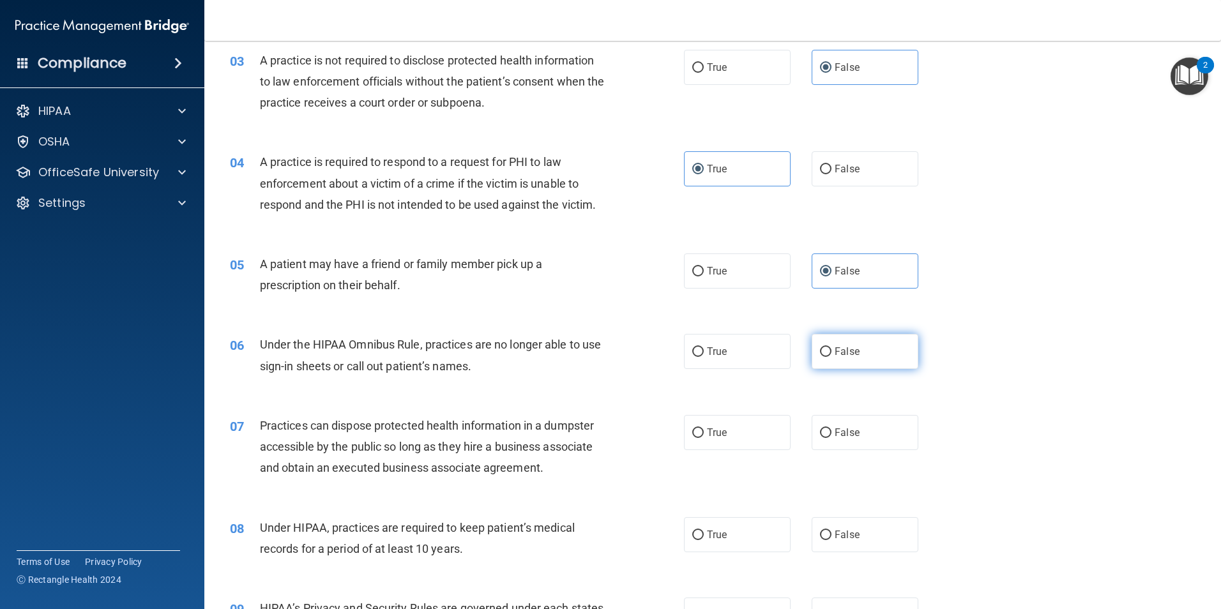
scroll to position [319, 0]
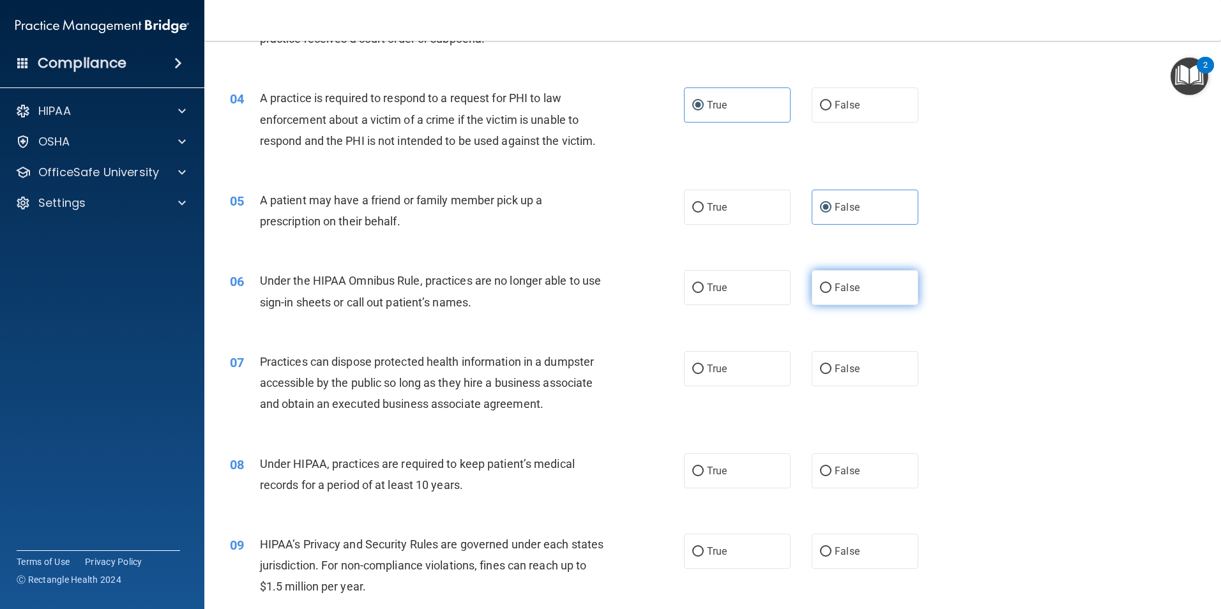
click at [843, 291] on span "False" at bounding box center [847, 288] width 25 height 12
click at [832, 291] on input "False" at bounding box center [825, 289] width 11 height 10
radio input "true"
click at [737, 287] on label "True" at bounding box center [737, 287] width 107 height 35
click at [704, 287] on input "True" at bounding box center [698, 289] width 11 height 10
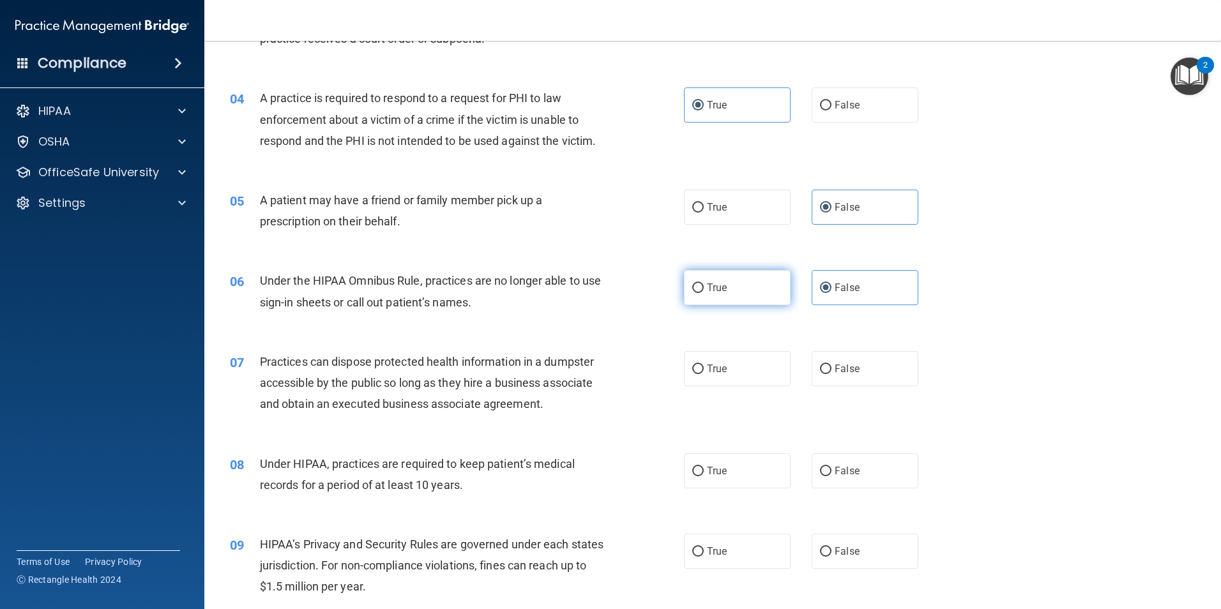
radio input "true"
radio input "false"
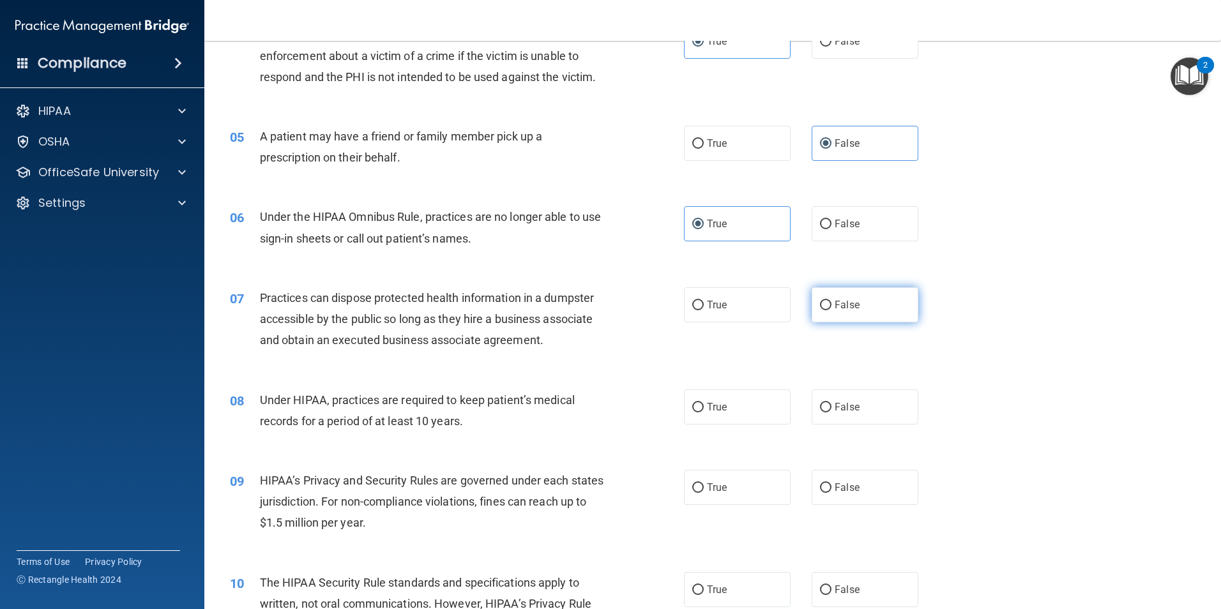
click at [825, 296] on label "False" at bounding box center [865, 304] width 107 height 35
click at [825, 301] on input "False" at bounding box center [825, 306] width 11 height 10
radio input "true"
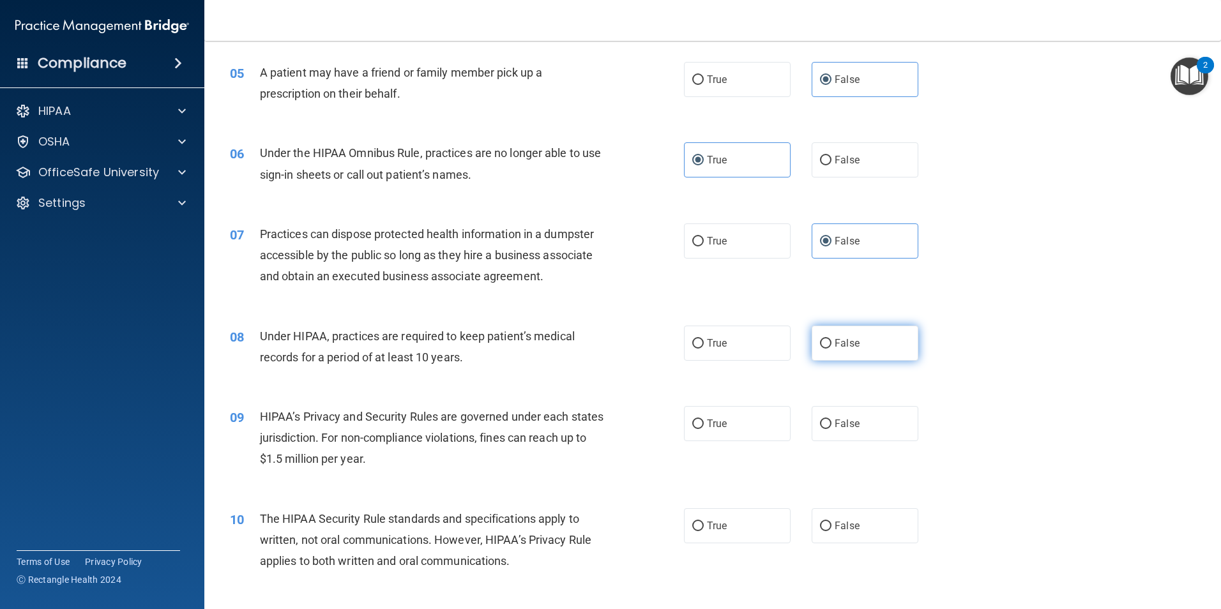
click at [843, 338] on span "False" at bounding box center [847, 343] width 25 height 12
click at [832, 339] on input "False" at bounding box center [825, 344] width 11 height 10
radio input "true"
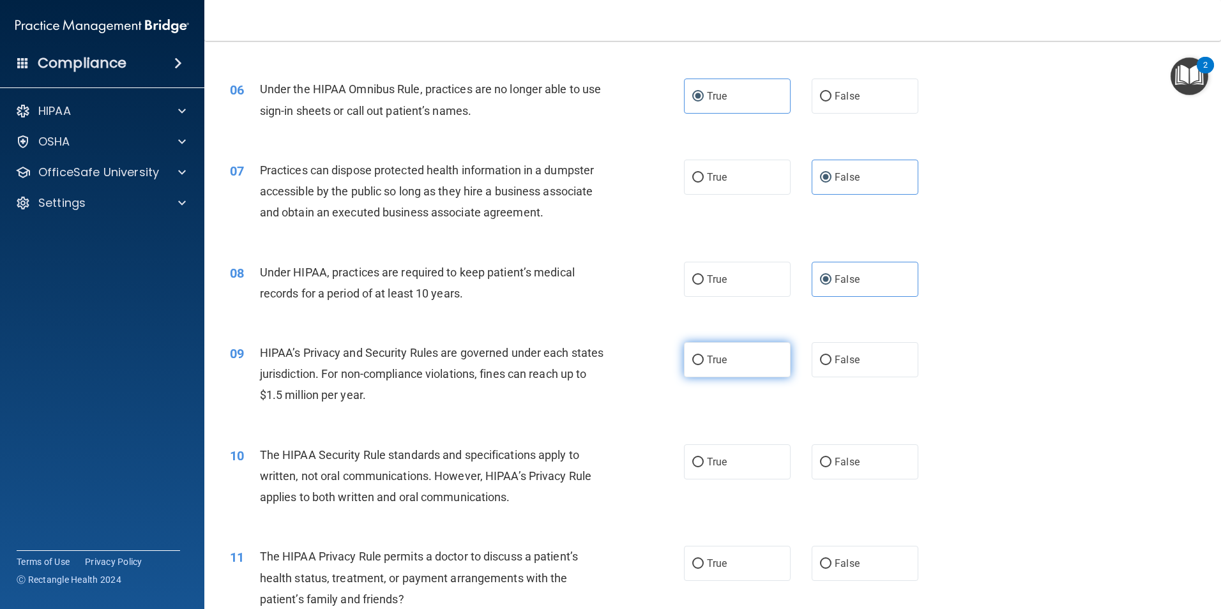
click at [712, 356] on span "True" at bounding box center [717, 360] width 20 height 12
click at [704, 356] on input "True" at bounding box center [698, 361] width 11 height 10
radio input "true"
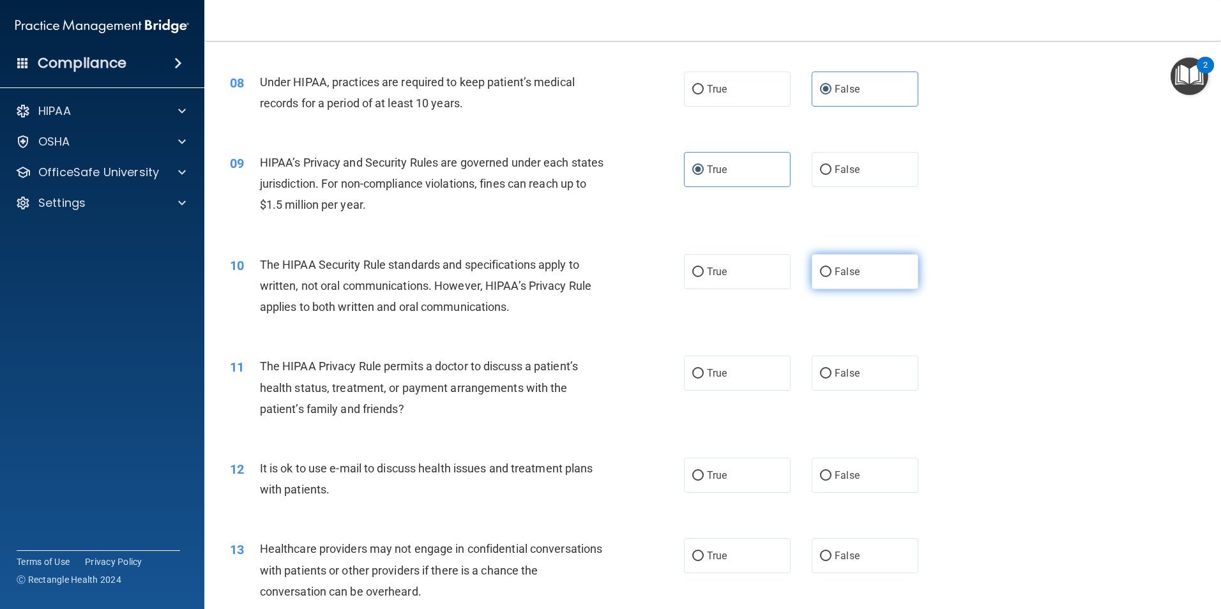
scroll to position [703, 0]
click at [818, 286] on label "False" at bounding box center [865, 270] width 107 height 35
click at [820, 276] on input "False" at bounding box center [825, 271] width 11 height 10
radio input "true"
drag, startPoint x: 818, startPoint y: 286, endPoint x: 1084, endPoint y: 208, distance: 277.4
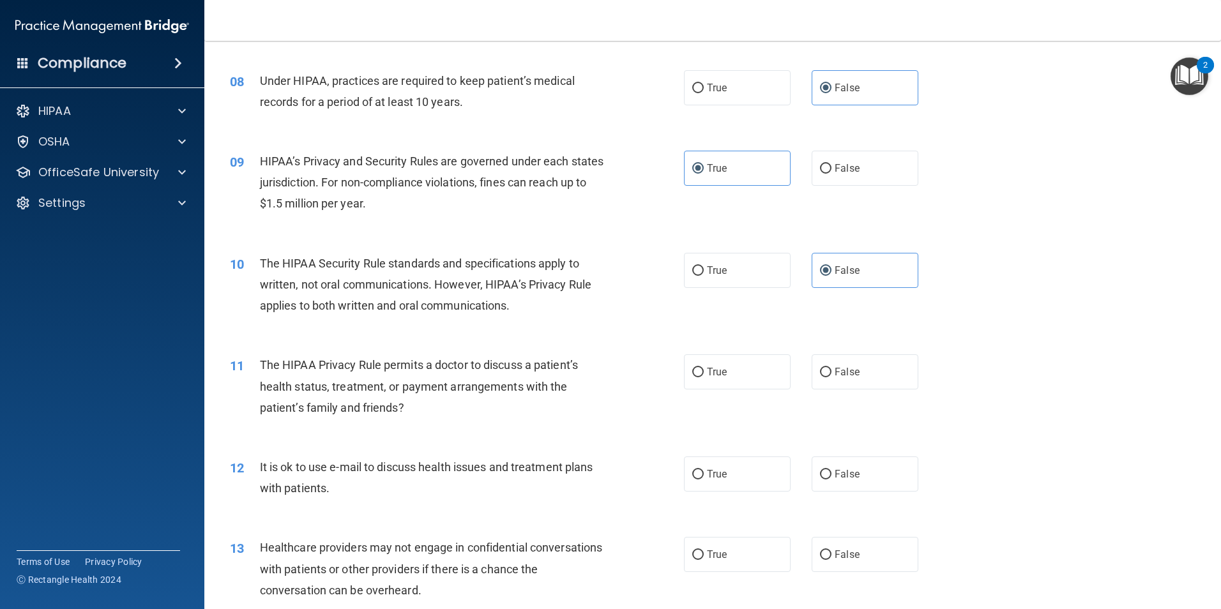
click at [1084, 208] on div "09 HIPAA’s Privacy and Security Rules are governed under each states jurisdicti…" at bounding box center [712, 186] width 985 height 102
click at [857, 373] on label "False" at bounding box center [865, 372] width 107 height 35
click at [832, 373] on input "False" at bounding box center [825, 373] width 11 height 10
radio input "true"
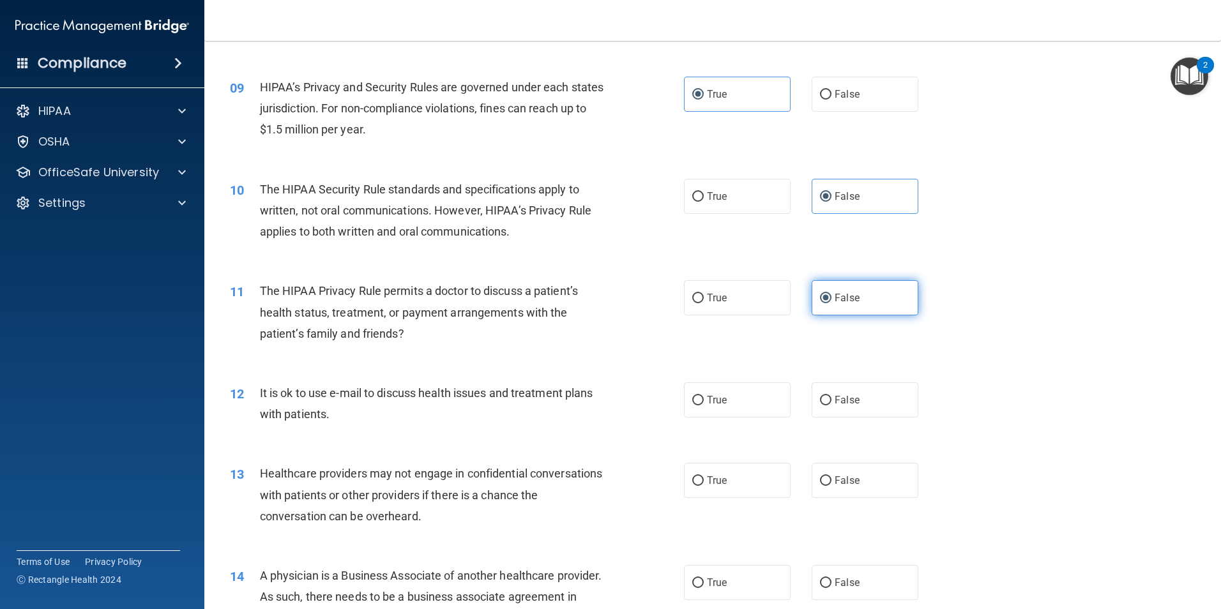
scroll to position [830, 0]
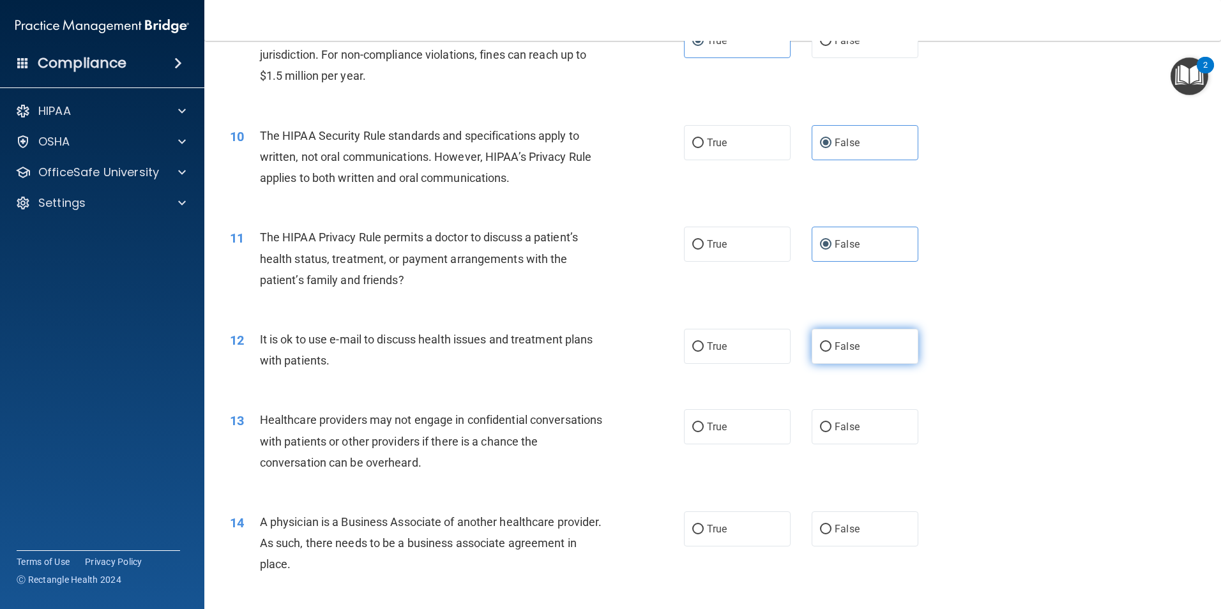
click at [845, 346] on span "False" at bounding box center [847, 347] width 25 height 12
click at [832, 346] on input "False" at bounding box center [825, 347] width 11 height 10
radio input "true"
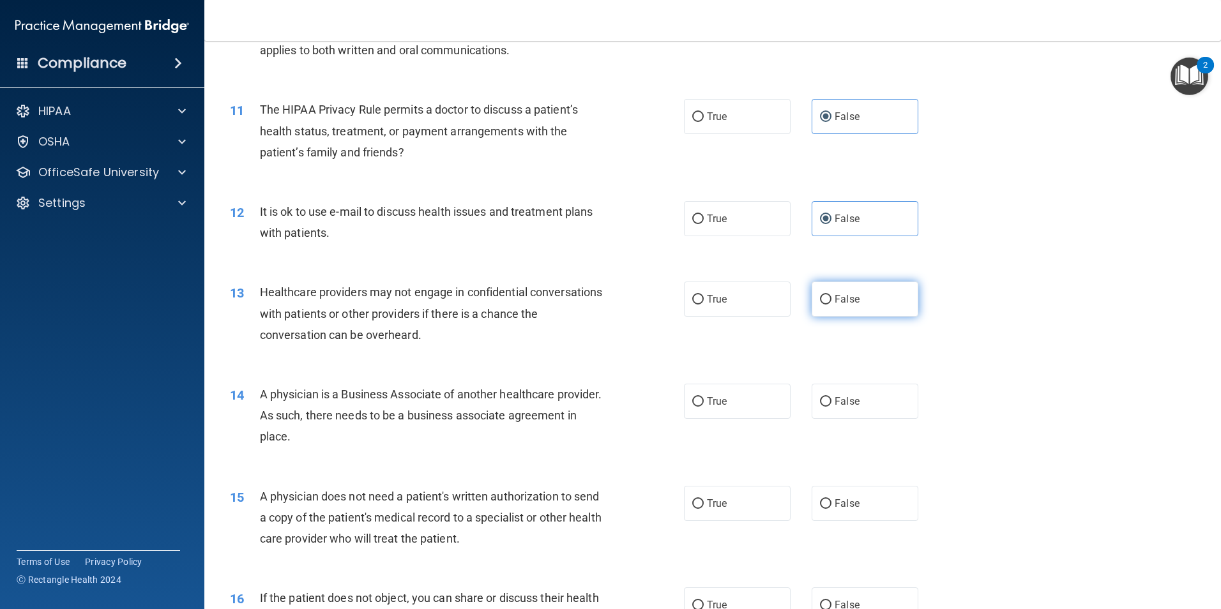
click at [825, 295] on input "False" at bounding box center [825, 300] width 11 height 10
radio input "true"
click at [731, 293] on label "True" at bounding box center [737, 299] width 107 height 35
click at [704, 295] on input "True" at bounding box center [698, 300] width 11 height 10
radio input "true"
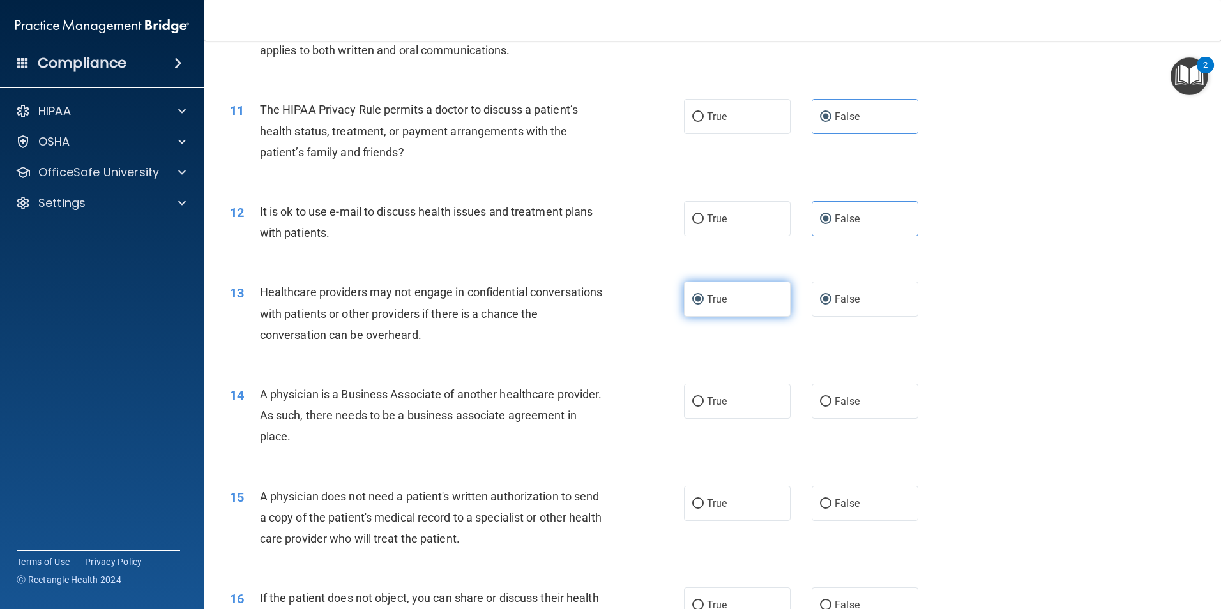
radio input "false"
click at [874, 388] on label "False" at bounding box center [865, 401] width 107 height 35
click at [832, 397] on input "False" at bounding box center [825, 402] width 11 height 10
radio input "true"
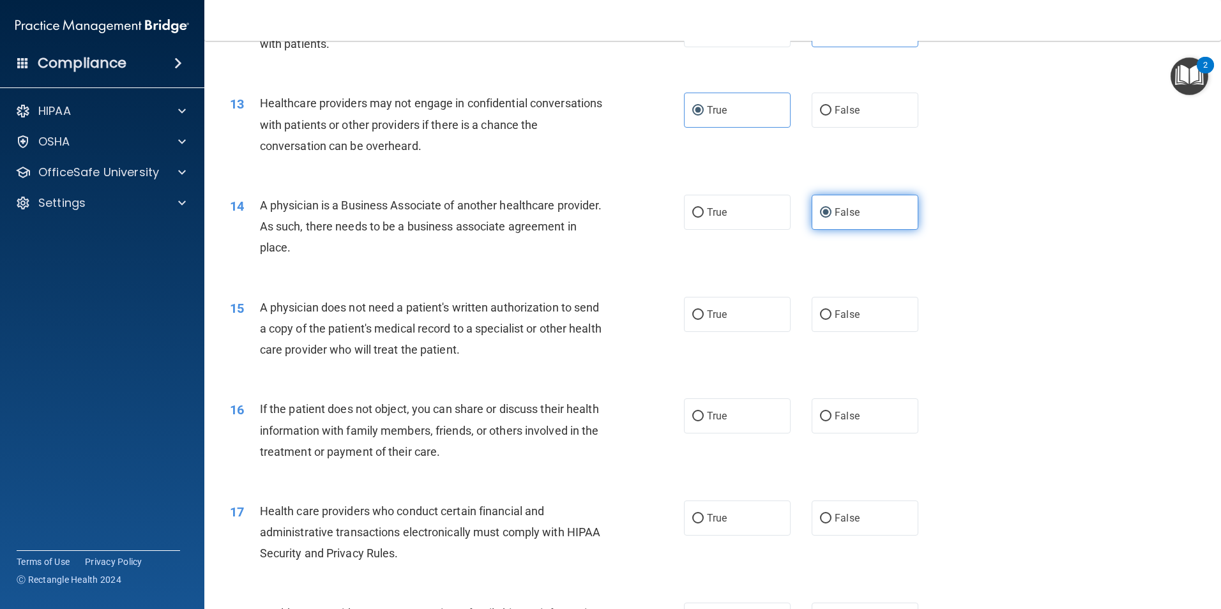
scroll to position [1150, 0]
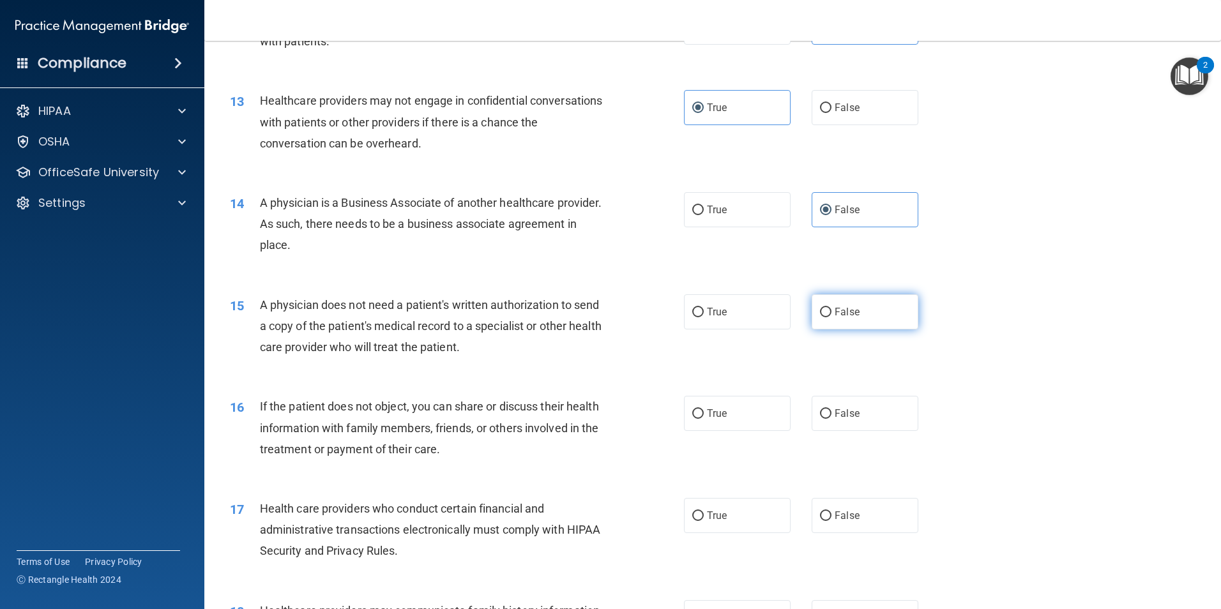
click at [850, 312] on span "False" at bounding box center [847, 312] width 25 height 12
click at [832, 312] on input "False" at bounding box center [825, 313] width 11 height 10
radio input "true"
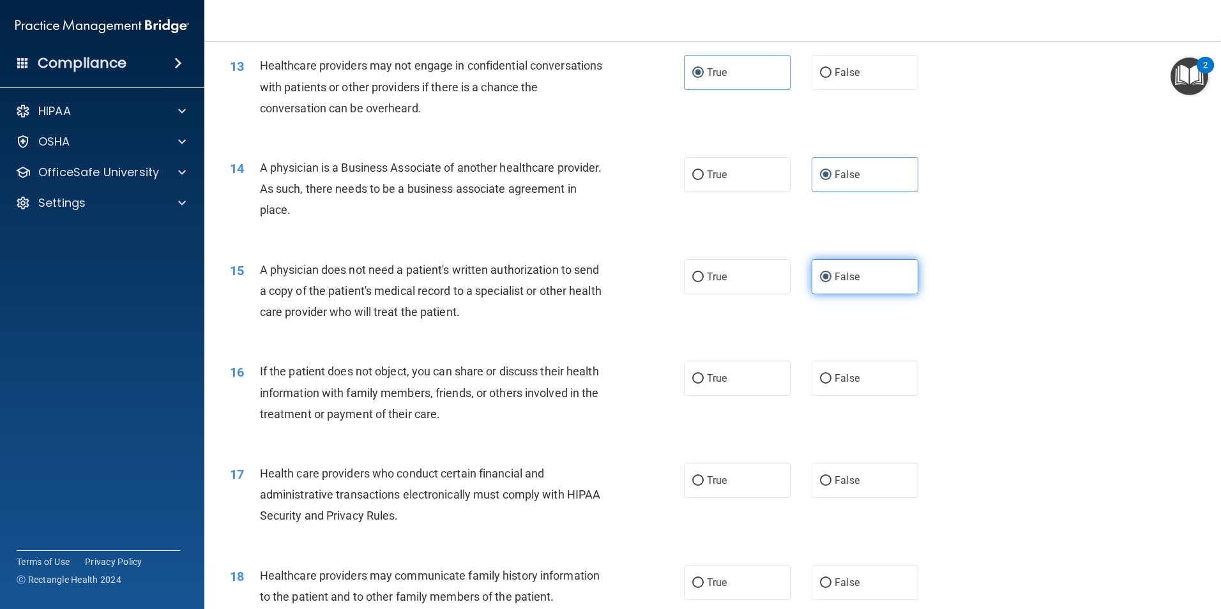
scroll to position [1214, 0]
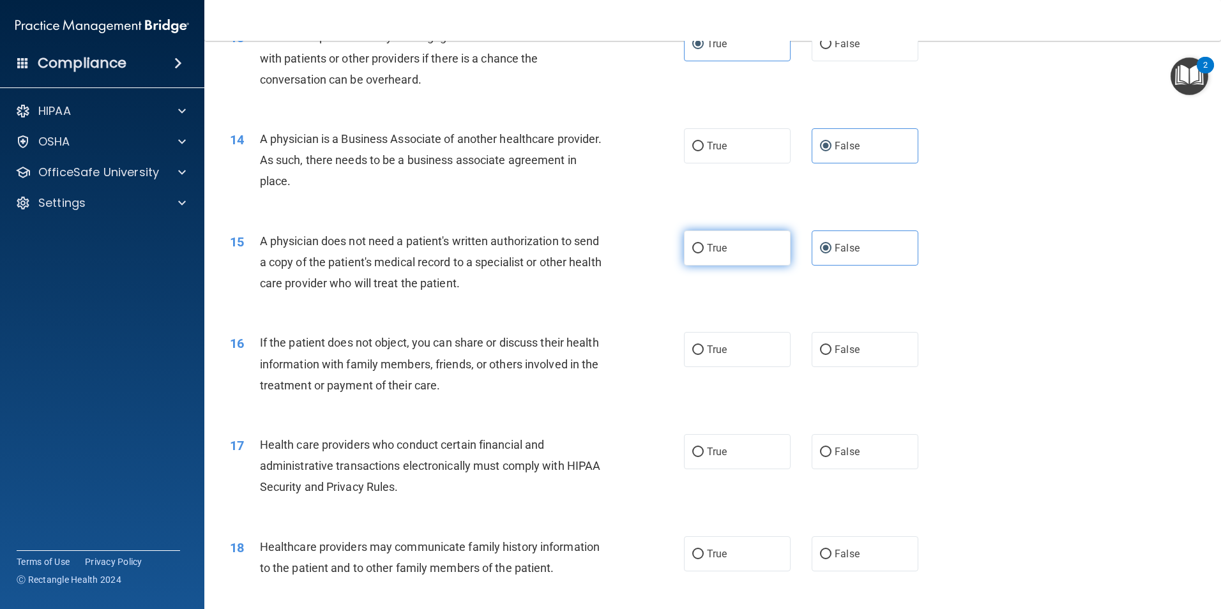
click at [732, 247] on label "True" at bounding box center [737, 248] width 107 height 35
click at [704, 247] on input "True" at bounding box center [698, 249] width 11 height 10
radio input "true"
radio input "false"
click at [903, 352] on label "False" at bounding box center [865, 349] width 107 height 35
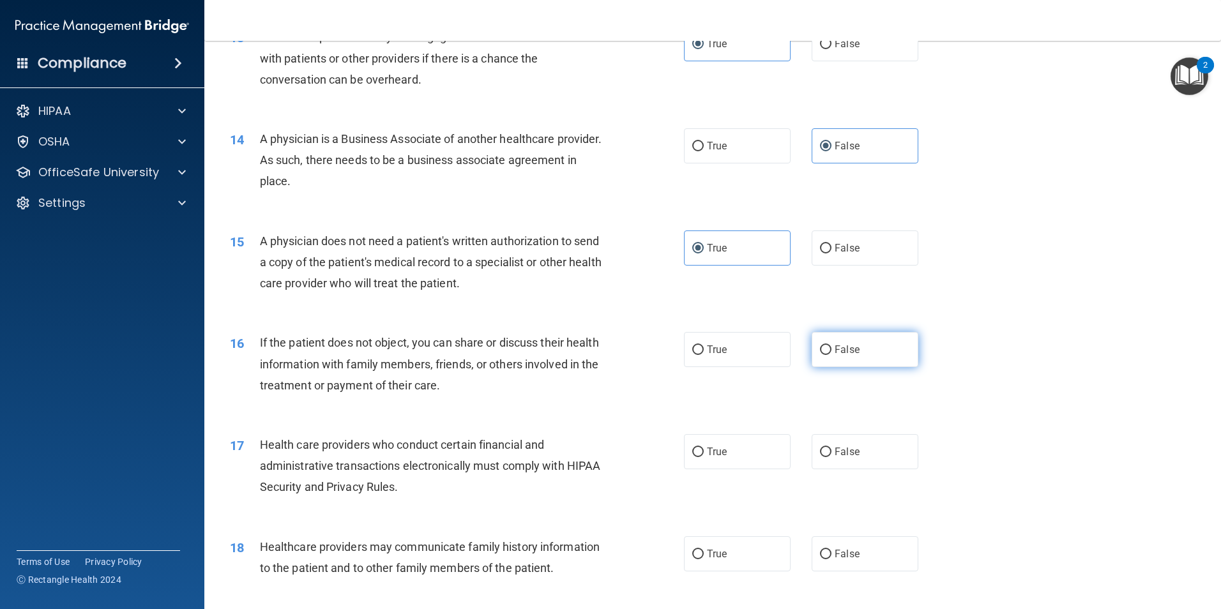
click at [832, 352] on input "False" at bounding box center [825, 351] width 11 height 10
radio input "true"
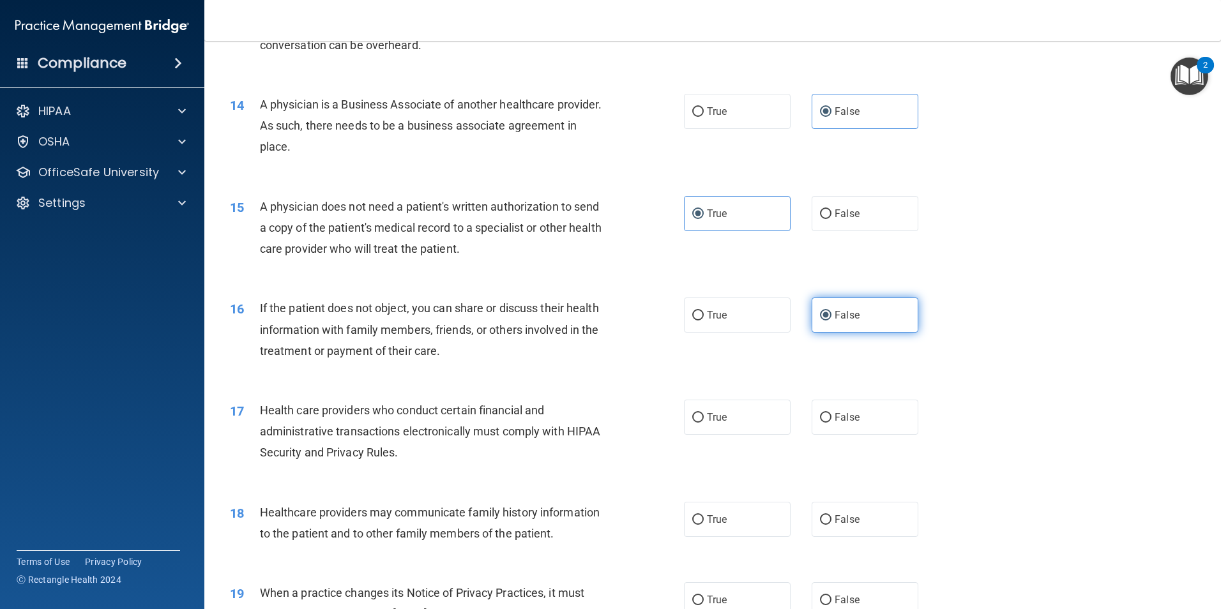
scroll to position [1278, 0]
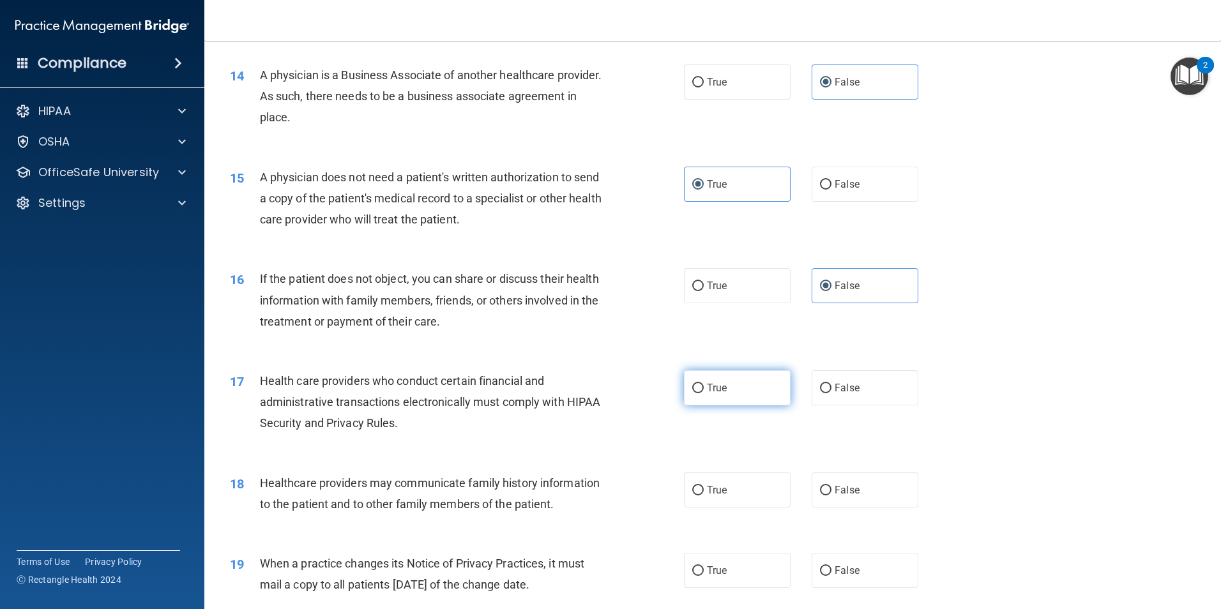
click at [754, 390] on label "True" at bounding box center [737, 388] width 107 height 35
click at [704, 390] on input "True" at bounding box center [698, 389] width 11 height 10
radio input "true"
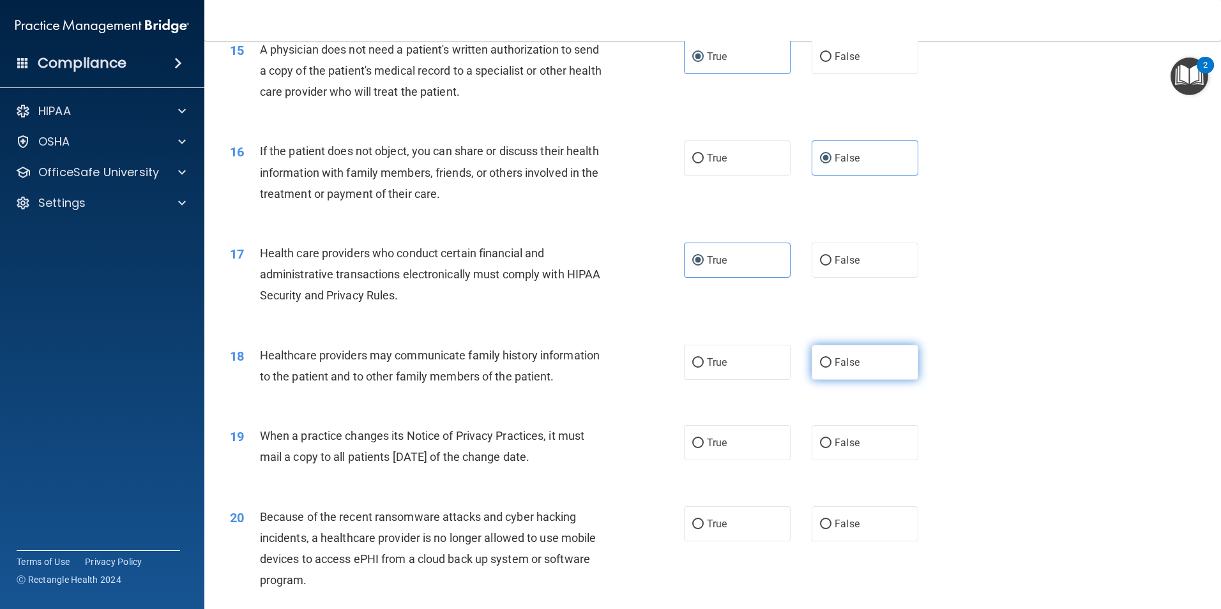
click at [843, 360] on span "False" at bounding box center [847, 362] width 25 height 12
click at [832, 360] on input "False" at bounding box center [825, 363] width 11 height 10
radio input "true"
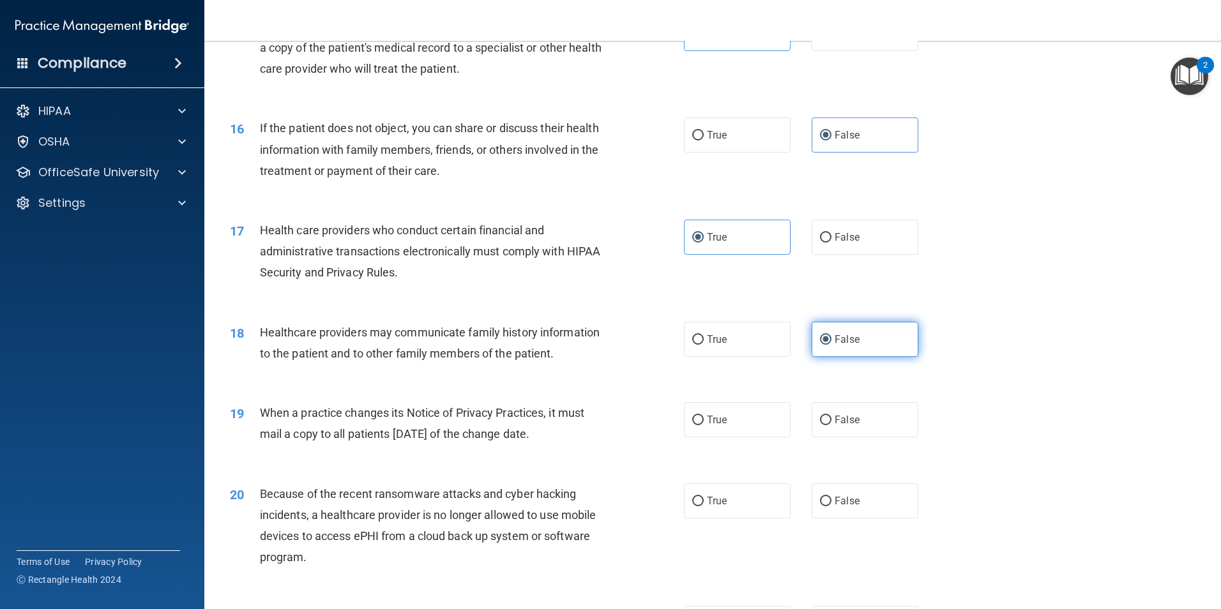
scroll to position [1469, 0]
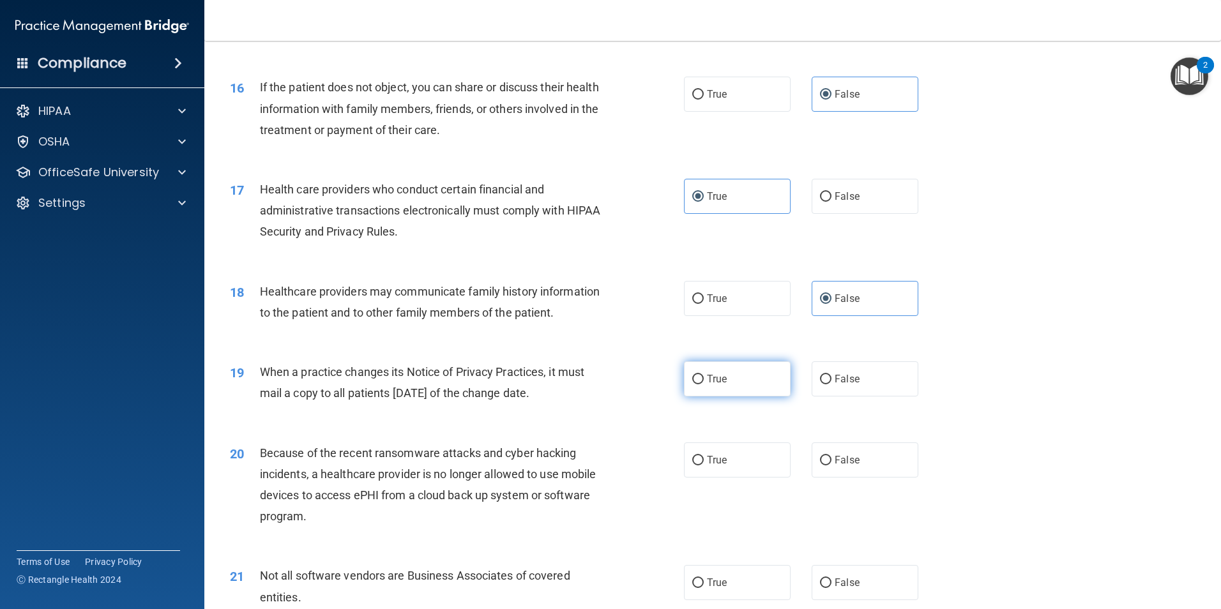
click at [733, 387] on label "True" at bounding box center [737, 379] width 107 height 35
click at [704, 385] on input "True" at bounding box center [698, 380] width 11 height 10
radio input "true"
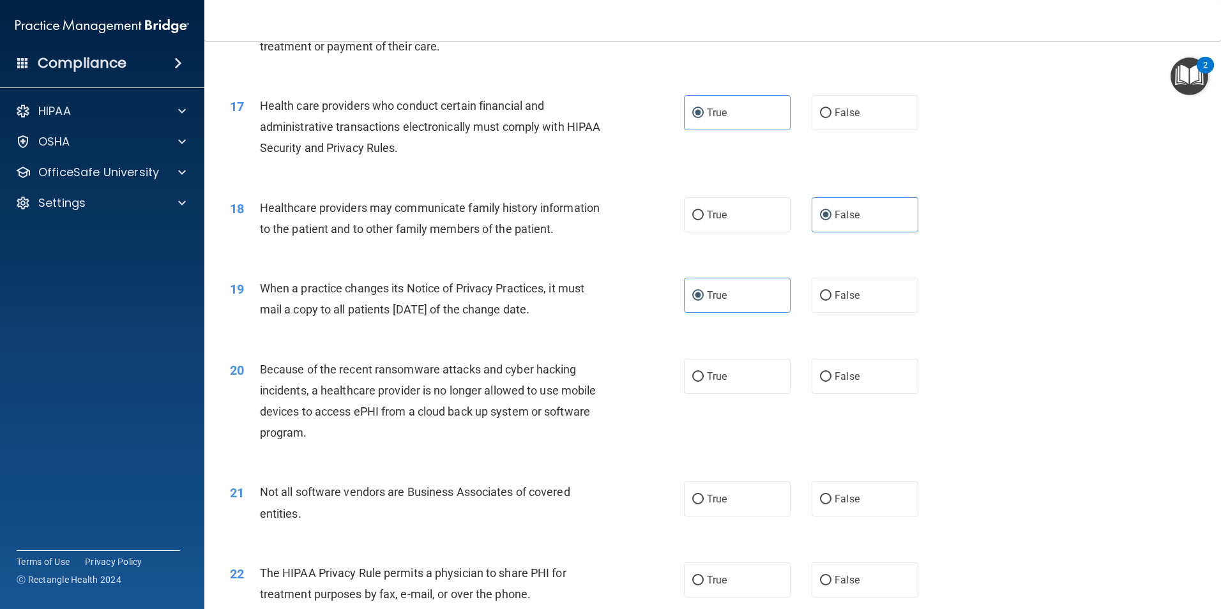
scroll to position [1597, 0]
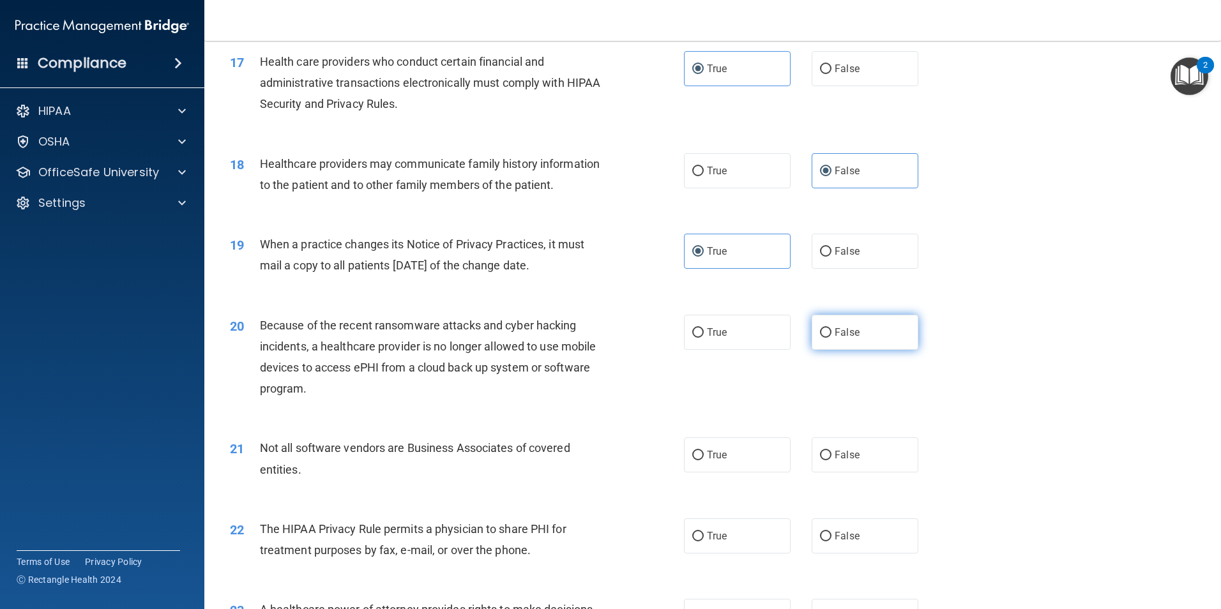
click at [869, 342] on label "False" at bounding box center [865, 332] width 107 height 35
click at [832, 338] on input "False" at bounding box center [825, 333] width 11 height 10
radio input "true"
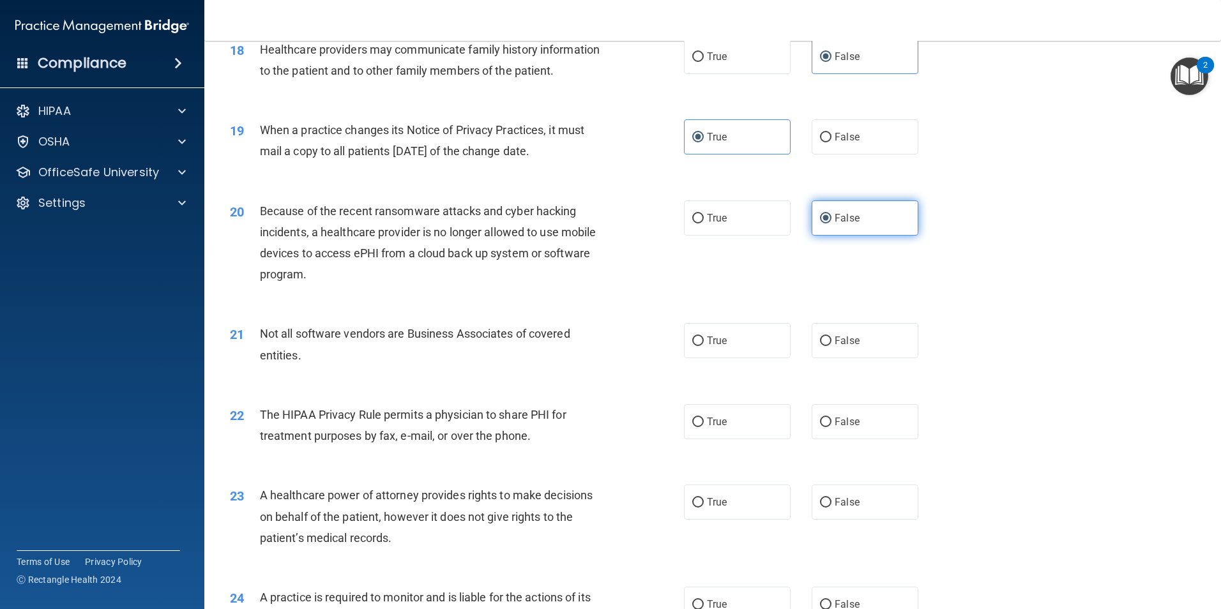
scroll to position [1725, 0]
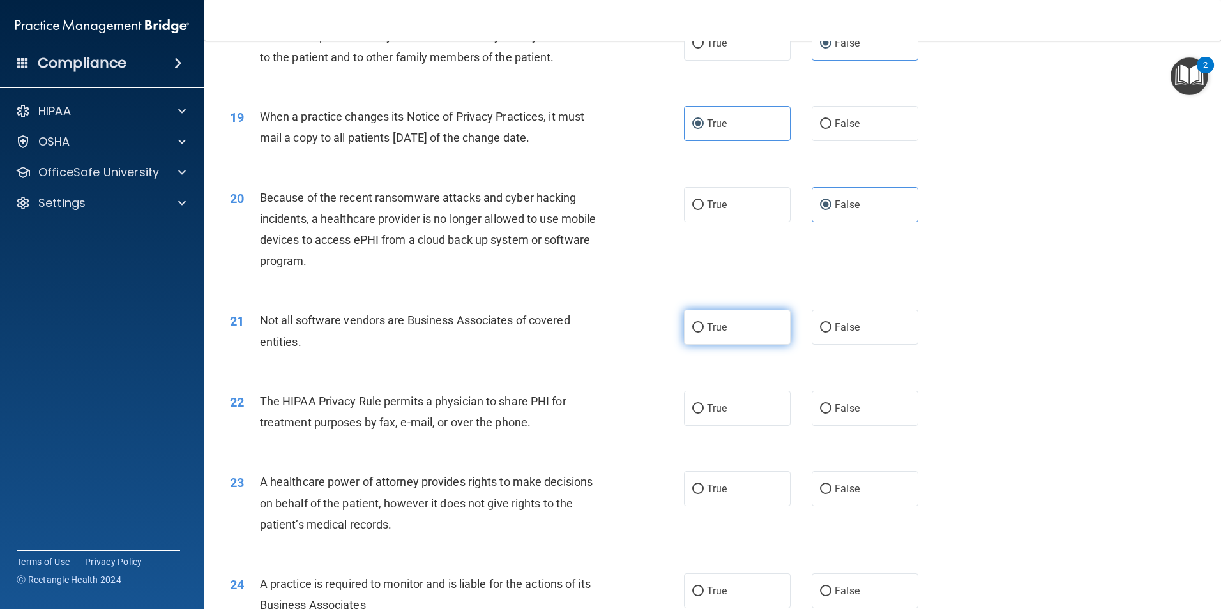
click at [743, 328] on label "True" at bounding box center [737, 327] width 107 height 35
click at [704, 328] on input "True" at bounding box center [698, 328] width 11 height 10
radio input "true"
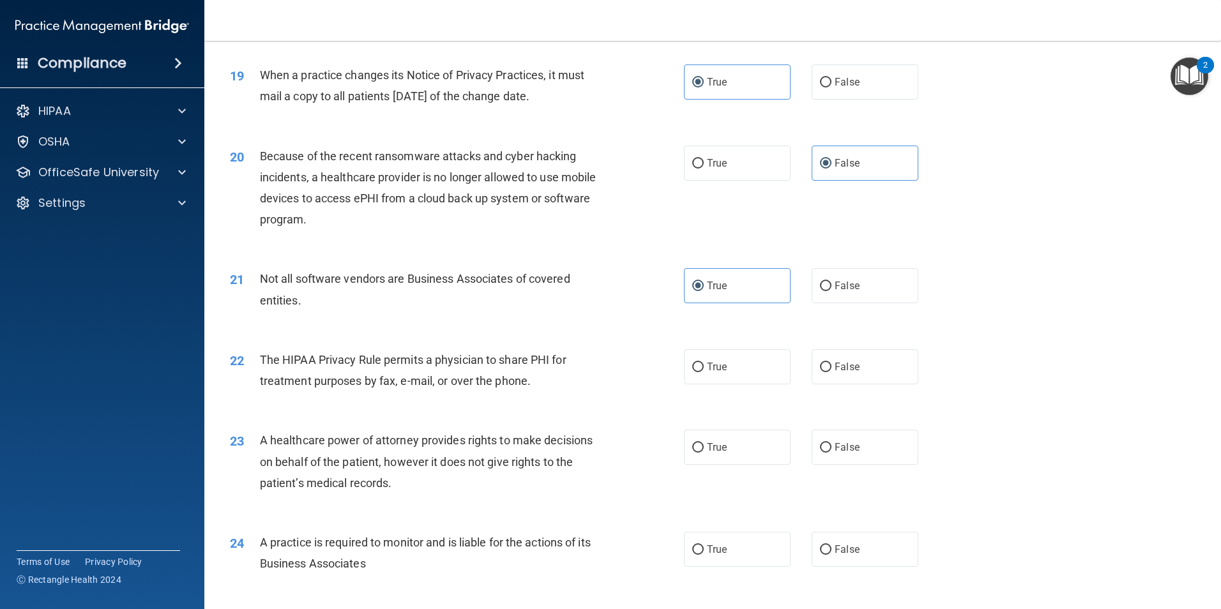
scroll to position [1789, 0]
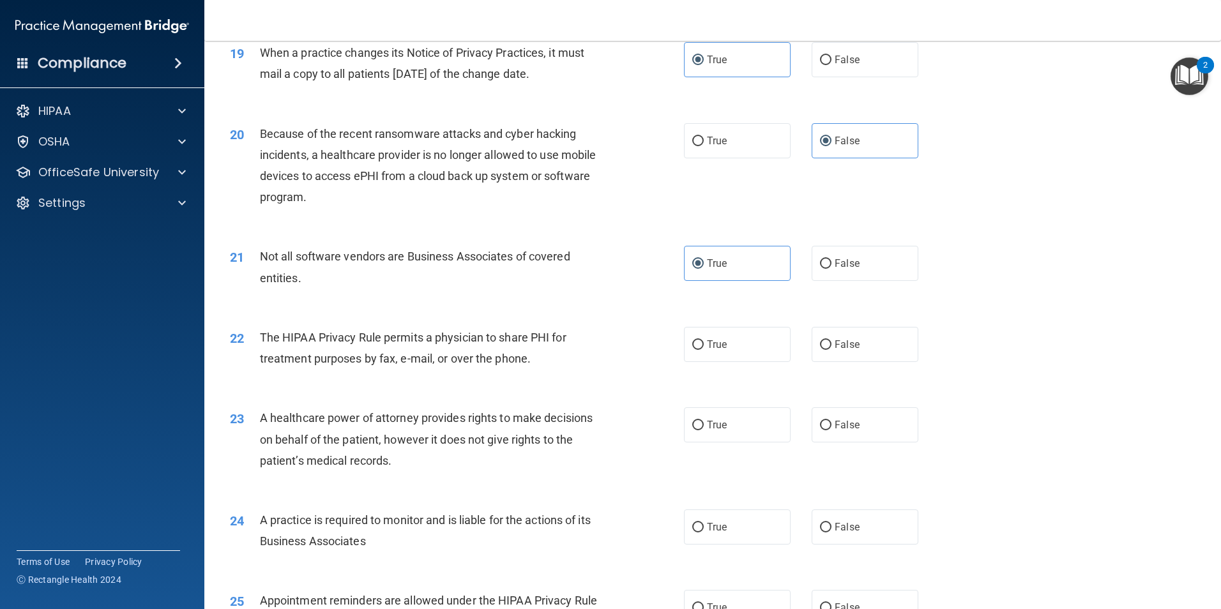
click at [762, 364] on div "22 The HIPAA Privacy Rule permits a physician to share PHI for treatment purpos…" at bounding box center [712, 351] width 985 height 80
click at [713, 355] on label "True" at bounding box center [737, 344] width 107 height 35
click at [704, 350] on input "True" at bounding box center [698, 346] width 11 height 10
radio input "true"
click at [727, 416] on label "True" at bounding box center [737, 425] width 107 height 35
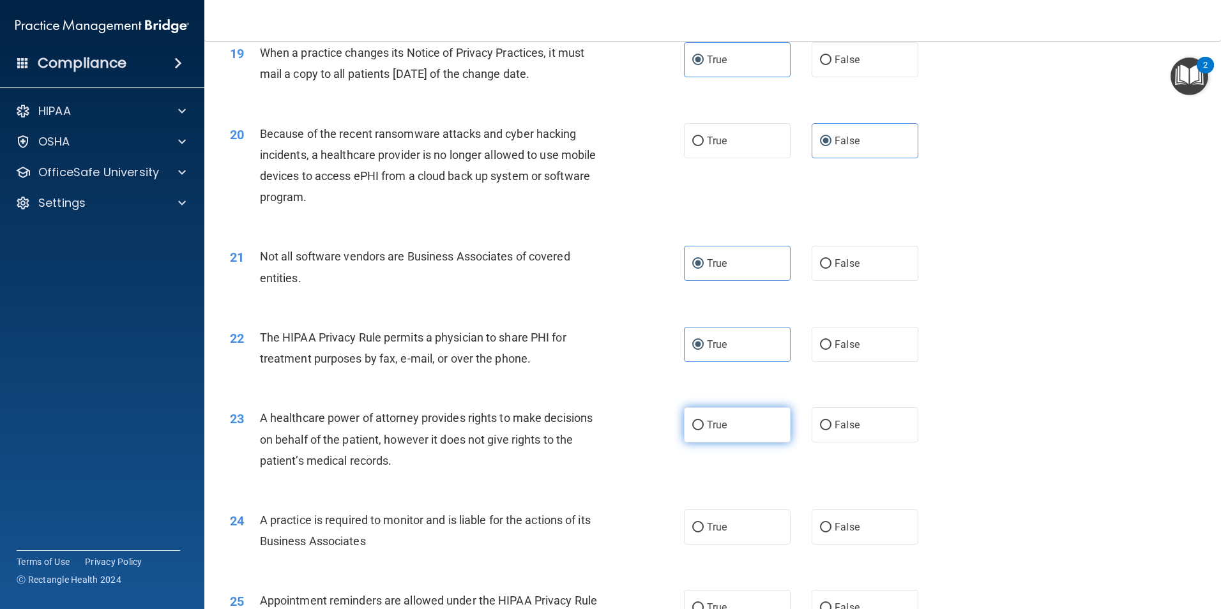
click at [704, 421] on input "True" at bounding box center [698, 426] width 11 height 10
radio input "true"
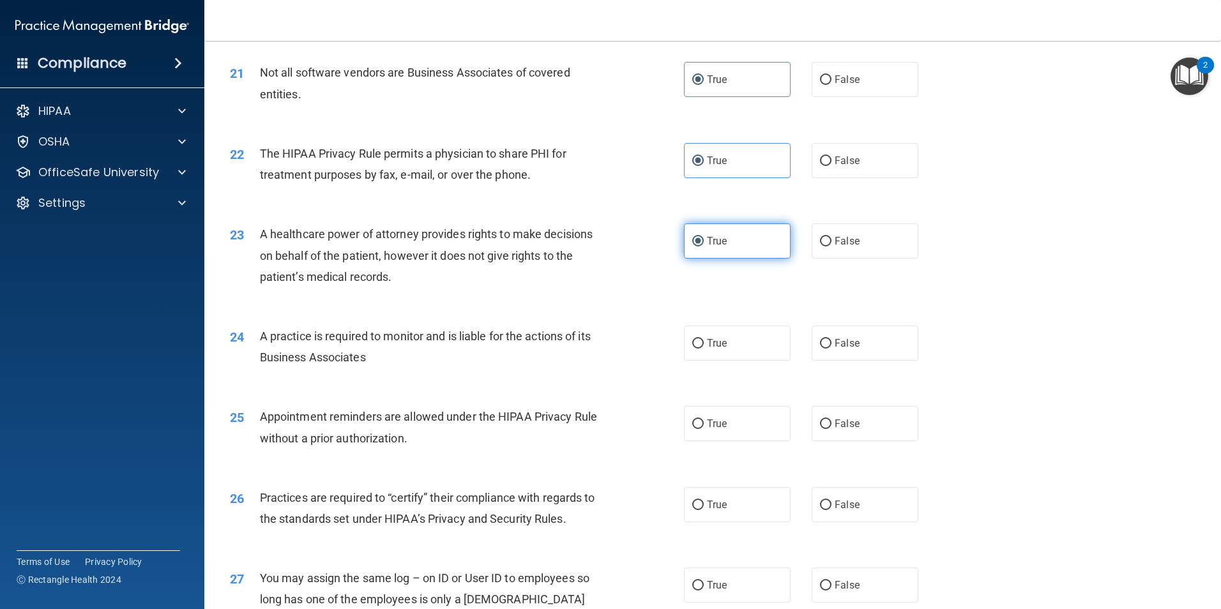
scroll to position [1980, 0]
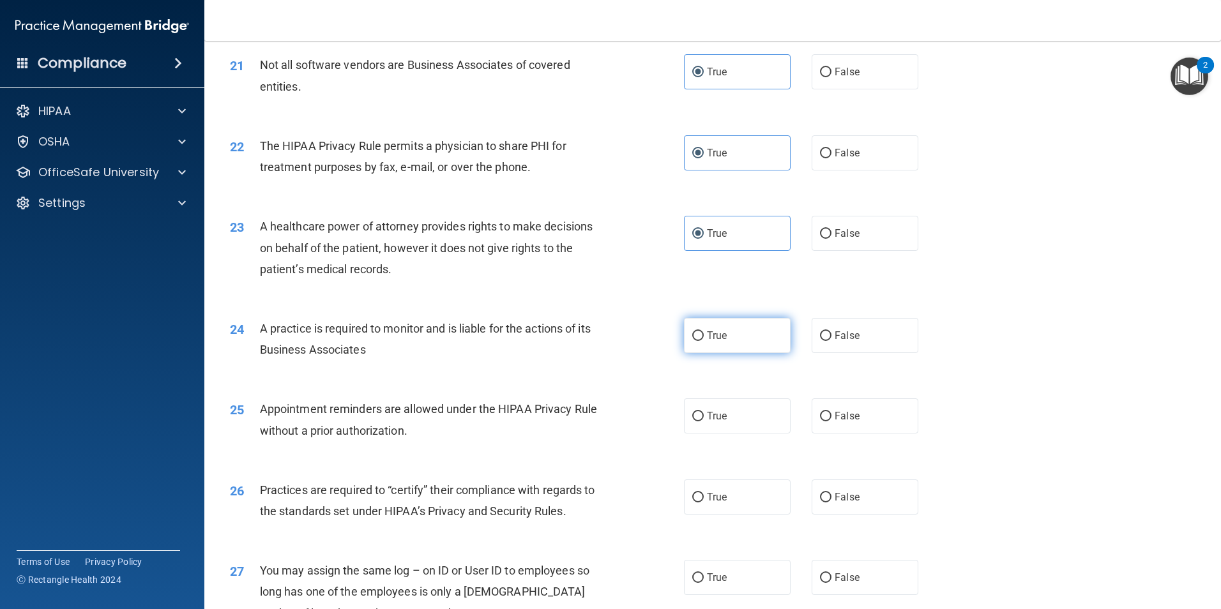
click at [718, 337] on span "True" at bounding box center [717, 336] width 20 height 12
click at [704, 337] on input "True" at bounding box center [698, 337] width 11 height 10
radio input "true"
click at [846, 419] on span "False" at bounding box center [847, 416] width 25 height 12
click at [832, 419] on input "False" at bounding box center [825, 417] width 11 height 10
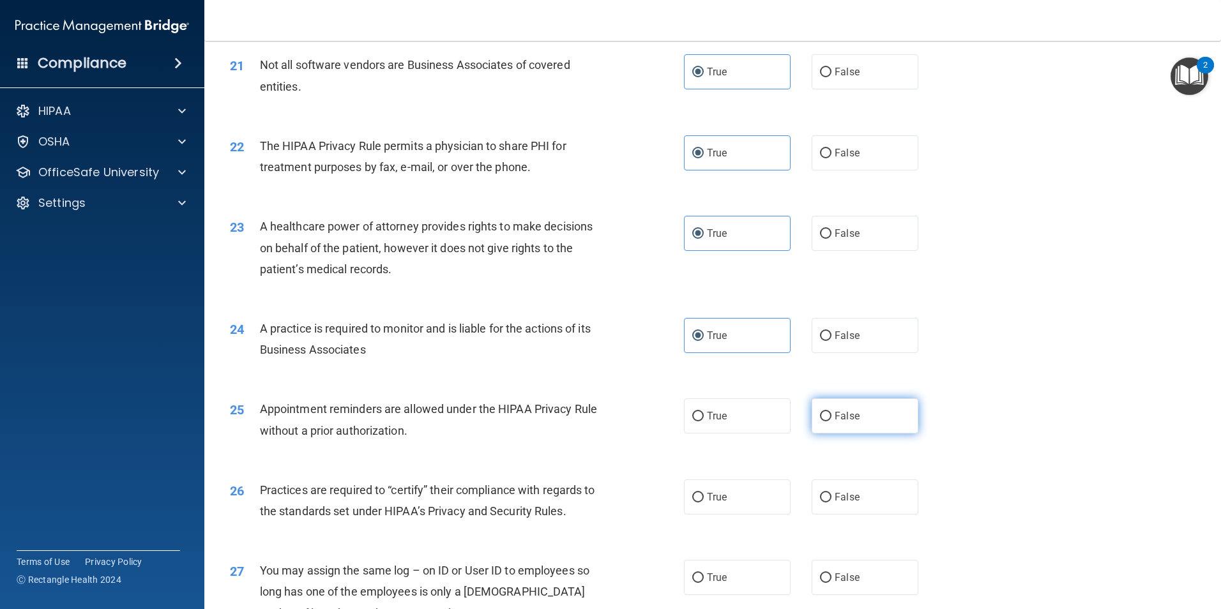
radio input "true"
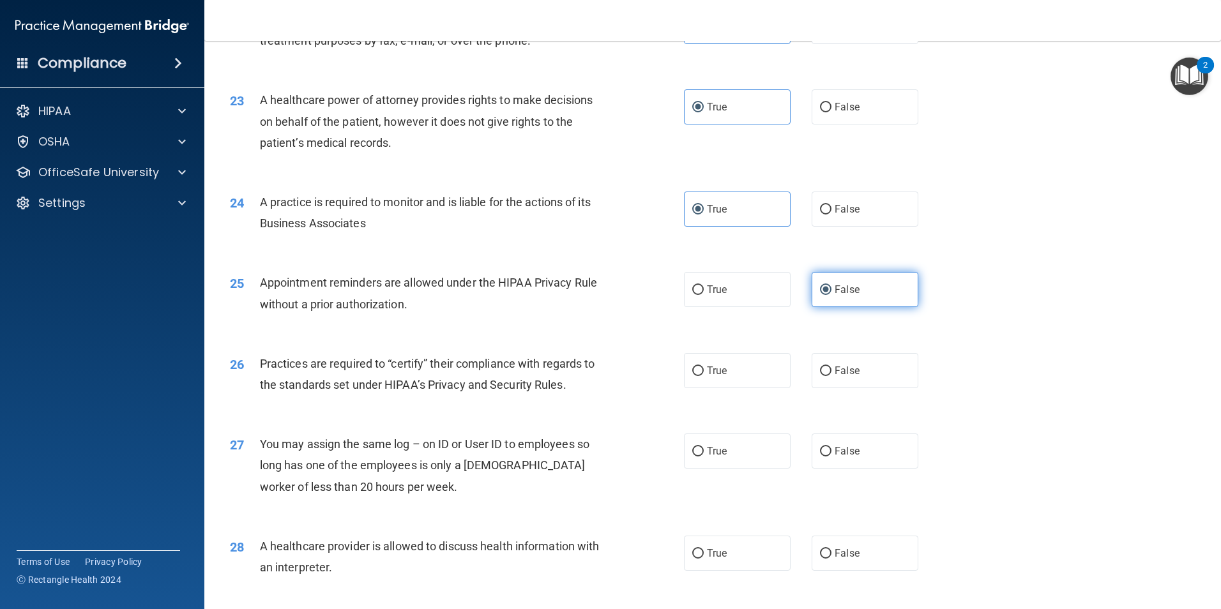
scroll to position [2108, 0]
click at [731, 367] on label "True" at bounding box center [737, 369] width 107 height 35
click at [704, 367] on input "True" at bounding box center [698, 370] width 11 height 10
radio input "true"
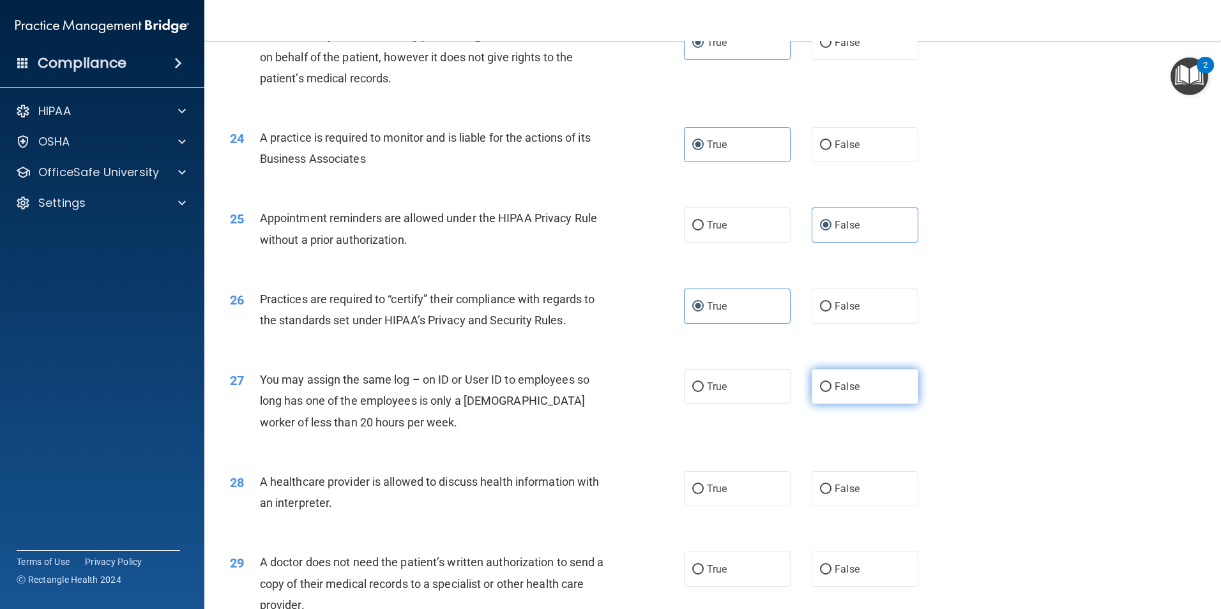
scroll to position [2172, 0]
click at [842, 399] on label "False" at bounding box center [865, 386] width 107 height 35
click at [832, 392] on input "False" at bounding box center [825, 387] width 11 height 10
radio input "true"
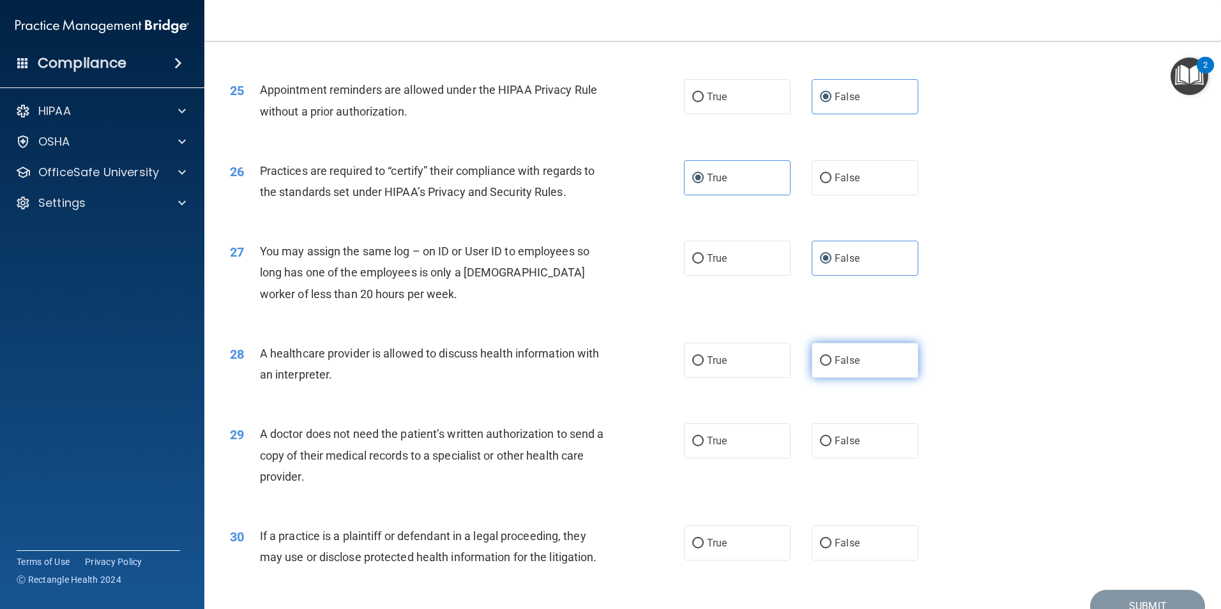
click at [866, 361] on label "False" at bounding box center [865, 360] width 107 height 35
click at [832, 361] on input "False" at bounding box center [825, 361] width 11 height 10
radio input "true"
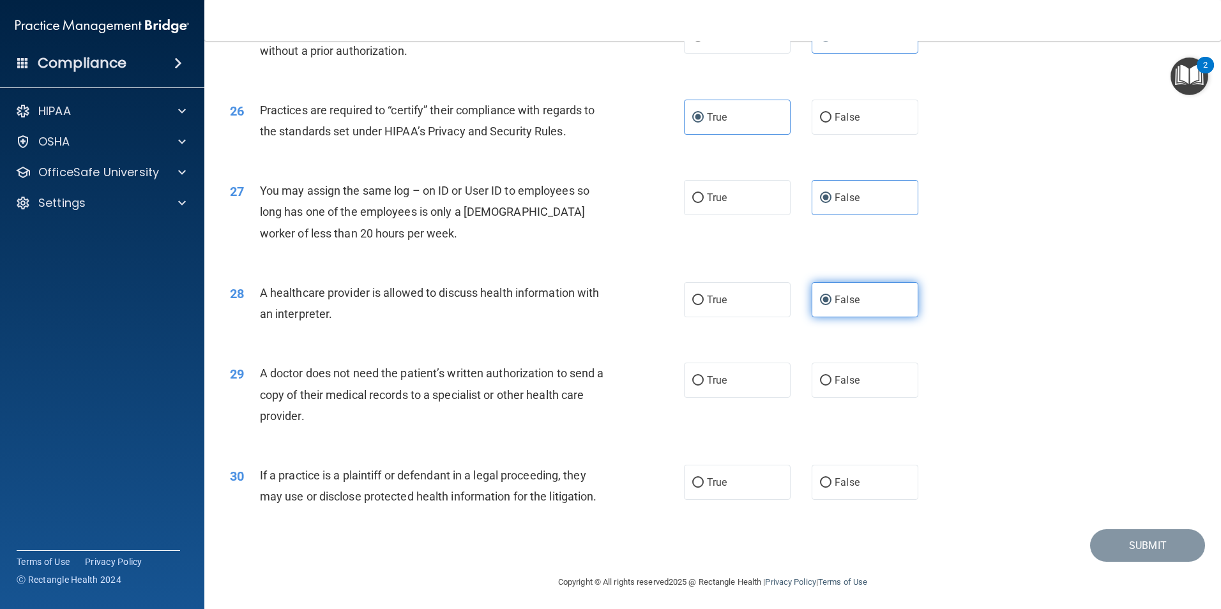
scroll to position [2364, 0]
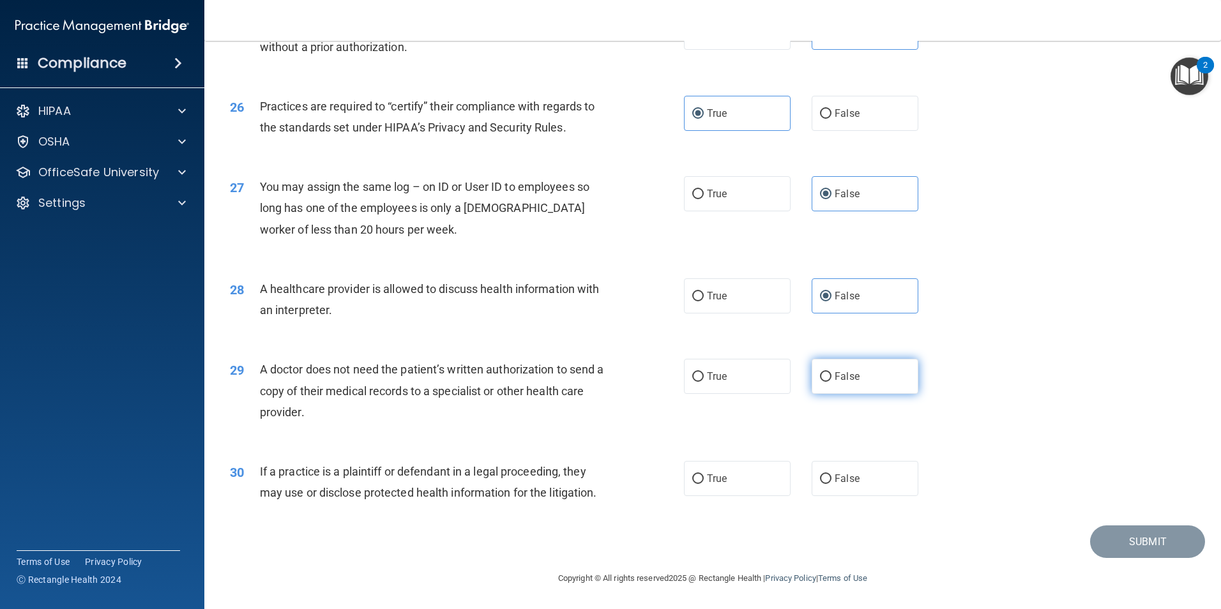
click at [843, 379] on span "False" at bounding box center [847, 377] width 25 height 12
click at [832, 379] on input "False" at bounding box center [825, 377] width 11 height 10
radio input "true"
click at [728, 369] on label "True" at bounding box center [737, 376] width 107 height 35
click at [704, 372] on input "True" at bounding box center [698, 377] width 11 height 10
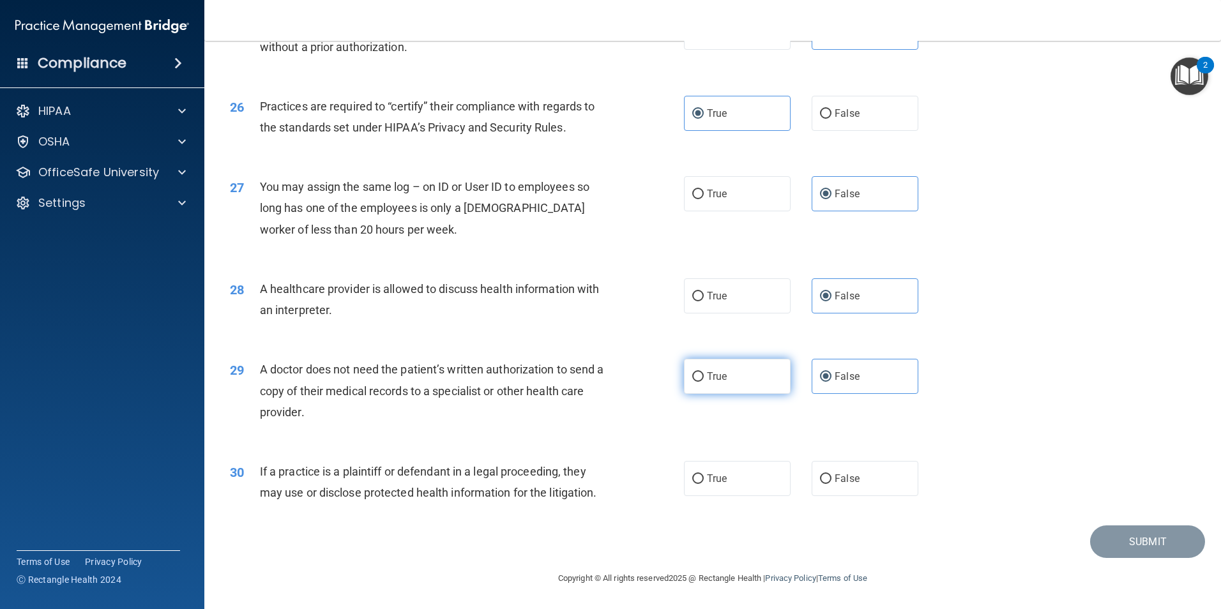
radio input "true"
radio input "false"
click at [741, 478] on label "True" at bounding box center [737, 478] width 107 height 35
click at [704, 478] on input "True" at bounding box center [698, 480] width 11 height 10
radio input "true"
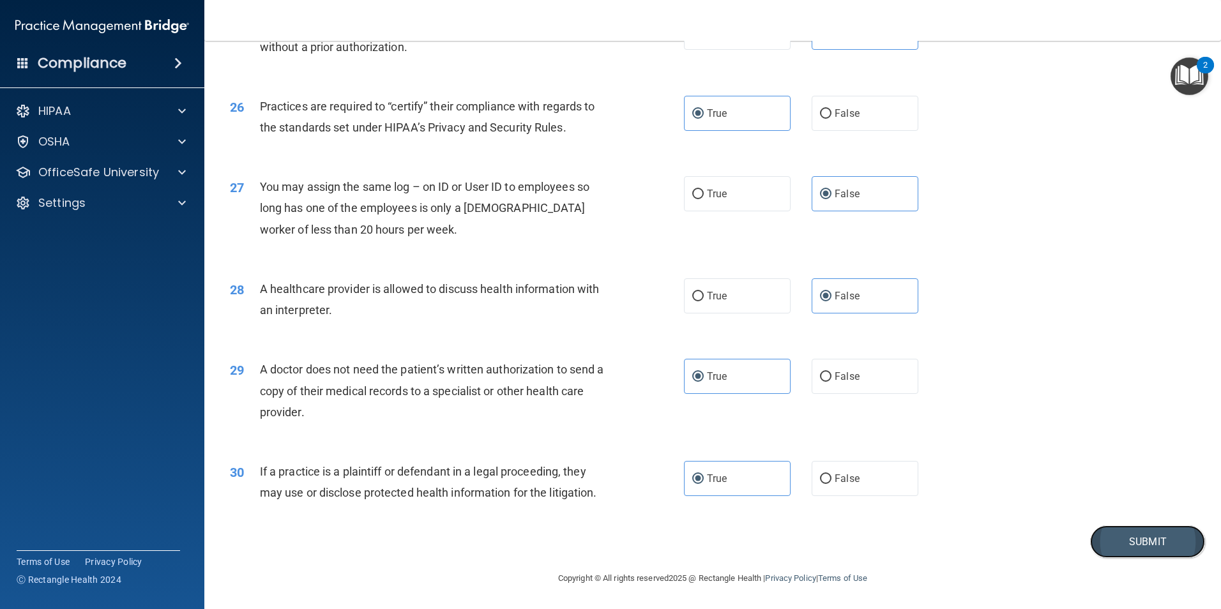
click at [1091, 537] on button "Submit" at bounding box center [1148, 542] width 115 height 33
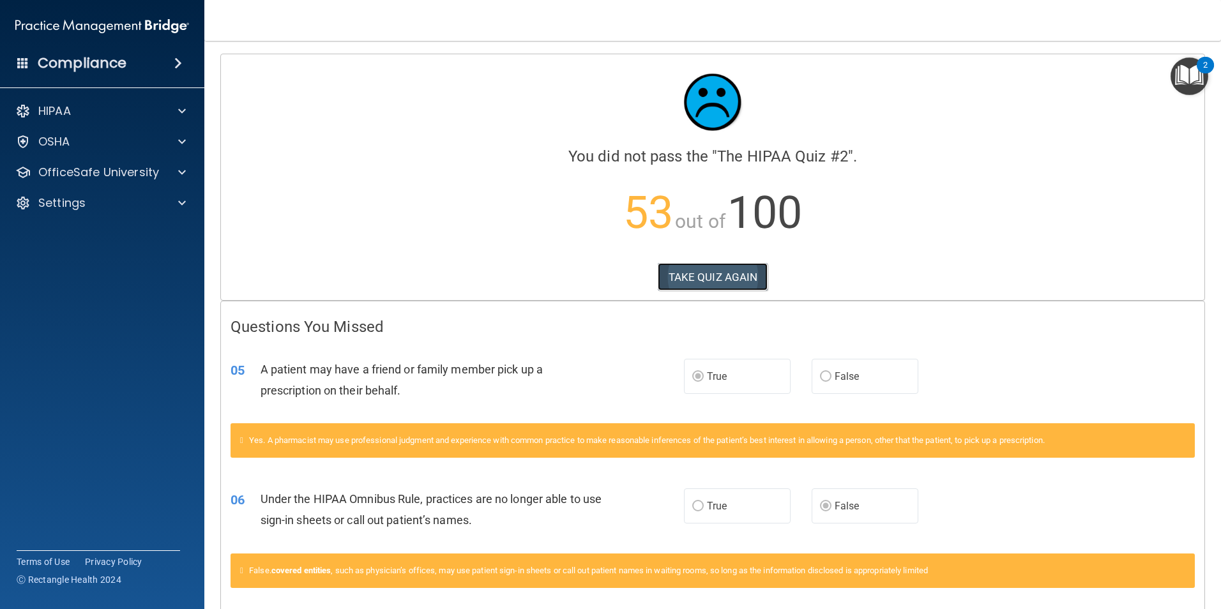
click at [698, 286] on button "TAKE QUIZ AGAIN" at bounding box center [713, 277] width 111 height 28
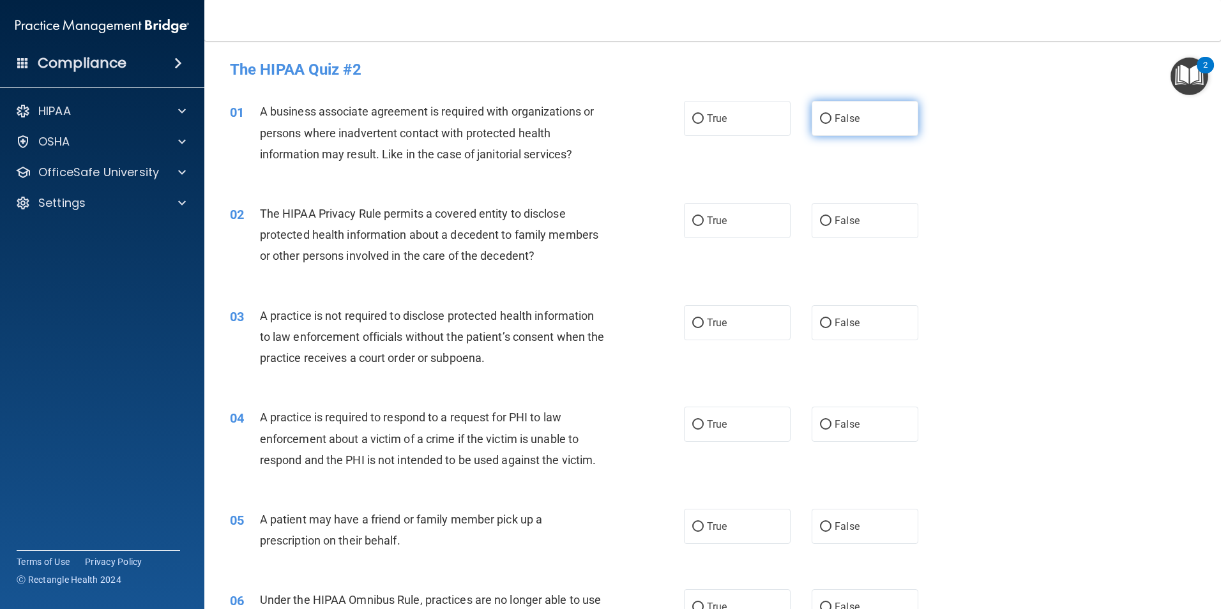
click at [812, 121] on label "False" at bounding box center [865, 118] width 107 height 35
click at [820, 121] on input "False" at bounding box center [825, 119] width 11 height 10
radio input "true"
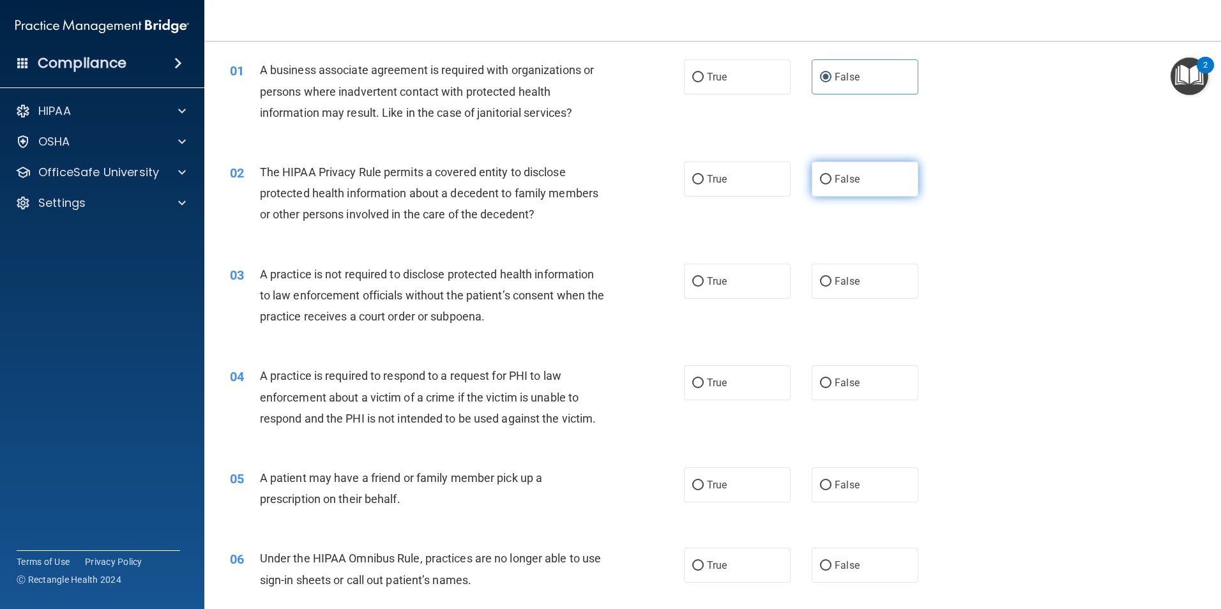
scroll to position [64, 0]
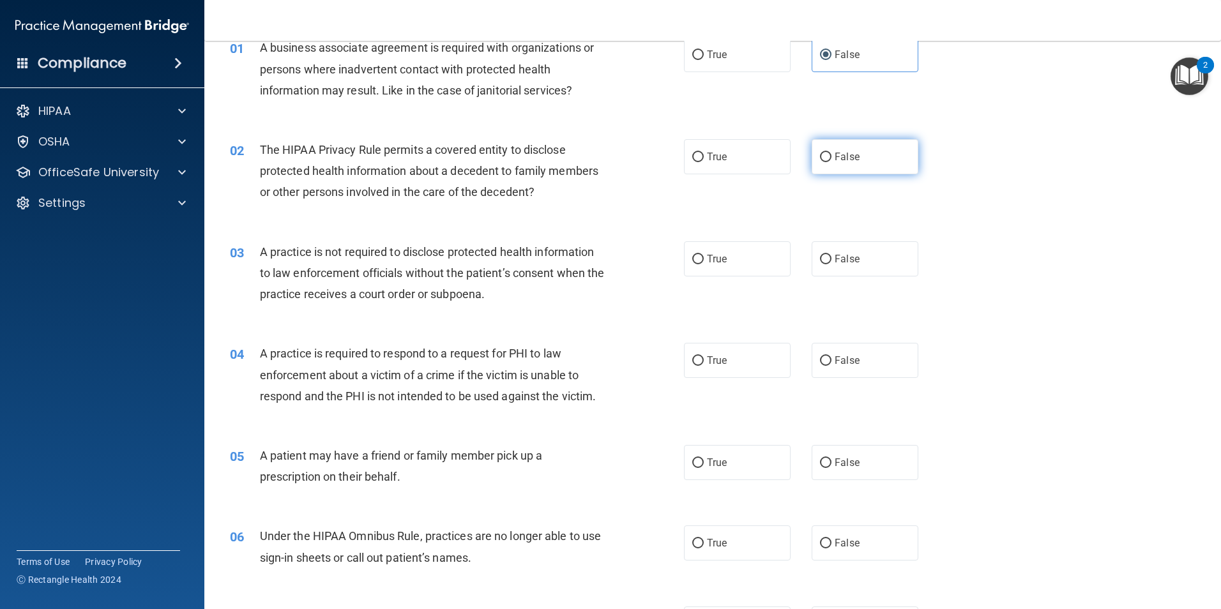
drag, startPoint x: 831, startPoint y: 165, endPoint x: 827, endPoint y: 153, distance: 12.9
click at [827, 153] on label "False" at bounding box center [865, 156] width 107 height 35
click at [827, 153] on input "False" at bounding box center [825, 158] width 11 height 10
radio input "true"
click at [862, 266] on label "False" at bounding box center [865, 258] width 107 height 35
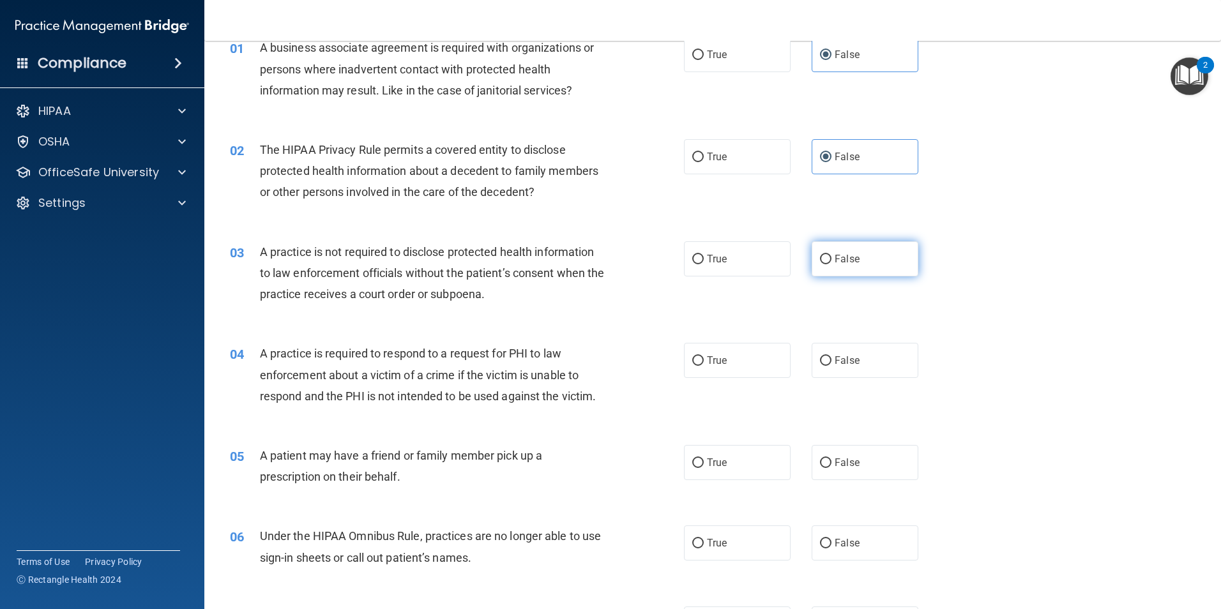
click at [832, 264] on input "False" at bounding box center [825, 260] width 11 height 10
radio input "true"
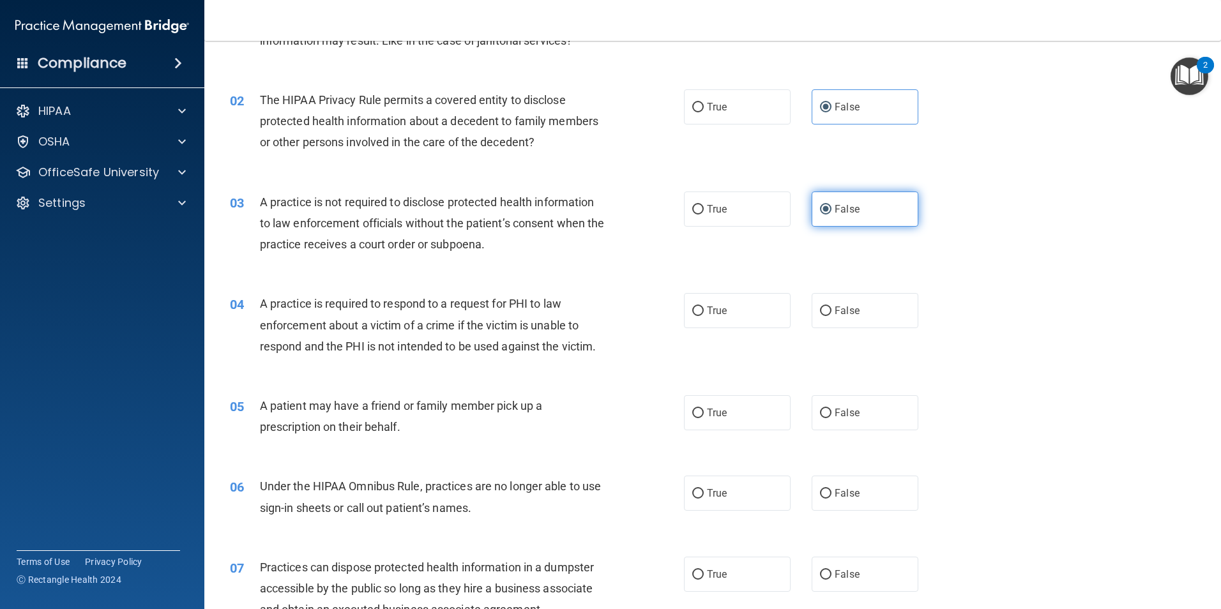
scroll to position [192, 0]
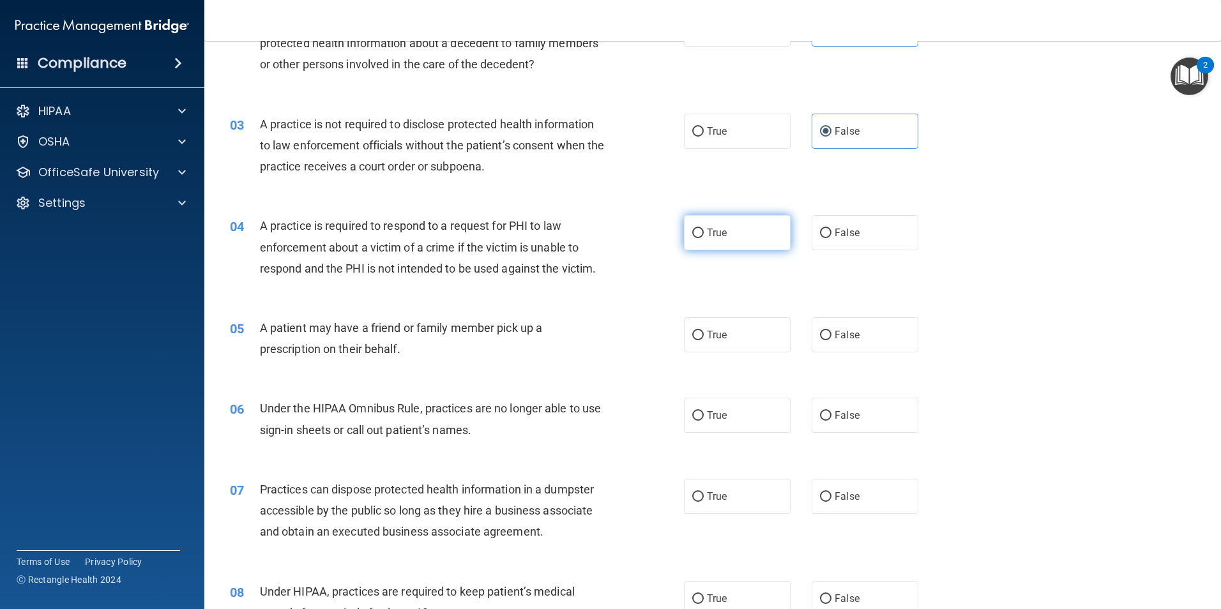
click at [701, 229] on label "True" at bounding box center [737, 232] width 107 height 35
click at [701, 229] on input "True" at bounding box center [698, 234] width 11 height 10
radio input "true"
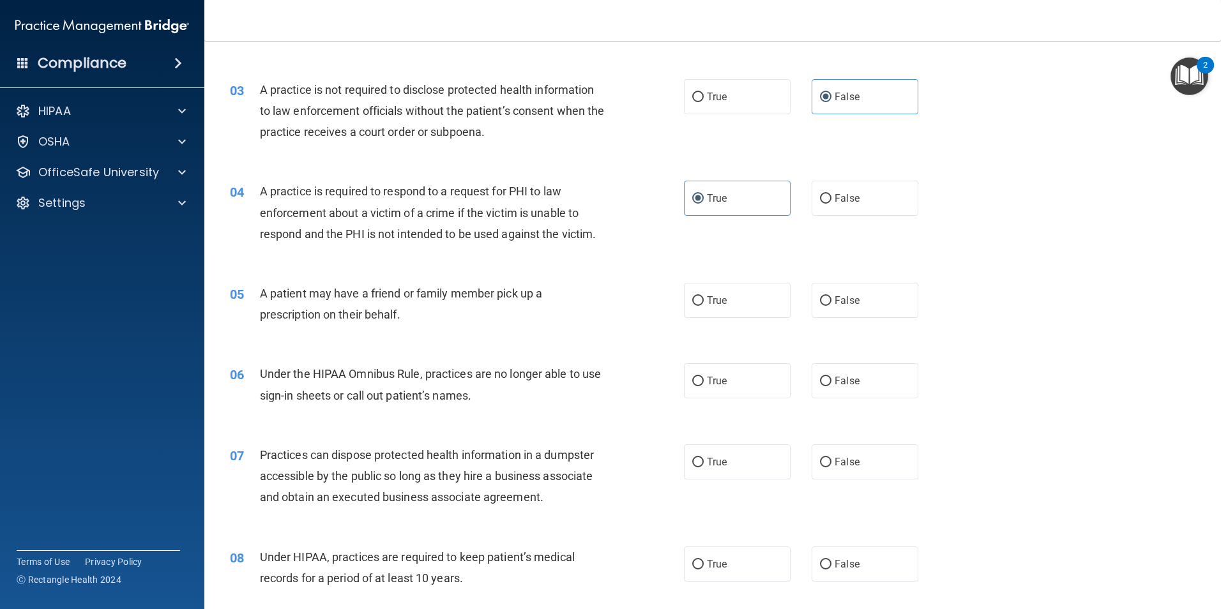
scroll to position [319, 0]
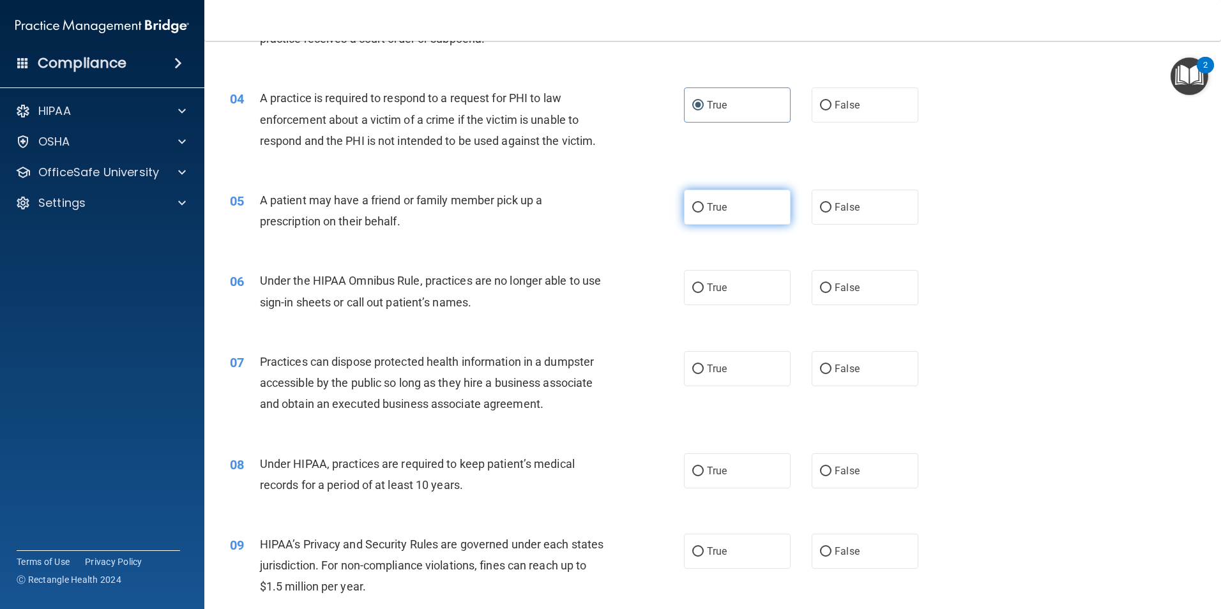
click at [723, 211] on span "True" at bounding box center [717, 207] width 20 height 12
click at [704, 211] on input "True" at bounding box center [698, 208] width 11 height 10
radio input "true"
click at [829, 286] on label "False" at bounding box center [865, 287] width 107 height 35
click at [829, 286] on input "False" at bounding box center [825, 289] width 11 height 10
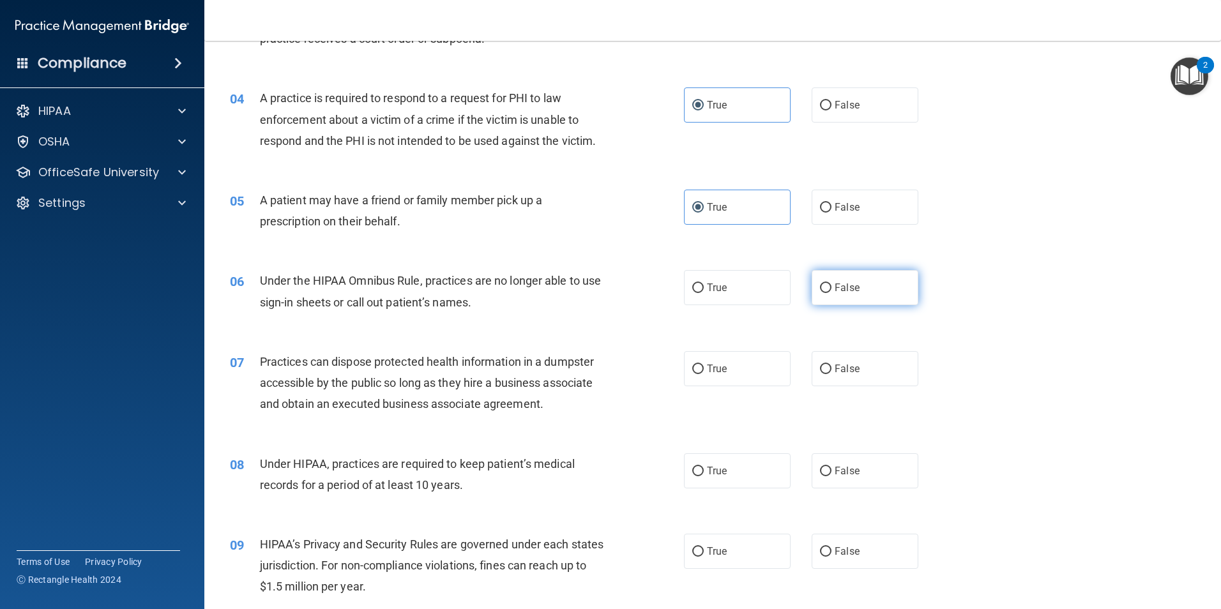
radio input "true"
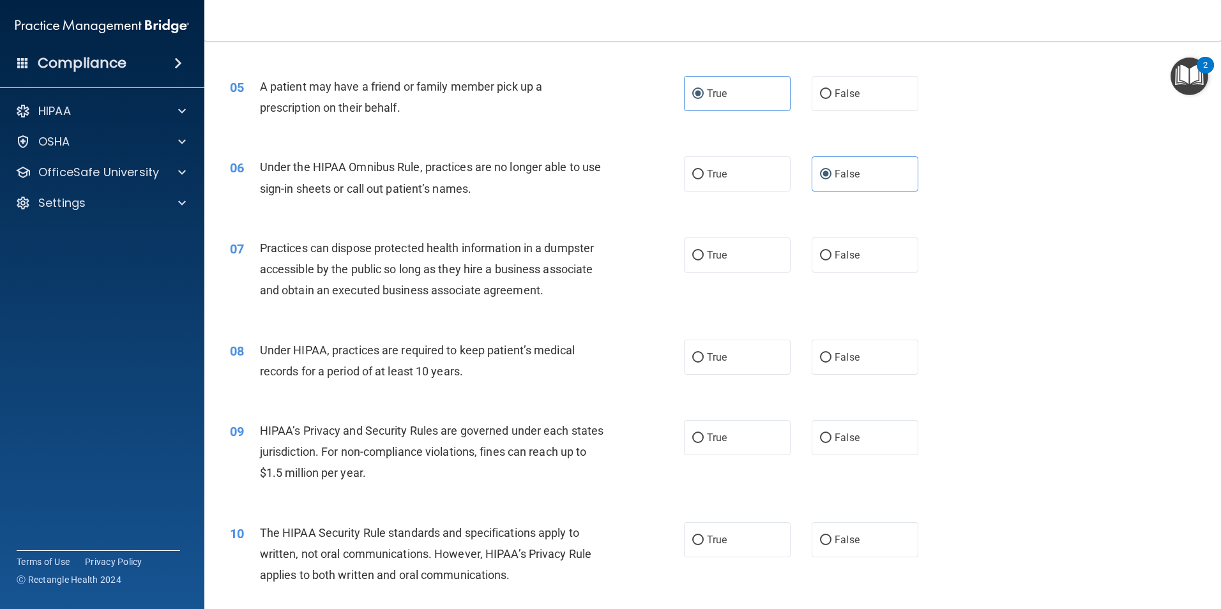
scroll to position [447, 0]
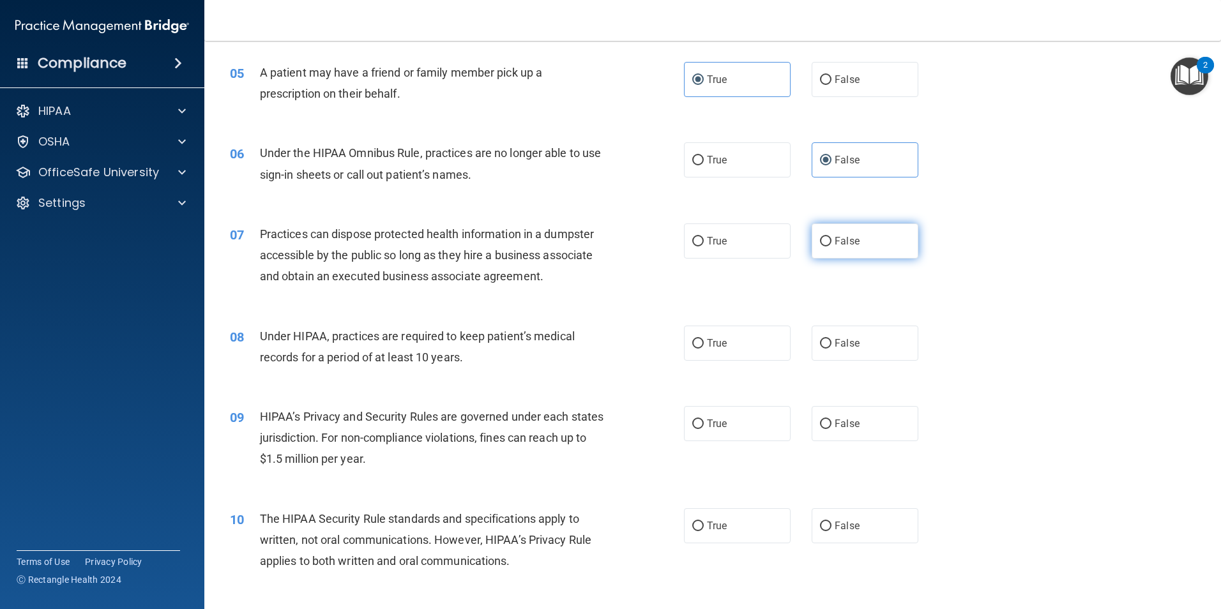
click at [859, 250] on label "False" at bounding box center [865, 241] width 107 height 35
click at [832, 247] on input "False" at bounding box center [825, 242] width 11 height 10
radio input "true"
click at [861, 344] on label "False" at bounding box center [865, 343] width 107 height 35
click at [832, 344] on input "False" at bounding box center [825, 344] width 11 height 10
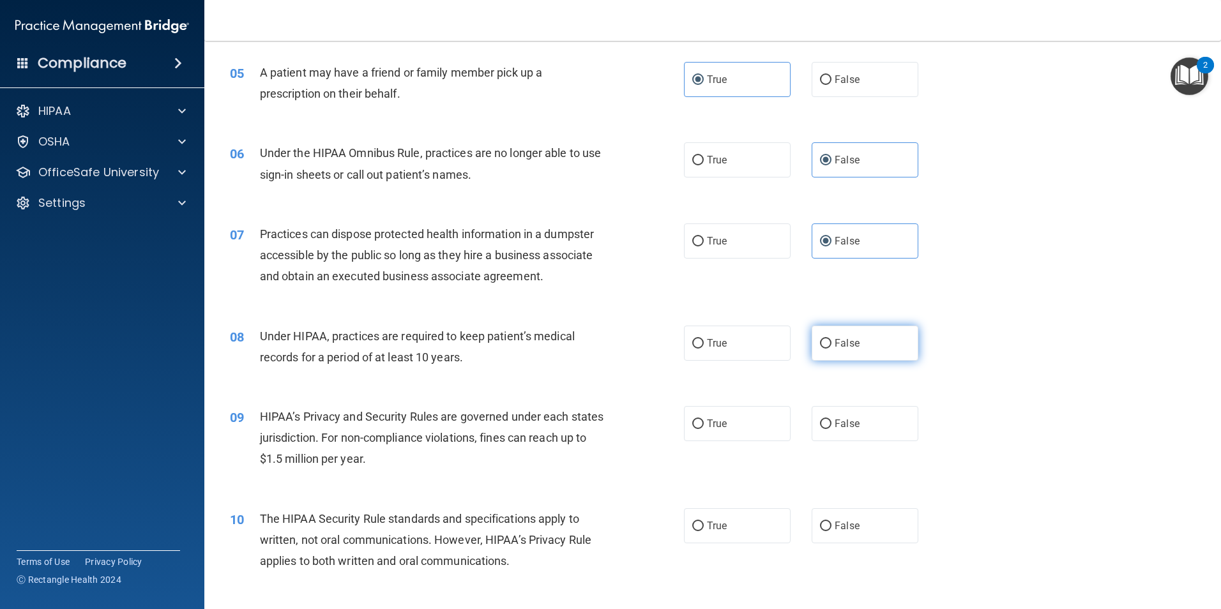
radio input "true"
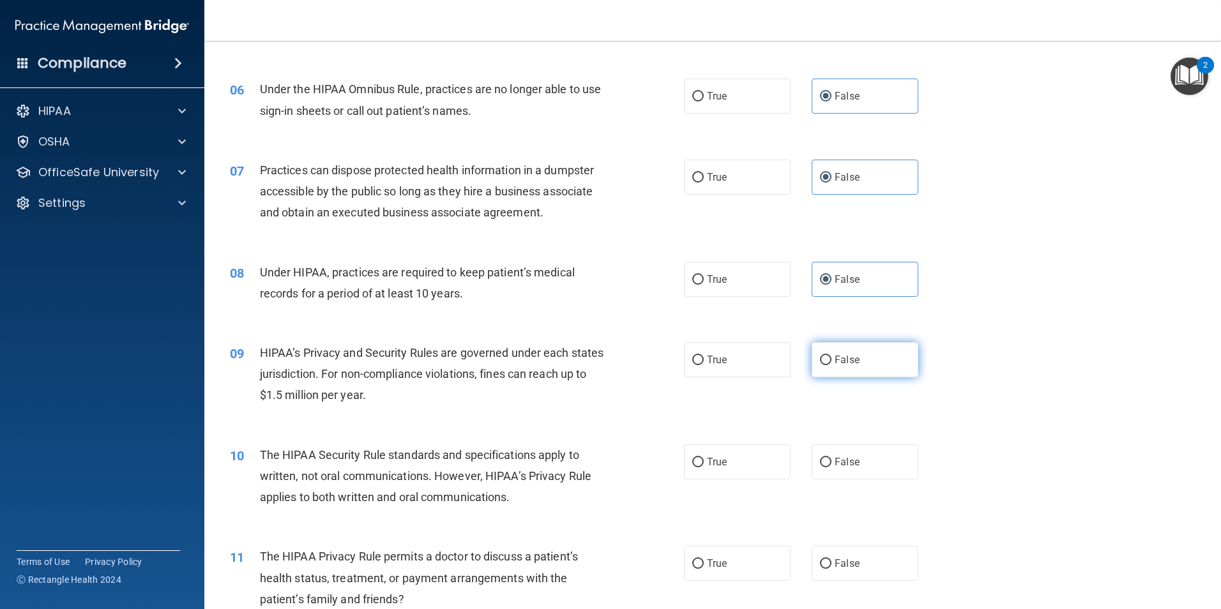
click at [844, 356] on span "False" at bounding box center [847, 360] width 25 height 12
click at [832, 356] on input "False" at bounding box center [825, 361] width 11 height 10
radio input "true"
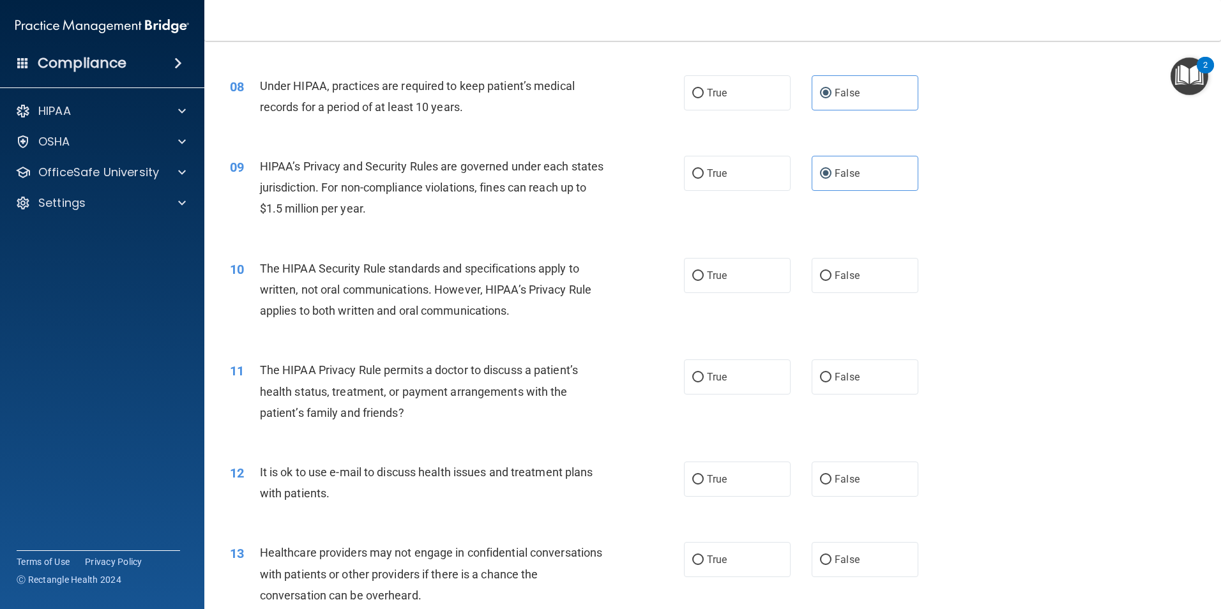
scroll to position [703, 0]
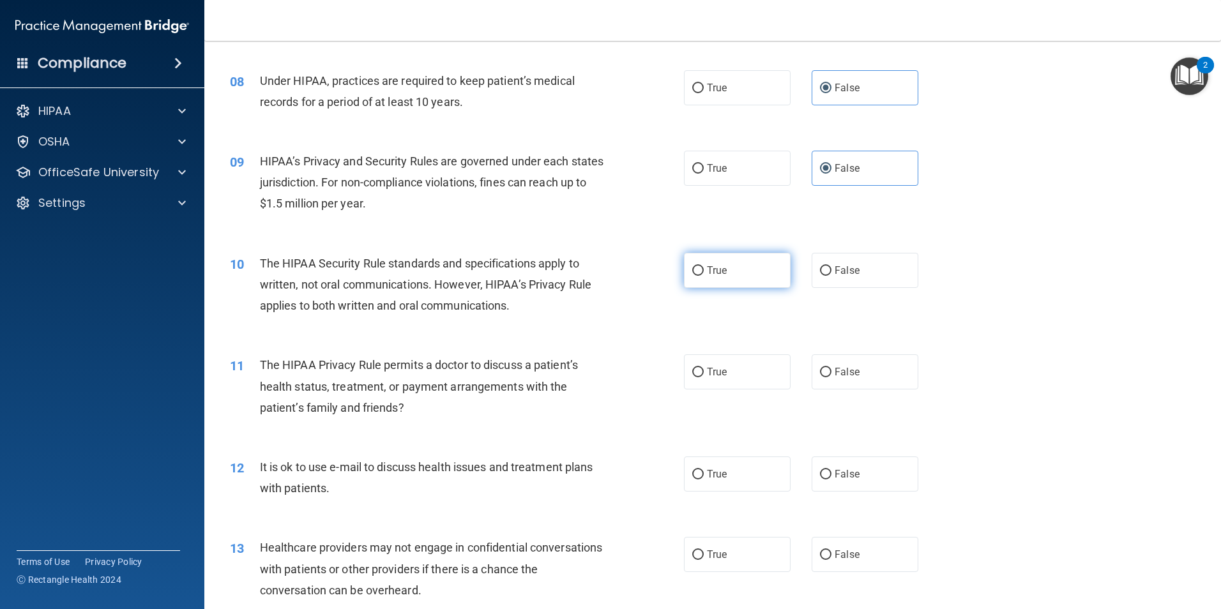
click at [716, 277] on label "True" at bounding box center [737, 270] width 107 height 35
click at [704, 276] on input "True" at bounding box center [698, 271] width 11 height 10
radio input "true"
click at [716, 380] on label "True" at bounding box center [737, 372] width 107 height 35
click at [704, 378] on input "True" at bounding box center [698, 373] width 11 height 10
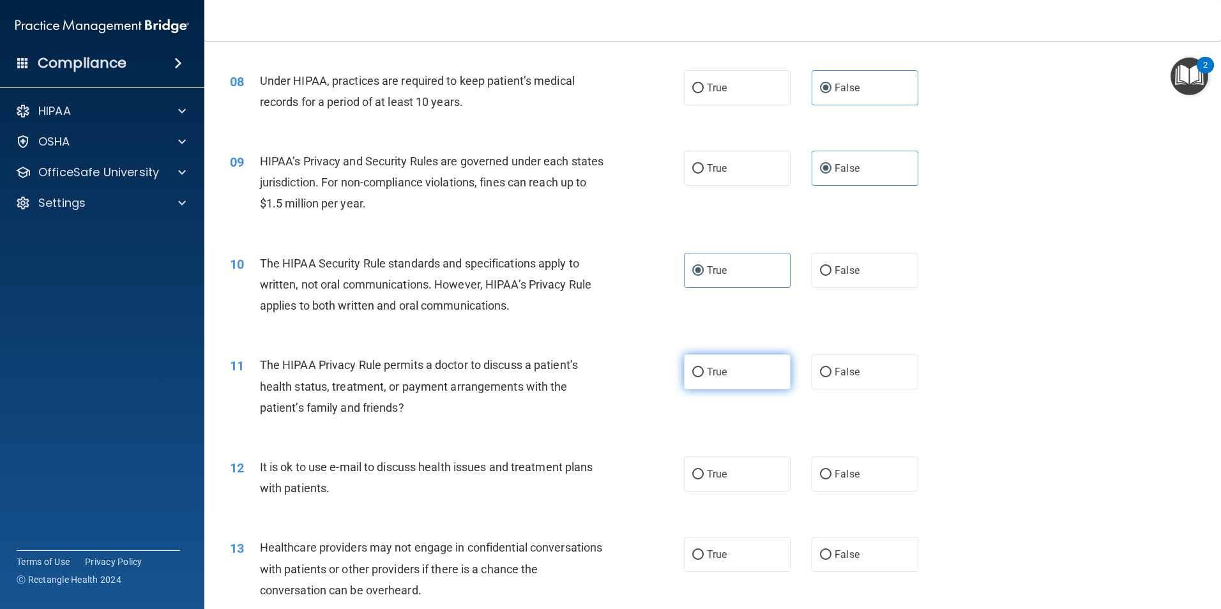
radio input "true"
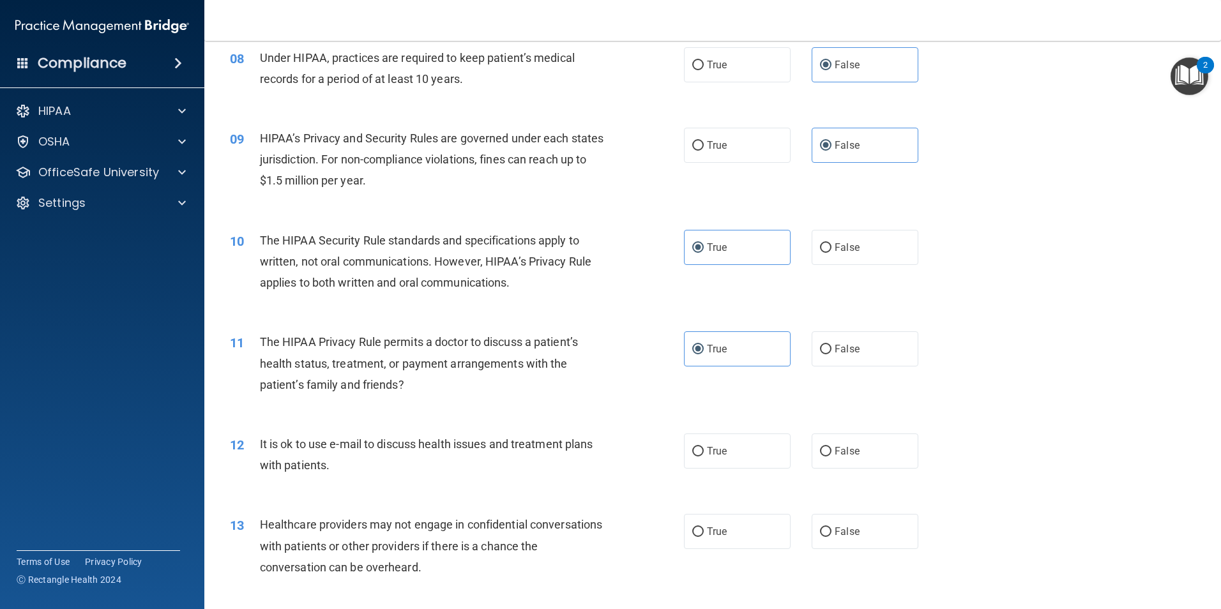
scroll to position [767, 0]
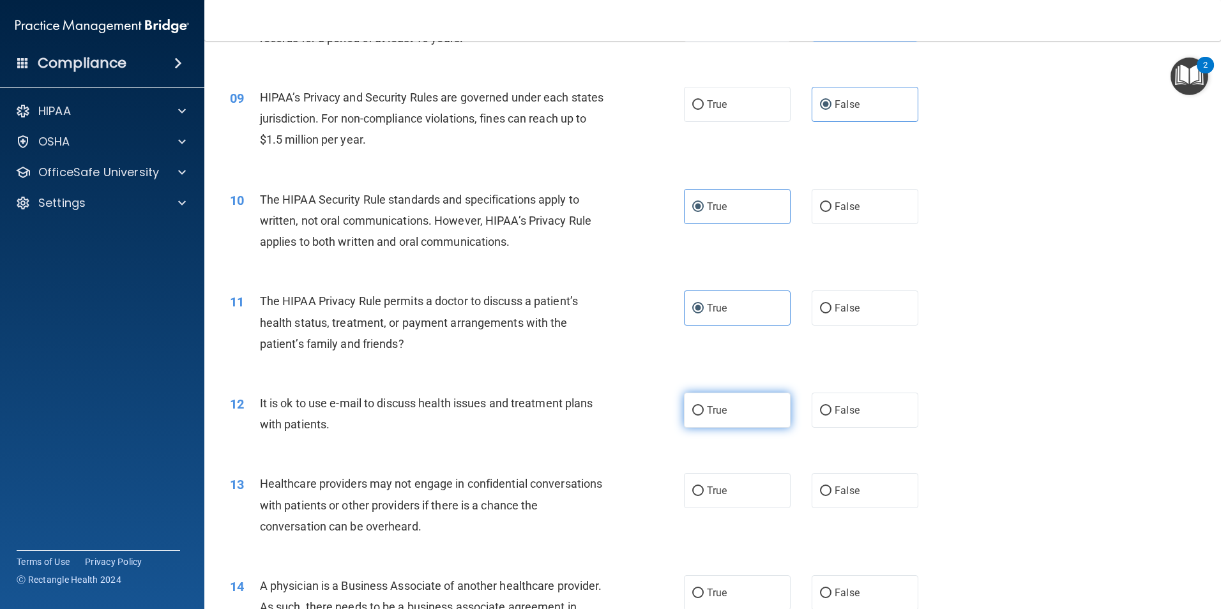
click at [717, 407] on span "True" at bounding box center [717, 410] width 20 height 12
click at [704, 407] on input "True" at bounding box center [698, 411] width 11 height 10
radio input "true"
click at [856, 487] on label "False" at bounding box center [865, 490] width 107 height 35
click at [832, 487] on input "False" at bounding box center [825, 492] width 11 height 10
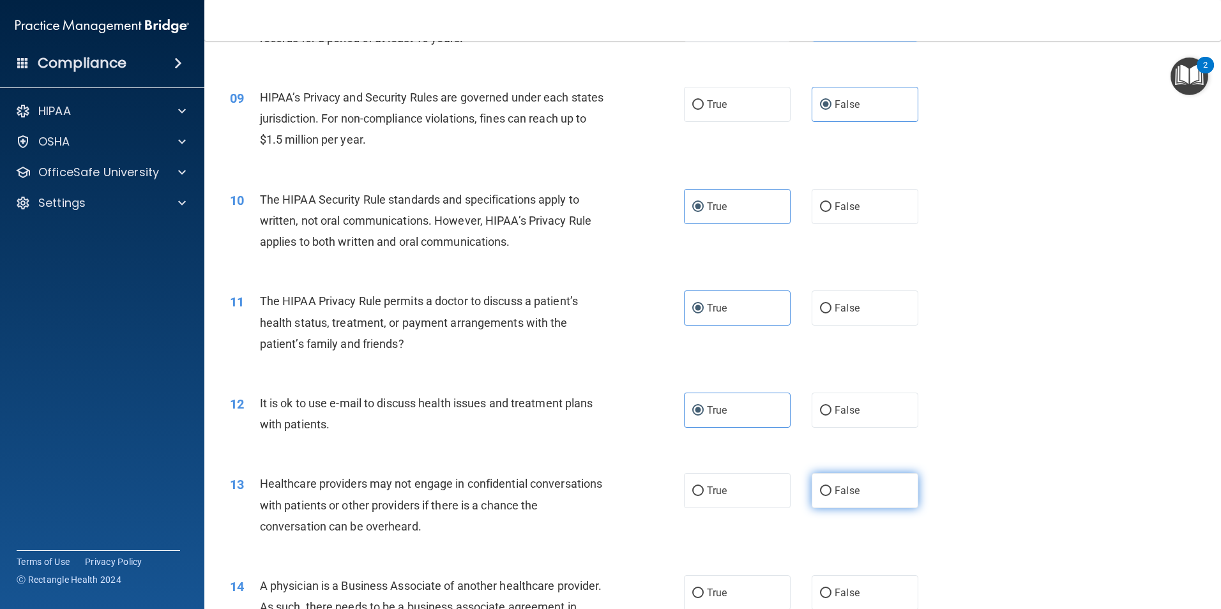
radio input "true"
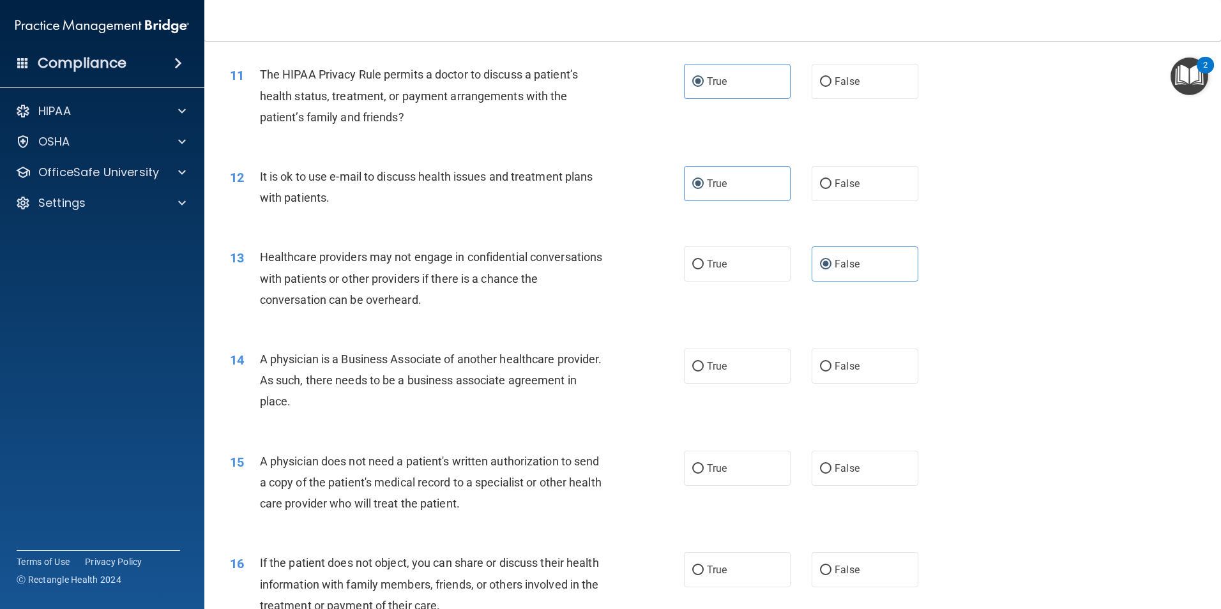
scroll to position [1022, 0]
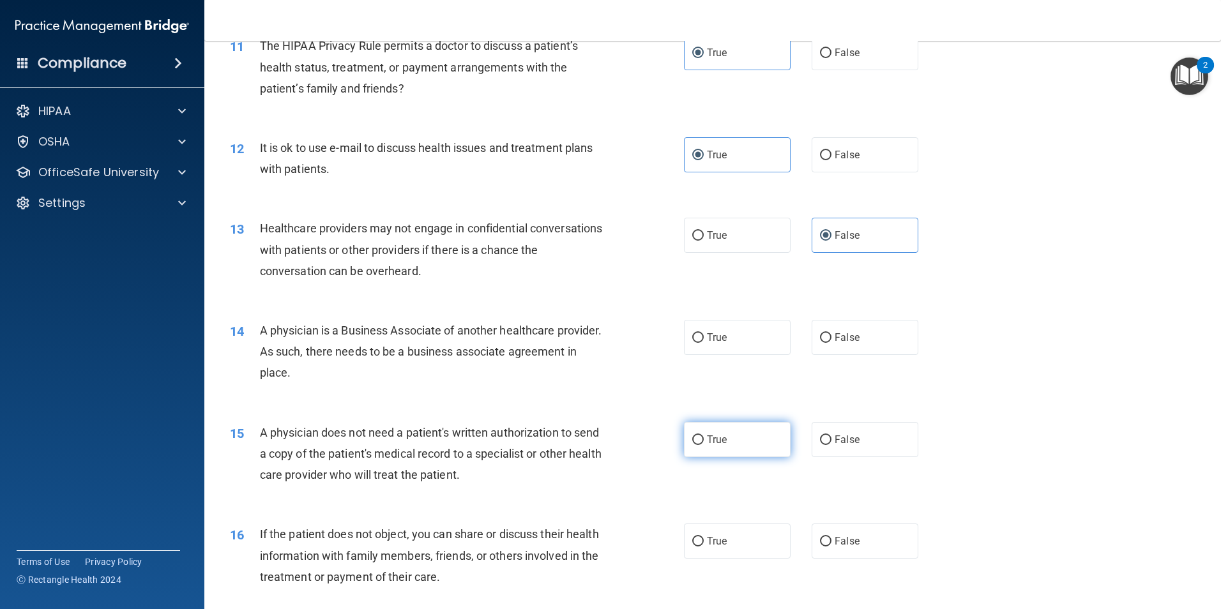
click at [717, 448] on label "True" at bounding box center [737, 439] width 107 height 35
click at [704, 445] on input "True" at bounding box center [698, 441] width 11 height 10
radio input "true"
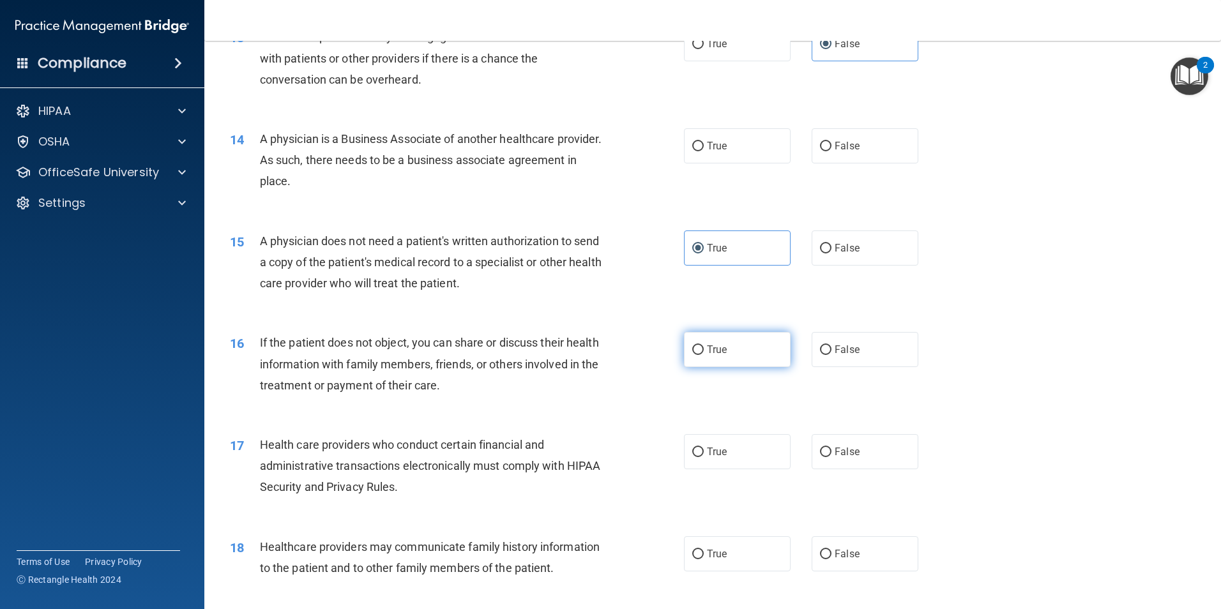
click at [696, 346] on input "True" at bounding box center [698, 351] width 11 height 10
radio input "true"
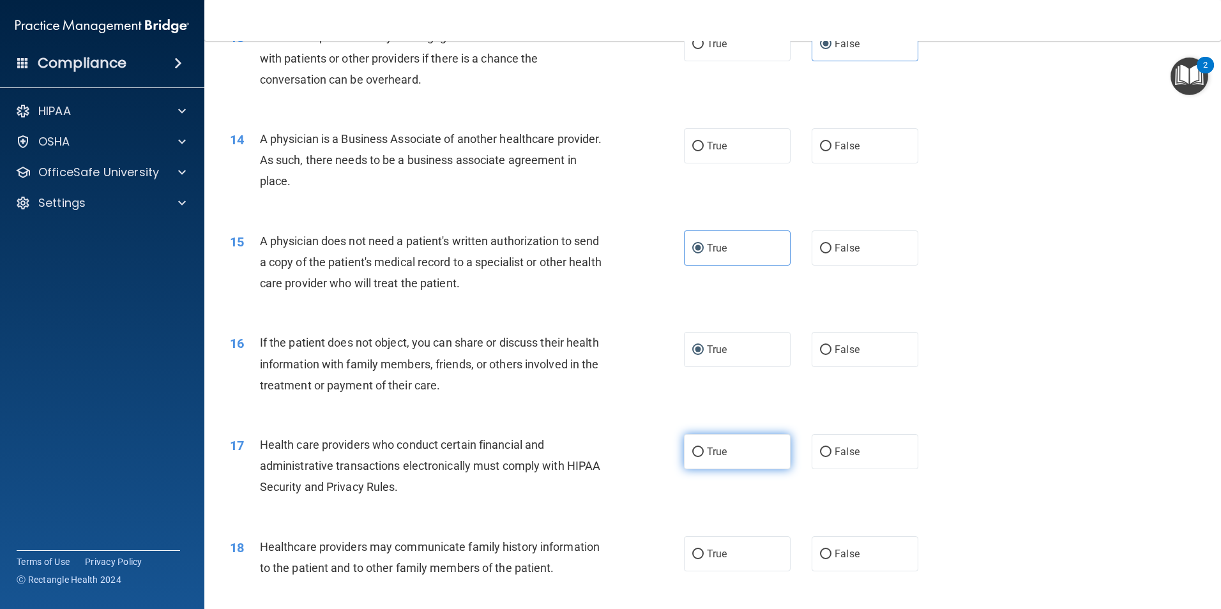
click at [755, 454] on label "True" at bounding box center [737, 451] width 107 height 35
click at [704, 454] on input "True" at bounding box center [698, 453] width 11 height 10
radio input "true"
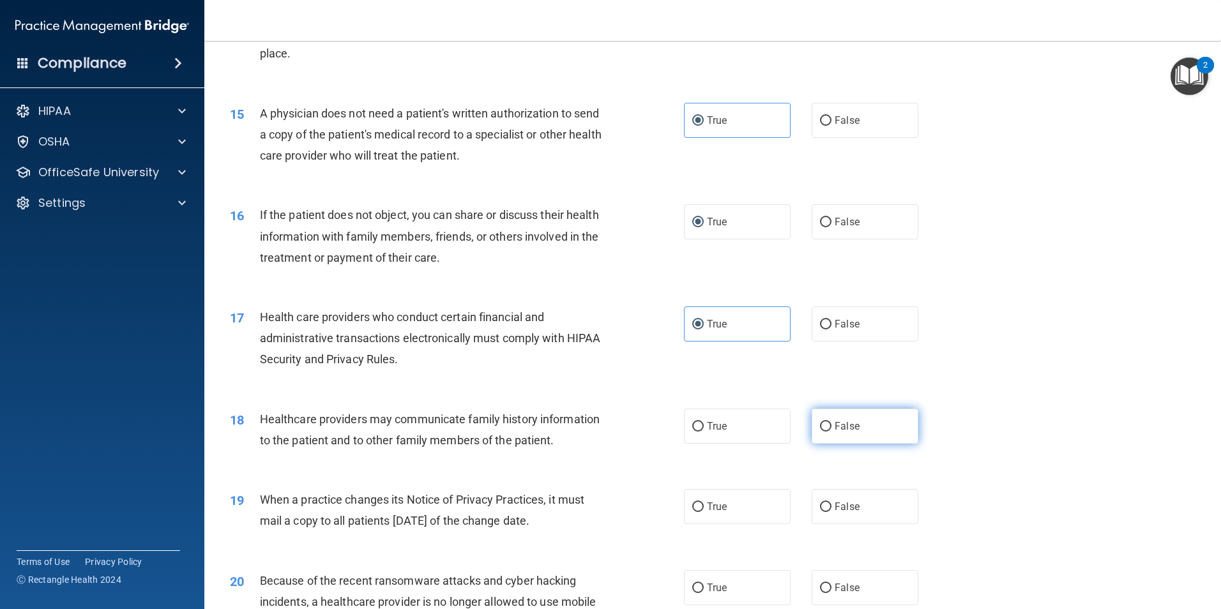
click at [825, 426] on input "False" at bounding box center [825, 427] width 11 height 10
radio input "true"
click at [746, 503] on label "True" at bounding box center [737, 506] width 107 height 35
click at [704, 503] on input "True" at bounding box center [698, 508] width 11 height 10
radio input "true"
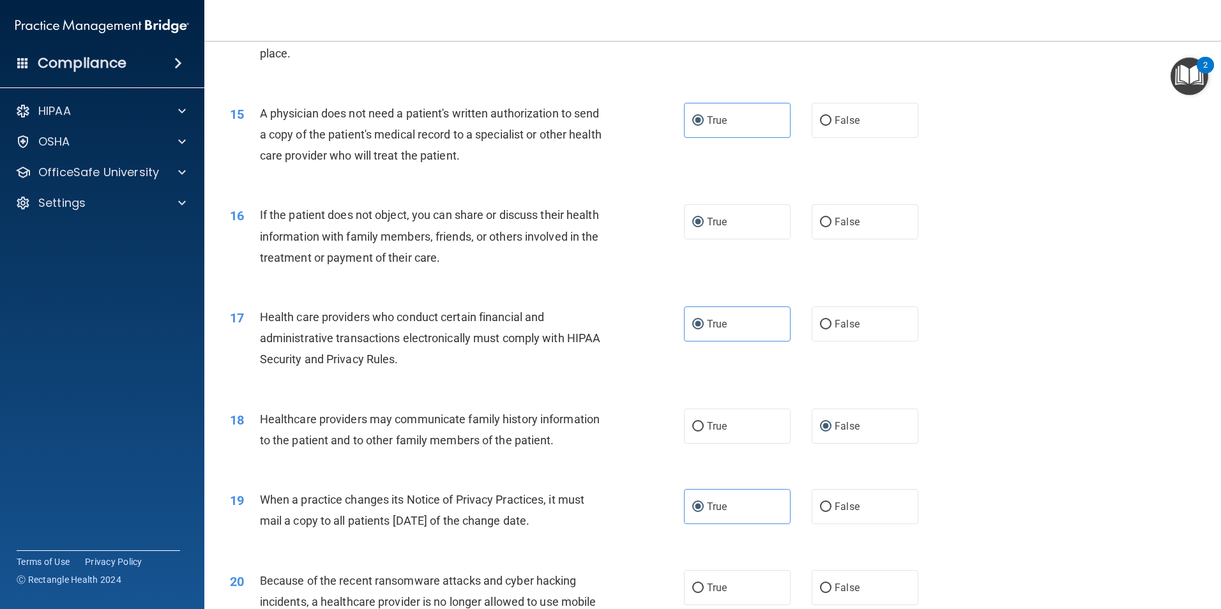
scroll to position [1469, 0]
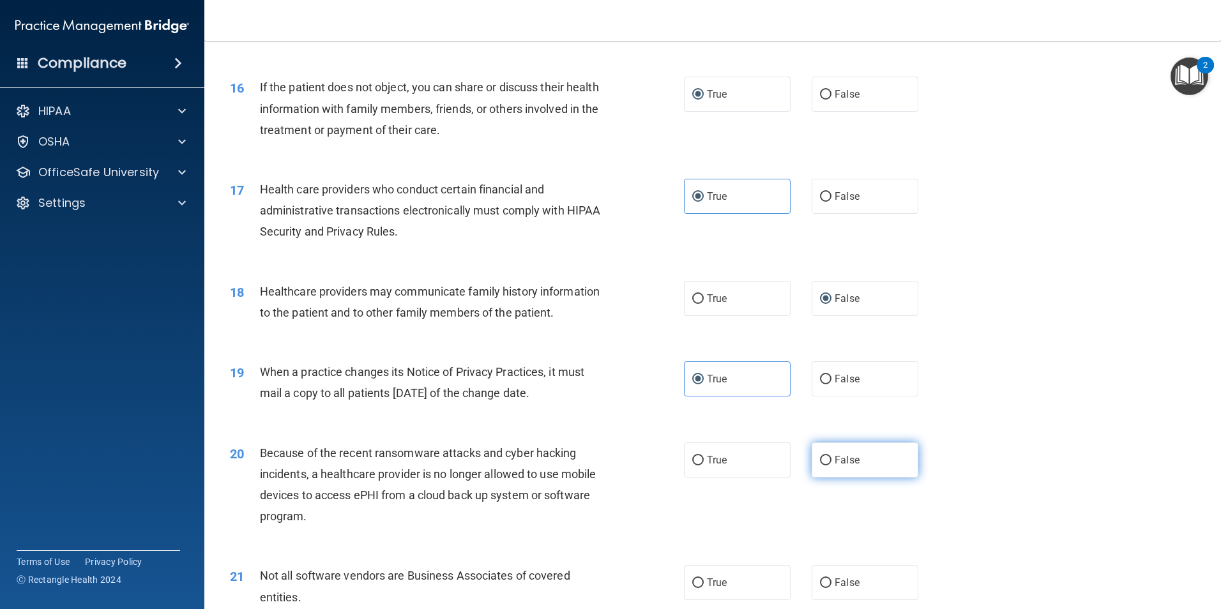
click at [822, 458] on input "False" at bounding box center [825, 461] width 11 height 10
radio input "true"
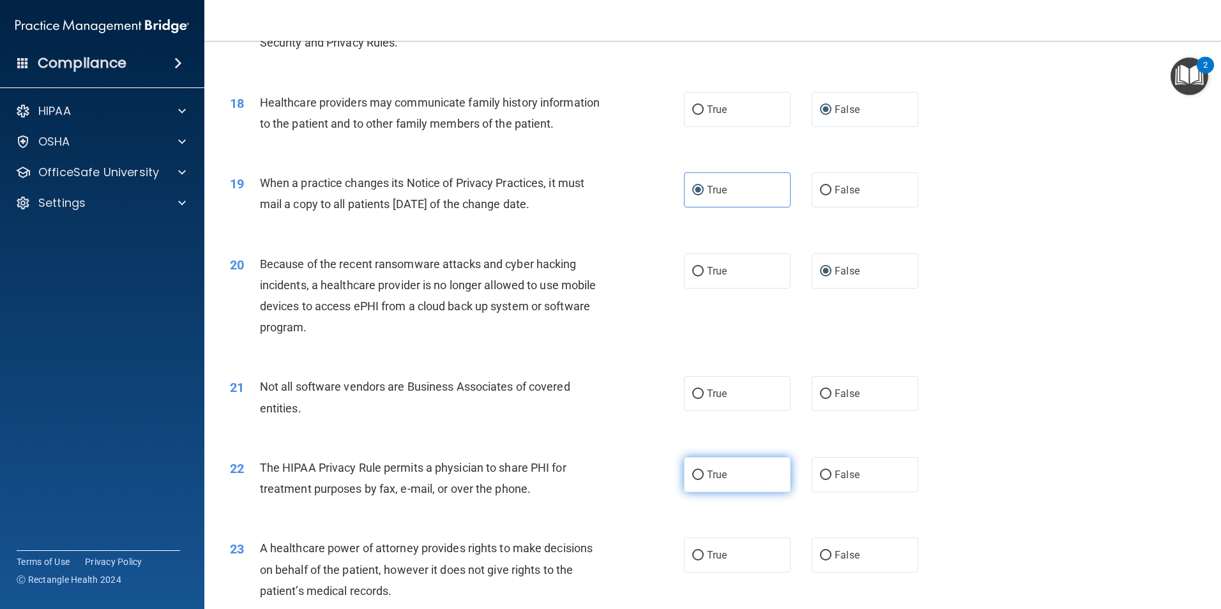
scroll to position [1661, 0]
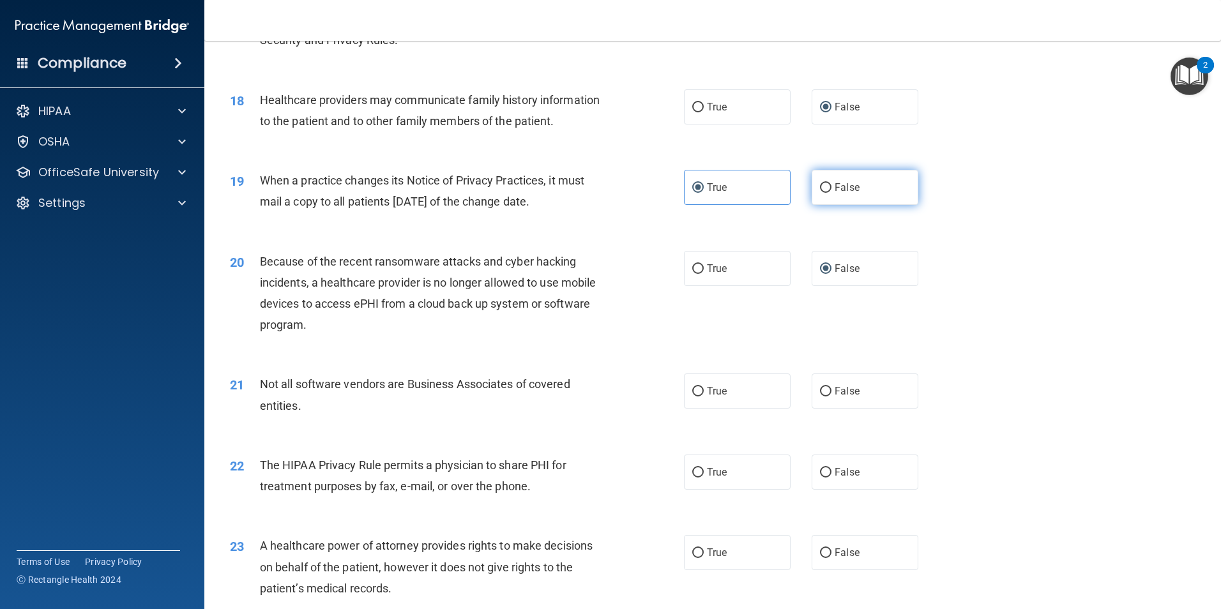
click at [864, 188] on label "False" at bounding box center [865, 187] width 107 height 35
click at [832, 188] on input "False" at bounding box center [825, 188] width 11 height 10
radio input "true"
radio input "false"
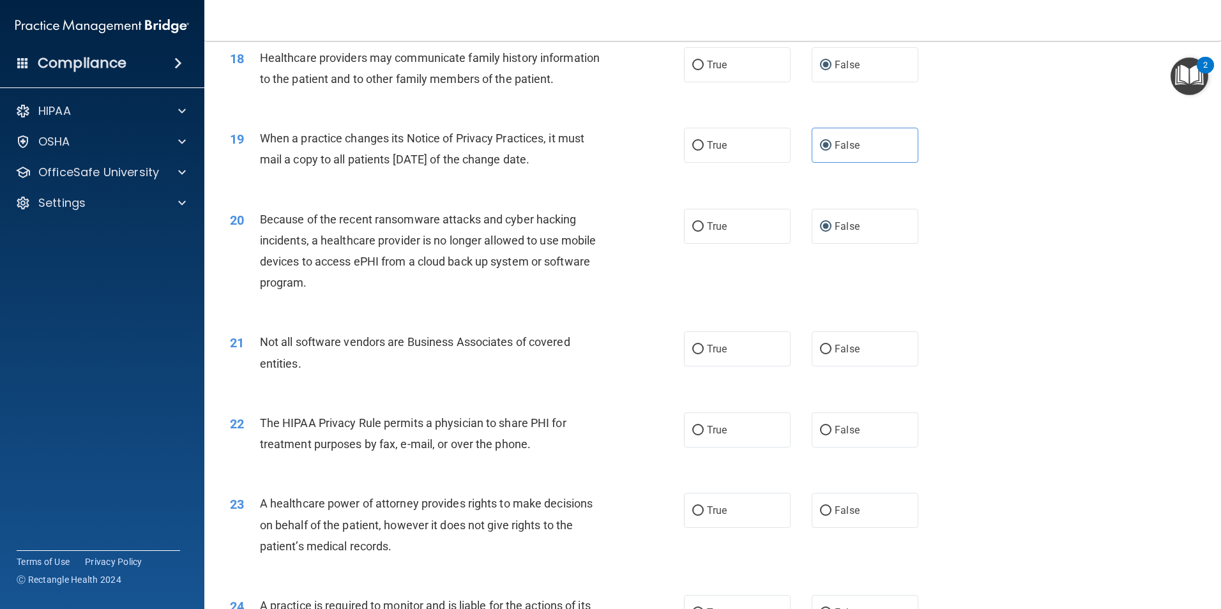
scroll to position [1725, 0]
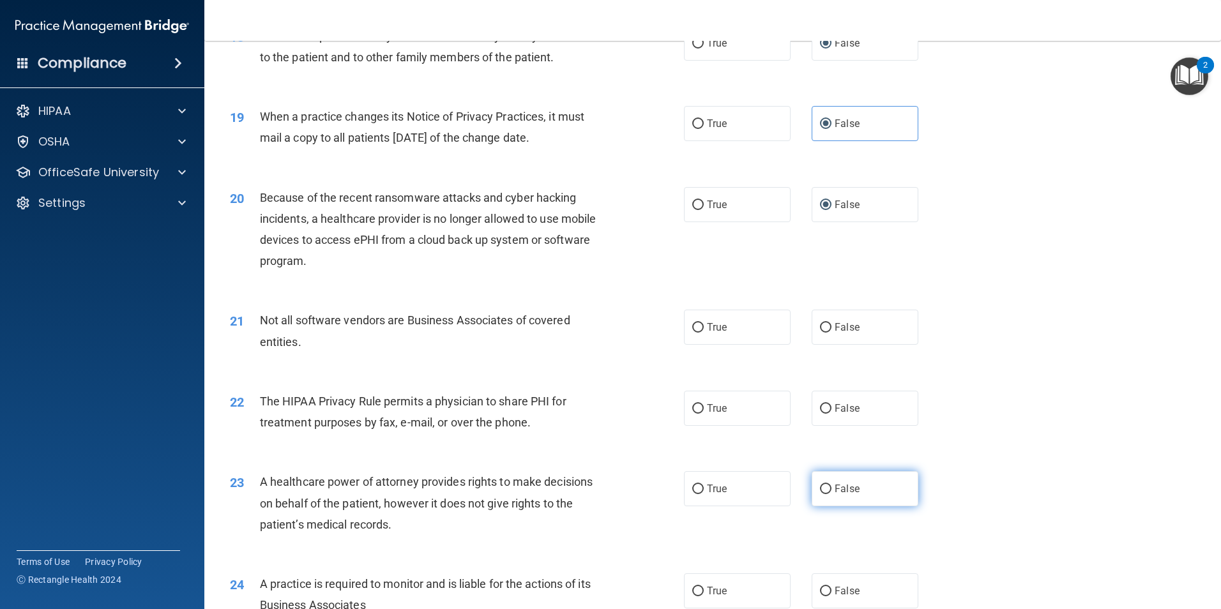
click at [861, 493] on label "False" at bounding box center [865, 488] width 107 height 35
click at [832, 493] on input "False" at bounding box center [825, 490] width 11 height 10
radio input "true"
click at [732, 355] on div "21 Not all software vendors are Business Associates of covered entities. True F…" at bounding box center [712, 334] width 985 height 80
click at [731, 330] on label "True" at bounding box center [737, 327] width 107 height 35
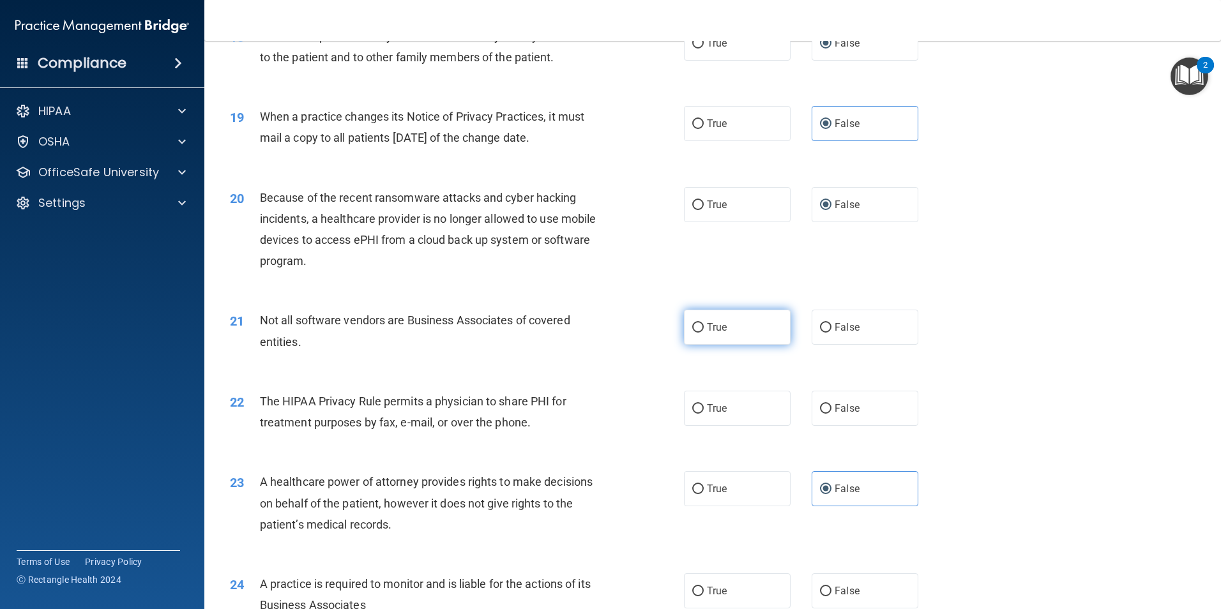
click at [704, 330] on input "True" at bounding box center [698, 328] width 11 height 10
radio input "true"
click at [867, 411] on label "False" at bounding box center [865, 408] width 107 height 35
click at [832, 411] on input "False" at bounding box center [825, 409] width 11 height 10
radio input "true"
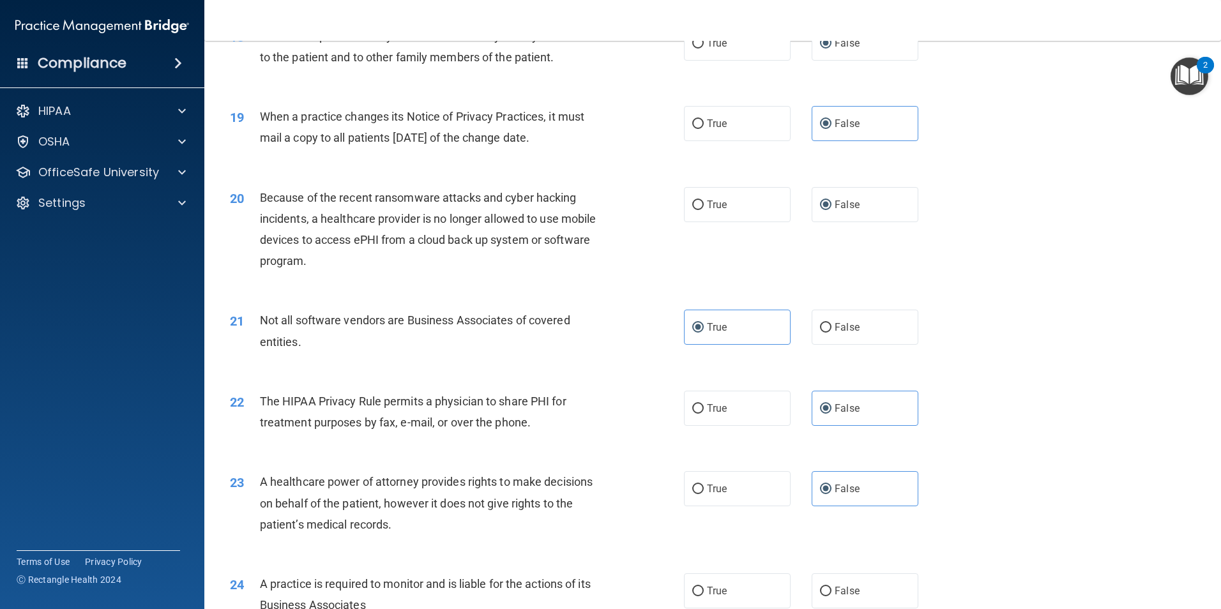
drag, startPoint x: 867, startPoint y: 411, endPoint x: 1009, endPoint y: 458, distance: 149.3
click at [1009, 458] on div "23 A healthcare power of attorney provides rights to make decisions on behalf o…" at bounding box center [712, 506] width 985 height 102
click at [713, 395] on label "True" at bounding box center [737, 408] width 107 height 35
click at [704, 404] on input "True" at bounding box center [698, 409] width 11 height 10
radio input "true"
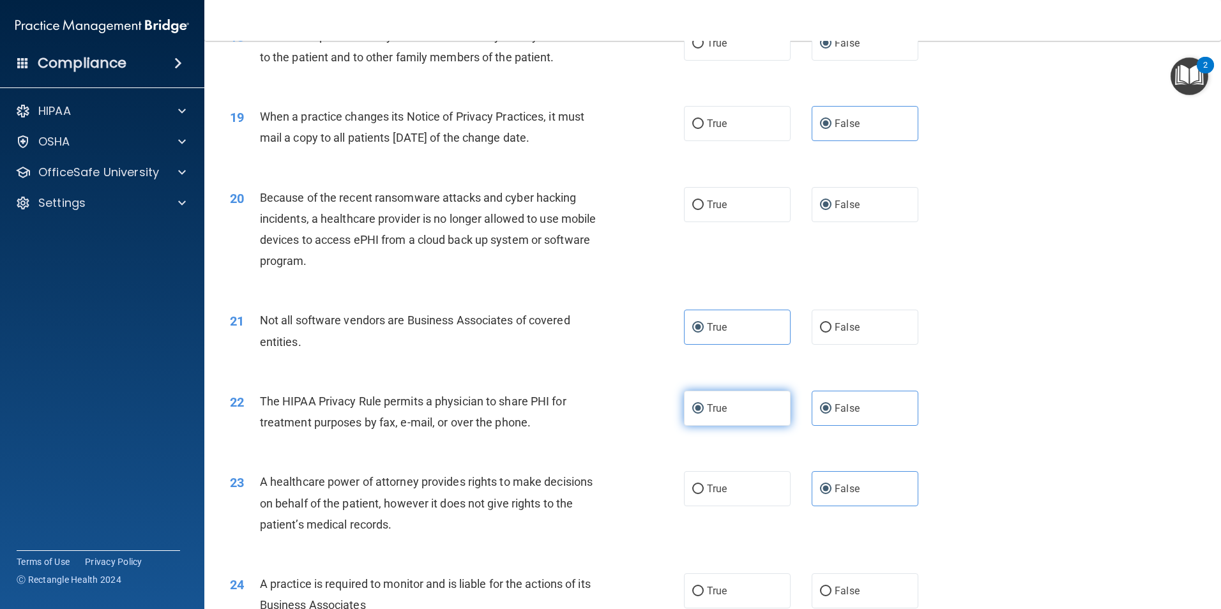
radio input "false"
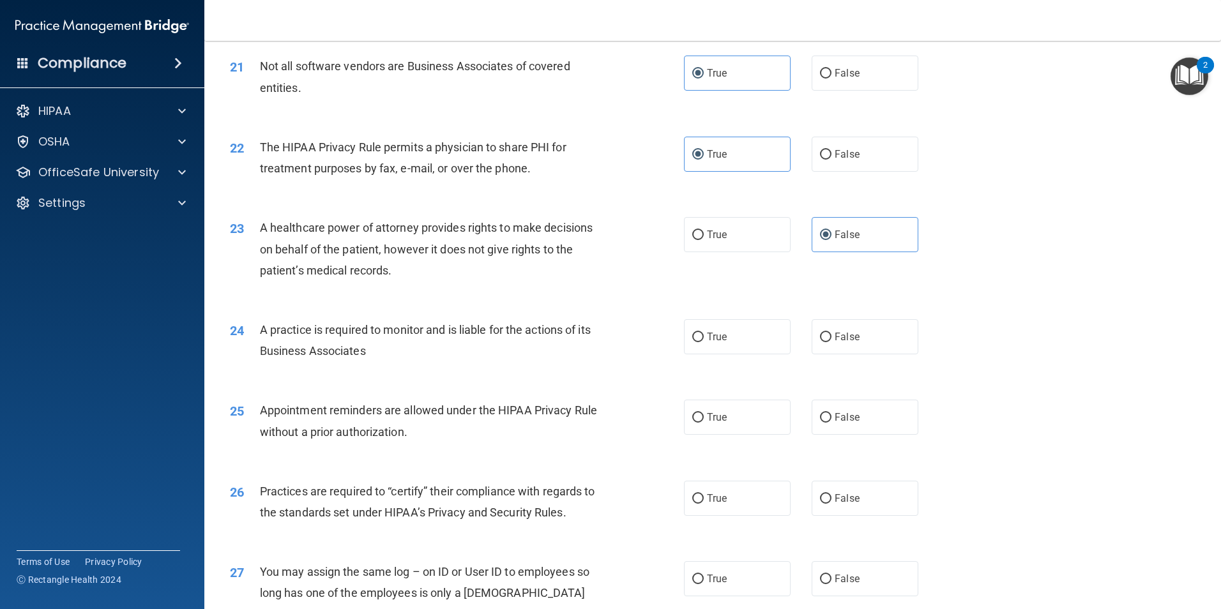
scroll to position [1980, 0]
click at [850, 356] on div "24 A practice is required to monitor and is liable for the actions of its Busin…" at bounding box center [712, 342] width 985 height 80
click at [853, 338] on label "False" at bounding box center [865, 335] width 107 height 35
click at [832, 338] on input "False" at bounding box center [825, 337] width 11 height 10
radio input "true"
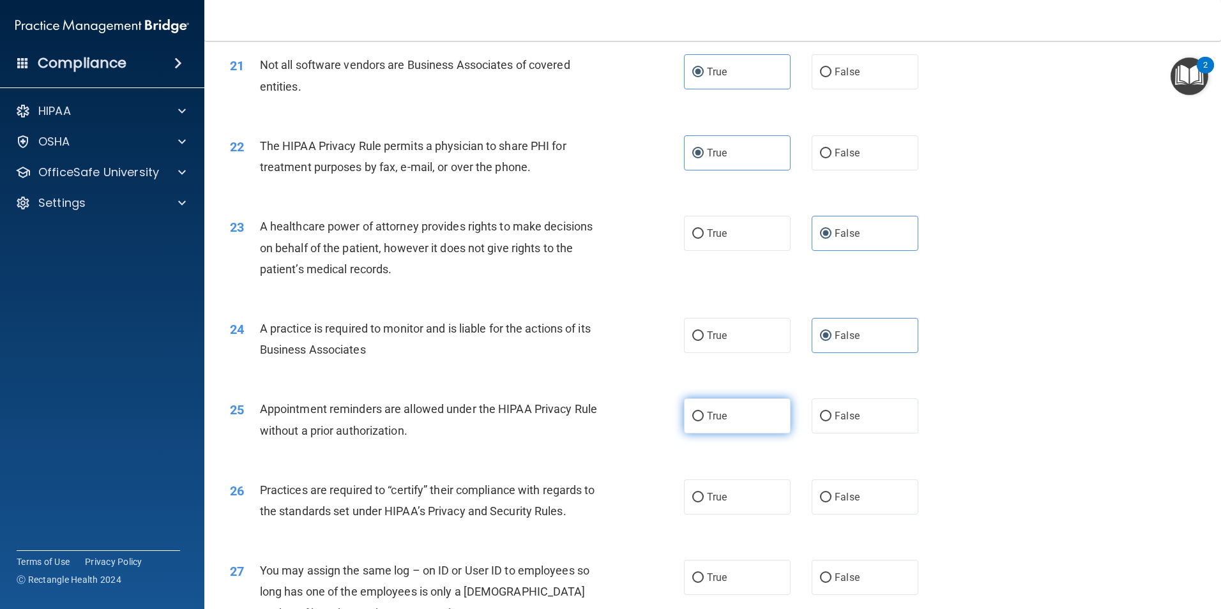
click at [726, 416] on label "True" at bounding box center [737, 416] width 107 height 35
click at [704, 416] on input "True" at bounding box center [698, 417] width 11 height 10
radio input "true"
click at [845, 496] on span "False" at bounding box center [847, 497] width 25 height 12
click at [832, 496] on input "False" at bounding box center [825, 498] width 11 height 10
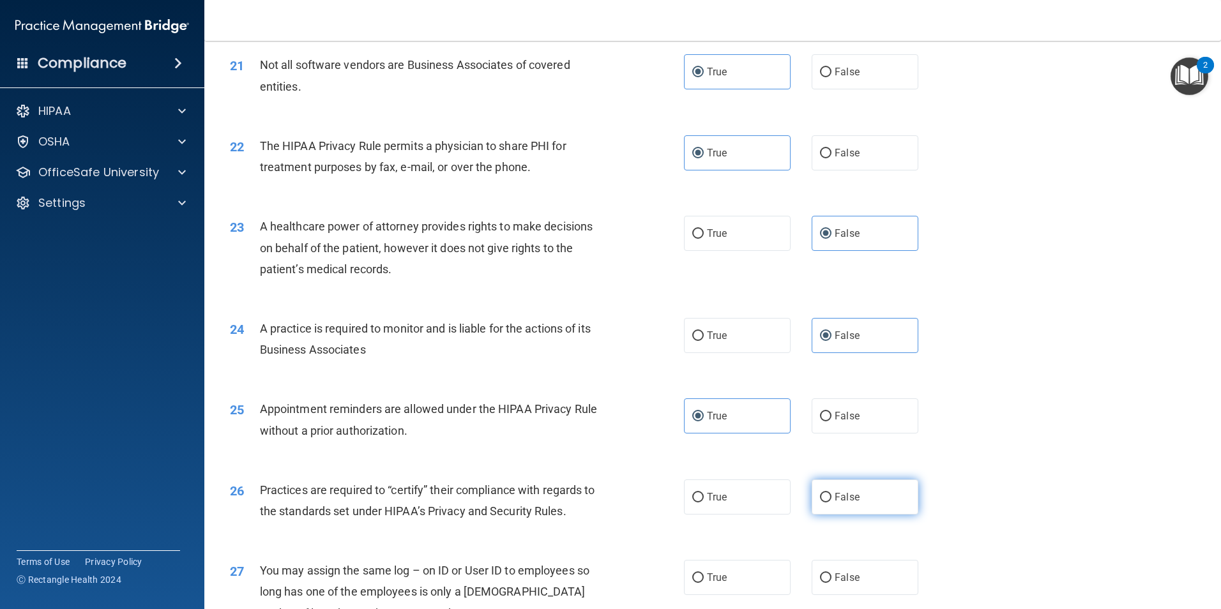
radio input "true"
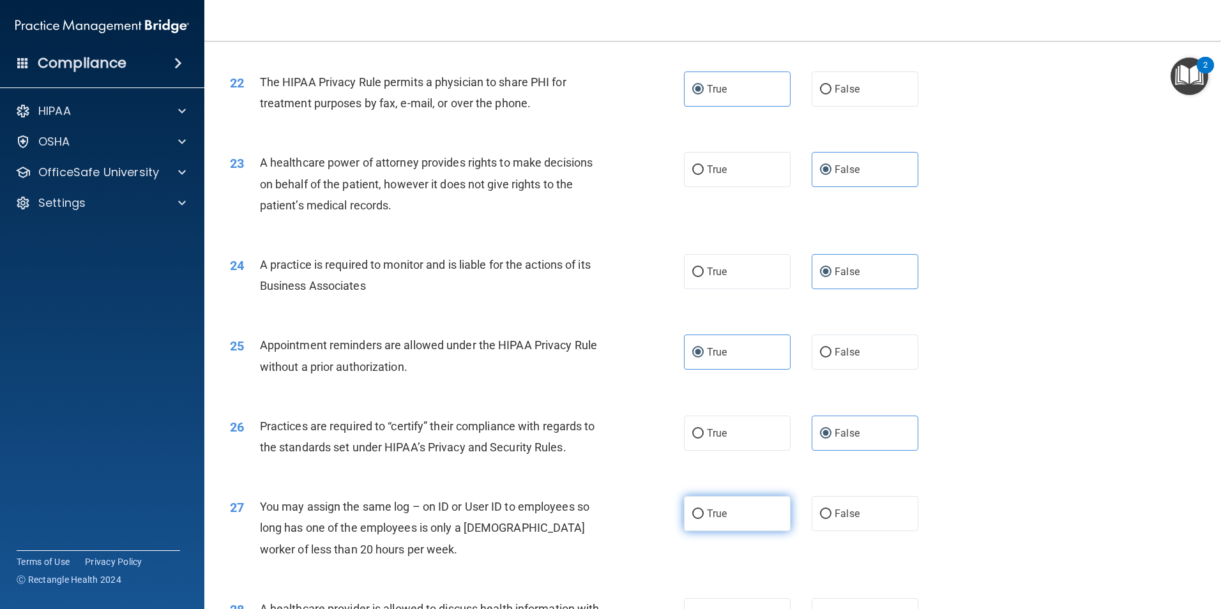
scroll to position [2108, 0]
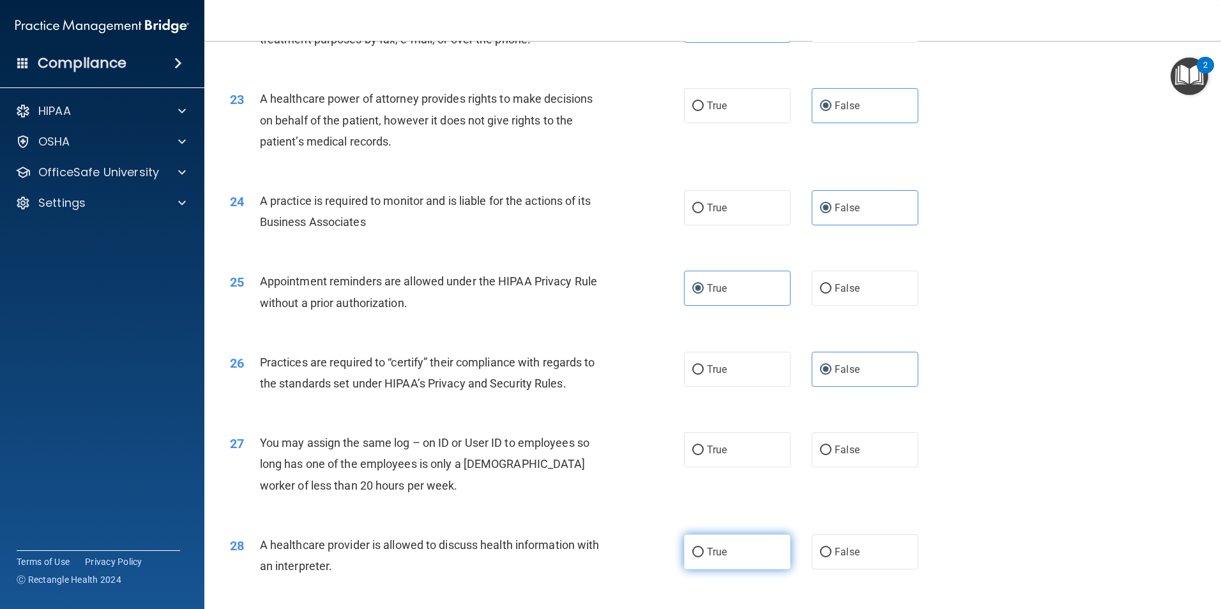
click at [724, 553] on label "True" at bounding box center [737, 552] width 107 height 35
click at [704, 553] on input "True" at bounding box center [698, 553] width 11 height 10
radio input "true"
click at [835, 452] on span "False" at bounding box center [847, 450] width 25 height 12
click at [832, 452] on input "False" at bounding box center [825, 451] width 11 height 10
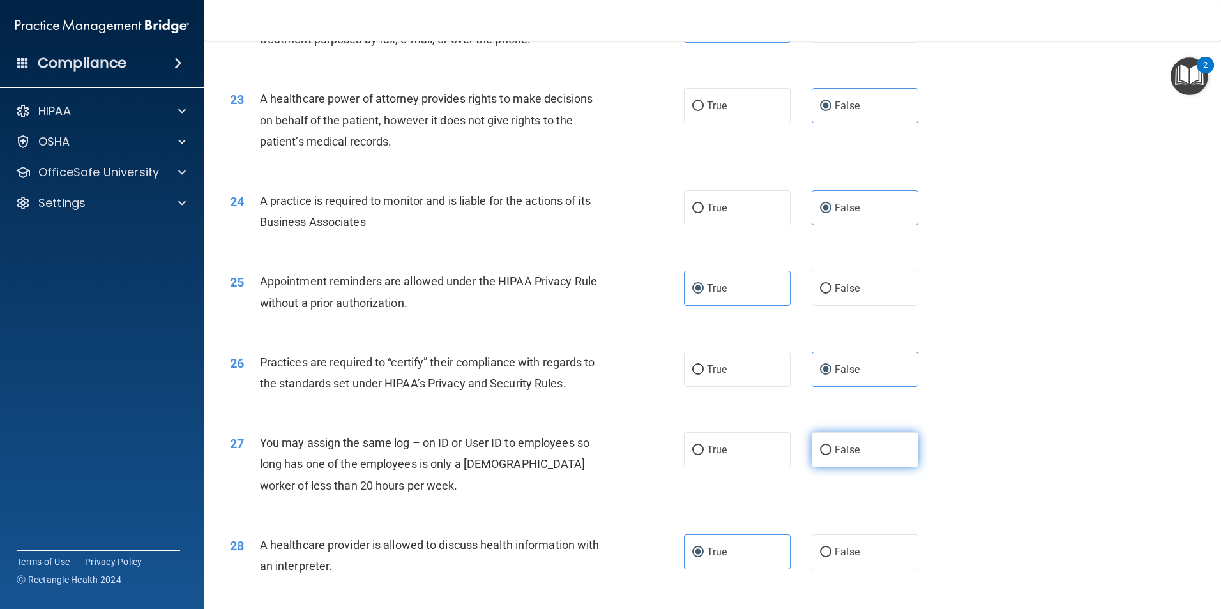
radio input "true"
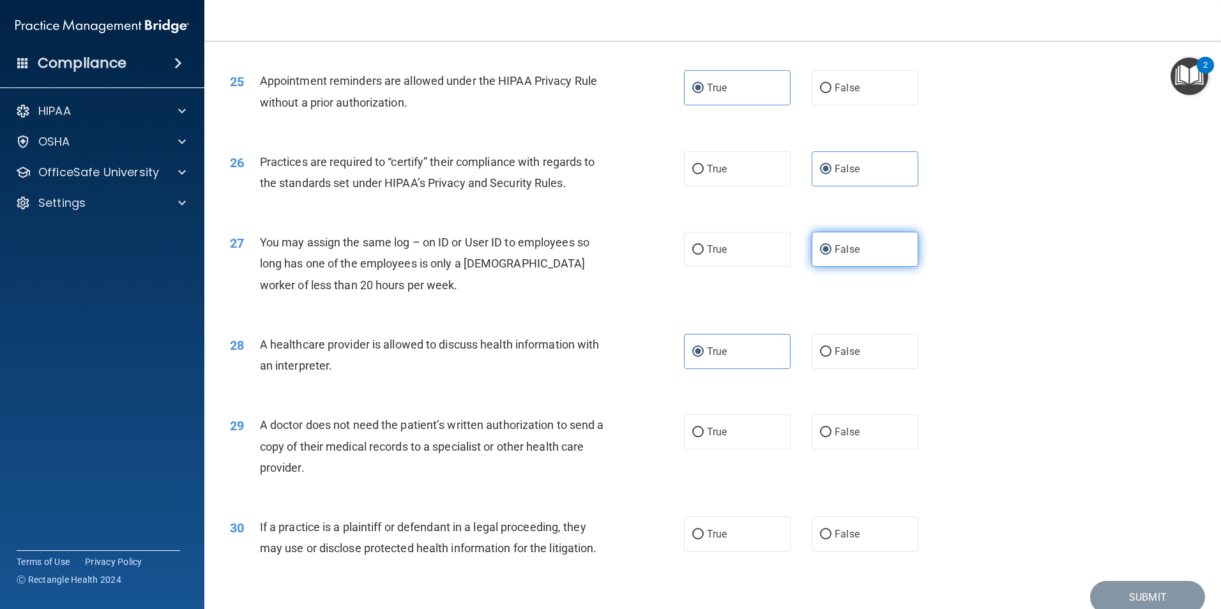
scroll to position [2364, 0]
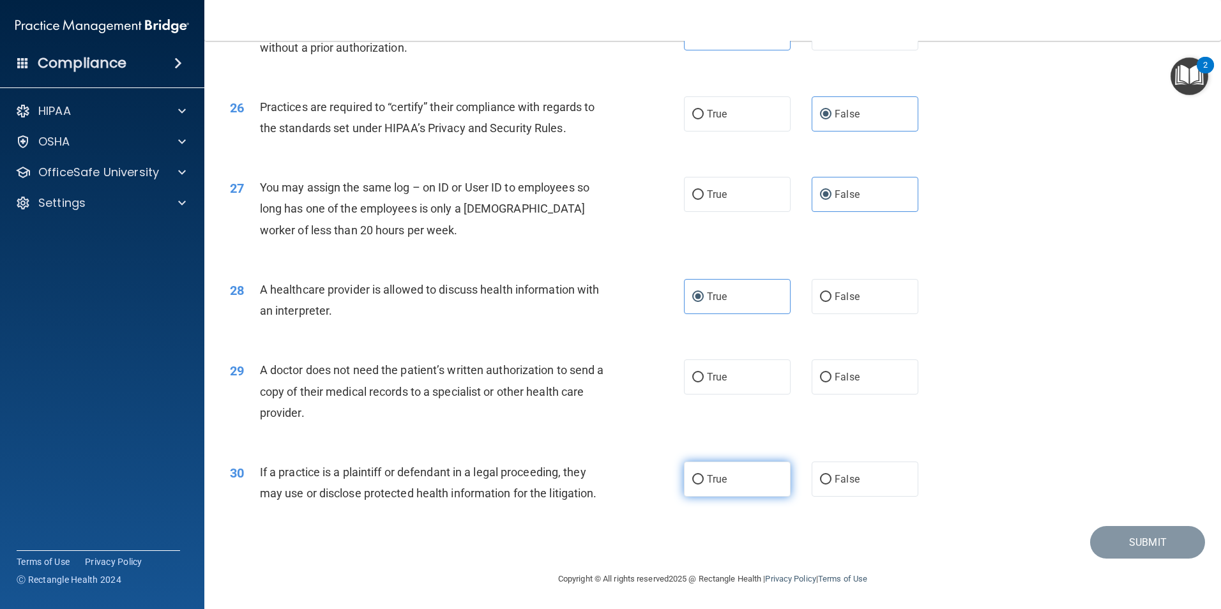
click at [714, 487] on label "True" at bounding box center [737, 479] width 107 height 35
click at [704, 485] on input "True" at bounding box center [698, 480] width 11 height 10
radio input "true"
click at [736, 379] on label "True" at bounding box center [737, 377] width 107 height 35
click at [704, 379] on input "True" at bounding box center [698, 378] width 11 height 10
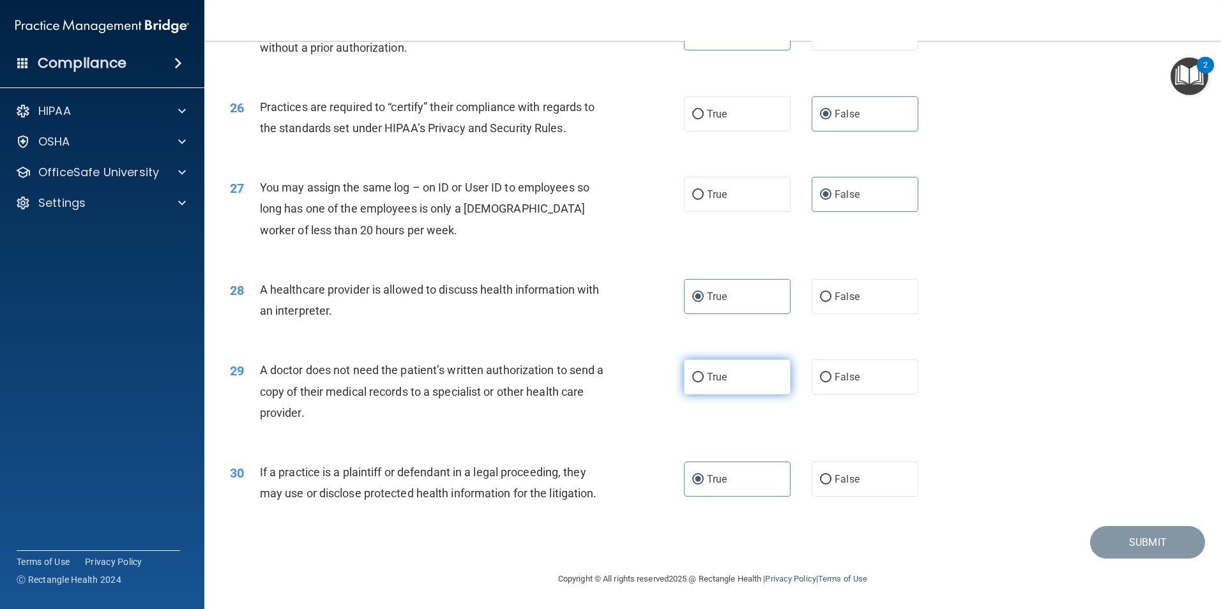
radio input "true"
click at [882, 527] on div "Submit" at bounding box center [712, 542] width 985 height 33
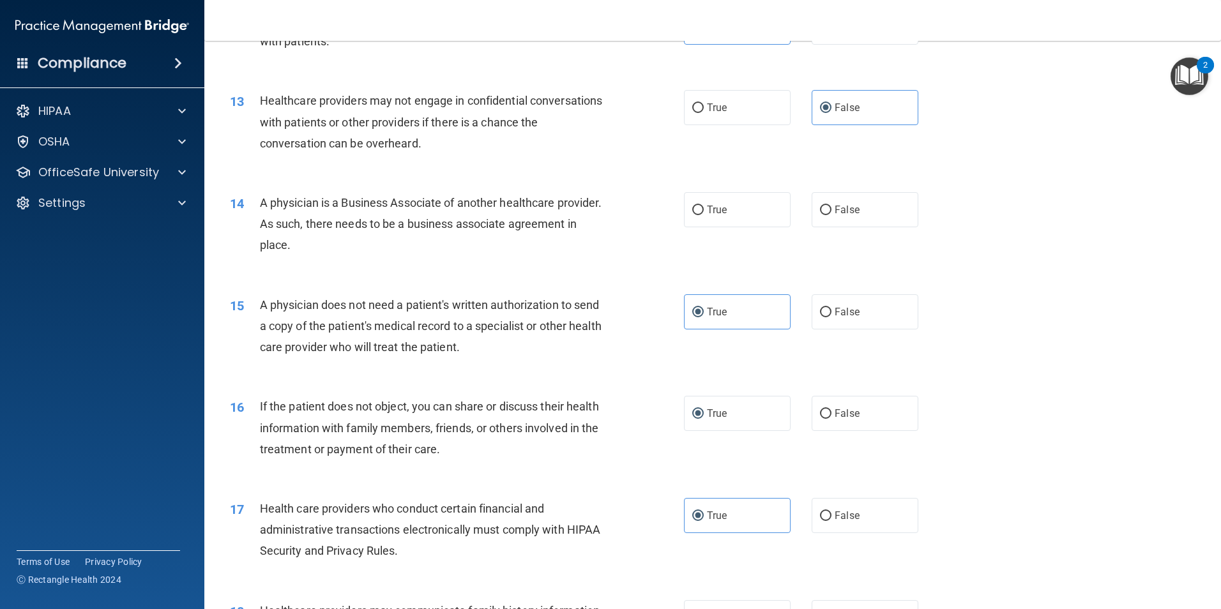
scroll to position [894, 0]
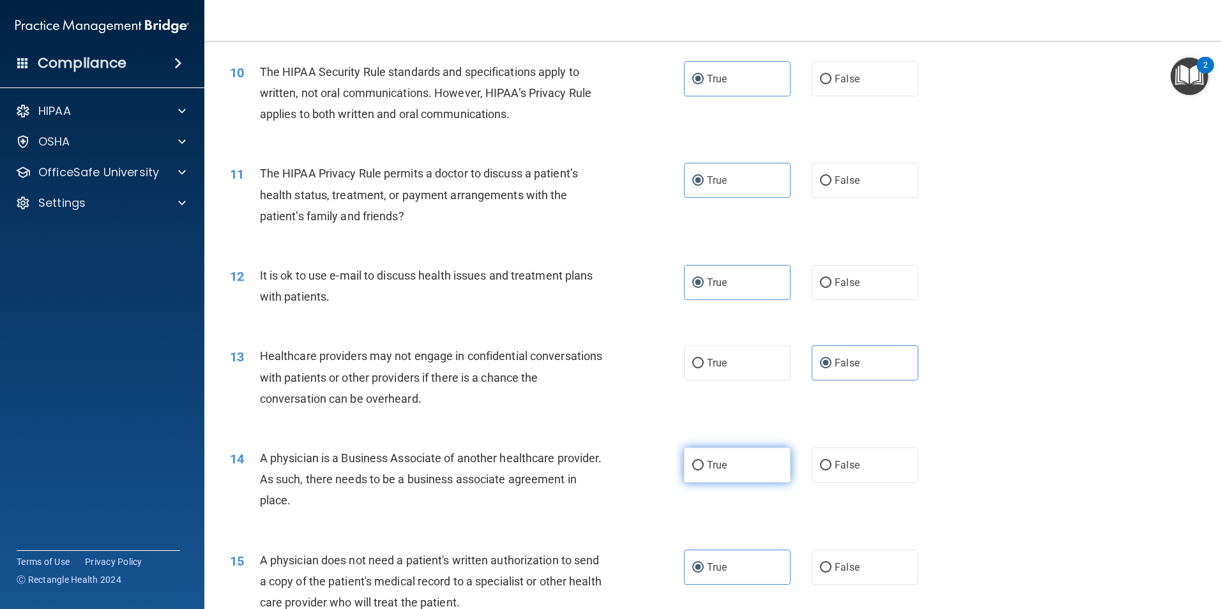
click at [760, 468] on label "True" at bounding box center [737, 465] width 107 height 35
click at [704, 468] on input "True" at bounding box center [698, 466] width 11 height 10
radio input "true"
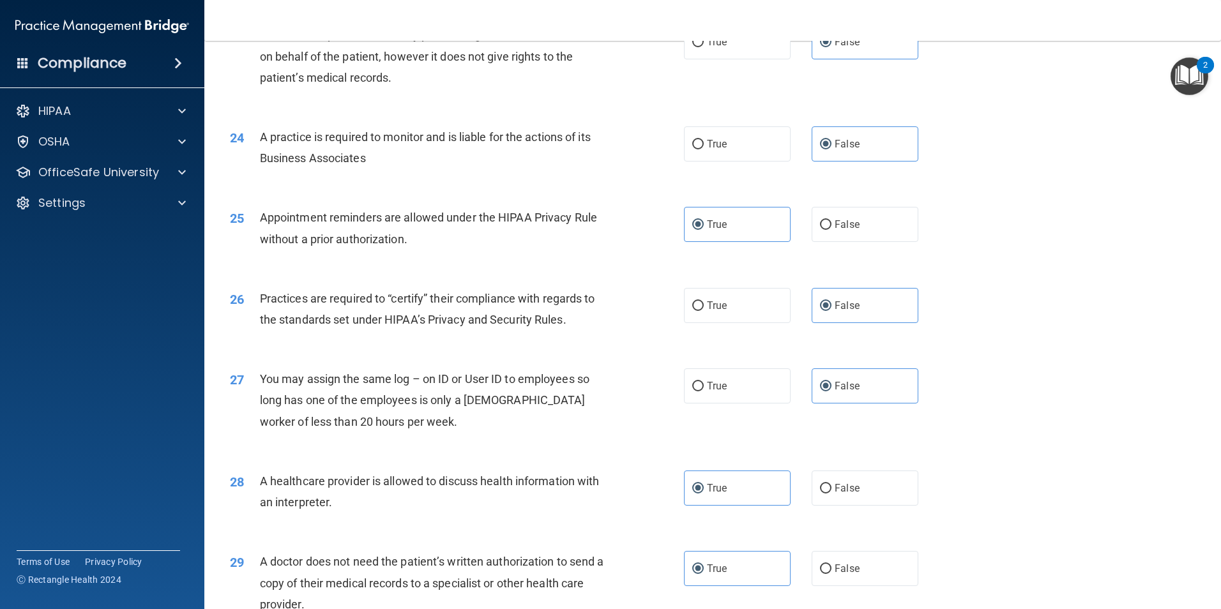
scroll to position [2364, 0]
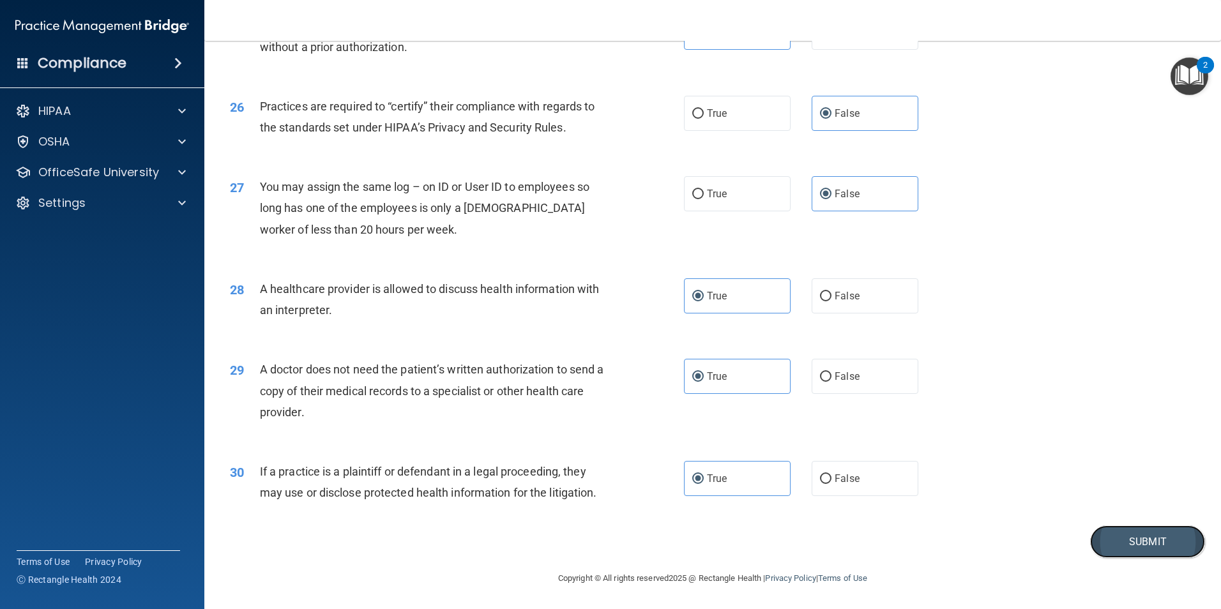
click at [1096, 540] on button "Submit" at bounding box center [1148, 542] width 115 height 33
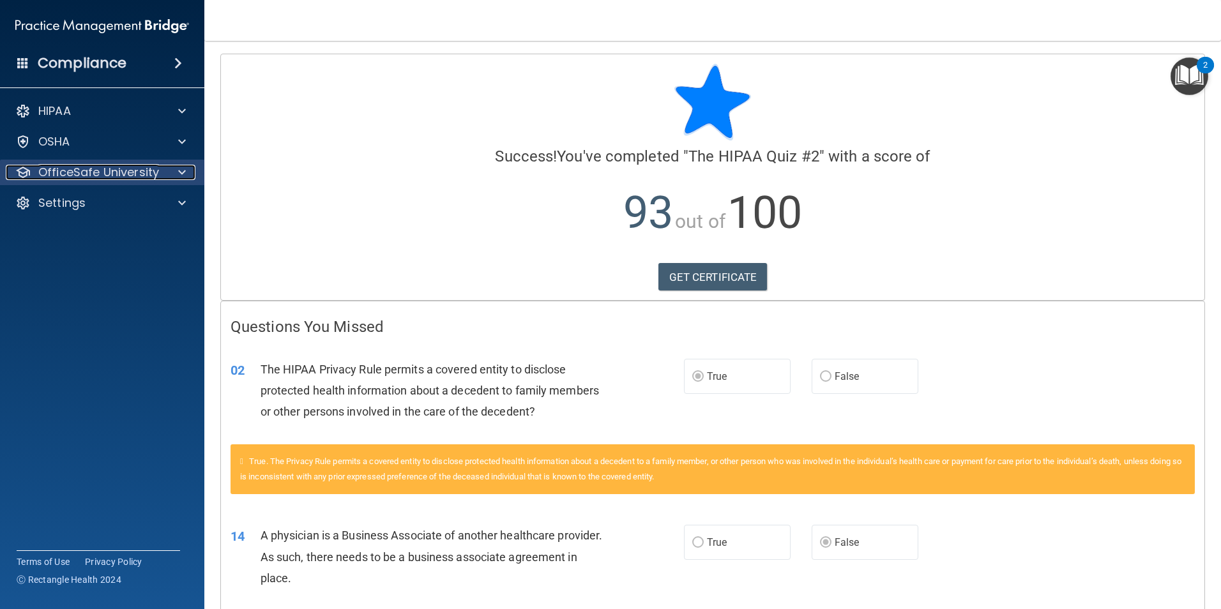
click at [57, 166] on p "OfficeSafe University" at bounding box center [98, 172] width 121 height 15
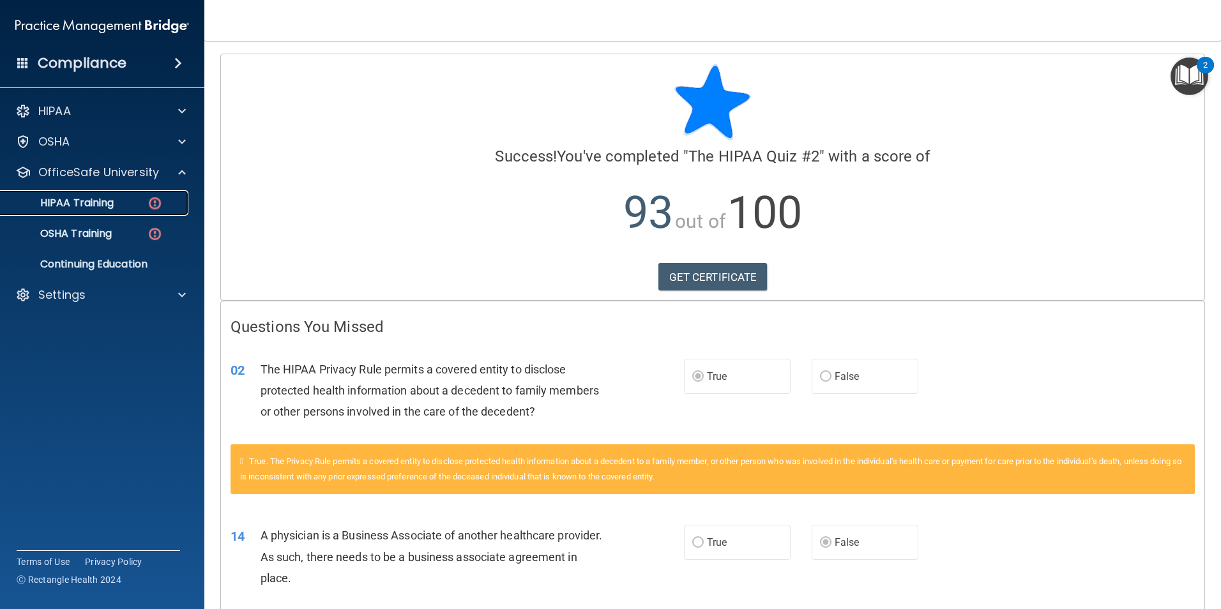
click at [80, 199] on p "HIPAA Training" at bounding box center [60, 203] width 105 height 13
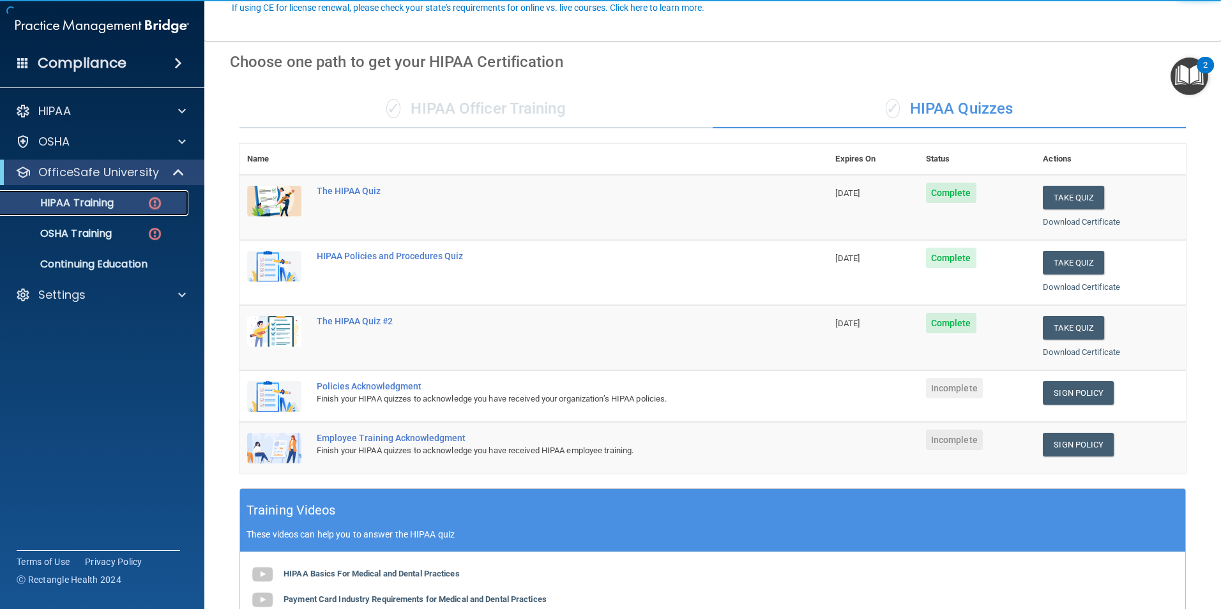
scroll to position [128, 0]
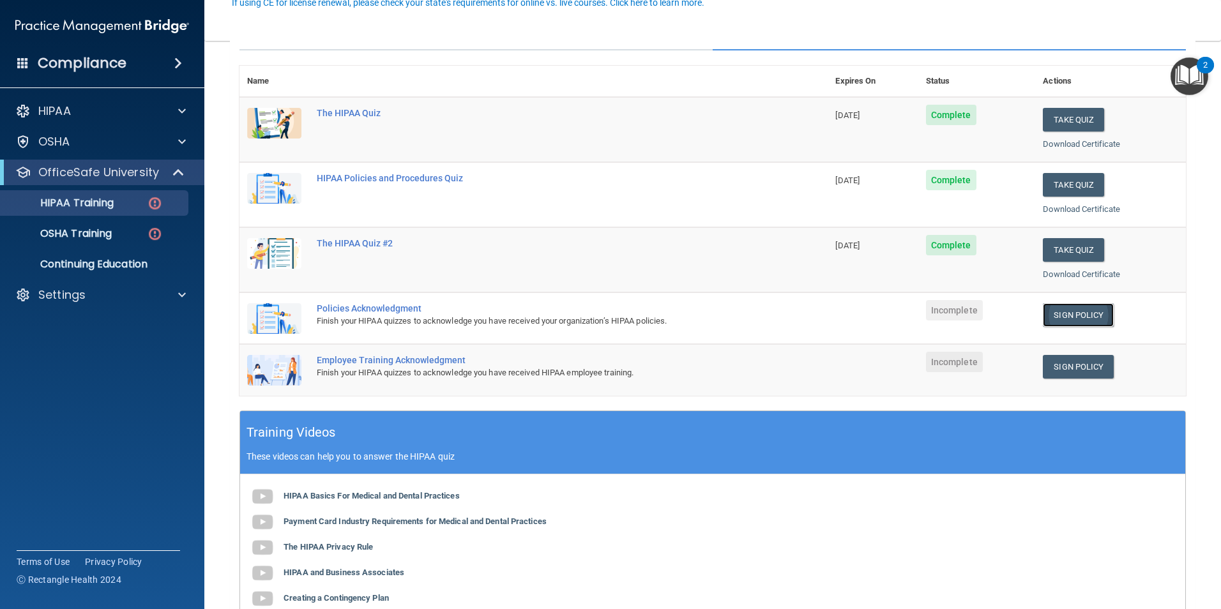
click at [1089, 313] on link "Sign Policy" at bounding box center [1078, 315] width 71 height 24
click at [1076, 368] on link "Sign Policy" at bounding box center [1078, 367] width 71 height 24
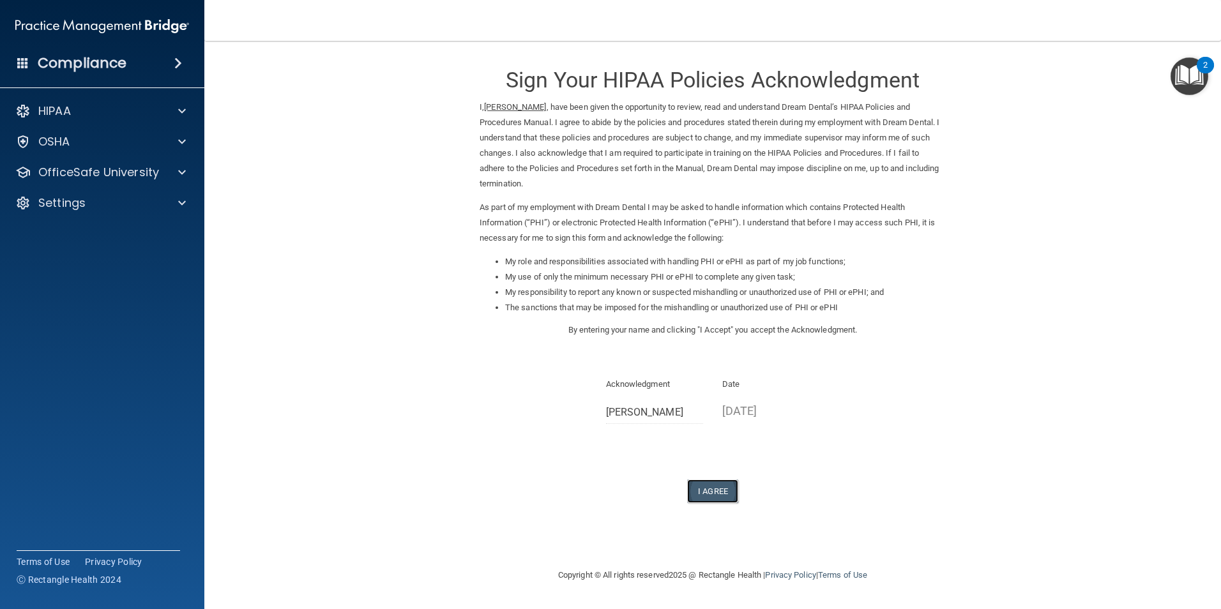
click at [704, 488] on button "I Agree" at bounding box center [712, 492] width 51 height 24
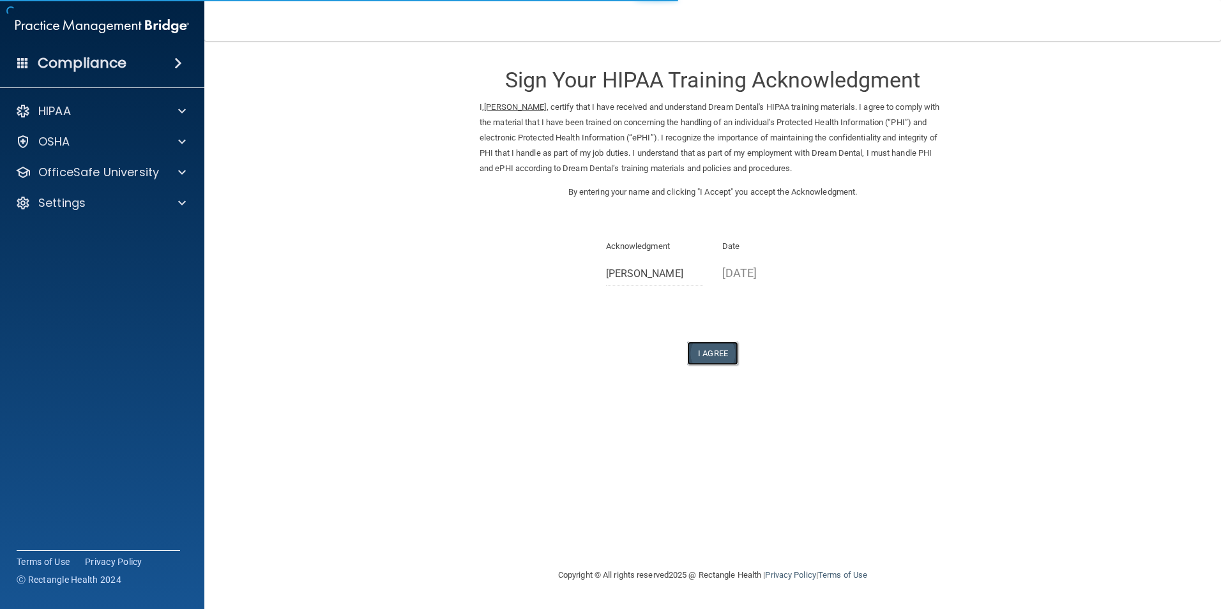
click at [703, 351] on button "I Agree" at bounding box center [712, 354] width 51 height 24
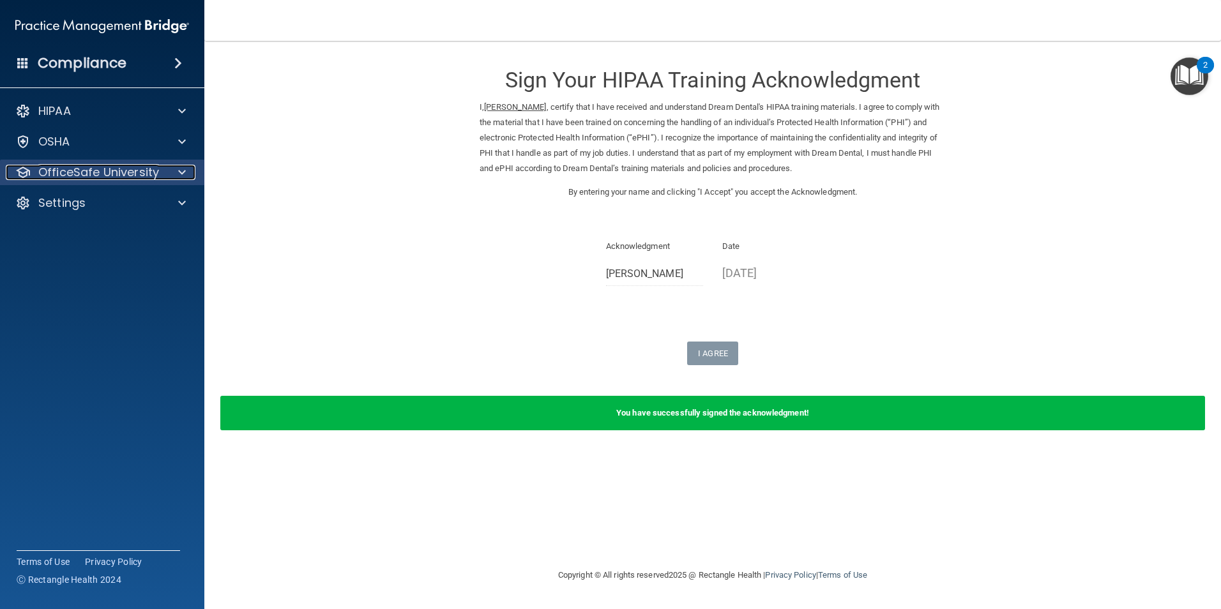
click at [80, 167] on p "OfficeSafe University" at bounding box center [98, 172] width 121 height 15
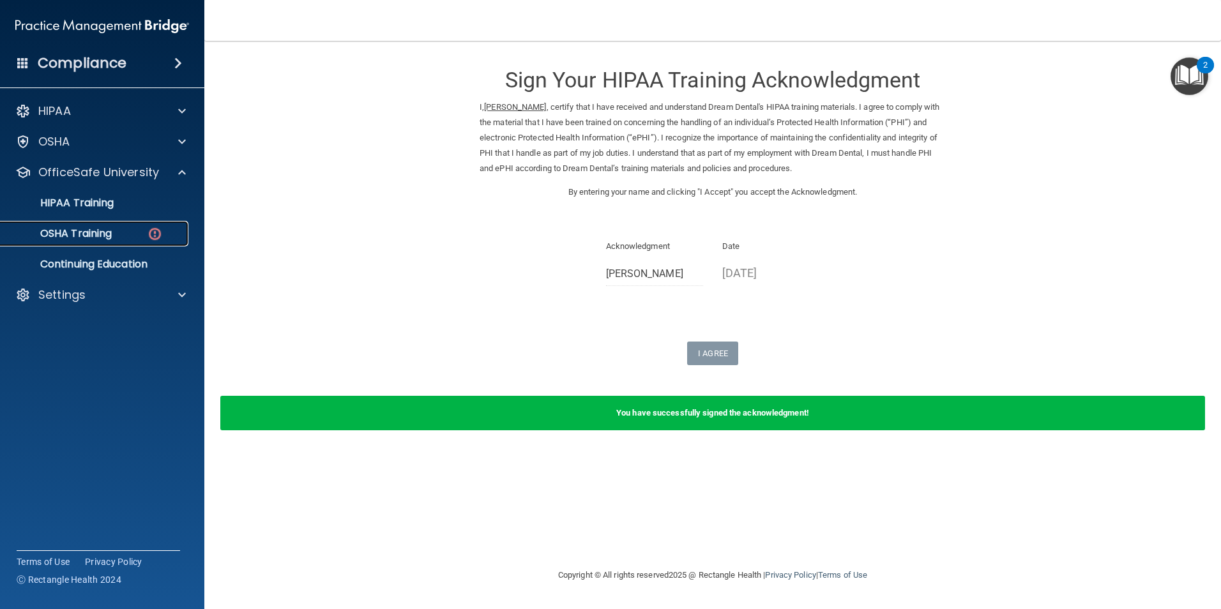
click at [118, 232] on div "OSHA Training" at bounding box center [95, 233] width 174 height 13
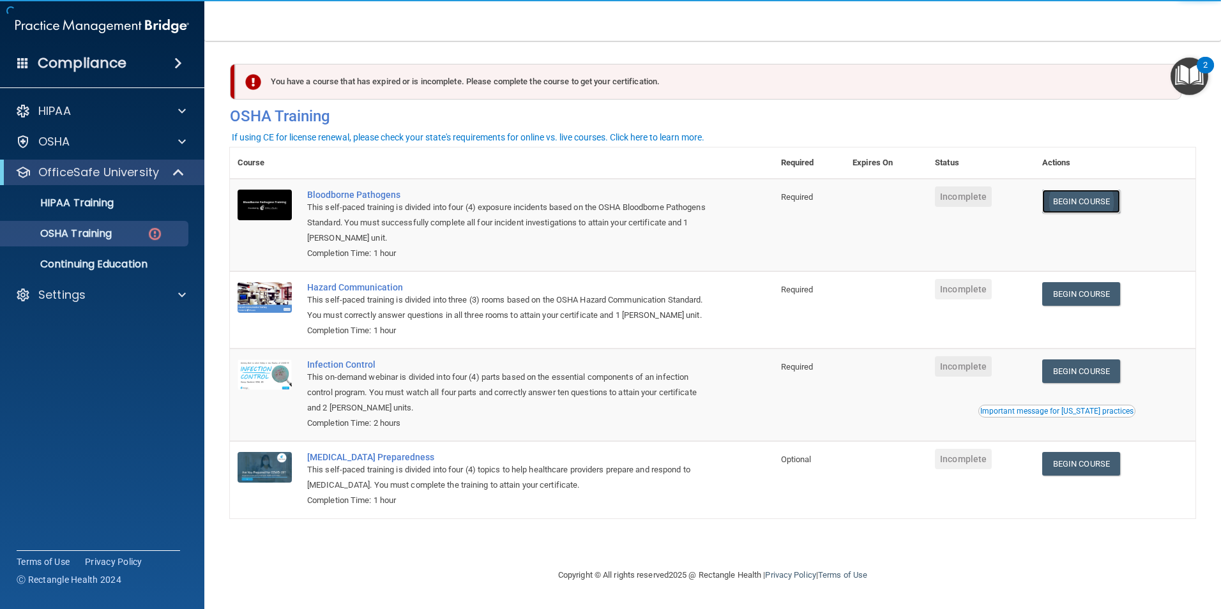
click at [1075, 207] on link "Begin Course" at bounding box center [1082, 202] width 78 height 24
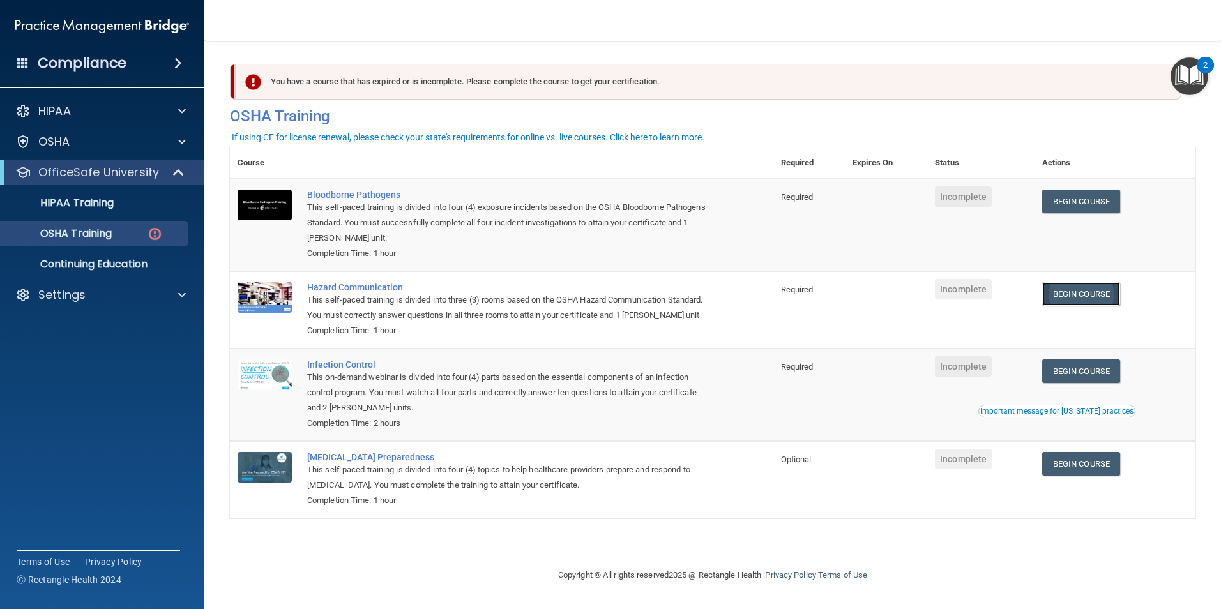
click at [1079, 292] on link "Begin Course" at bounding box center [1082, 294] width 78 height 24
click at [1090, 369] on link "Begin Course" at bounding box center [1082, 372] width 78 height 24
click at [1107, 468] on link "Begin Course" at bounding box center [1082, 464] width 78 height 24
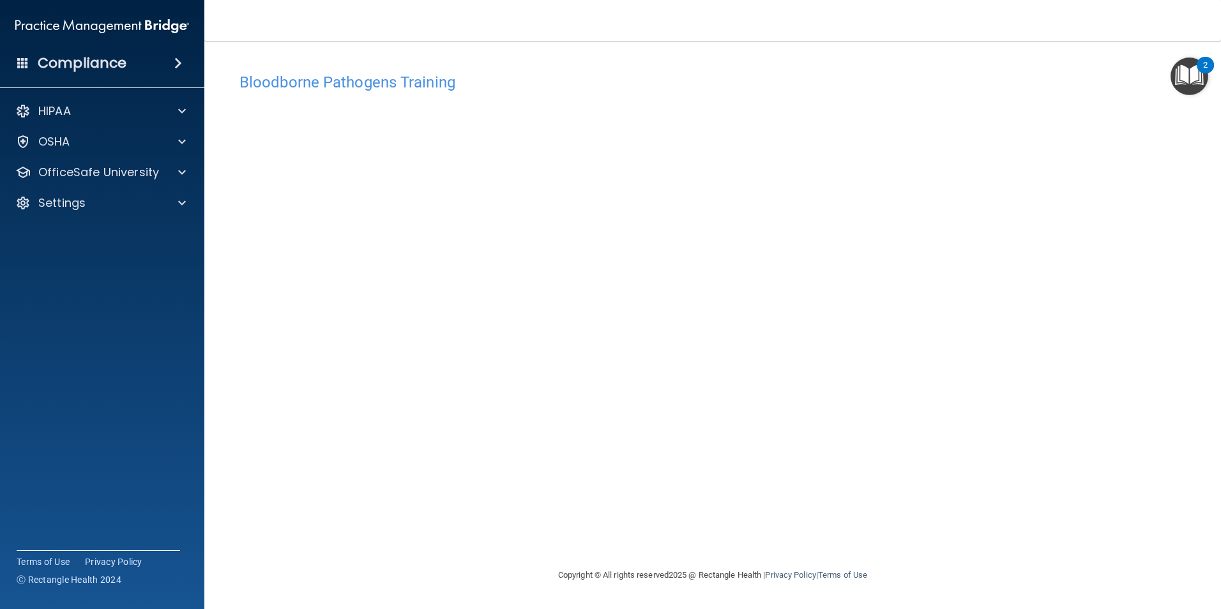
click at [328, 74] on h4 "Bloodborne Pathogens Training" at bounding box center [713, 82] width 947 height 17
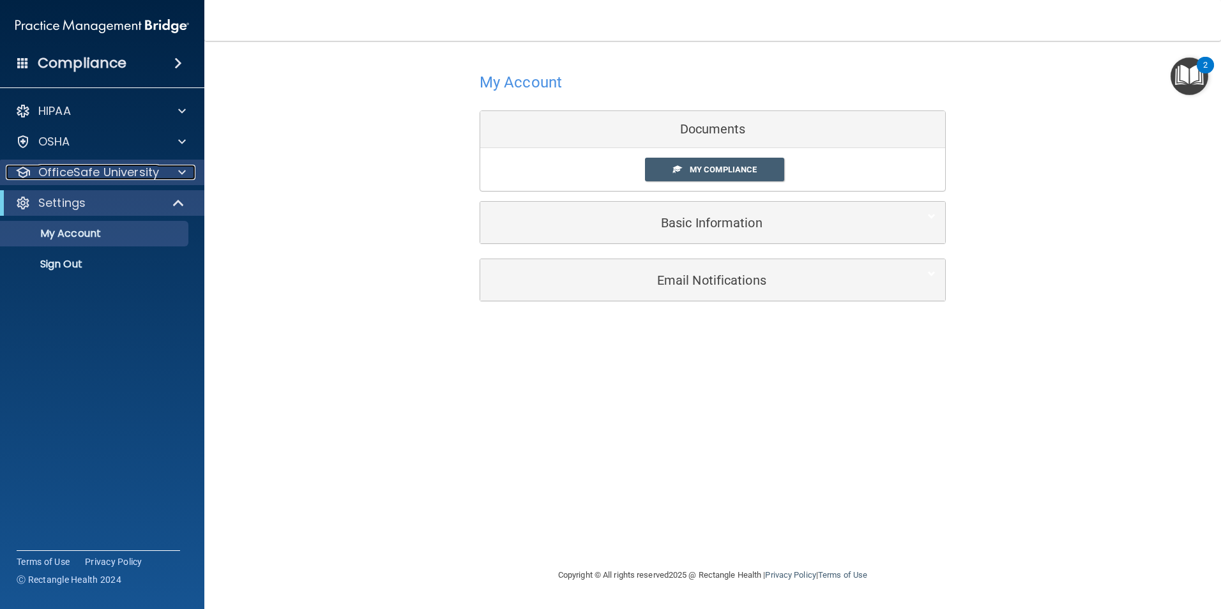
click at [63, 175] on p "OfficeSafe University" at bounding box center [98, 172] width 121 height 15
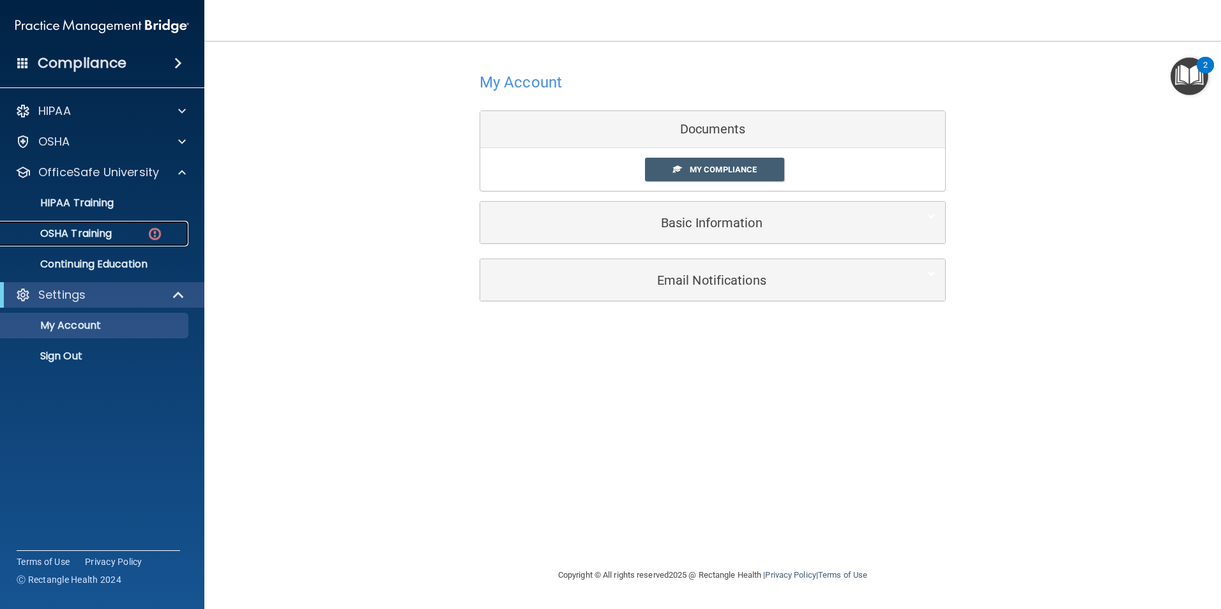
click at [144, 234] on div "OSHA Training" at bounding box center [95, 233] width 174 height 13
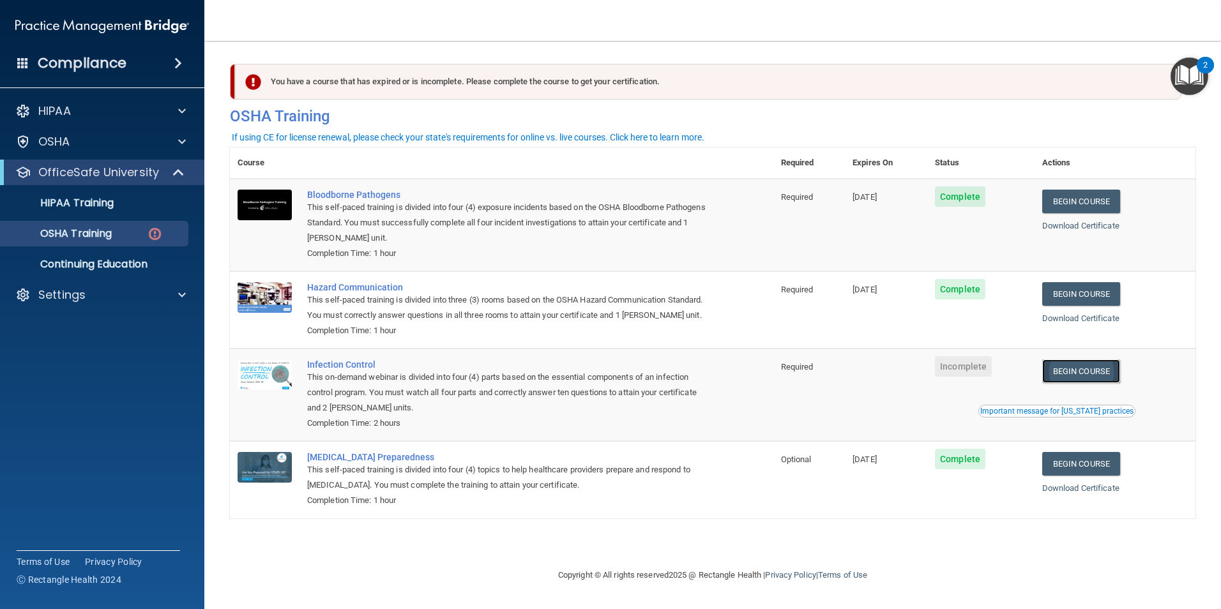
click at [1073, 383] on link "Begin Course" at bounding box center [1082, 372] width 78 height 24
click at [85, 230] on p "OSHA Training" at bounding box center [59, 233] width 103 height 13
click at [43, 233] on p "OSHA Training" at bounding box center [59, 233] width 103 height 13
click at [115, 225] on link "OSHA Training" at bounding box center [87, 234] width 201 height 26
click at [101, 200] on p "HIPAA Training" at bounding box center [60, 203] width 105 height 13
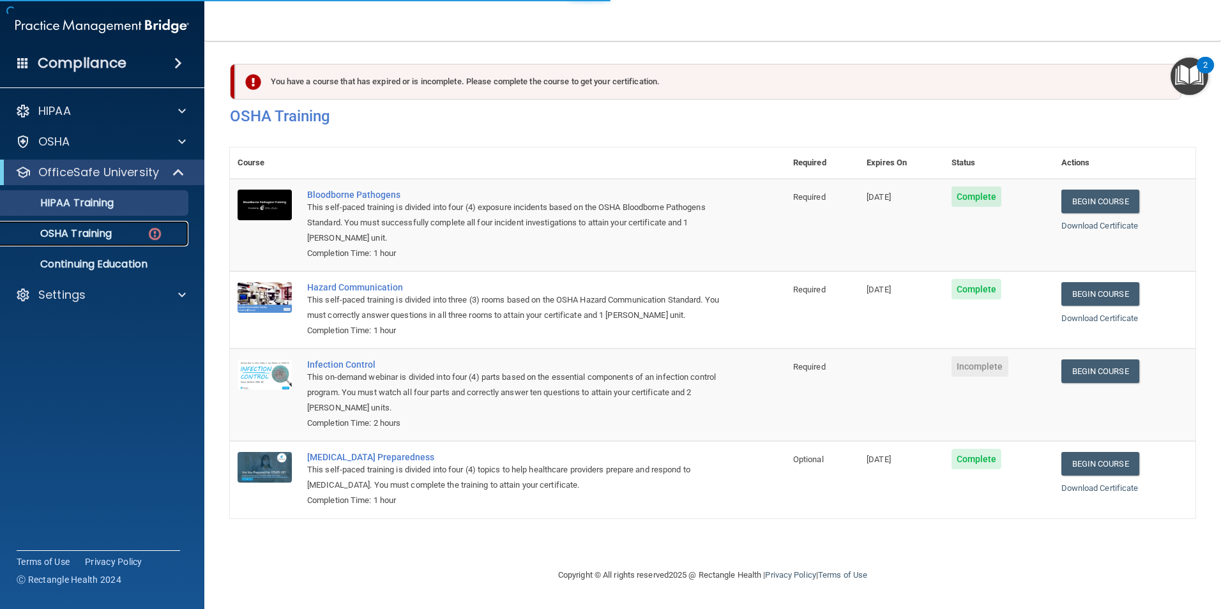
click at [103, 233] on p "OSHA Training" at bounding box center [59, 233] width 103 height 13
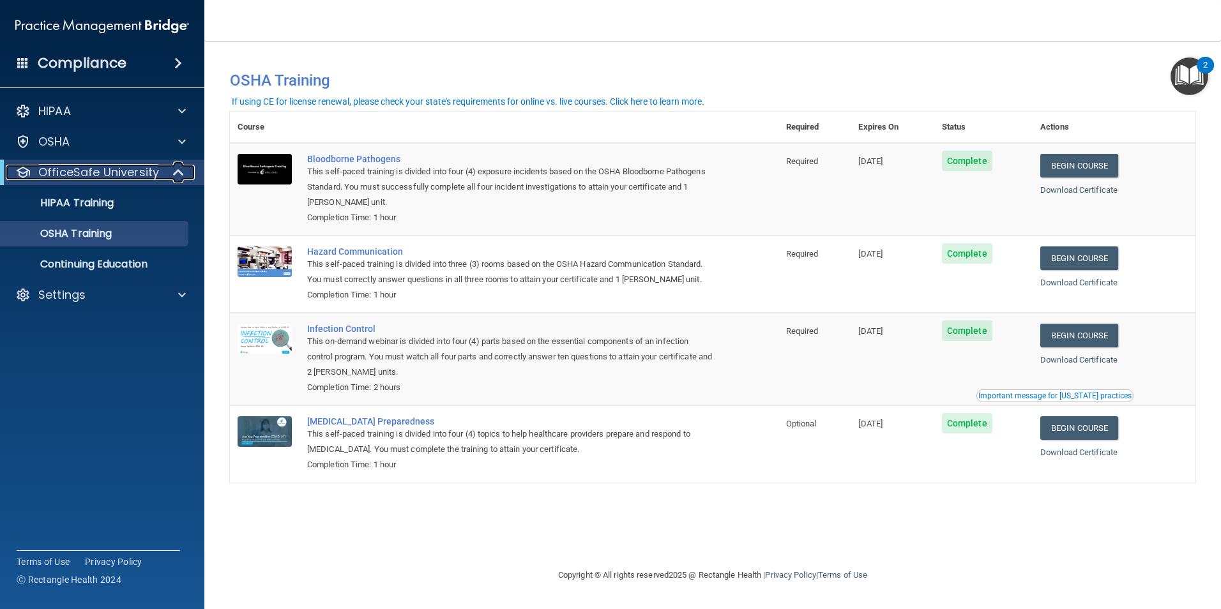
click at [77, 176] on p "OfficeSafe University" at bounding box center [98, 172] width 121 height 15
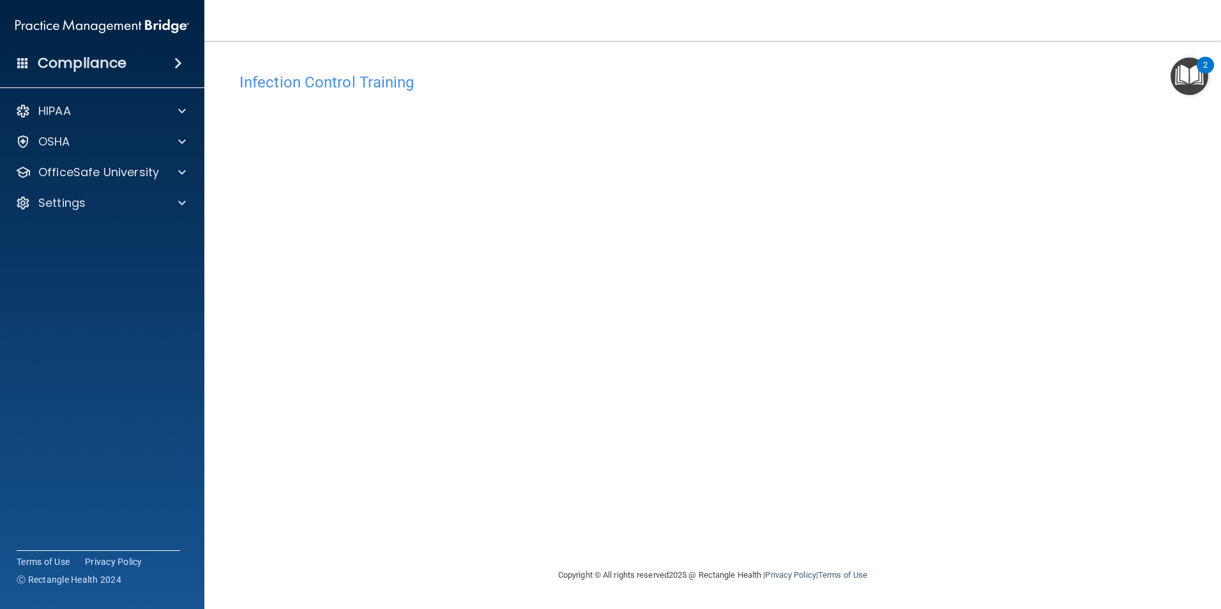
drag, startPoint x: 885, startPoint y: 470, endPoint x: 933, endPoint y: 194, distance: 280.1
click at [933, 194] on div "Infection Control Training This course doesn’t expire until . Are you sure you …" at bounding box center [713, 316] width 966 height 501
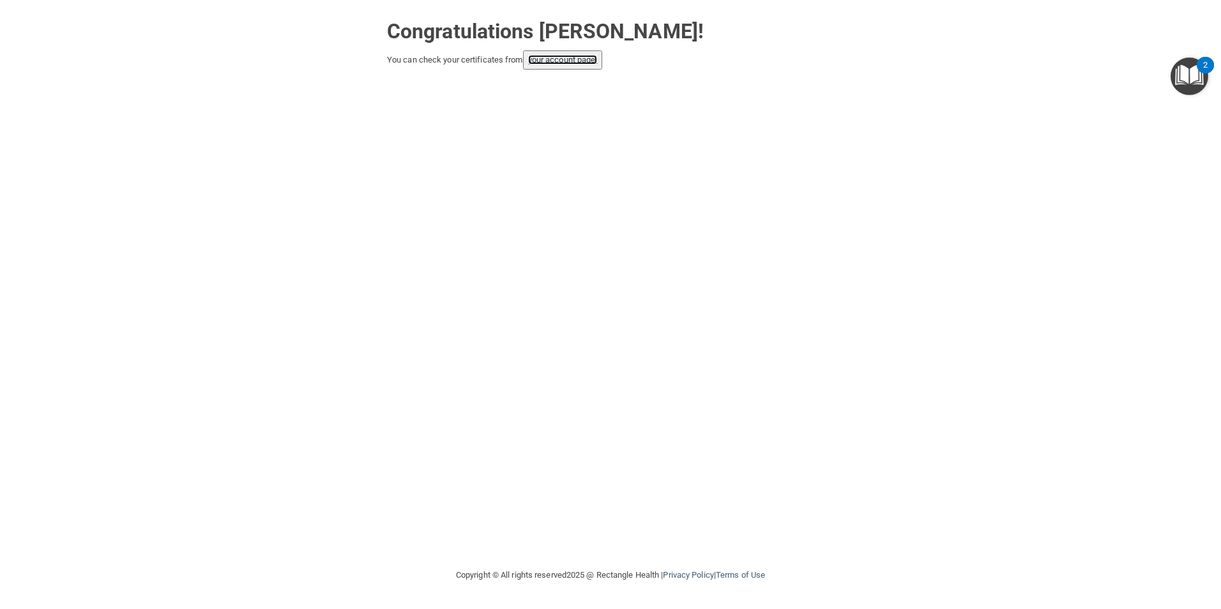
click at [581, 63] on link "your account page!" at bounding box center [563, 60] width 70 height 10
